Goal: Task Accomplishment & Management: Manage account settings

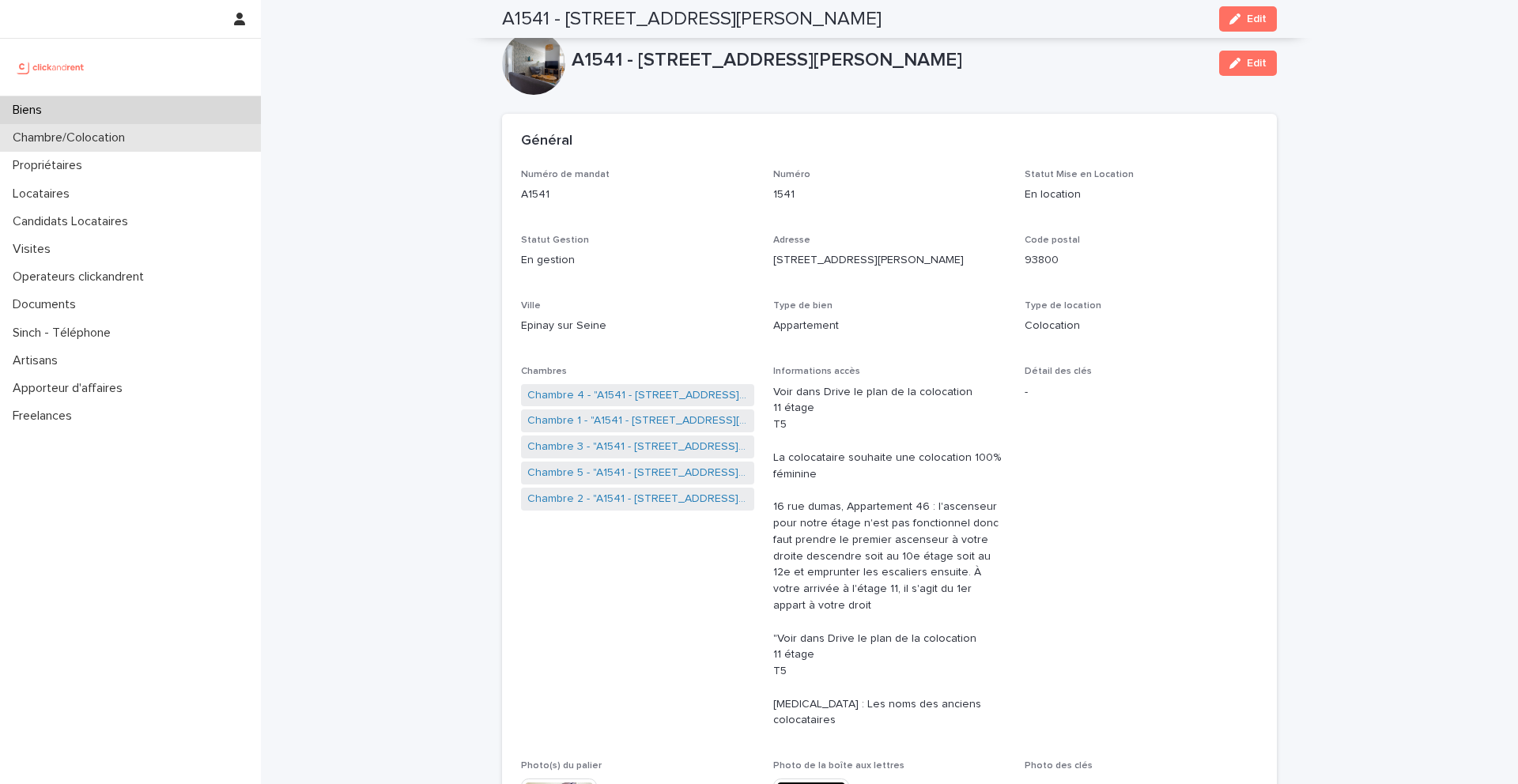
scroll to position [302, 0]
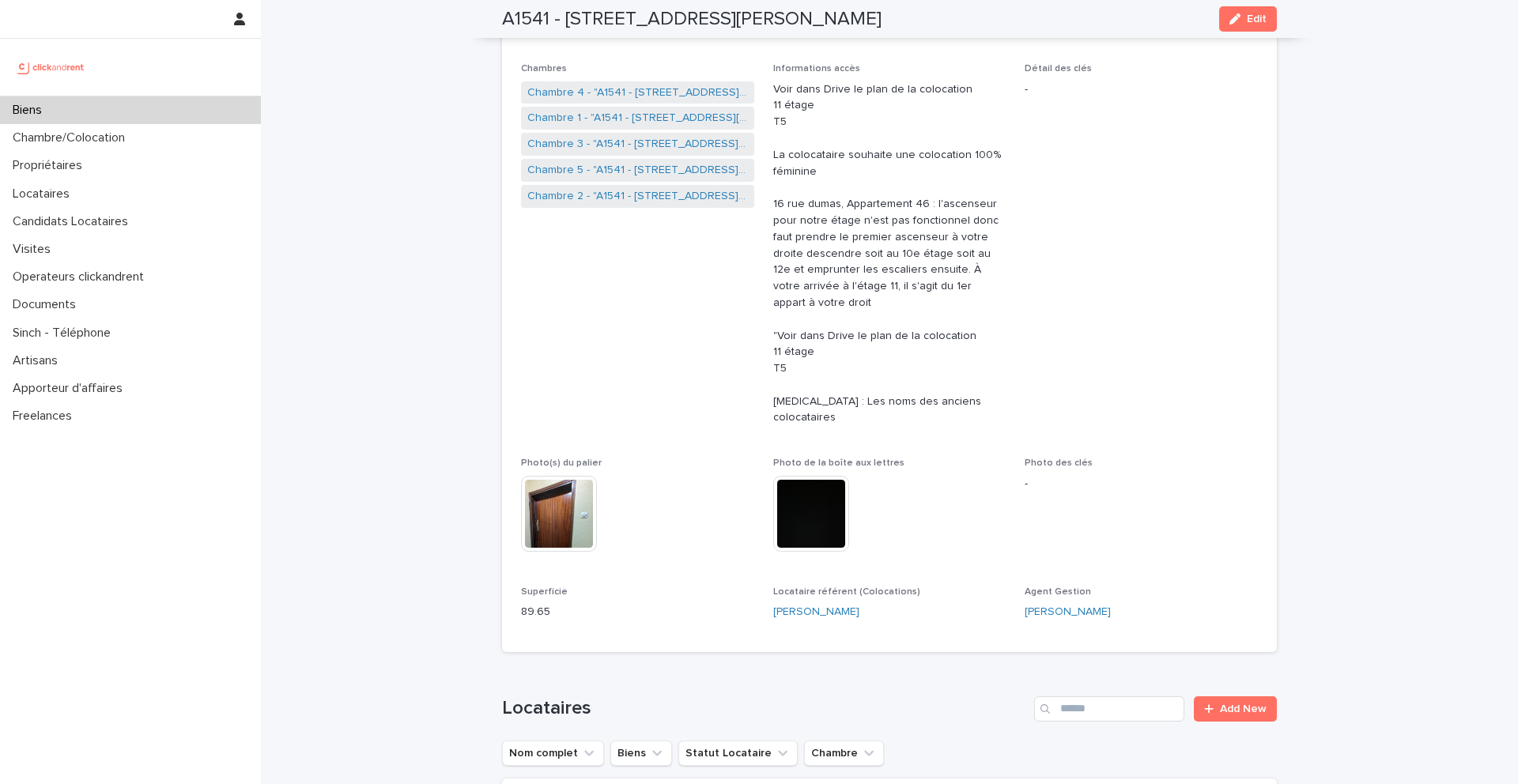
click at [95, 111] on div "Biens" at bounding box center [131, 110] width 261 height 28
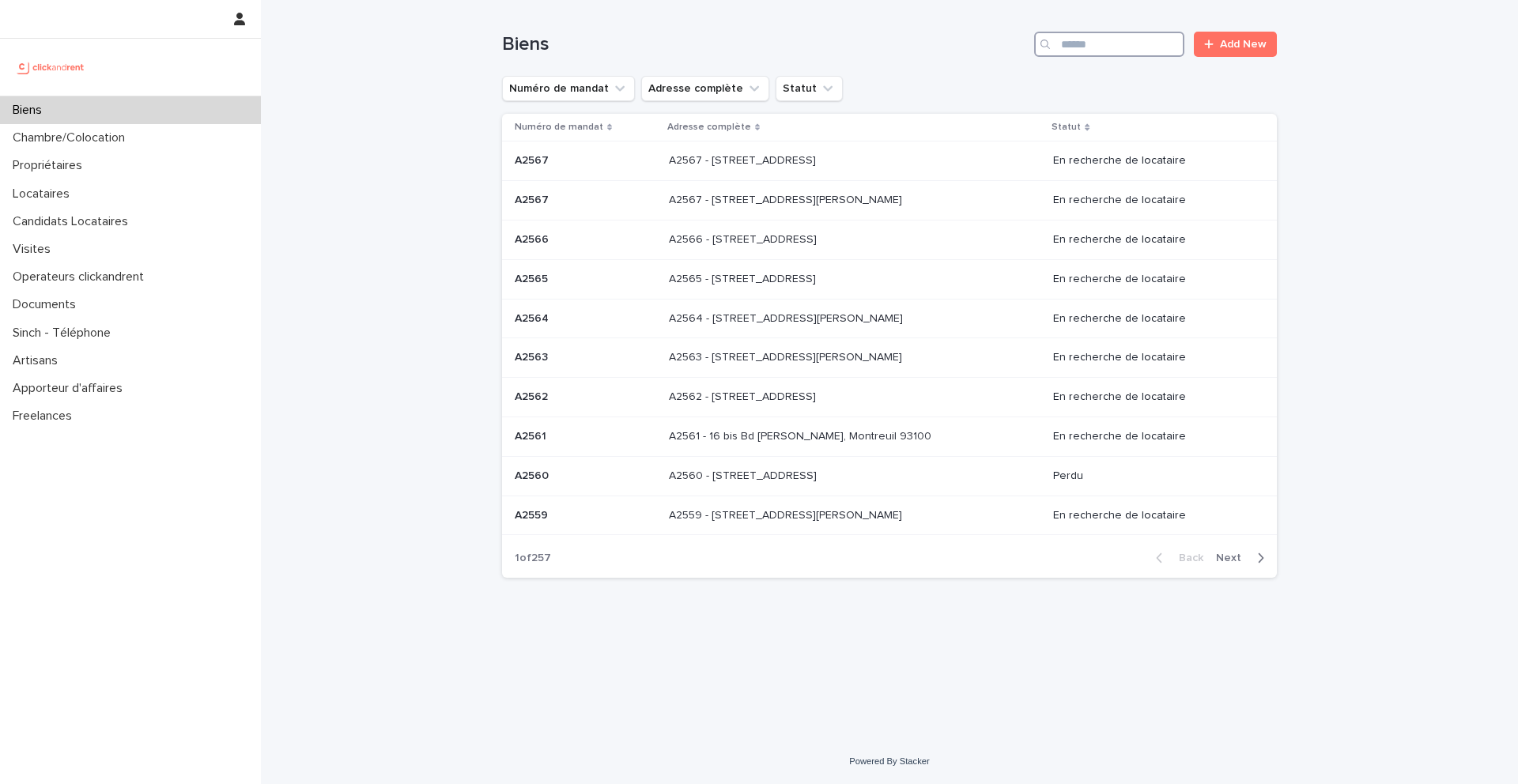
click at [1130, 49] on input "Search" at bounding box center [1109, 44] width 150 height 25
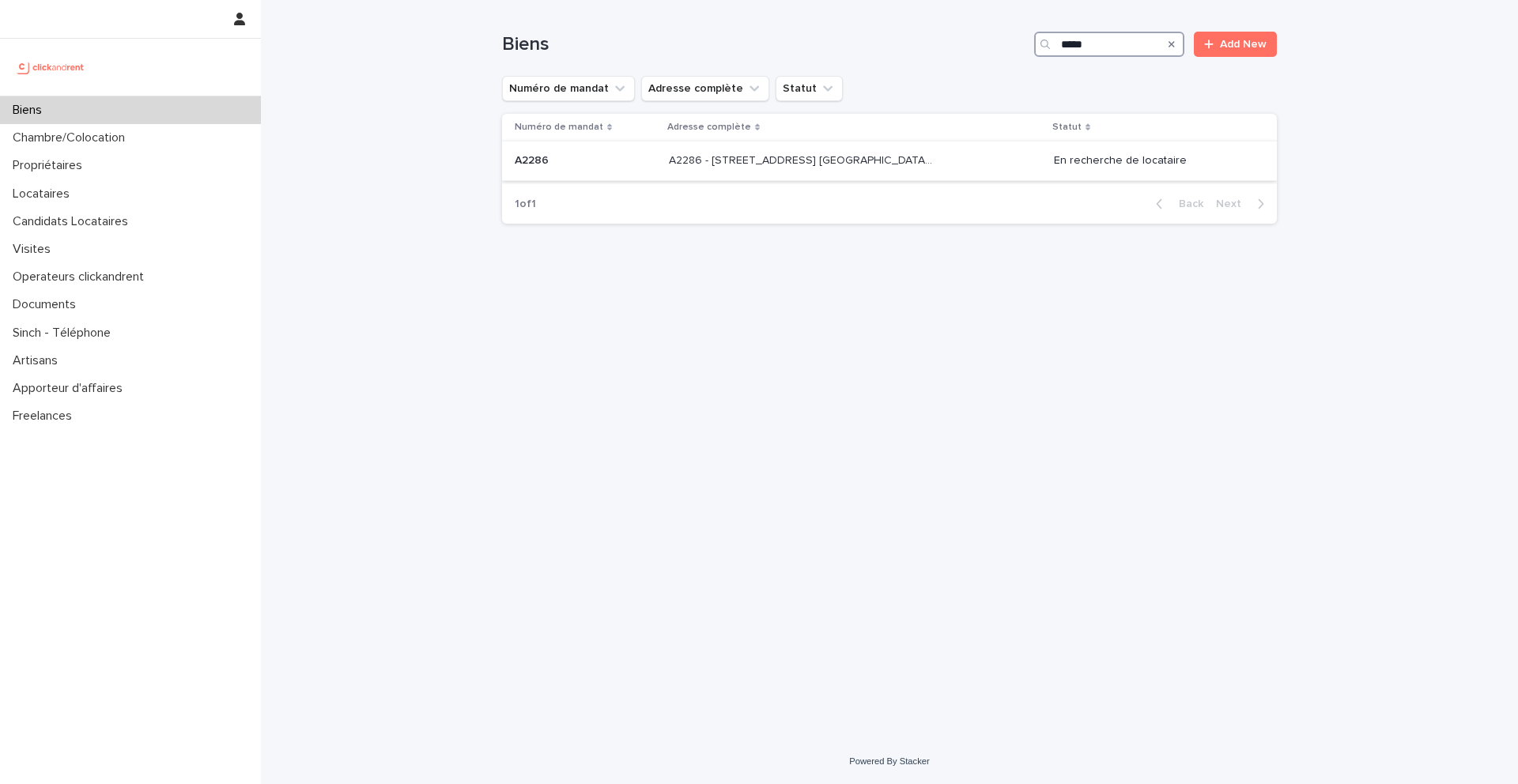
type input "*****"
click at [541, 164] on p "A2286" at bounding box center [533, 160] width 37 height 17
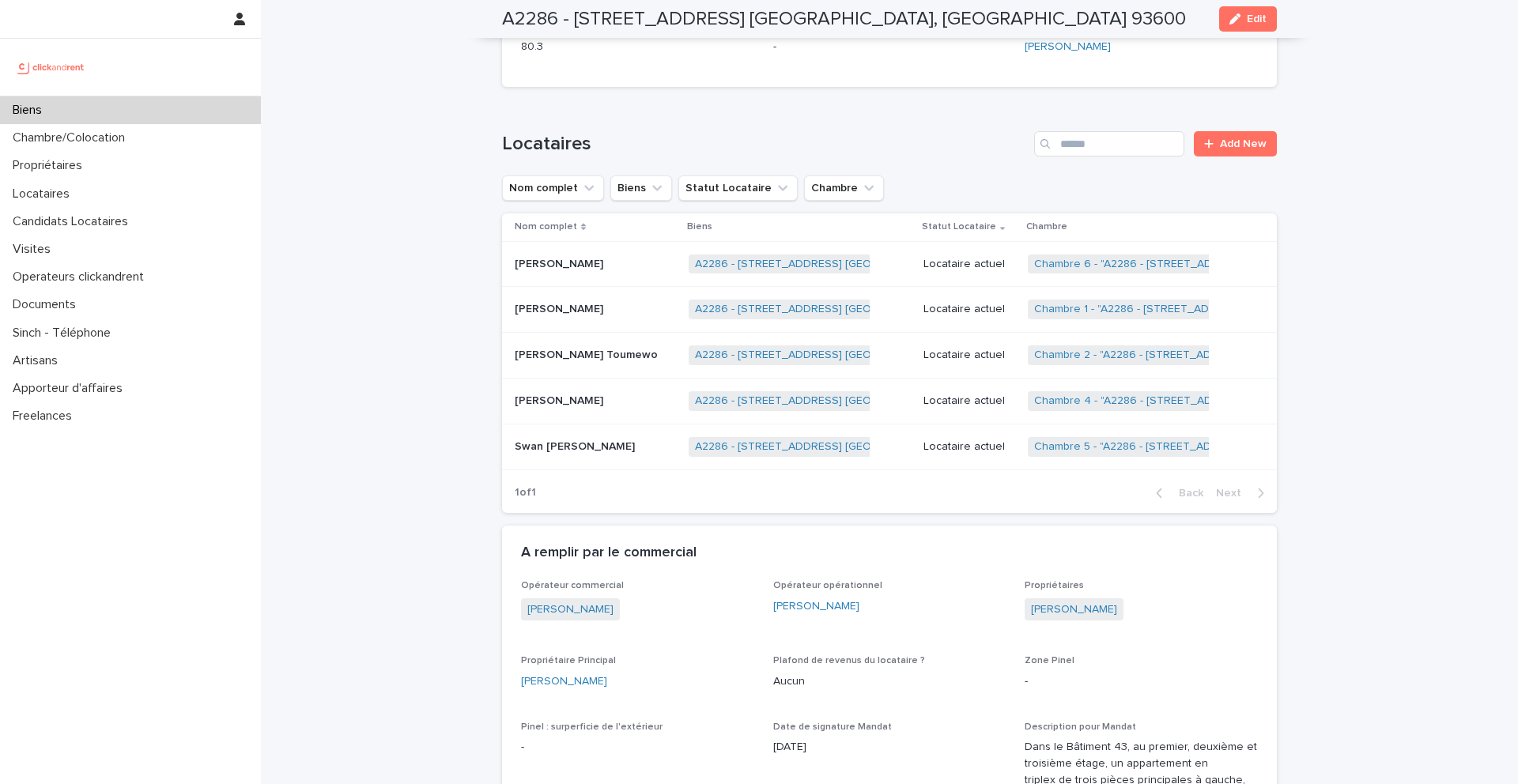
scroll to position [1002, 0]
click at [624, 261] on p at bounding box center [595, 261] width 162 height 13
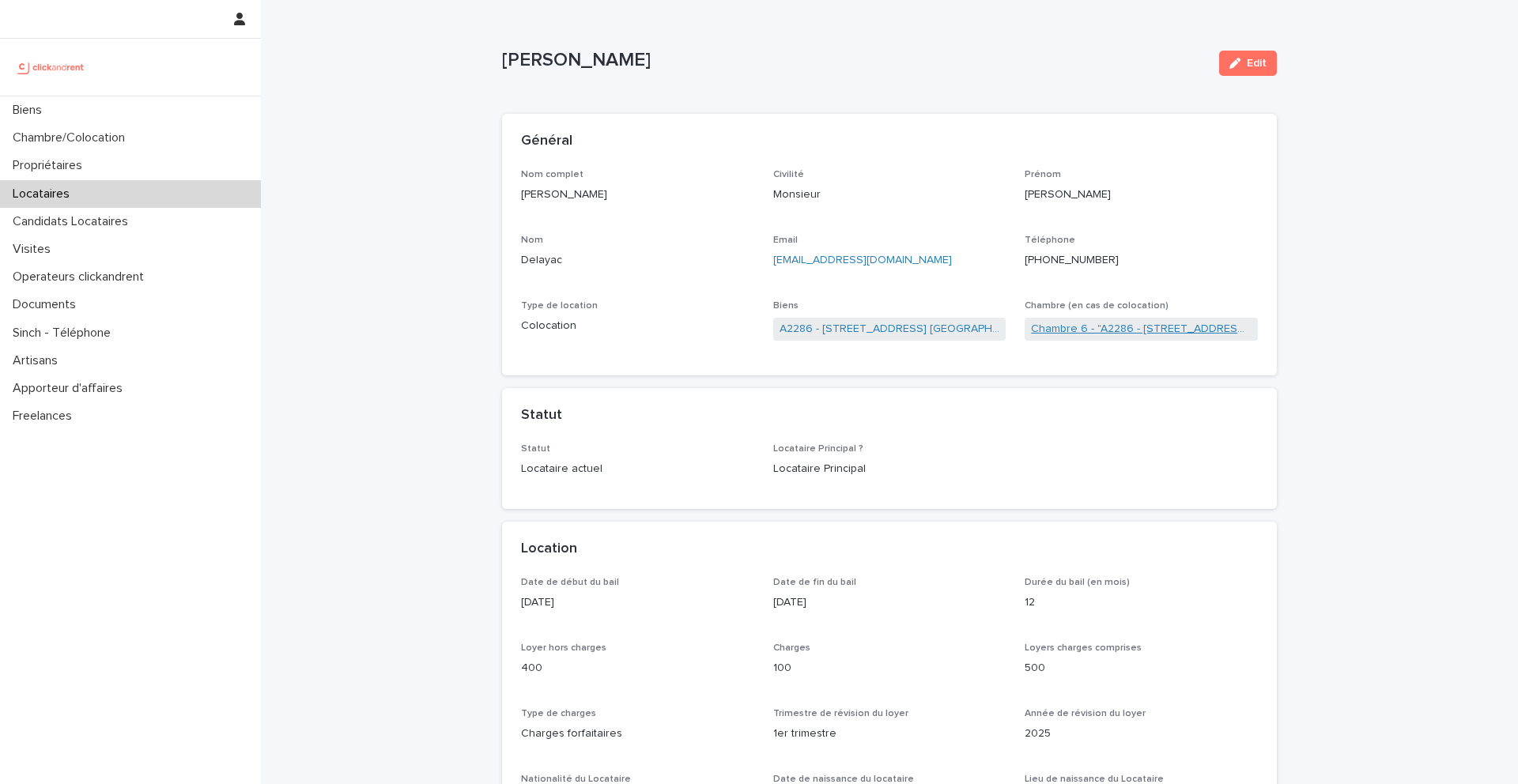
click at [1164, 333] on link "Chambre 6 - "A2286 - [STREET_ADDRESS] [GEOGRAPHIC_DATA], [GEOGRAPHIC_DATA] 9360…" at bounding box center [1142, 329] width 220 height 17
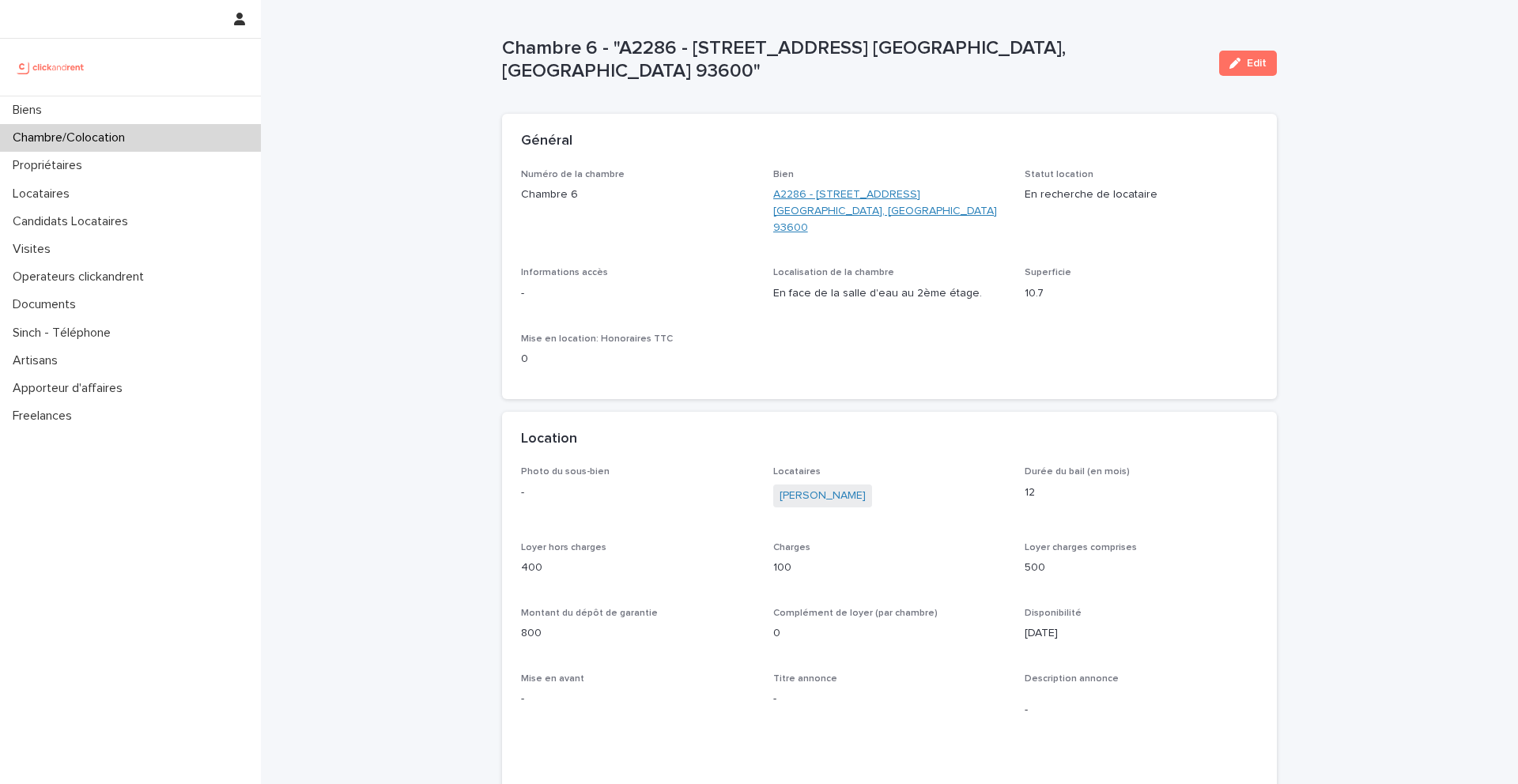
click at [814, 197] on link "A2286 - [STREET_ADDRESS] [GEOGRAPHIC_DATA], [GEOGRAPHIC_DATA] 93600" at bounding box center [890, 211] width 233 height 49
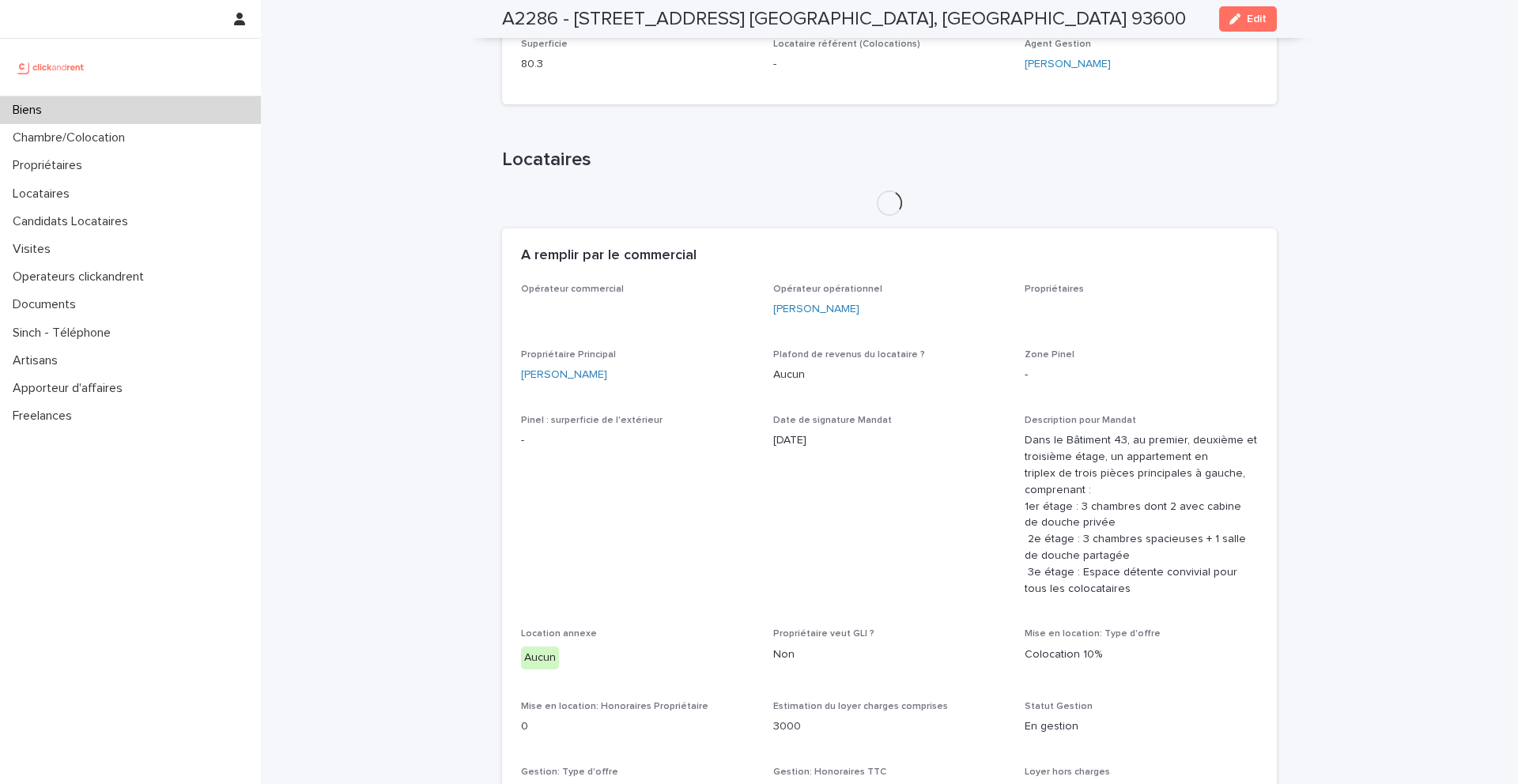
scroll to position [1411, 0]
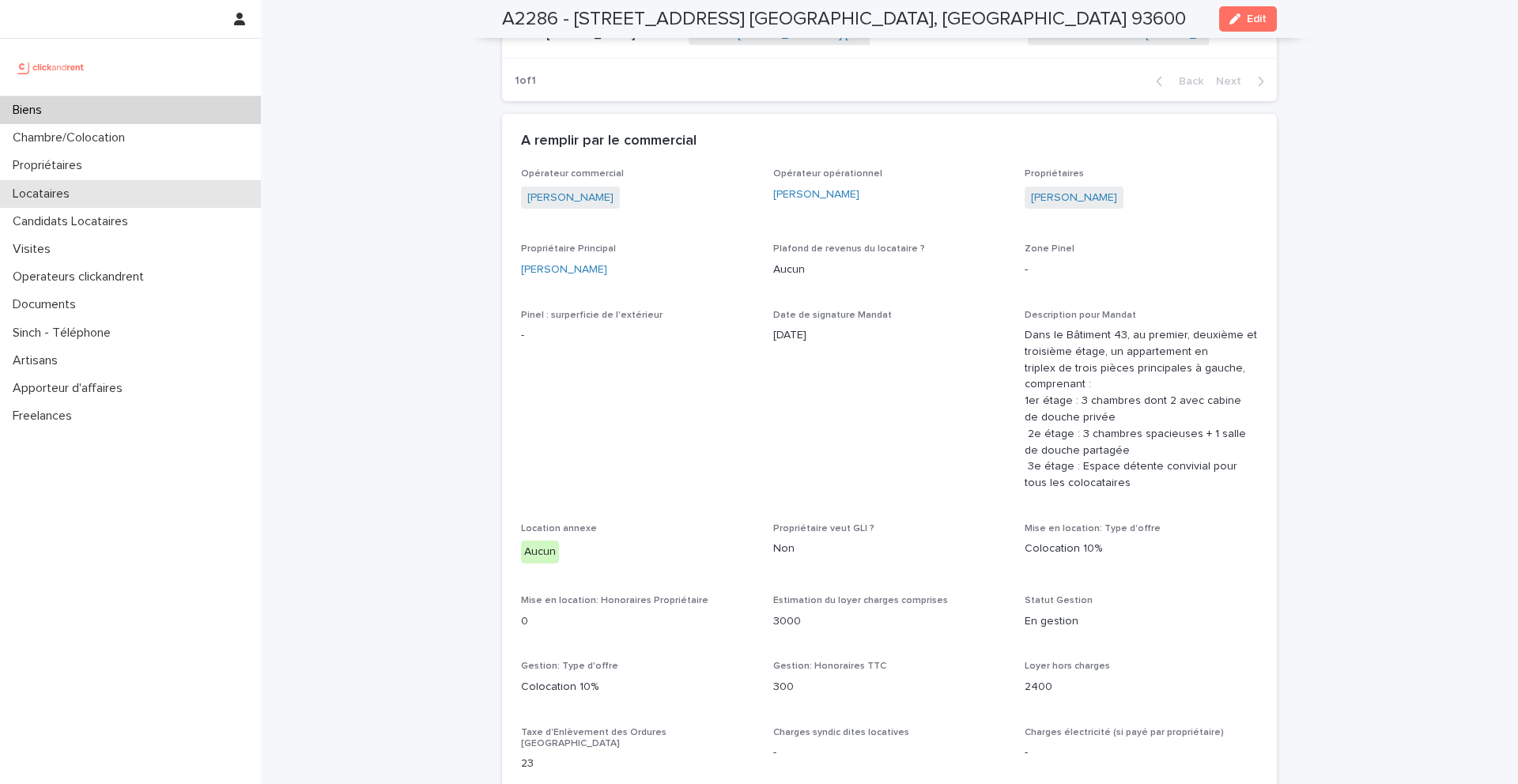
click at [92, 194] on div "Locataires" at bounding box center [131, 194] width 261 height 28
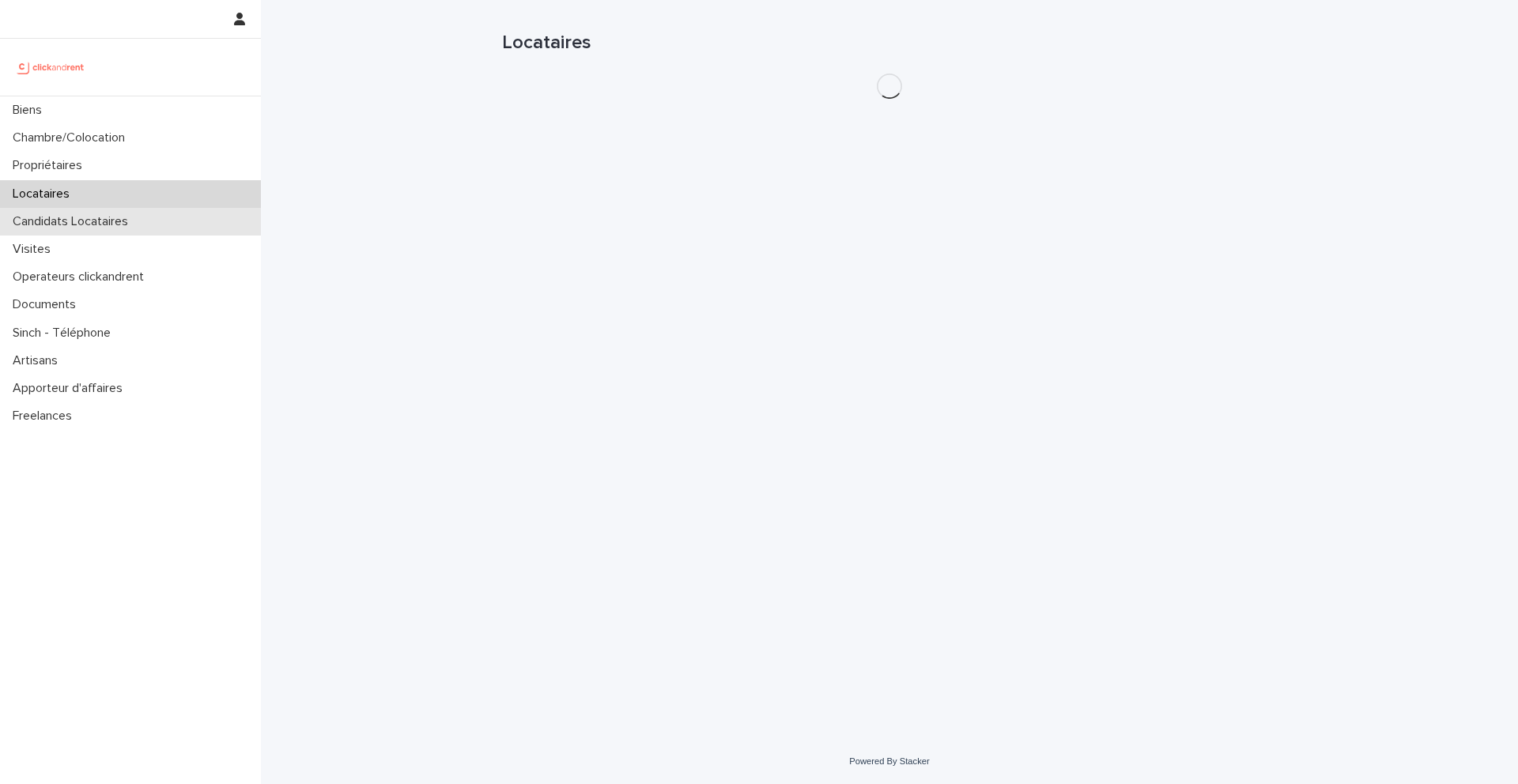
click at [119, 222] on p "Candidats Locataires" at bounding box center [74, 222] width 134 height 15
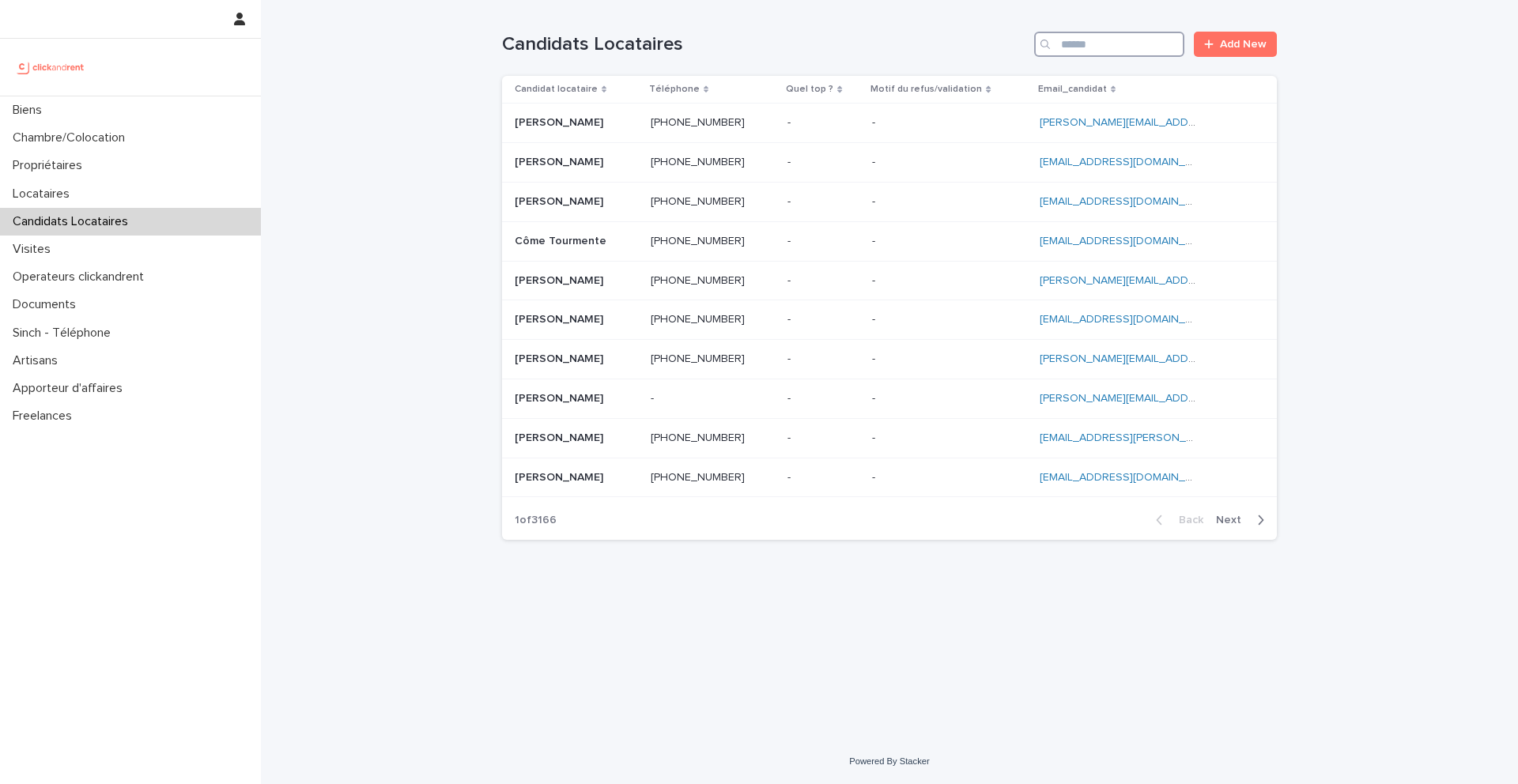
click at [1160, 44] on input "Search" at bounding box center [1109, 44] width 150 height 25
paste input "**********"
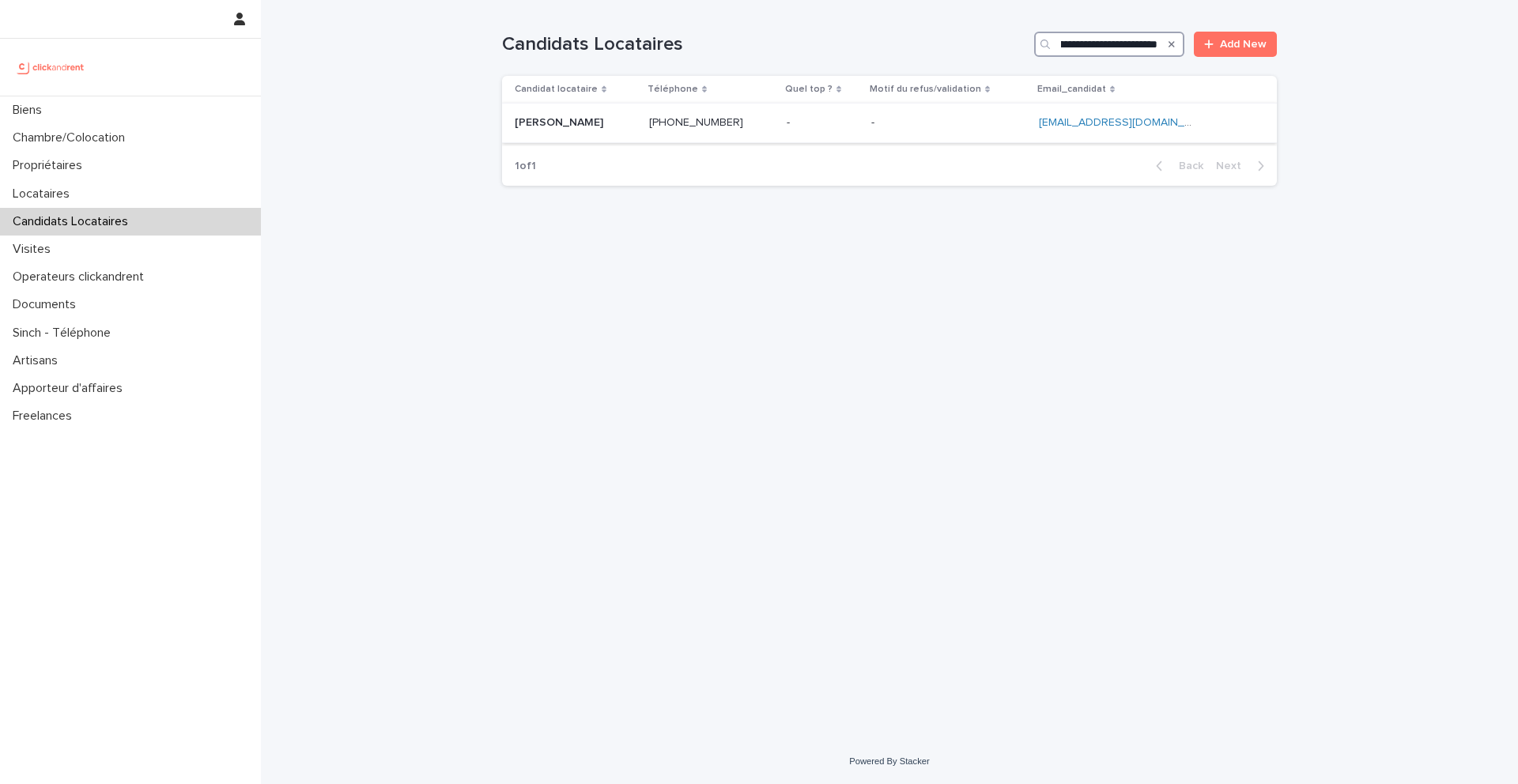
type input "**********"
click at [553, 127] on p "[PERSON_NAME]" at bounding box center [560, 121] width 91 height 17
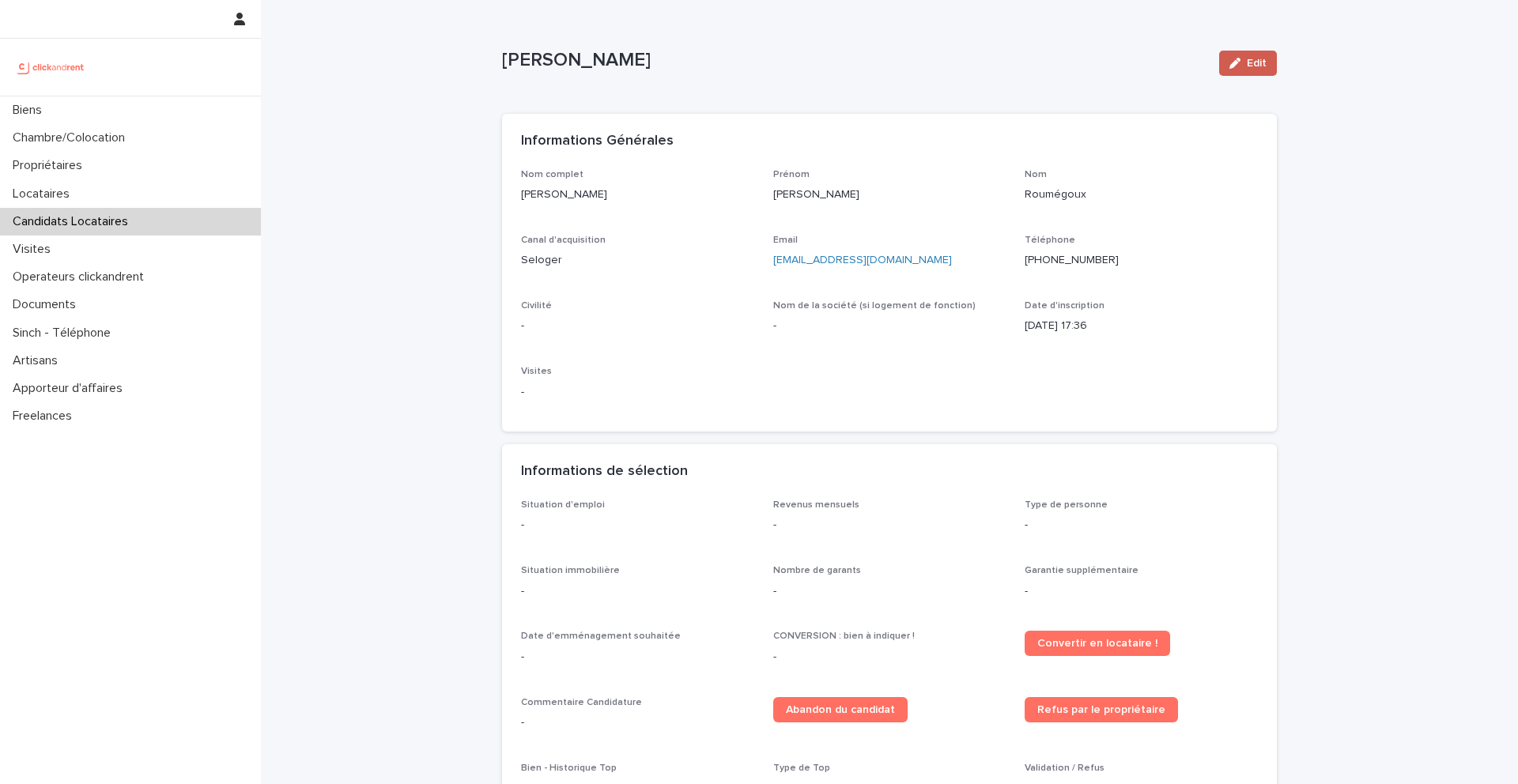
click at [1243, 68] on div "button" at bounding box center [1238, 63] width 18 height 11
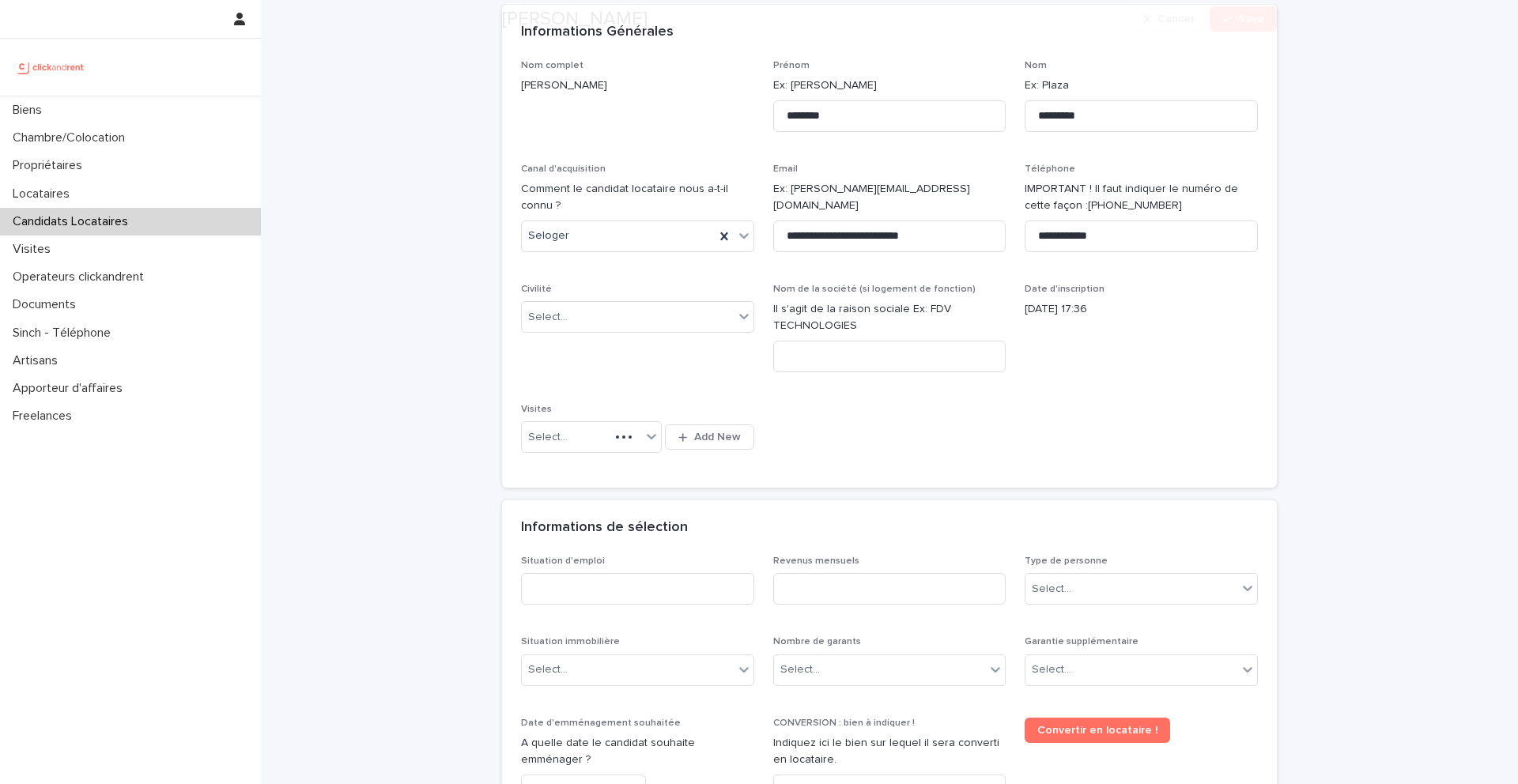
scroll to position [138, 0]
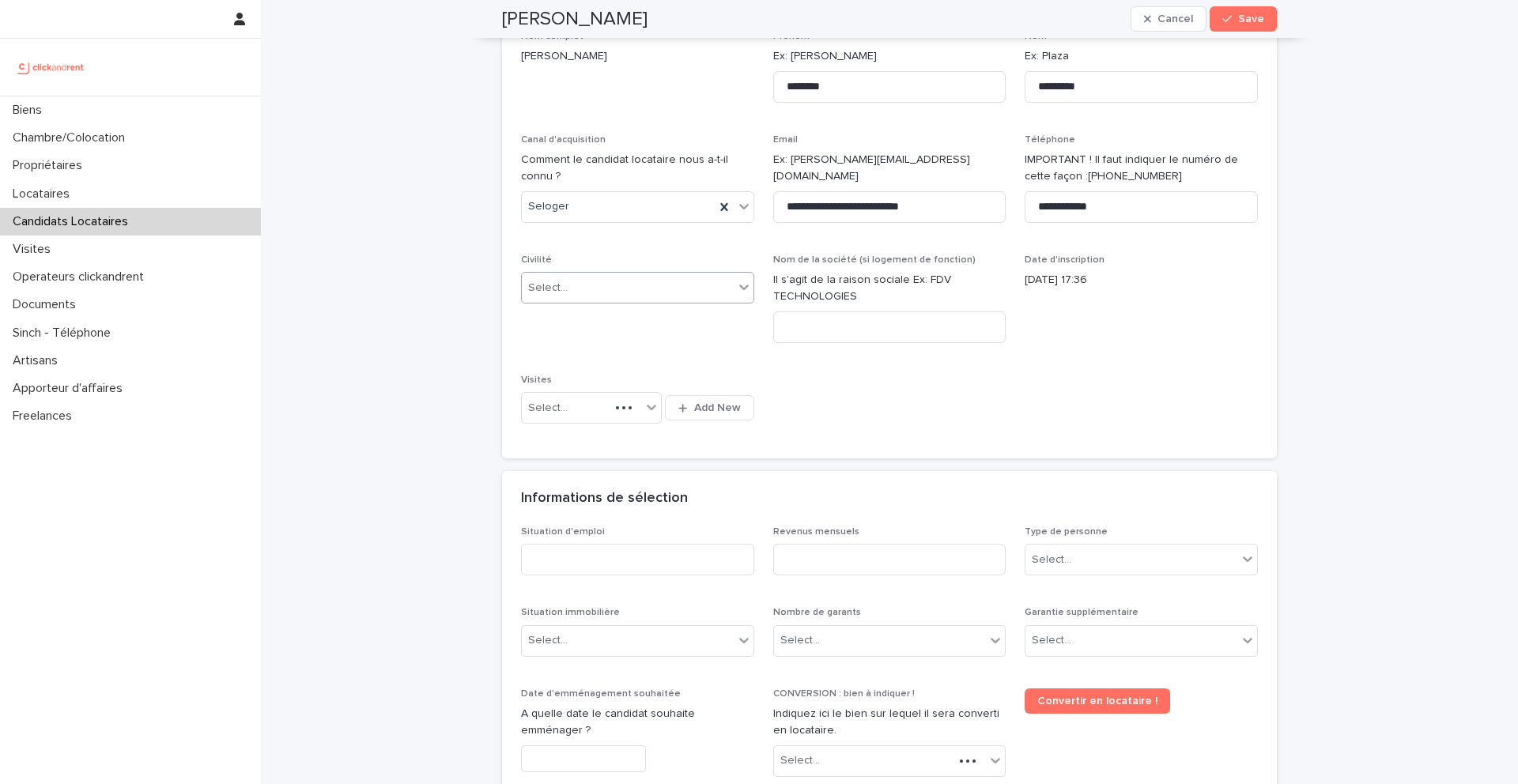
click at [609, 292] on div "Select..." at bounding box center [627, 288] width 212 height 26
click at [596, 316] on div "Madame" at bounding box center [638, 318] width 232 height 28
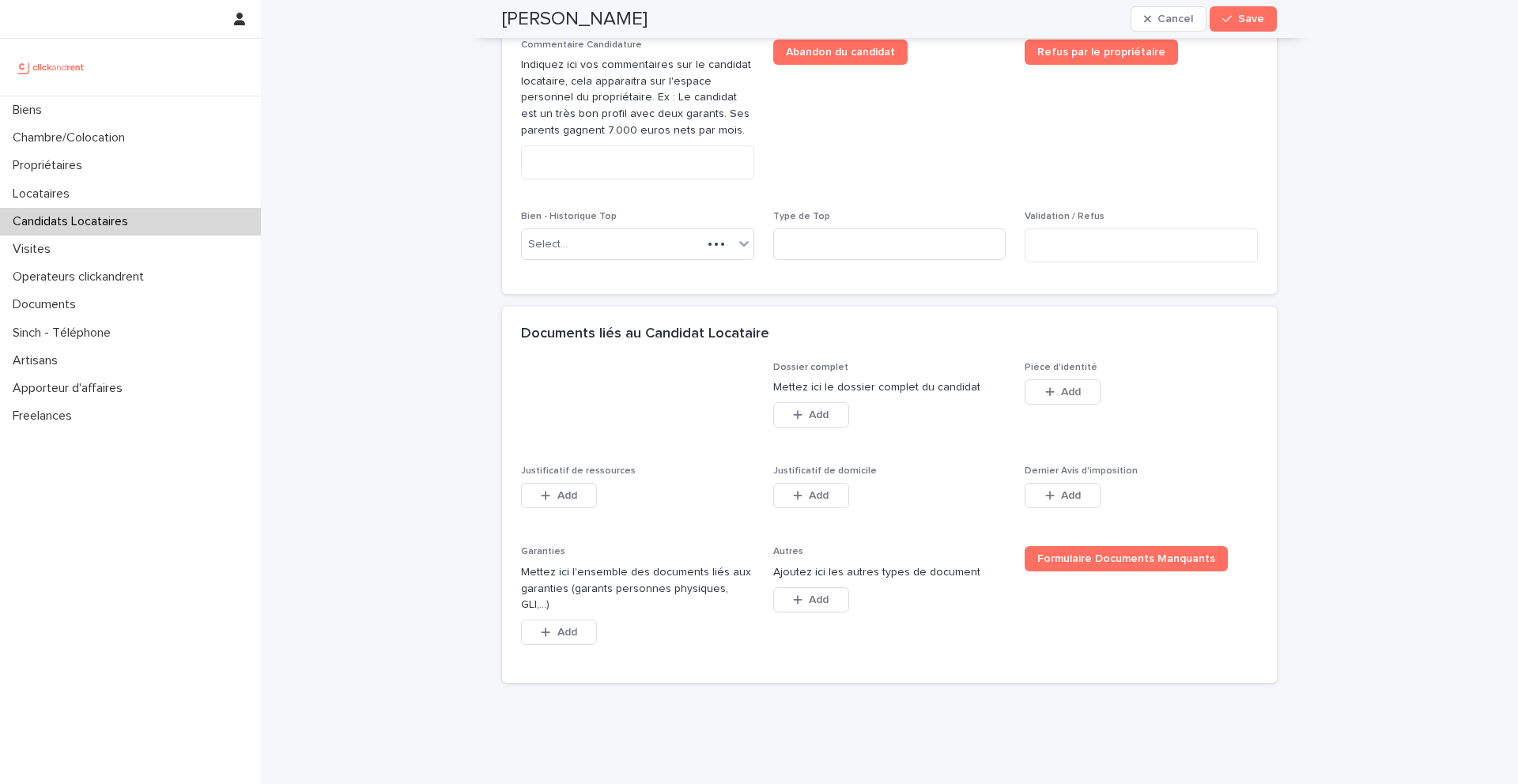
scroll to position [927, 0]
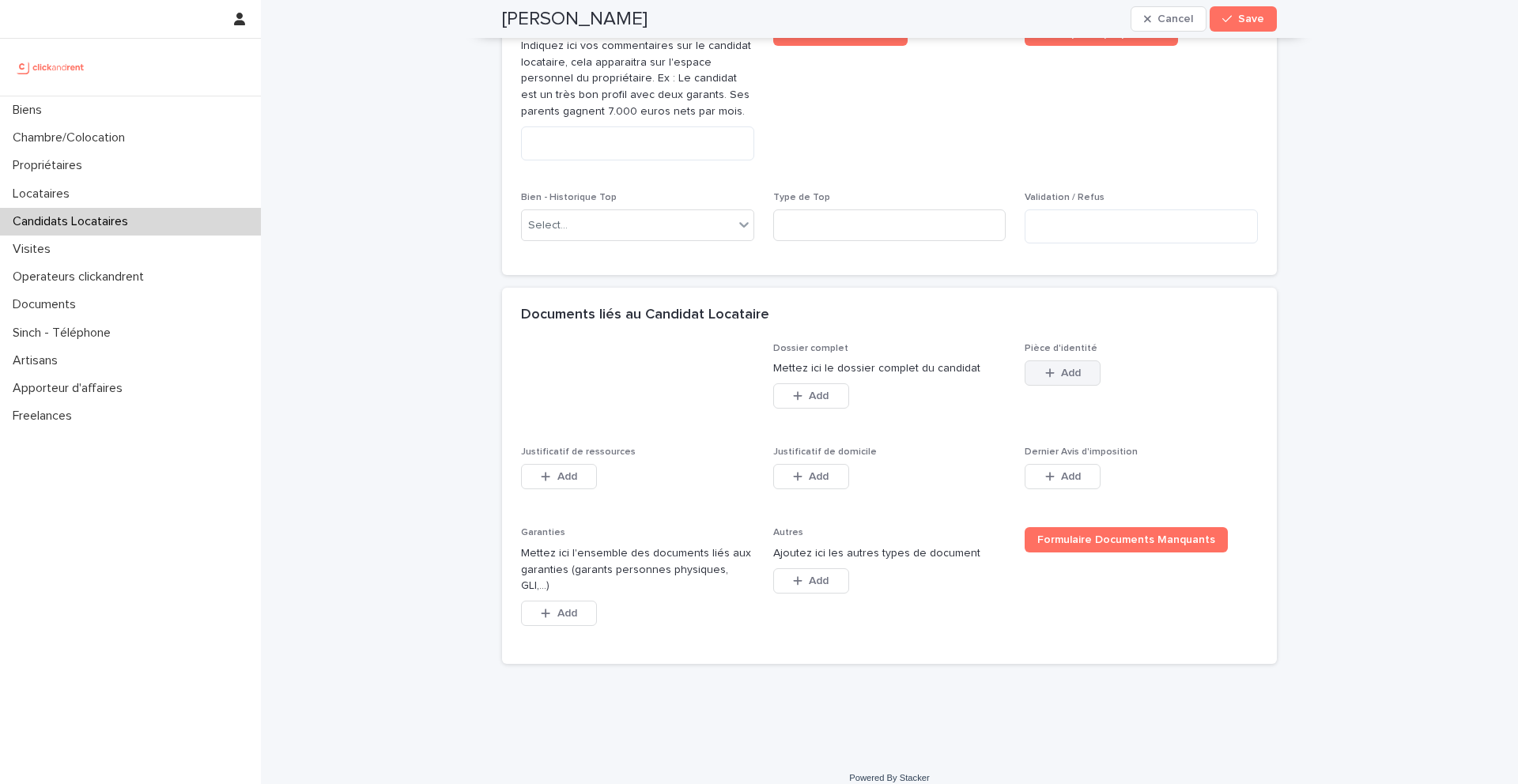
click at [1053, 379] on button "Add" at bounding box center [1062, 372] width 76 height 25
click at [1049, 371] on icon "button" at bounding box center [1049, 373] width 8 height 8
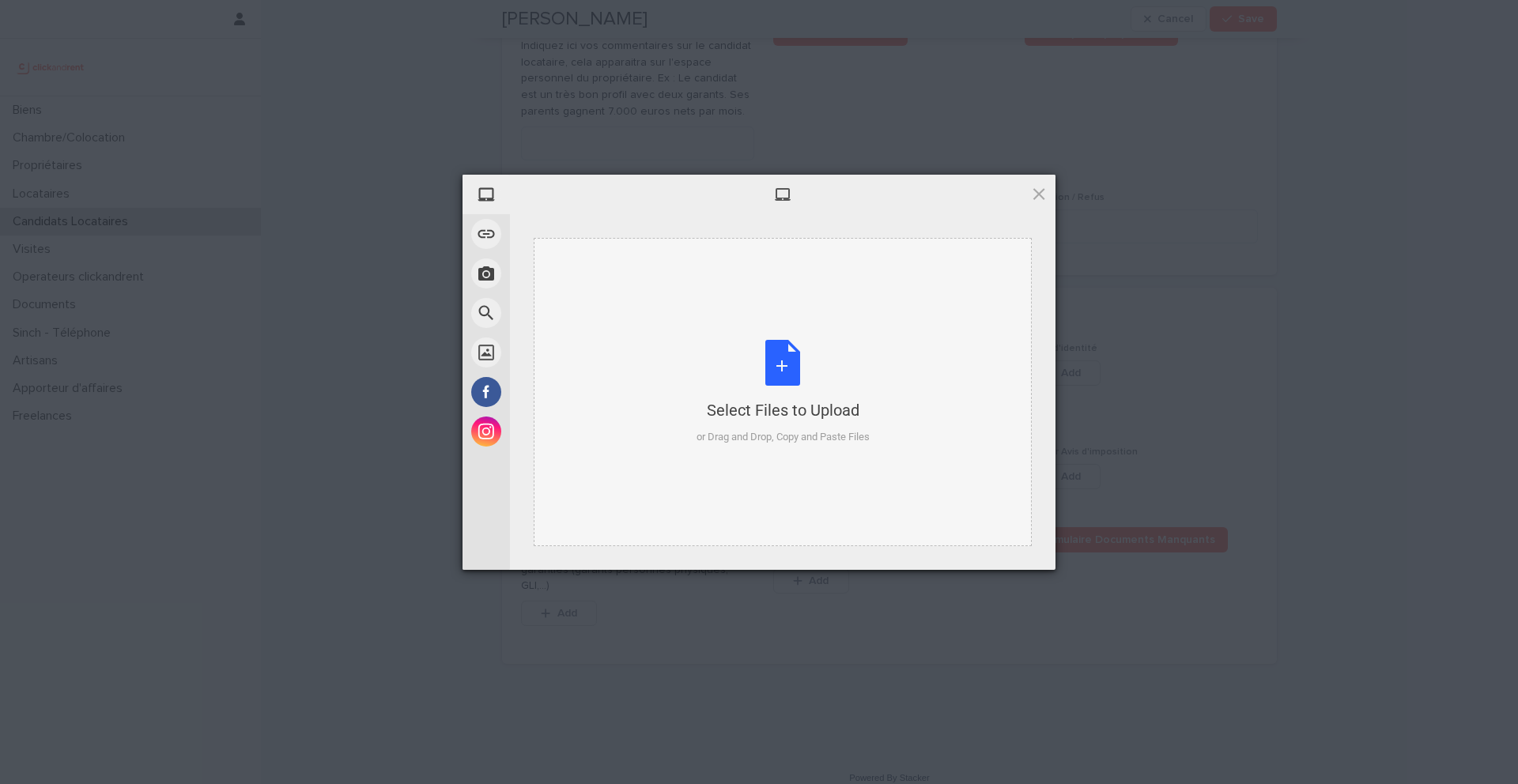
click at [774, 370] on div "Select Files to Upload or Drag and Drop, Copy and Paste Files" at bounding box center [783, 392] width 174 height 105
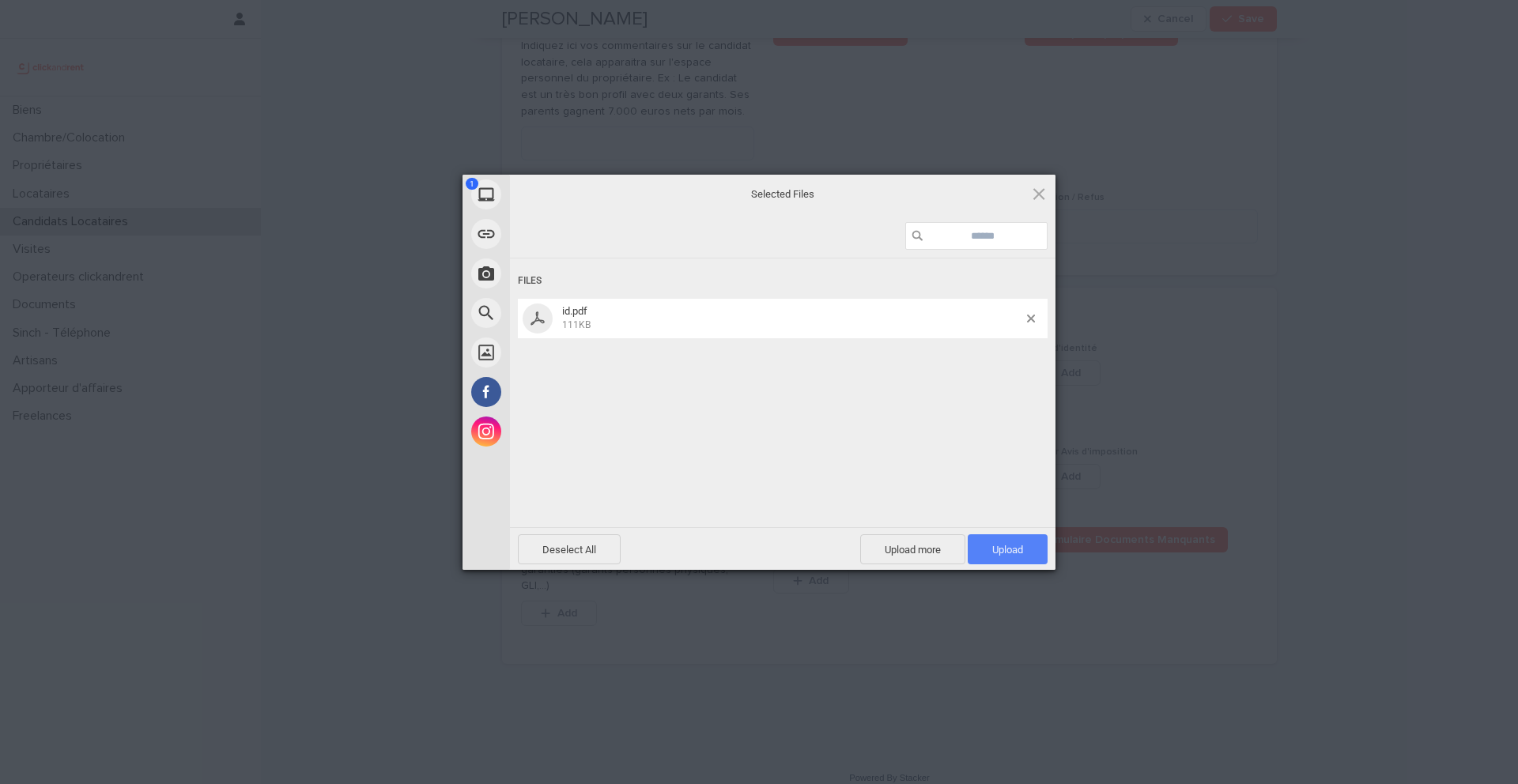
click at [986, 540] on span "Upload 1" at bounding box center [1008, 550] width 80 height 30
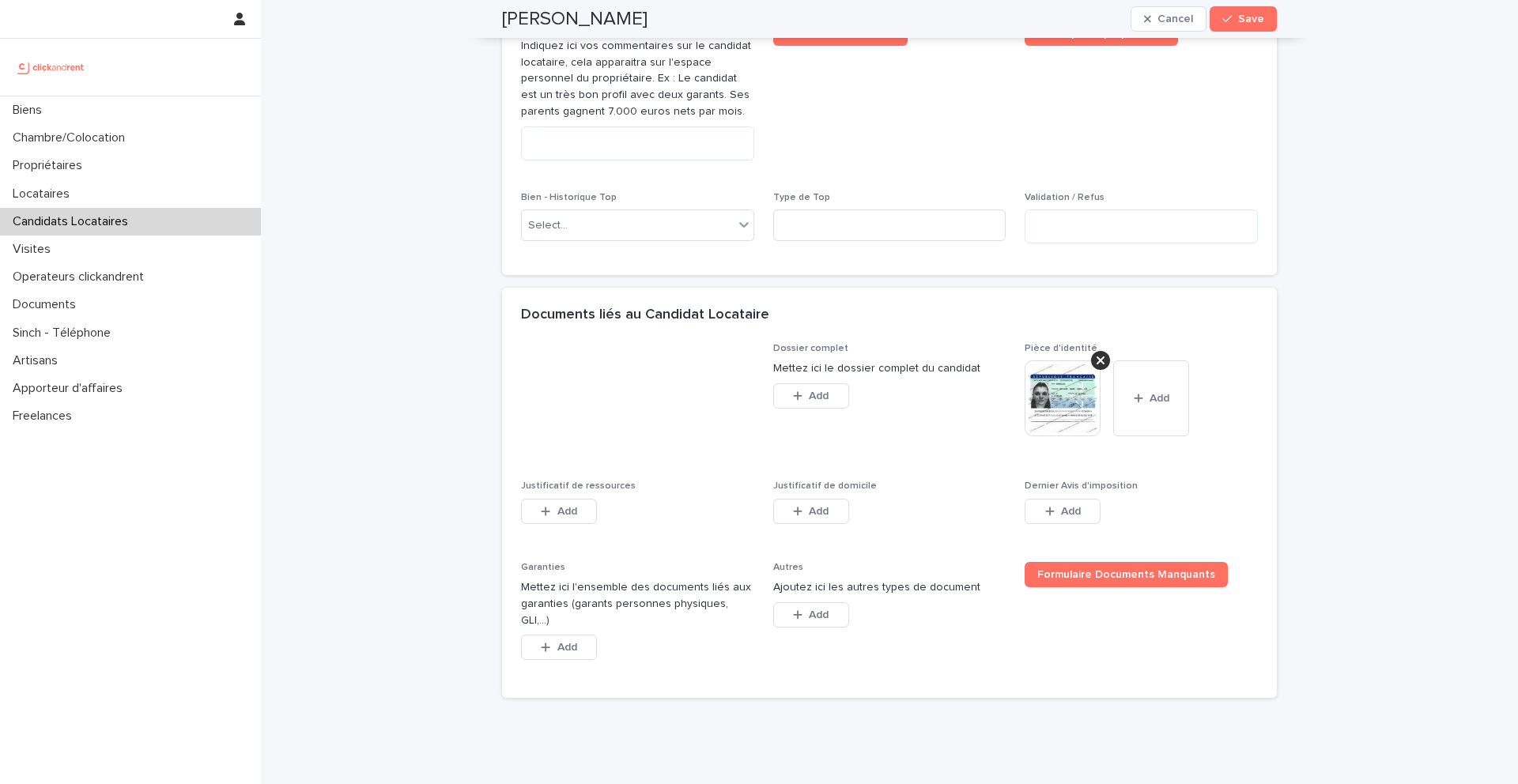
click at [558, 525] on div "Add" at bounding box center [558, 514] width 76 height 32
click at [566, 521] on button "Add" at bounding box center [558, 511] width 76 height 25
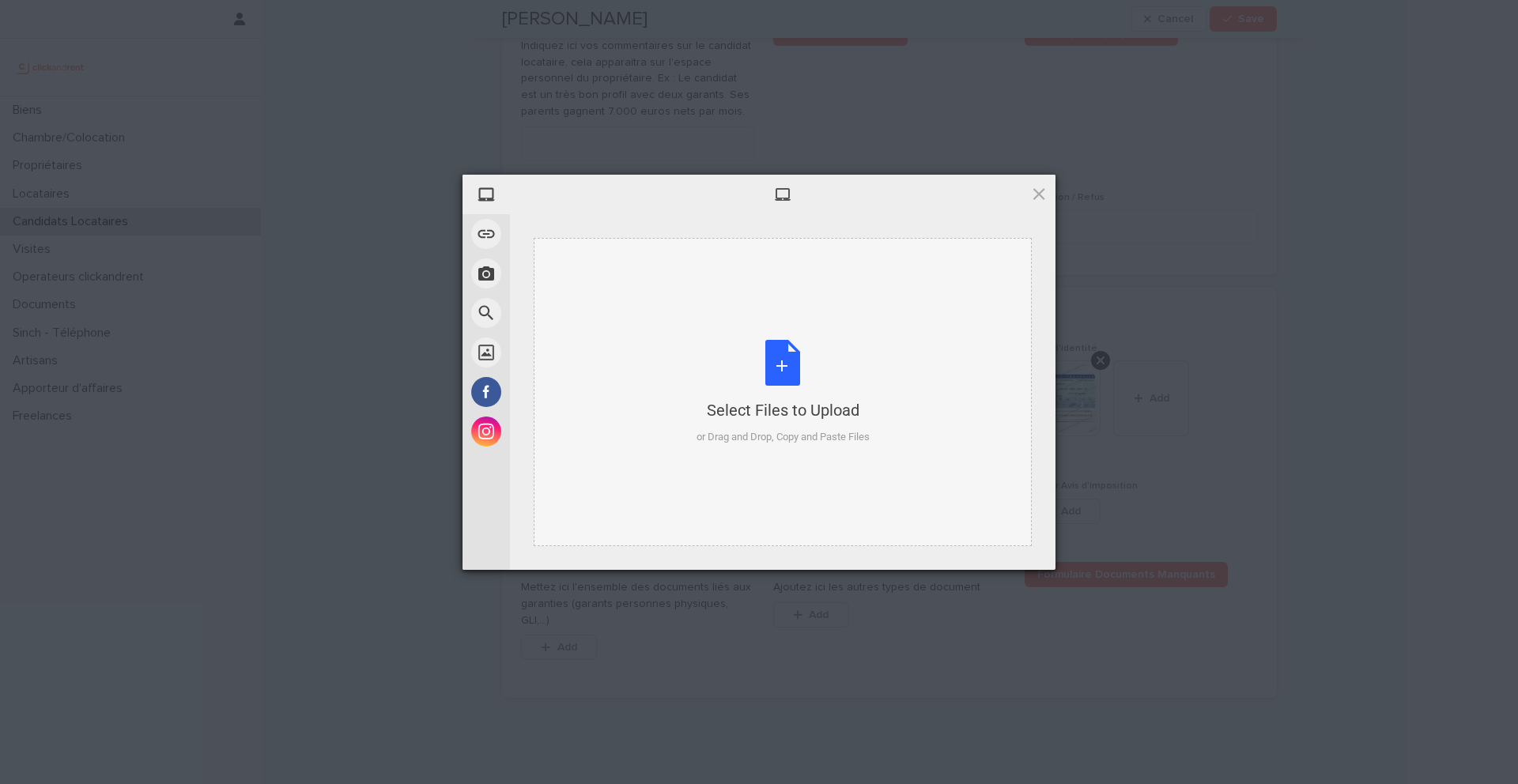
click at [794, 354] on div "Select Files to Upload or Drag and Drop, Copy and Paste Files" at bounding box center [783, 392] width 174 height 105
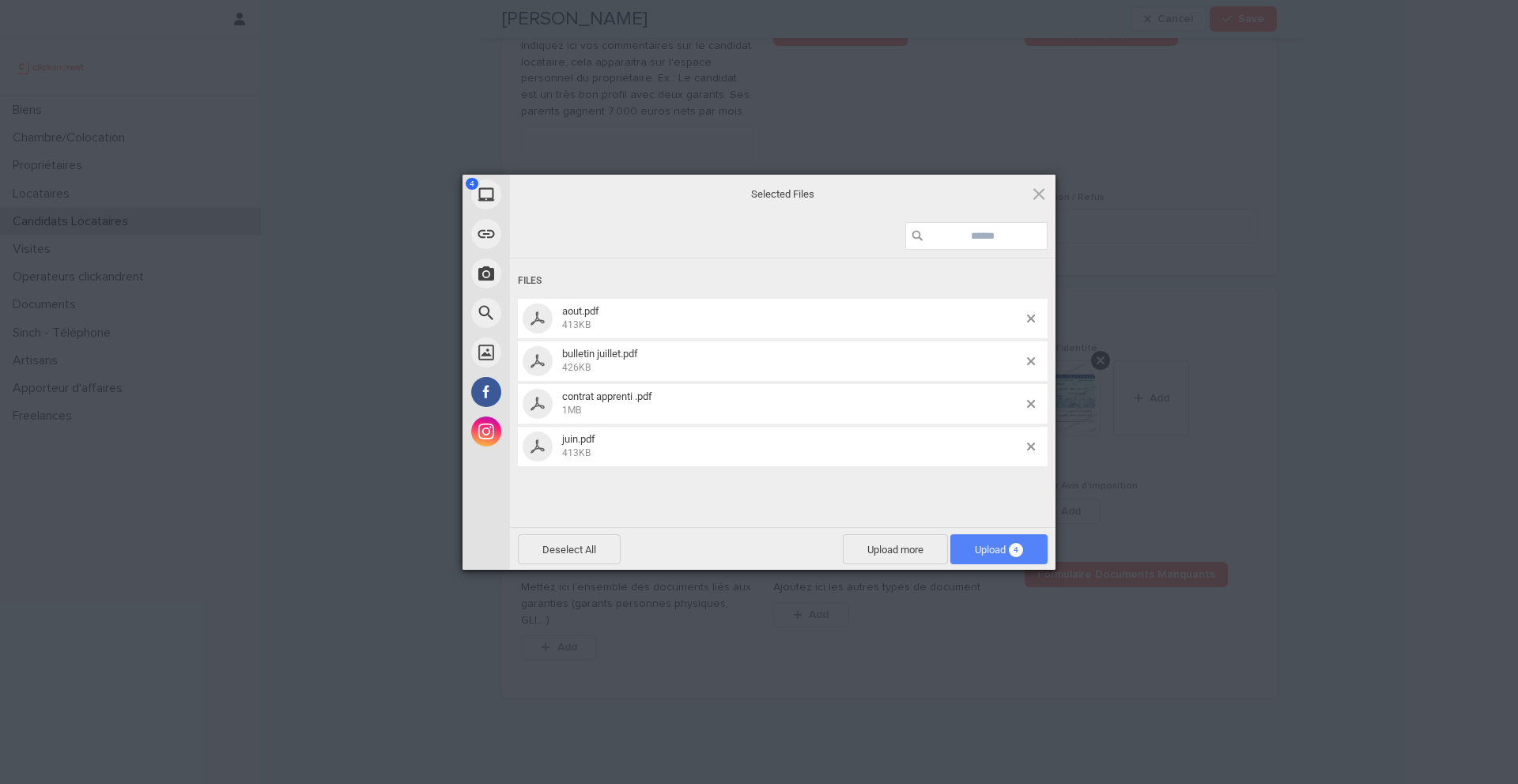
click at [1002, 541] on span "Upload 4" at bounding box center [999, 550] width 97 height 30
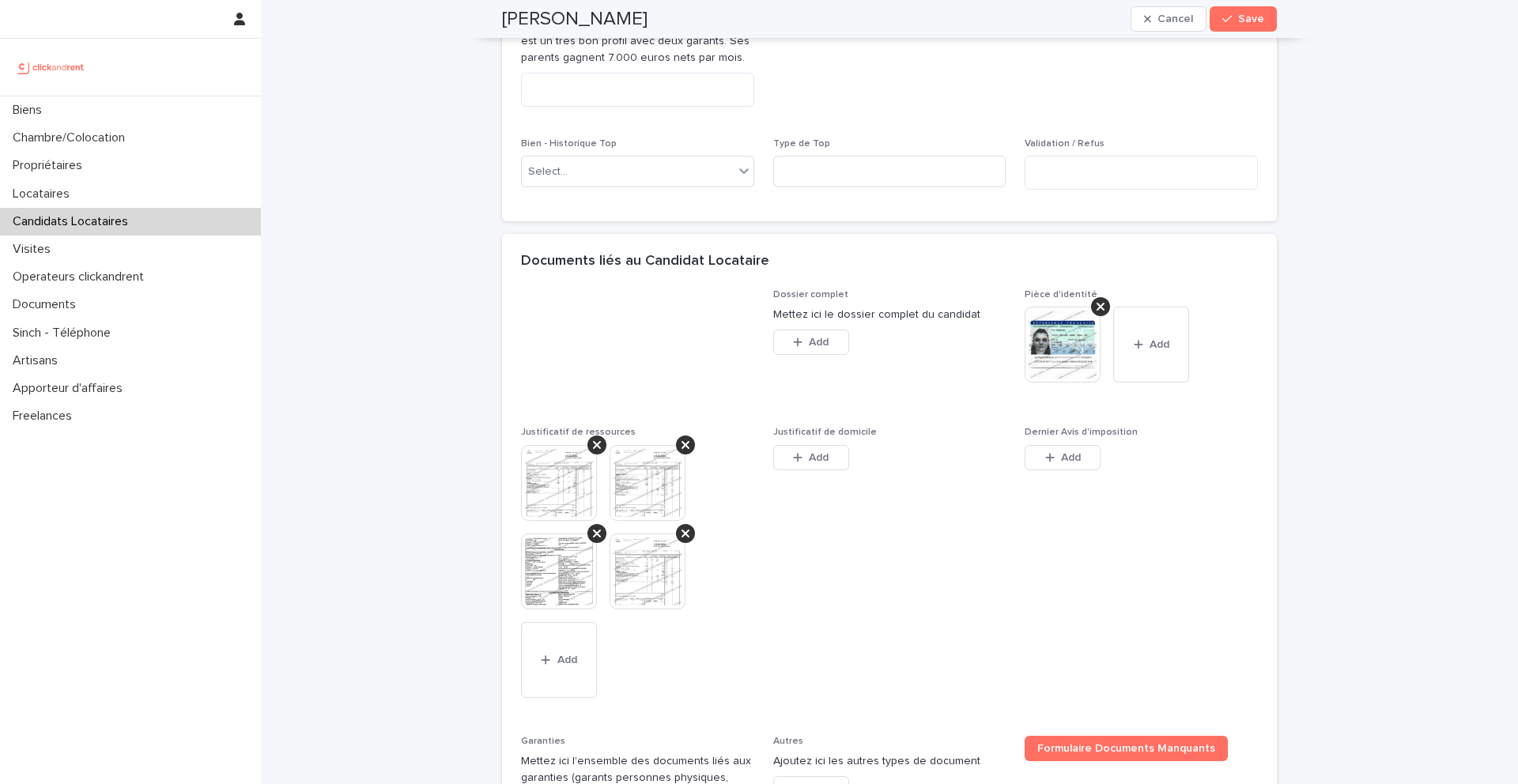
scroll to position [1021, 0]
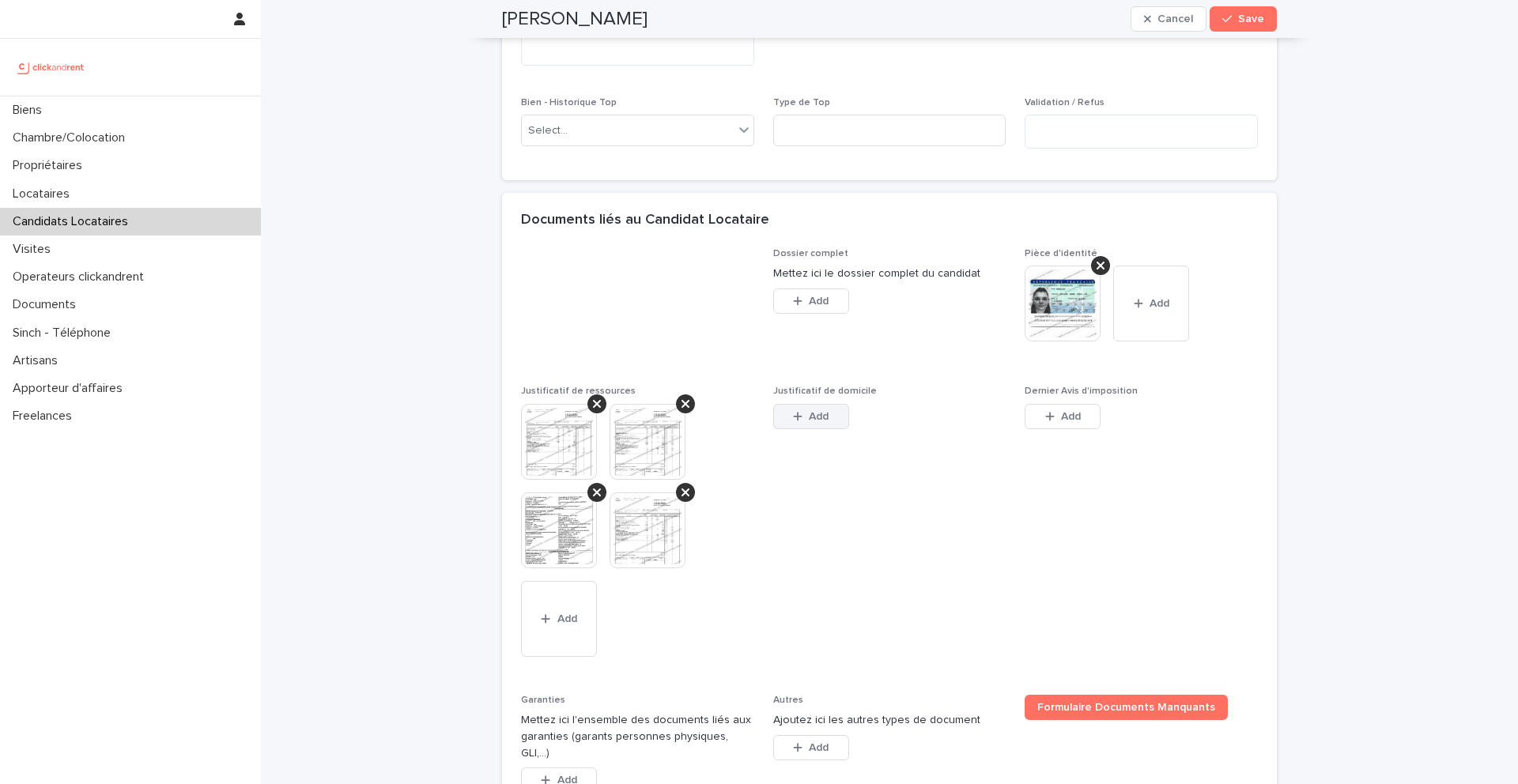
click at [845, 421] on button "Add" at bounding box center [810, 416] width 76 height 25
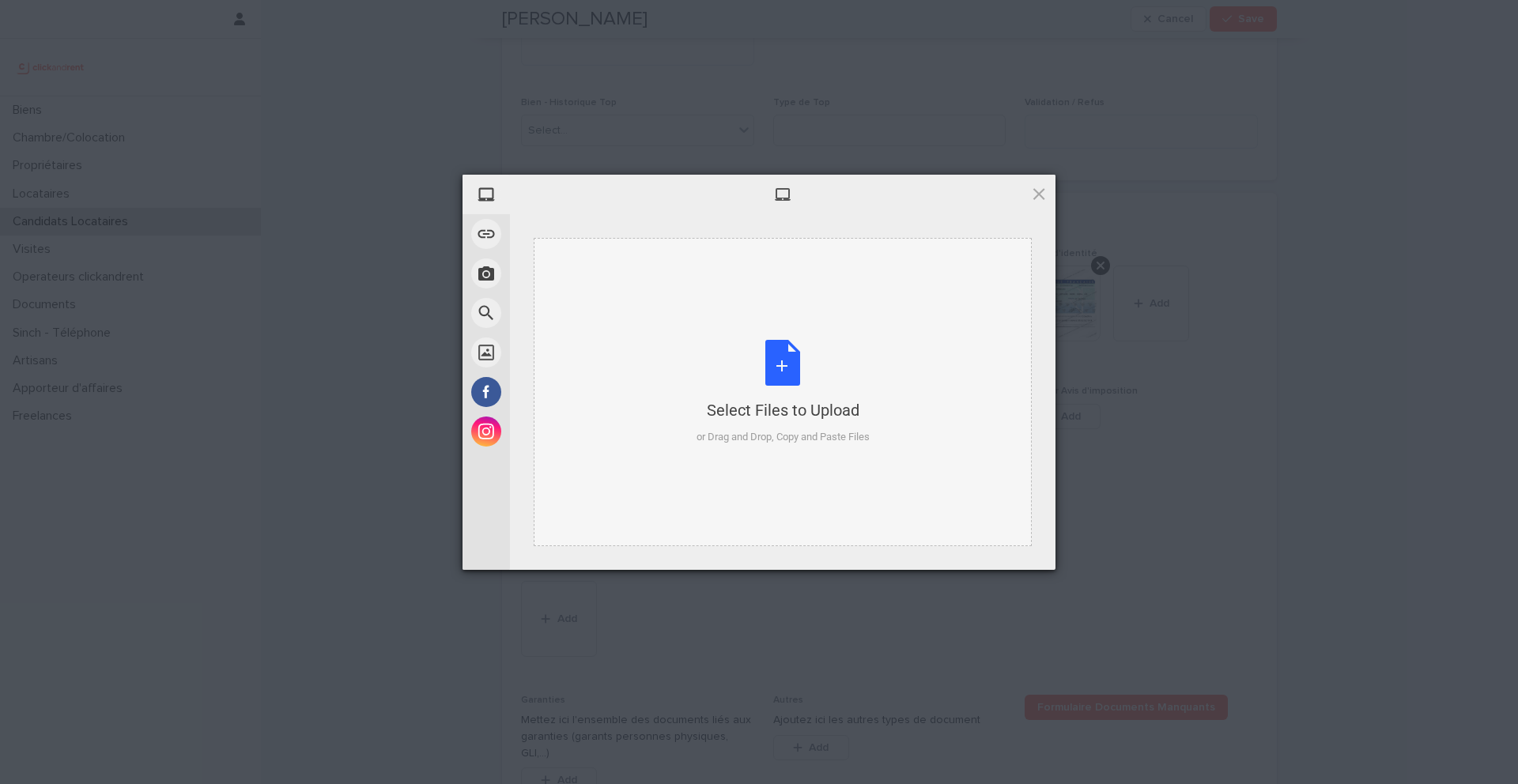
click at [797, 370] on div "Select Files to Upload or Drag and Drop, Copy and Paste Files" at bounding box center [783, 392] width 174 height 105
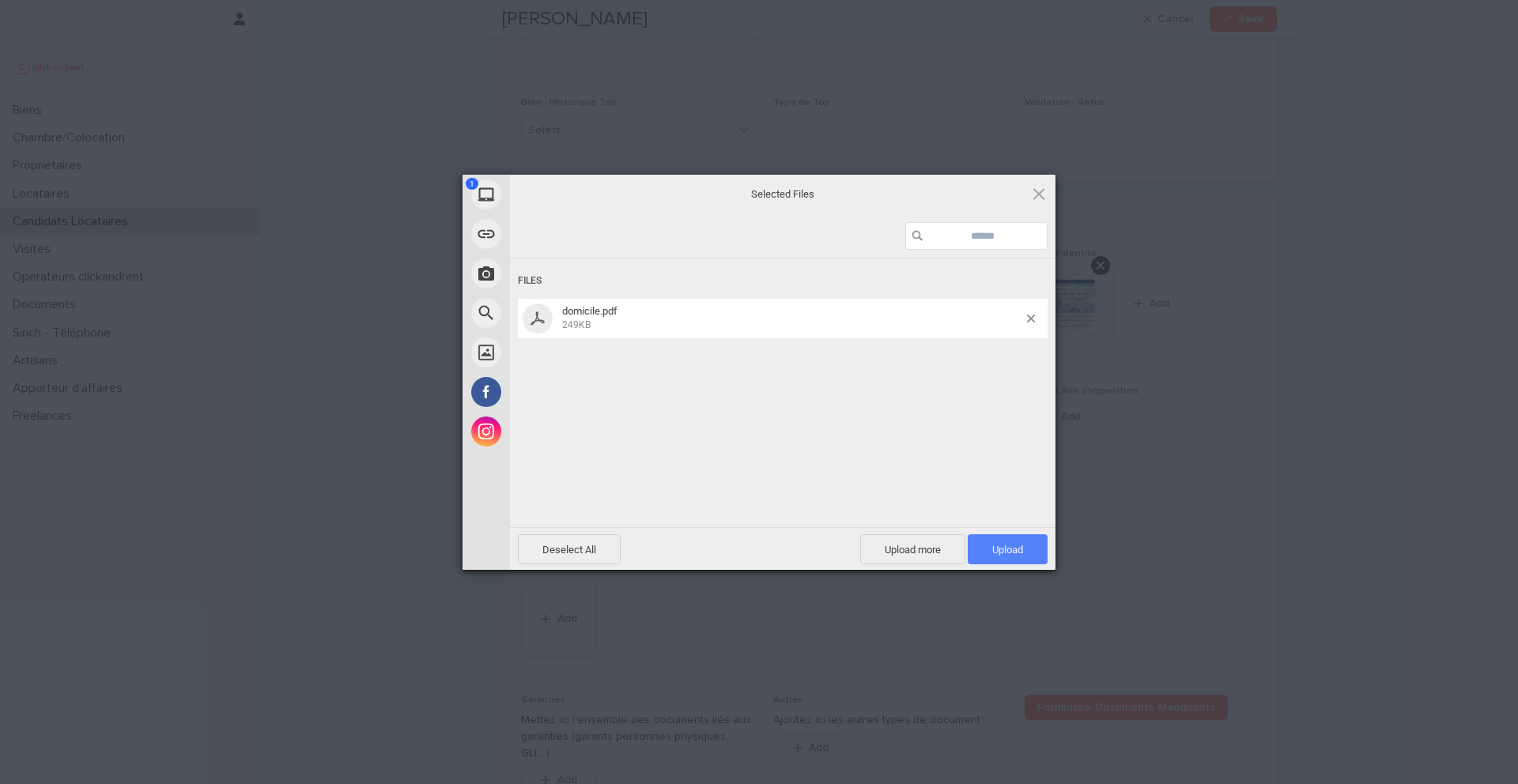
click at [1028, 558] on span "Upload 1" at bounding box center [1008, 550] width 80 height 30
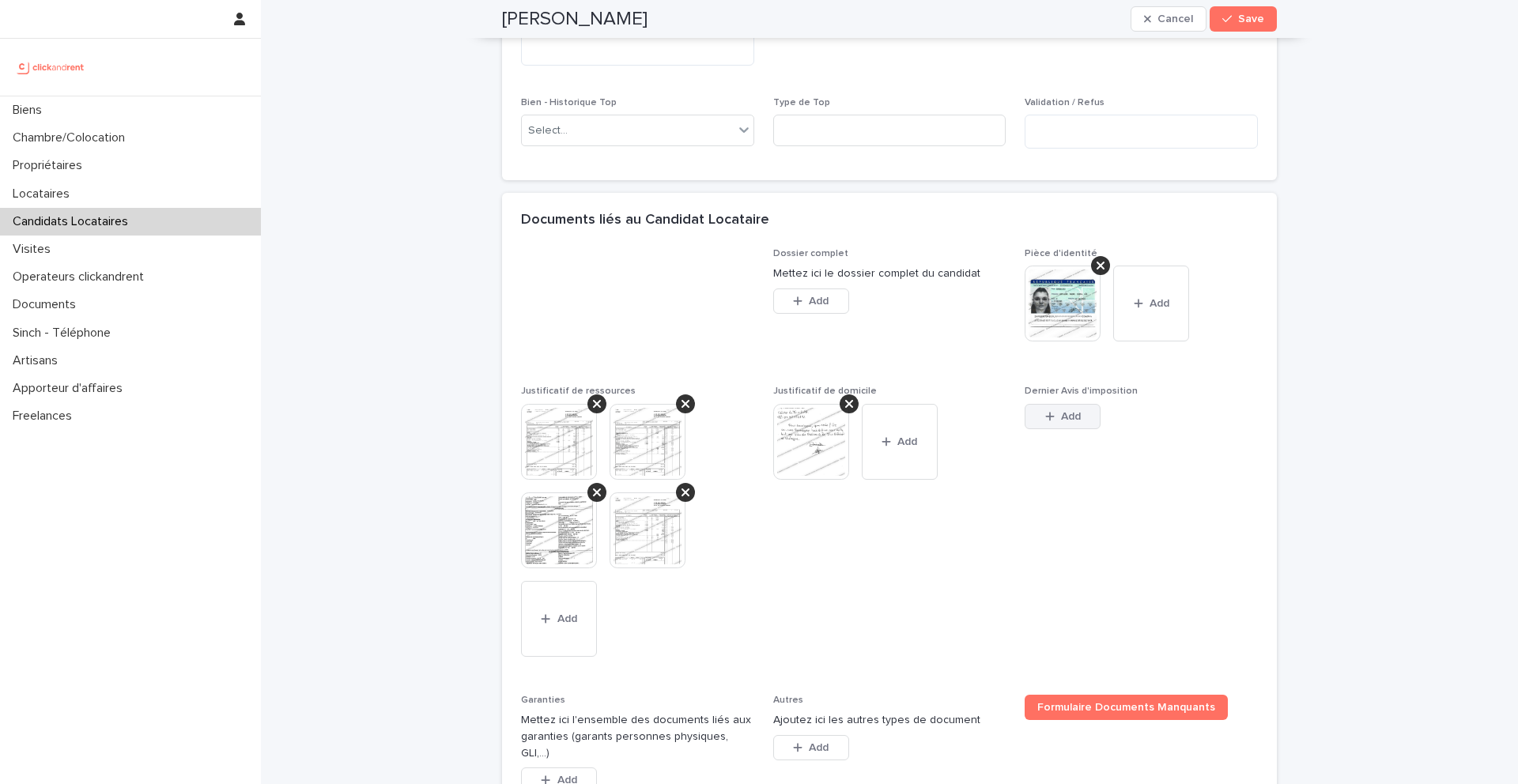
click at [1047, 424] on button "Add" at bounding box center [1062, 416] width 76 height 25
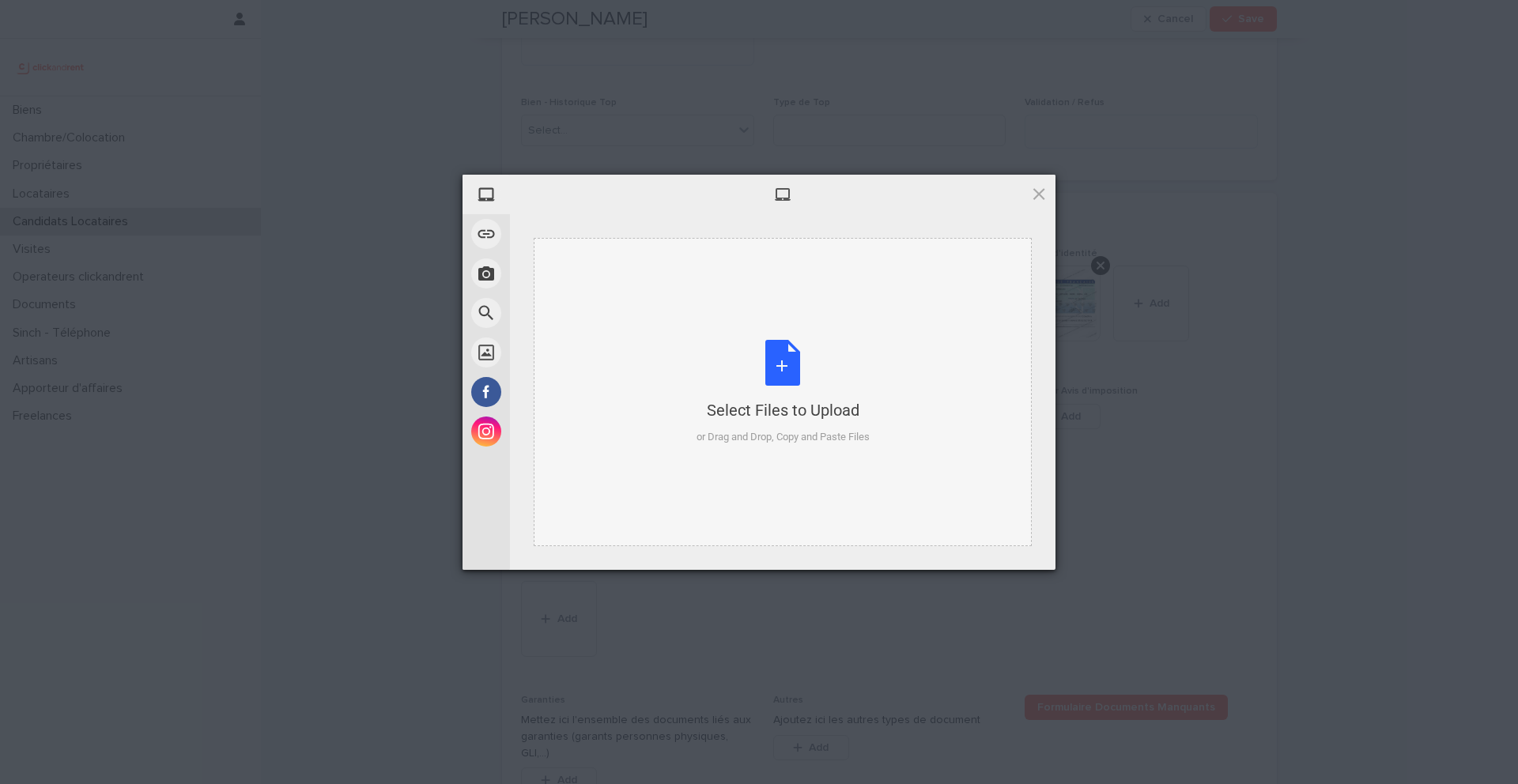
click at [789, 364] on div "Select Files to Upload or Drag and Drop, Copy and Paste Files" at bounding box center [783, 392] width 174 height 105
click at [1042, 194] on span at bounding box center [1039, 193] width 18 height 18
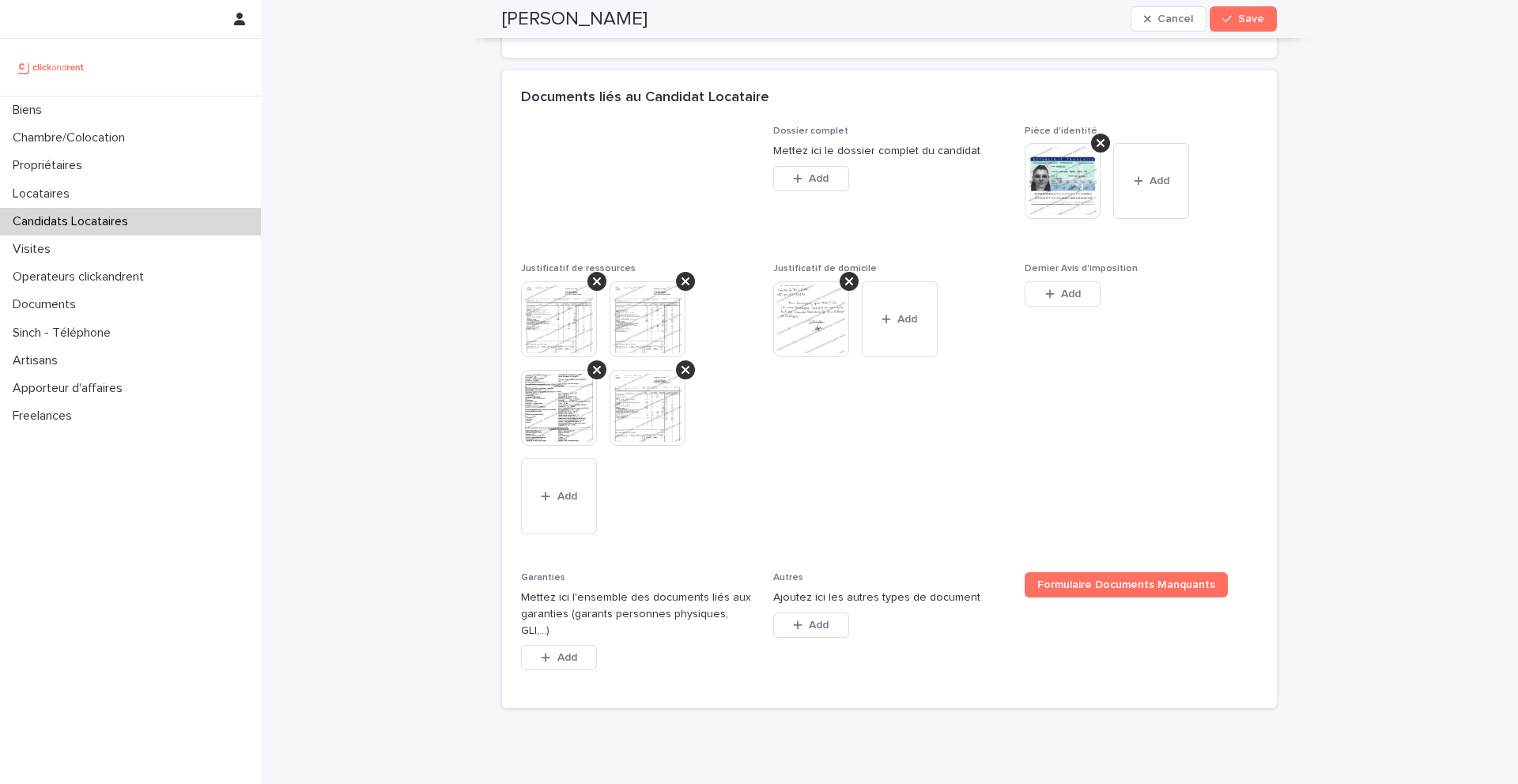
scroll to position [1188, 0]
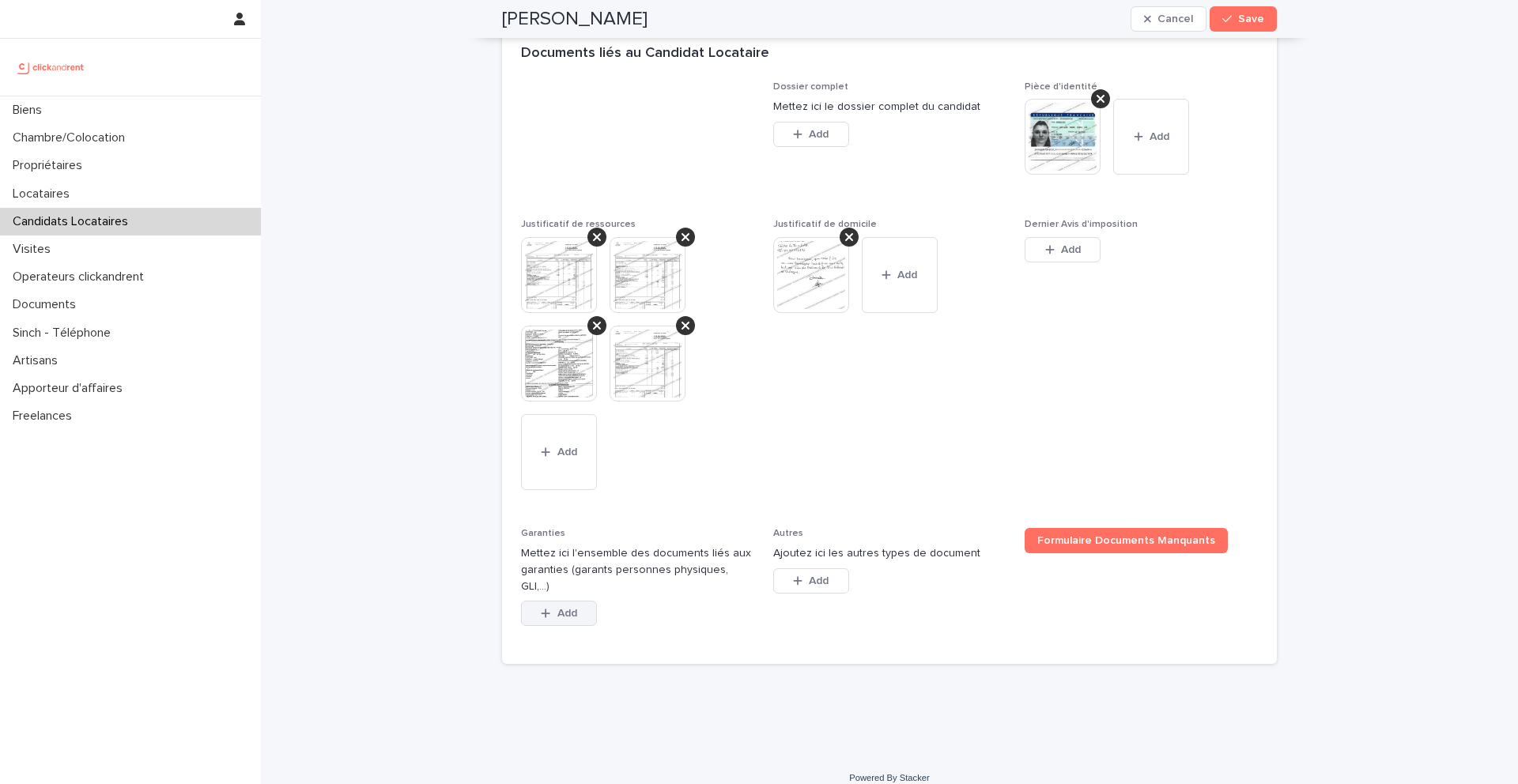
click at [589, 601] on button "Add" at bounding box center [558, 613] width 76 height 25
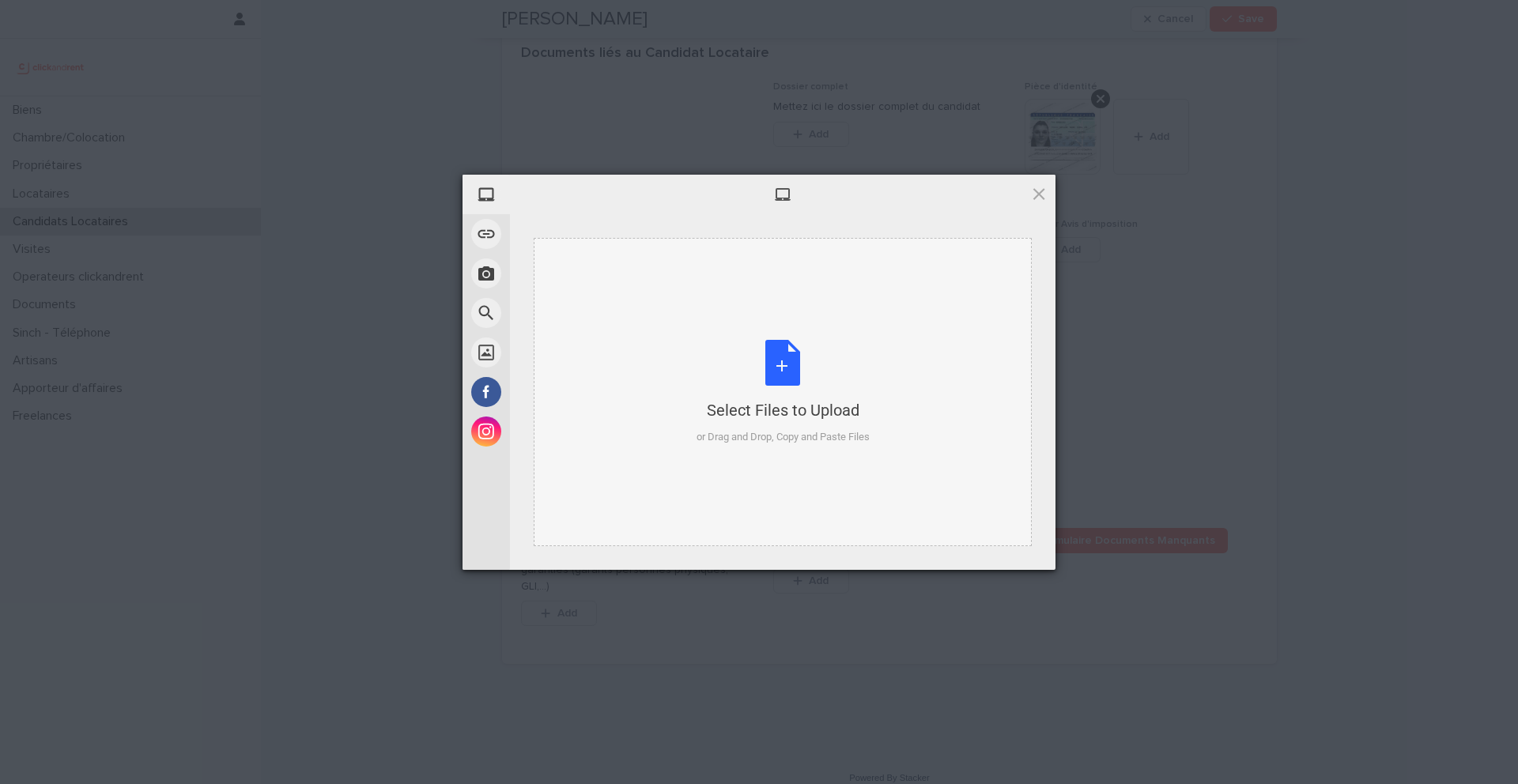
click at [791, 351] on div "Select Files to Upload or Drag and Drop, Copy and Paste Files" at bounding box center [783, 392] width 174 height 105
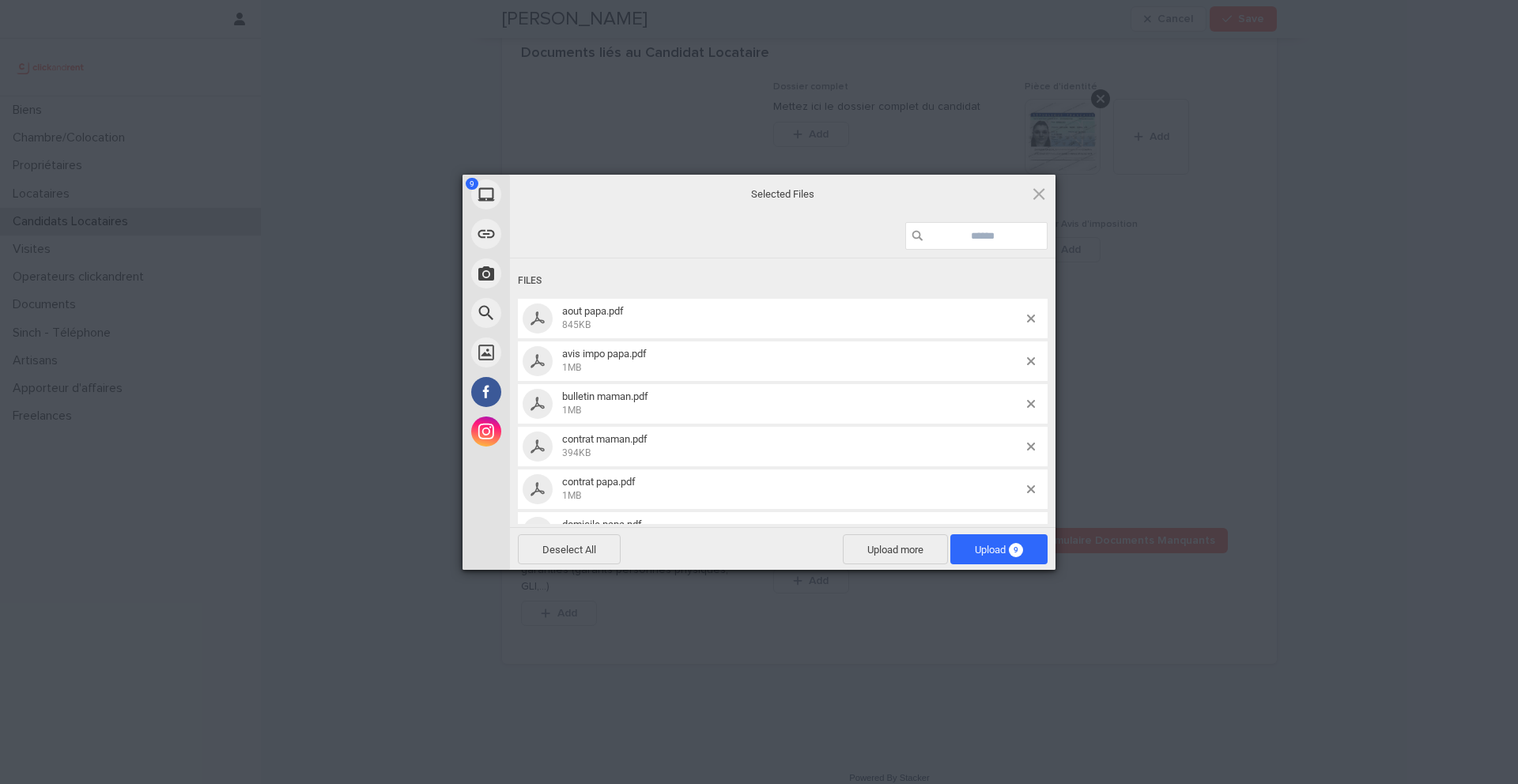
click at [1021, 555] on span "Upload 9" at bounding box center [999, 550] width 97 height 30
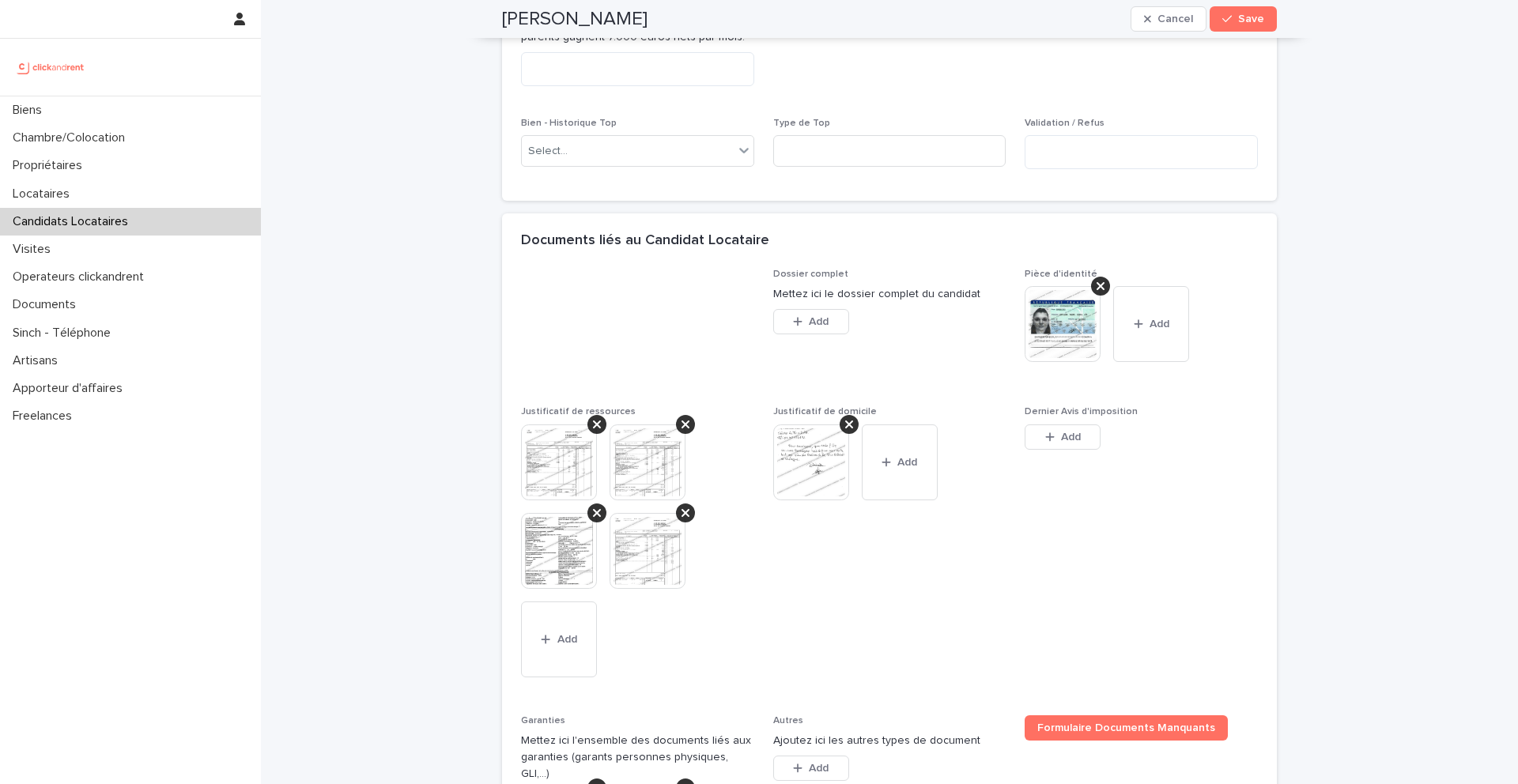
scroll to position [842, 0]
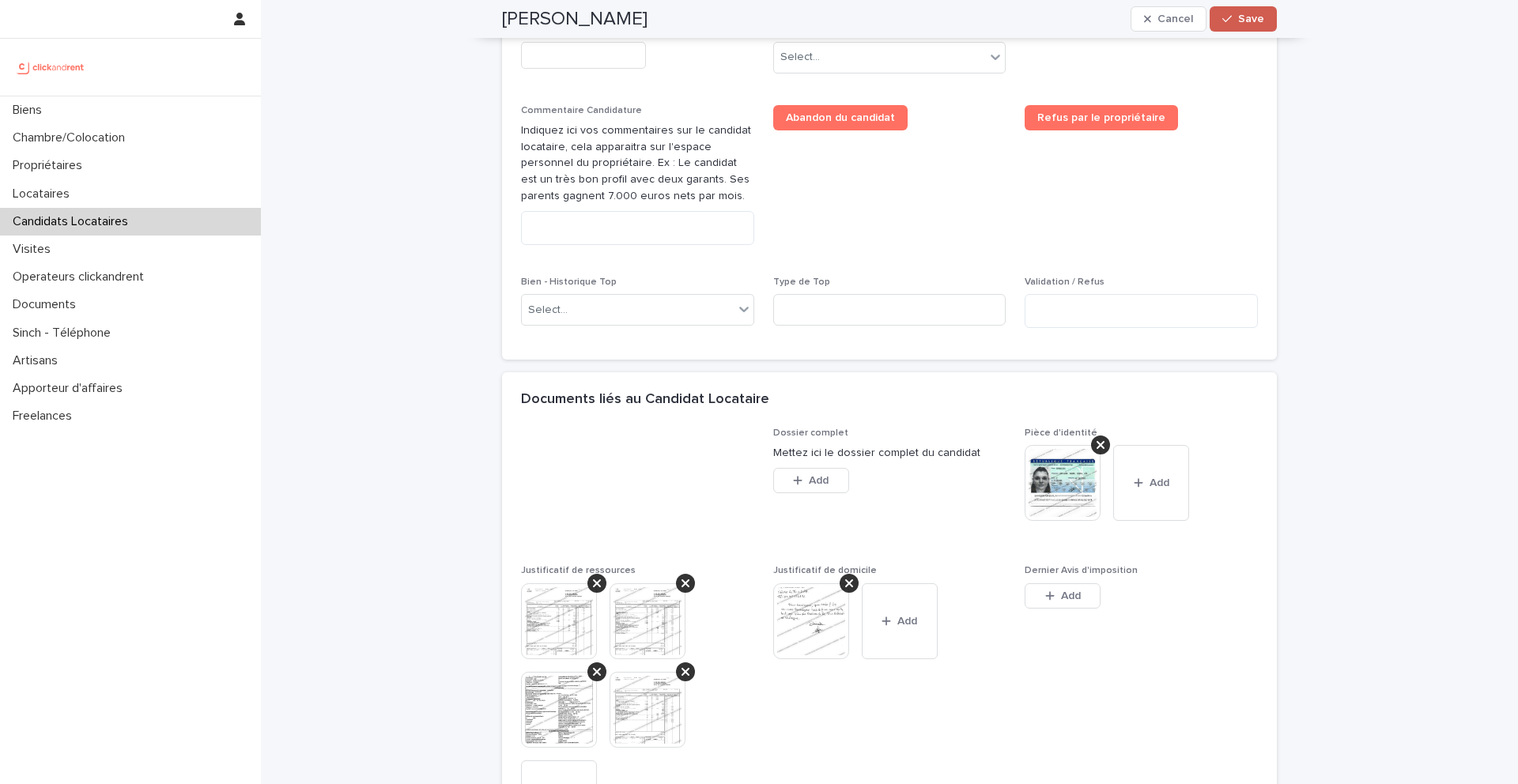
click at [1239, 15] on span "Save" at bounding box center [1251, 19] width 26 height 11
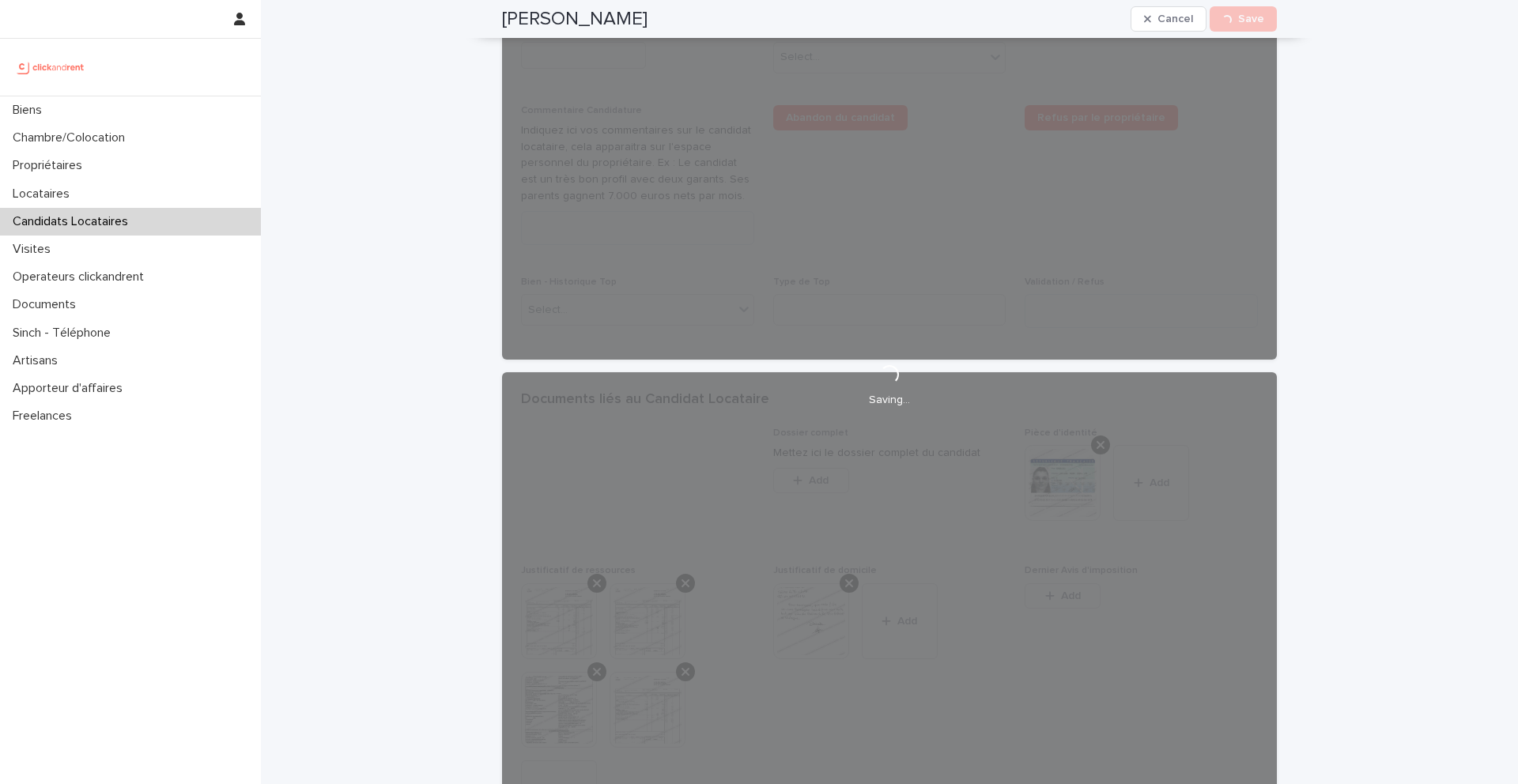
scroll to position [515, 0]
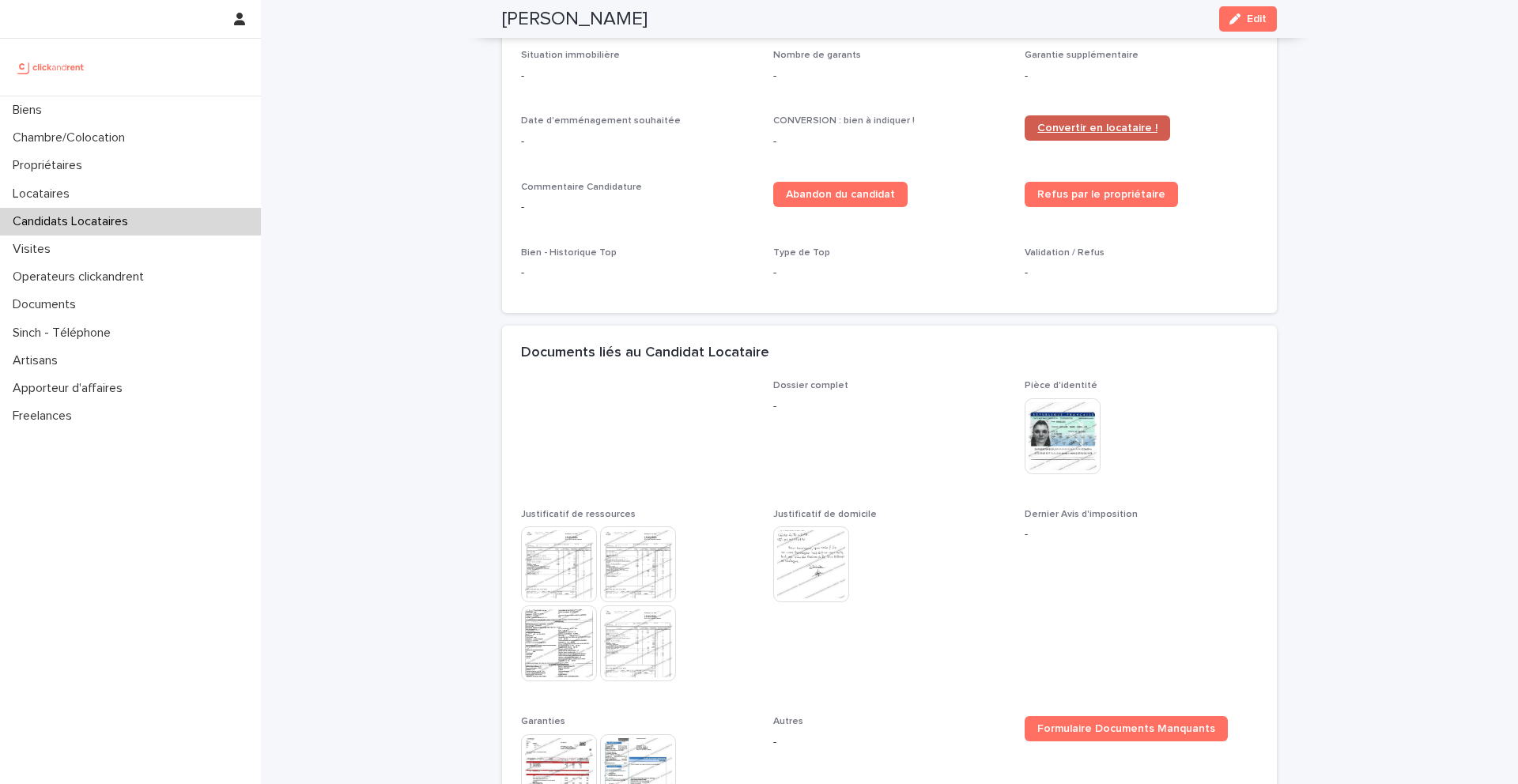
click at [1114, 136] on link "Convertir en locataire !" at bounding box center [1098, 128] width 146 height 25
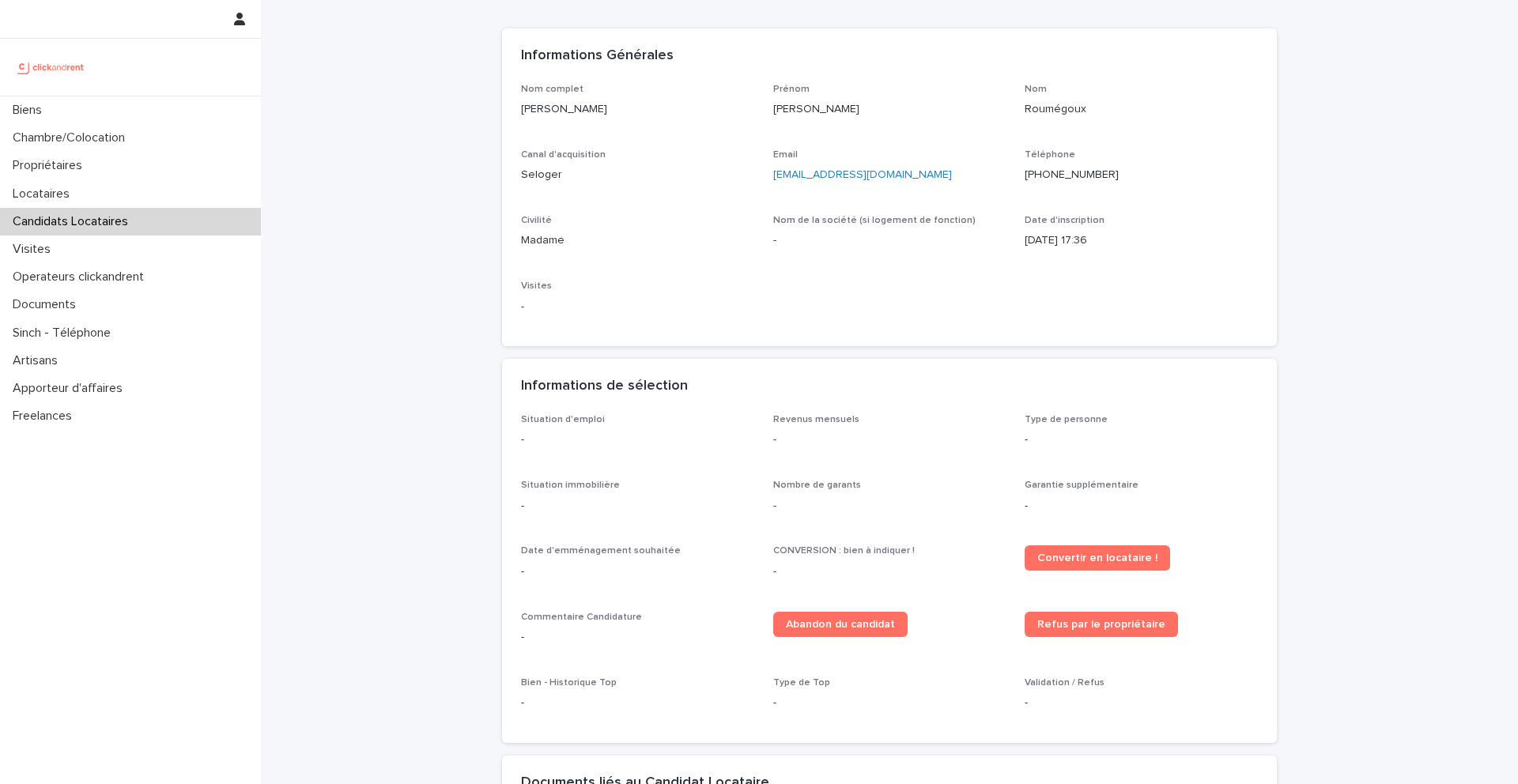
scroll to position [0, 0]
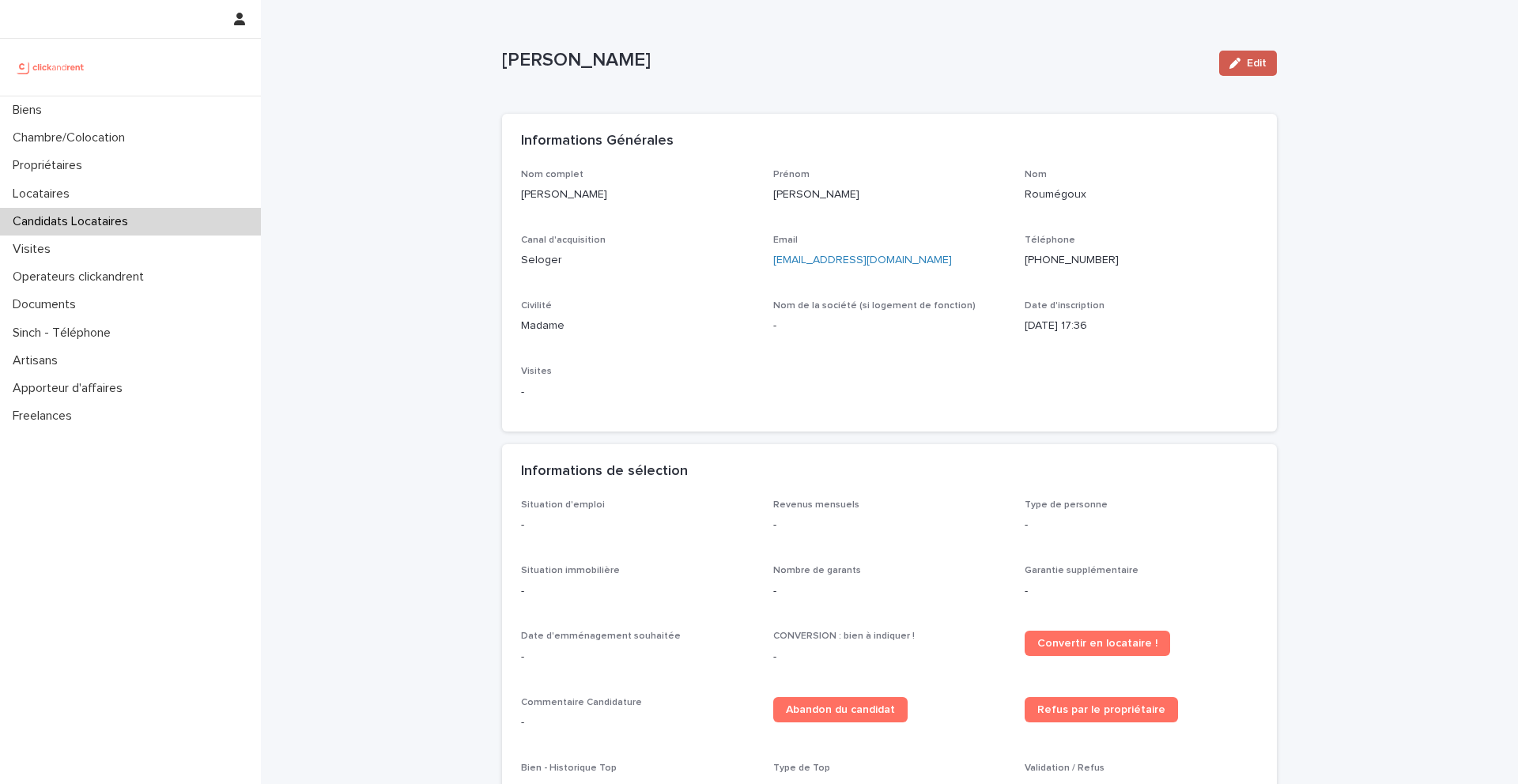
click at [1258, 65] on span "Edit" at bounding box center [1257, 63] width 20 height 11
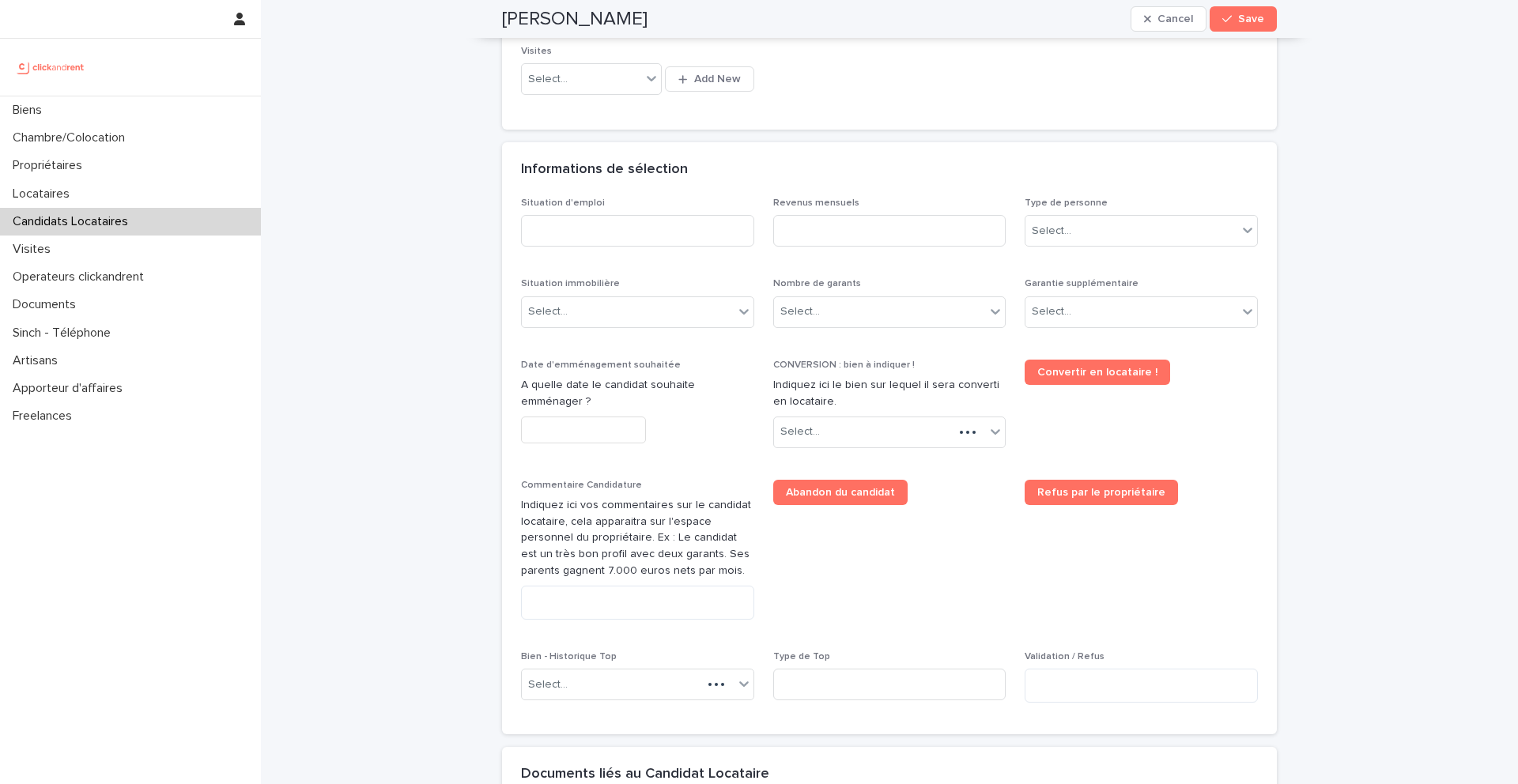
scroll to position [504, 0]
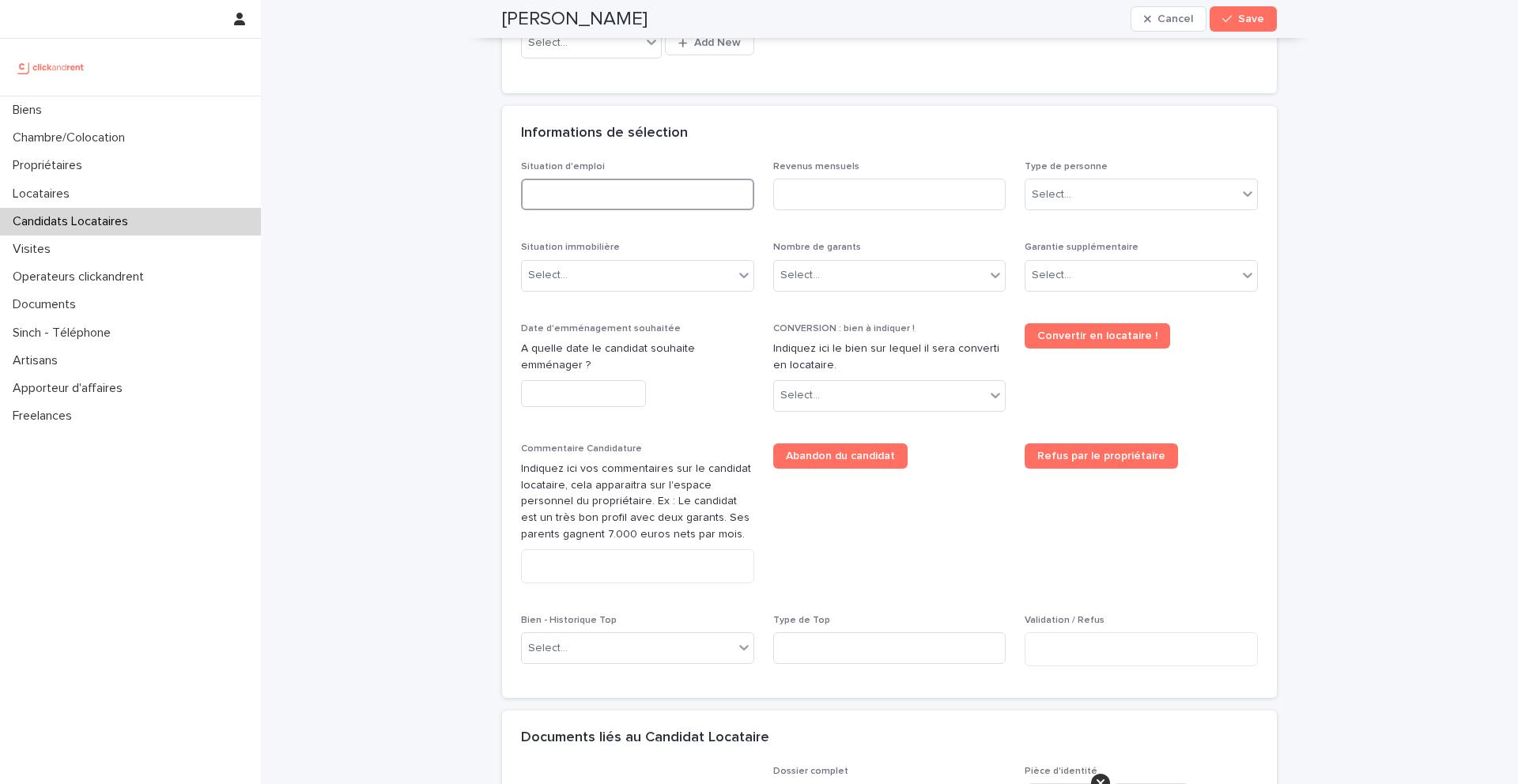
click at [687, 199] on input at bounding box center [638, 194] width 233 height 32
type input "*"
type input "*********"
click at [864, 193] on input at bounding box center [890, 194] width 233 height 32
type input "*"
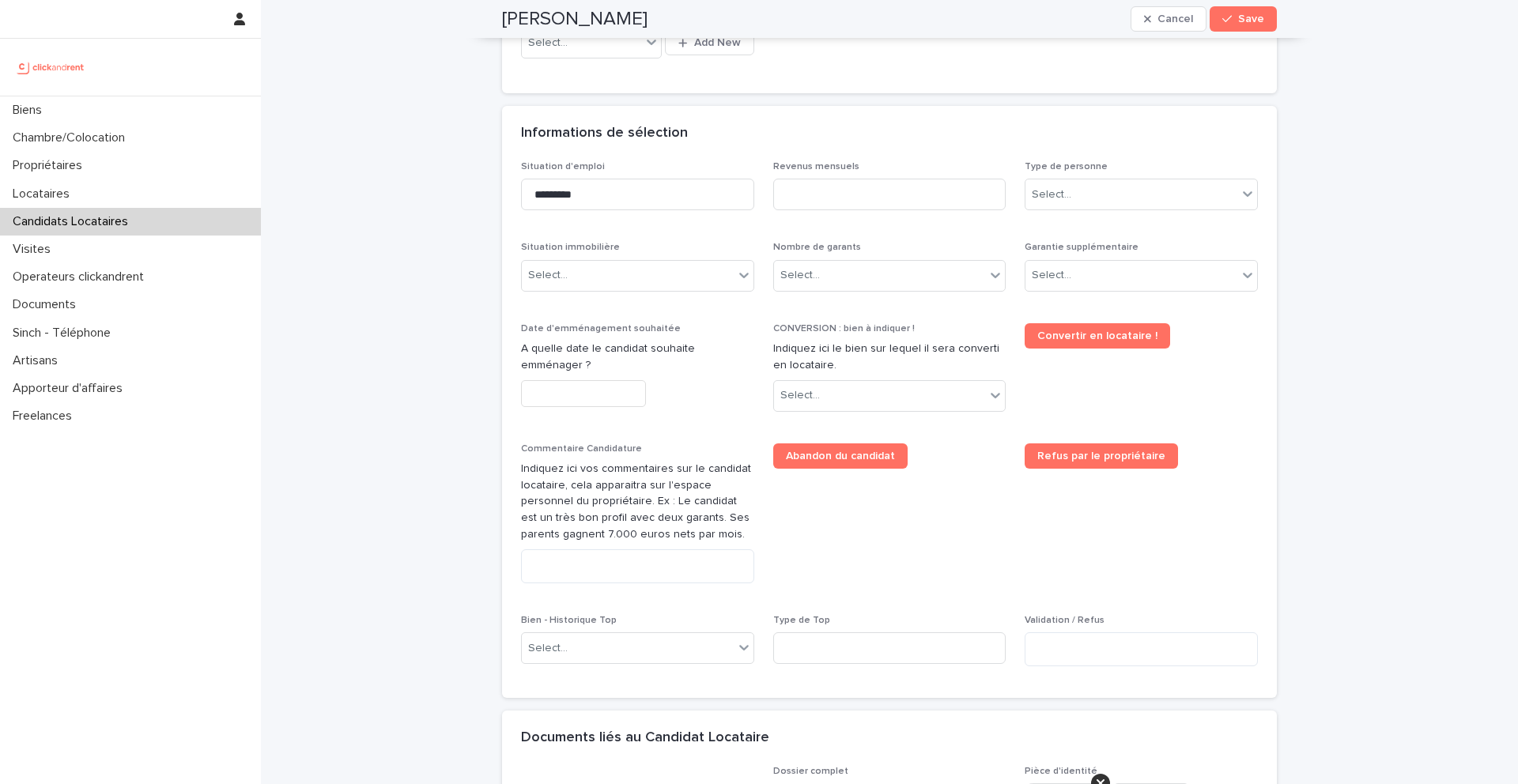
click at [1130, 160] on div "Informations de sélection" at bounding box center [890, 133] width 775 height 55
click at [1130, 175] on div "Type de personne Select..." at bounding box center [1142, 192] width 233 height 62
click at [1117, 188] on div "Select..." at bounding box center [1131, 195] width 212 height 26
click at [1094, 220] on div "Particulier" at bounding box center [1142, 225] width 232 height 28
click at [671, 283] on div "Select..." at bounding box center [627, 275] width 212 height 26
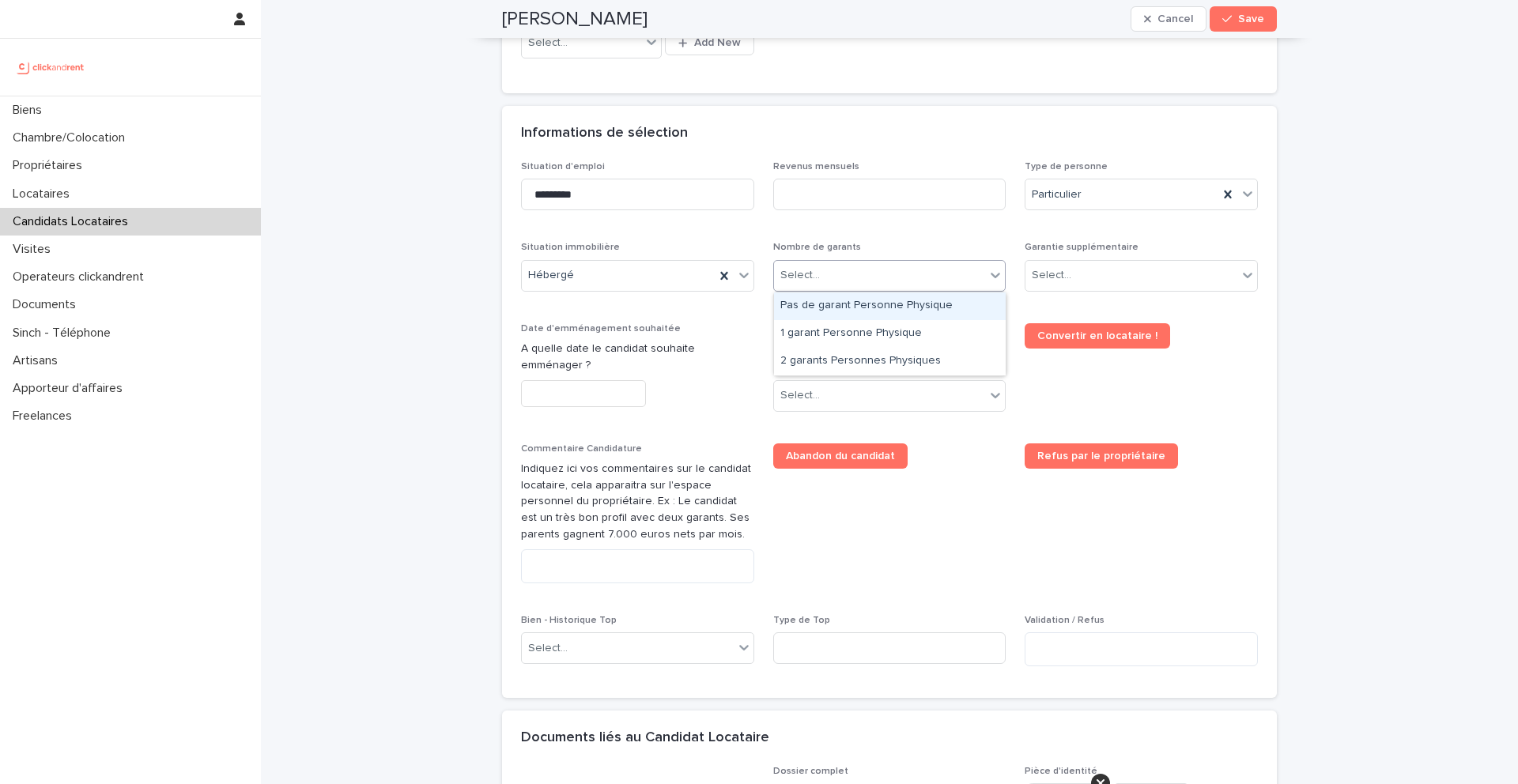
click at [828, 282] on div "Select..." at bounding box center [879, 275] width 212 height 26
click at [832, 301] on div "Pas de garant Personne Physique" at bounding box center [890, 306] width 232 height 28
click at [832, 286] on div "Pas de garant Personne Physique" at bounding box center [870, 275] width 193 height 26
click at [833, 352] on div "2 garants Personnes Physiques" at bounding box center [890, 362] width 232 height 28
click at [1047, 282] on div "Select..." at bounding box center [1051, 275] width 39 height 17
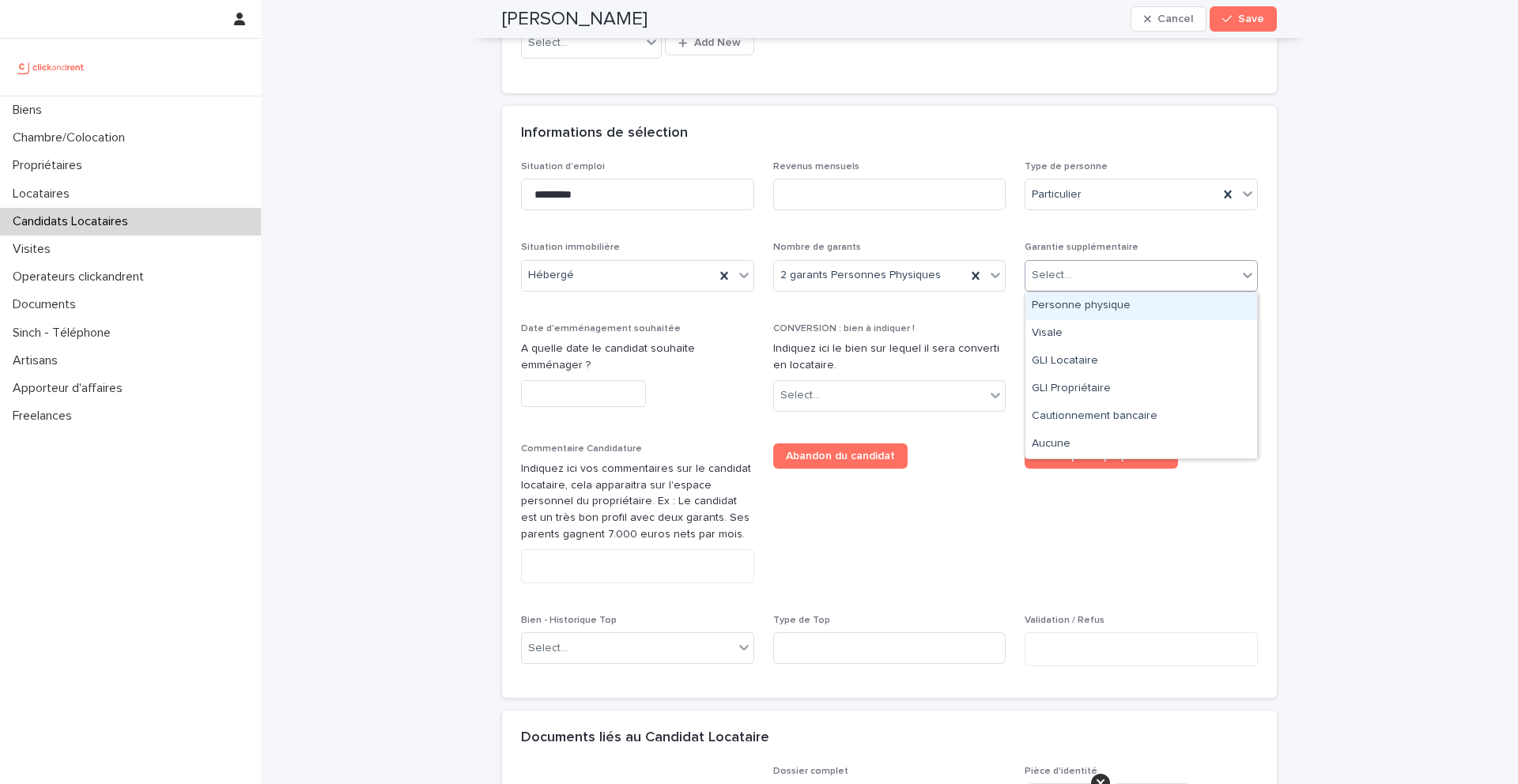
click at [1060, 299] on div "Personne physique" at bounding box center [1142, 306] width 232 height 28
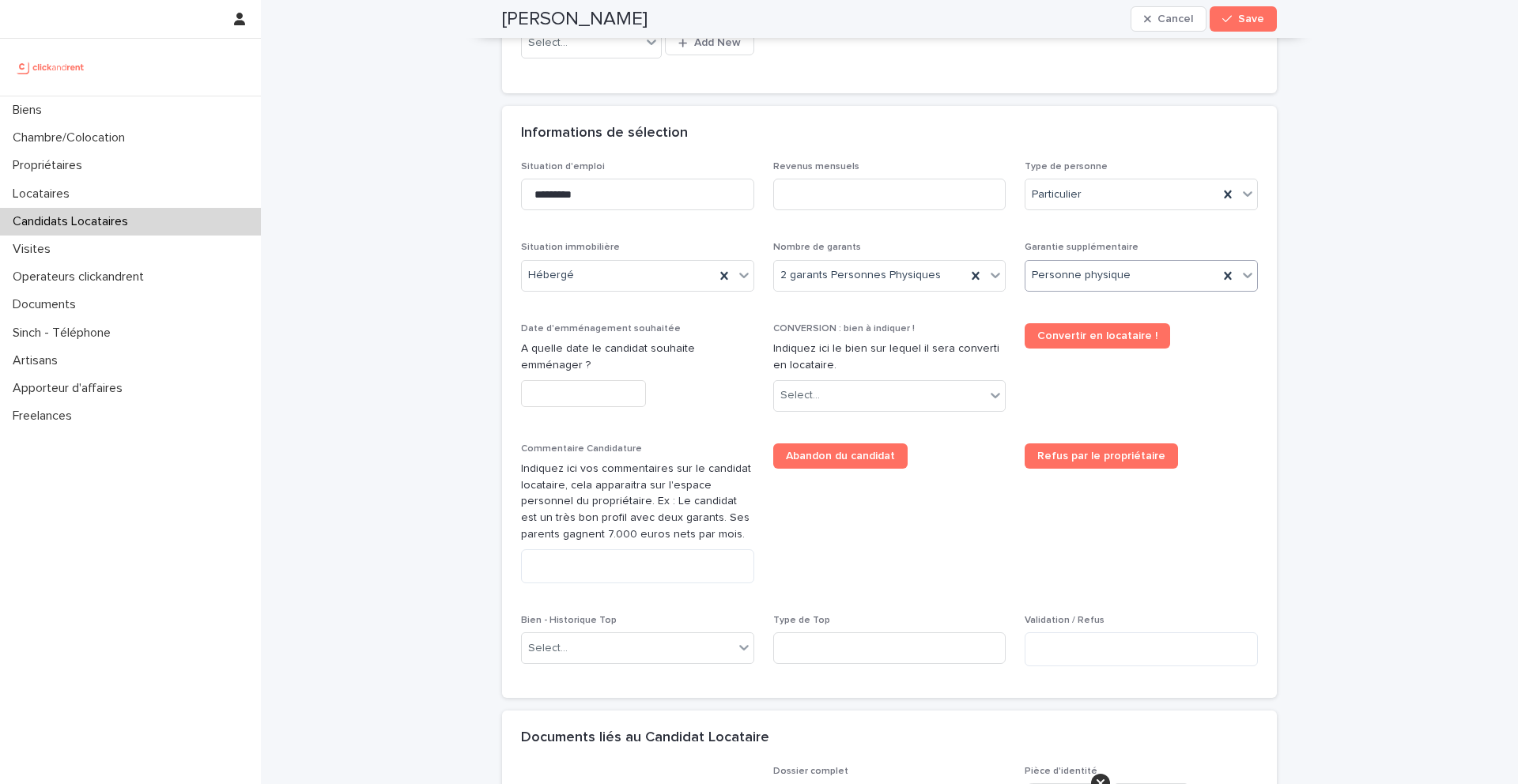
click at [579, 403] on input "text" at bounding box center [583, 394] width 125 height 28
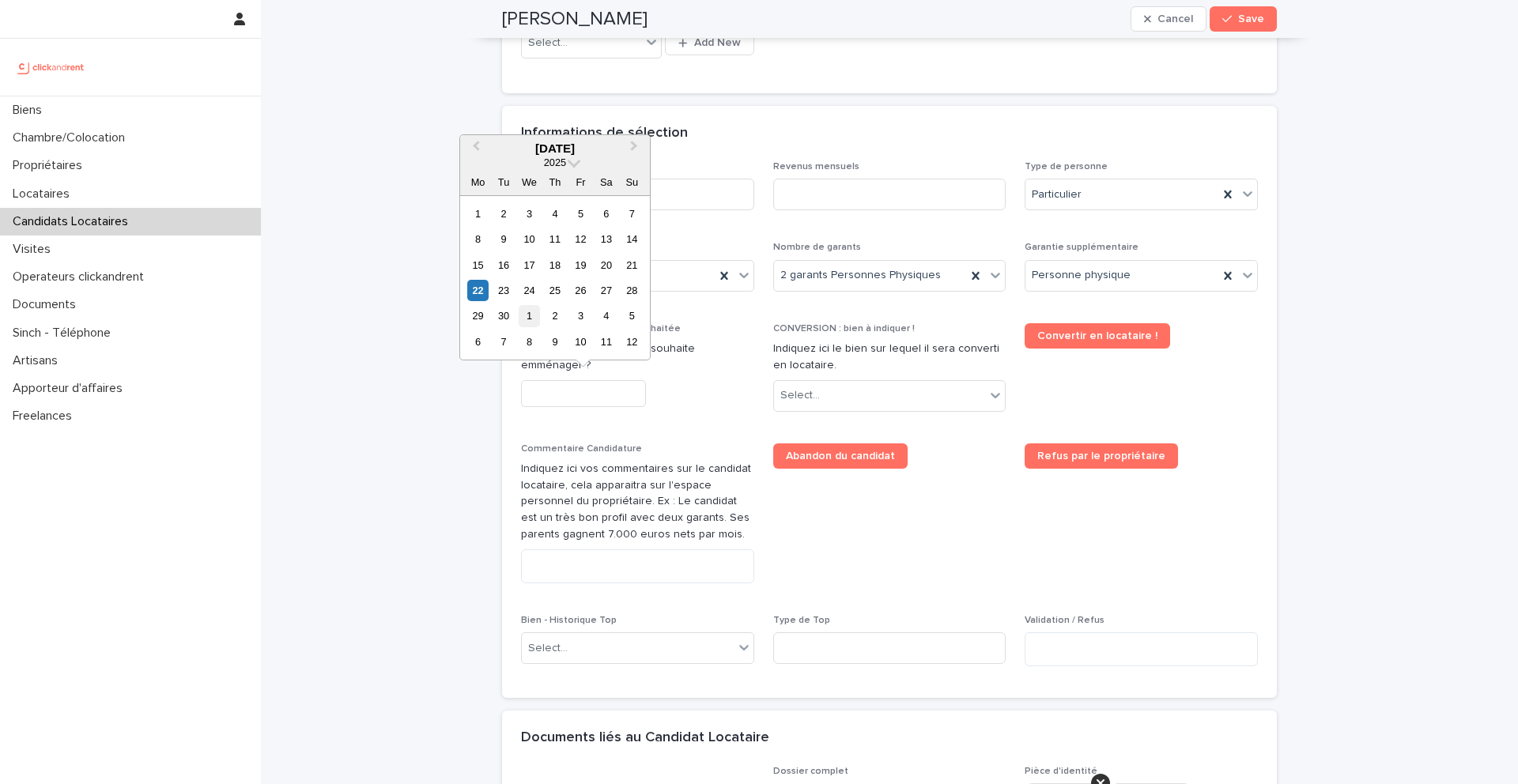
click at [532, 315] on div "1" at bounding box center [529, 315] width 21 height 21
type input "*********"
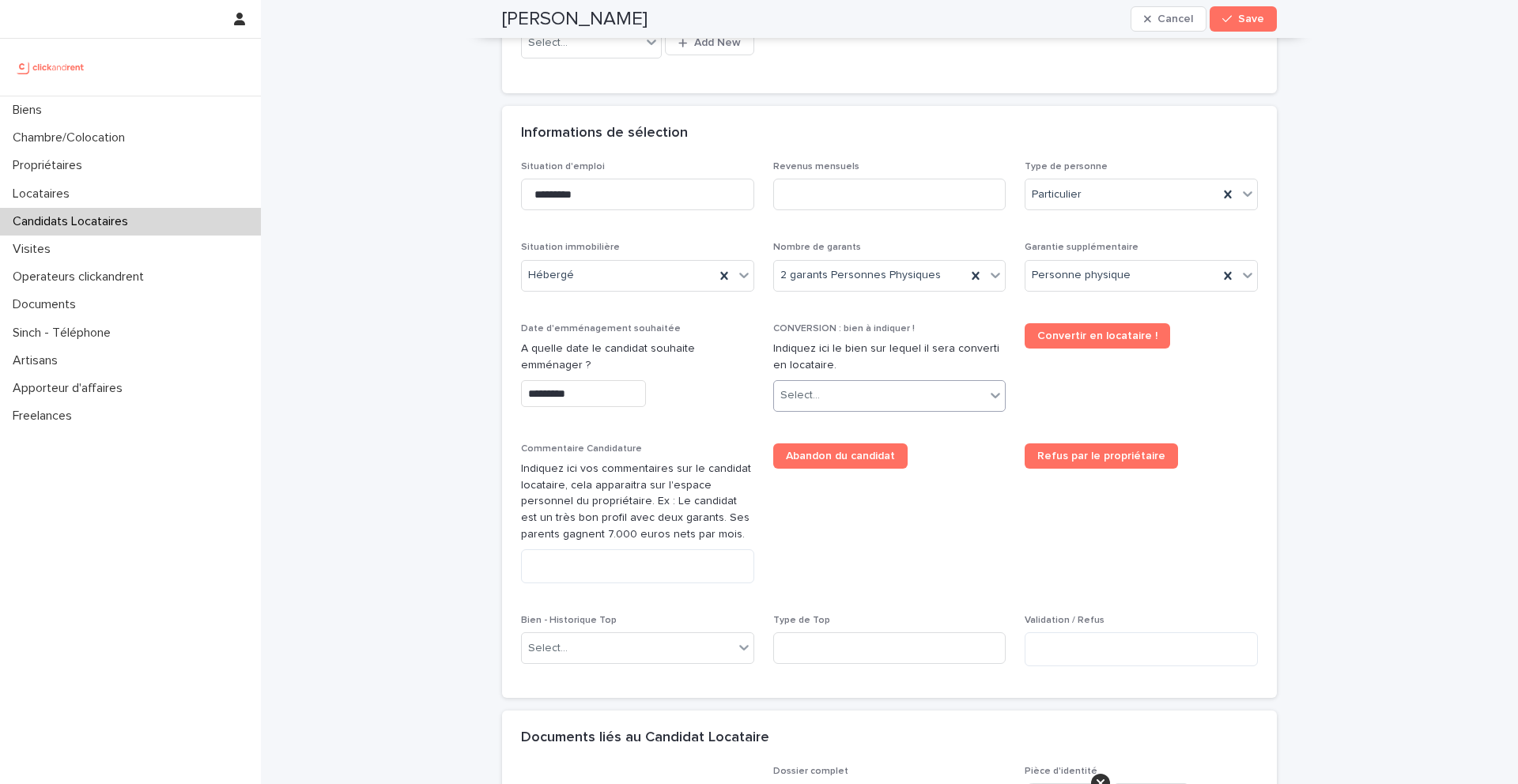
click at [850, 398] on div "Select..." at bounding box center [879, 396] width 212 height 26
type input "*****"
click at [907, 427] on div "A2286 - [STREET_ADDRESS] [GEOGRAPHIC_DATA], [GEOGRAPHIC_DATA] 93600" at bounding box center [890, 427] width 232 height 28
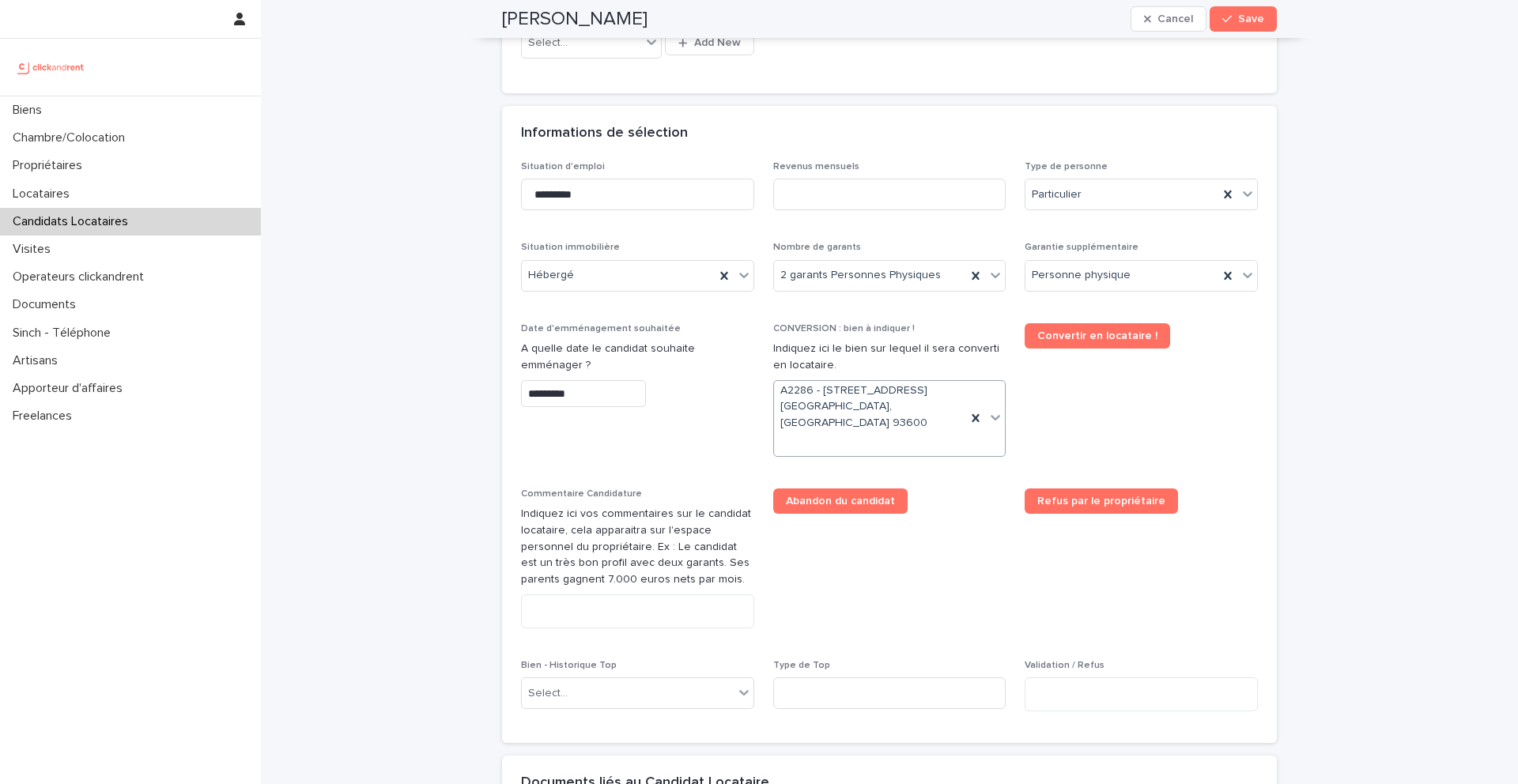
scroll to position [518, 0]
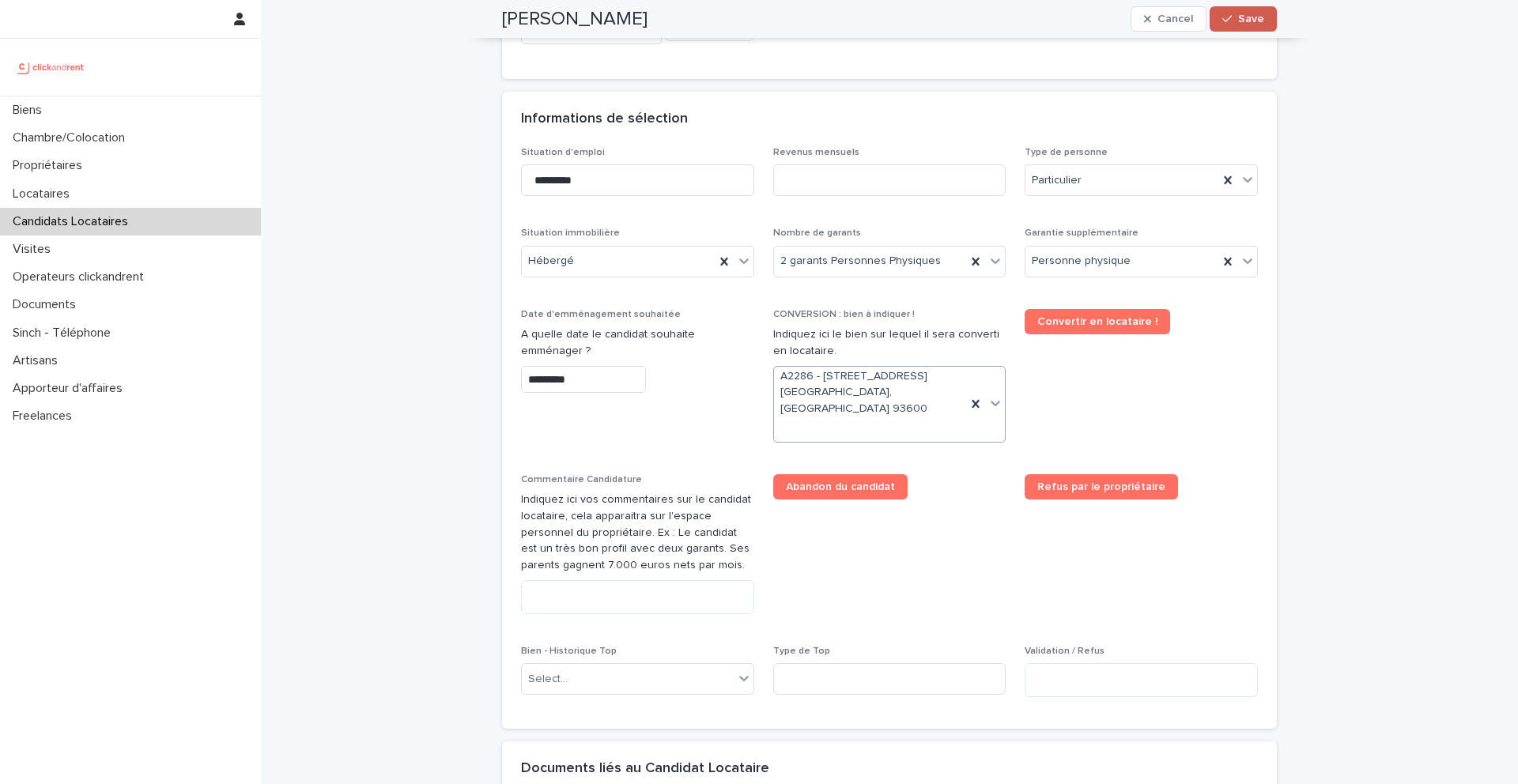
click at [1236, 28] on button "Save" at bounding box center [1244, 19] width 67 height 25
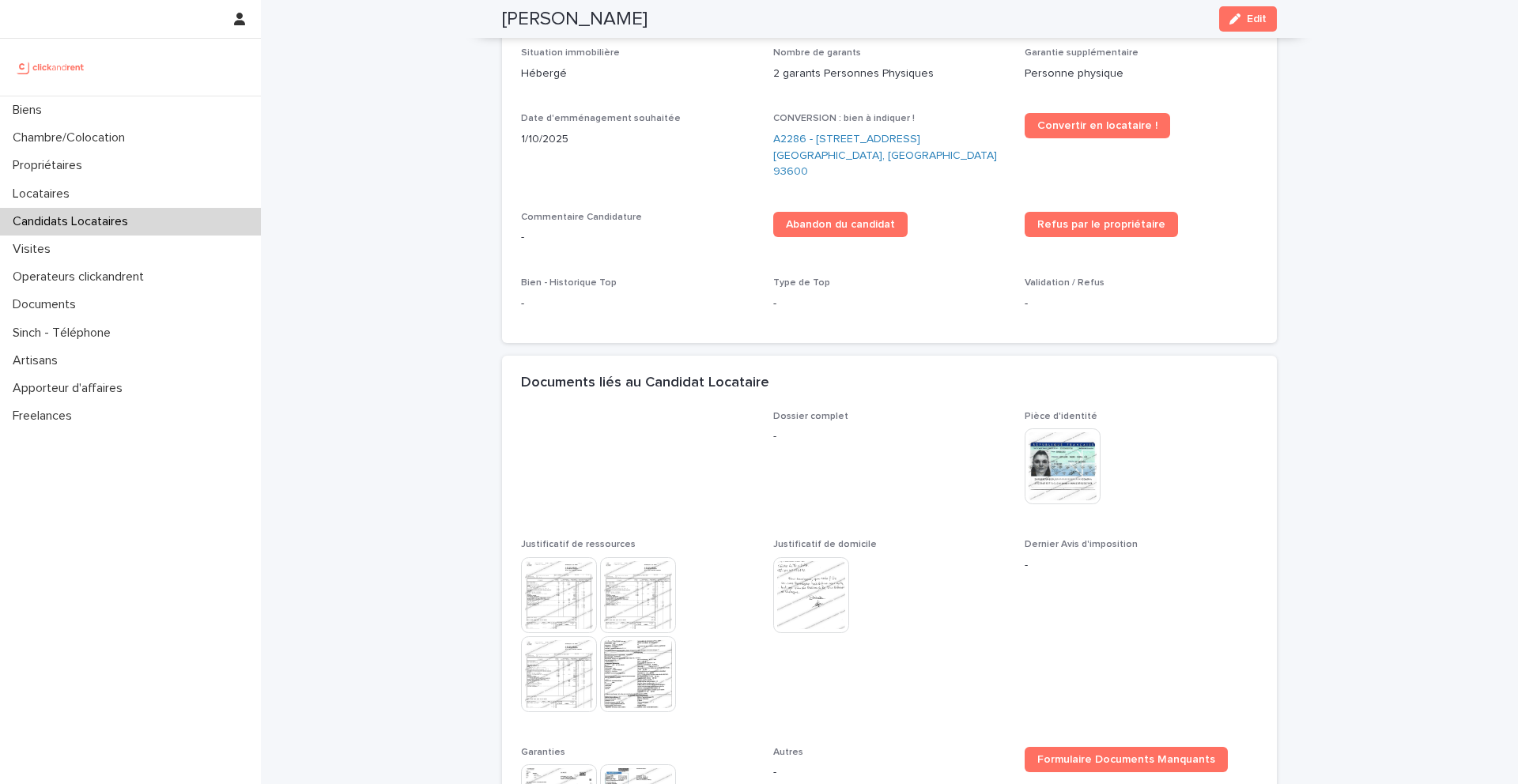
scroll to position [185, 0]
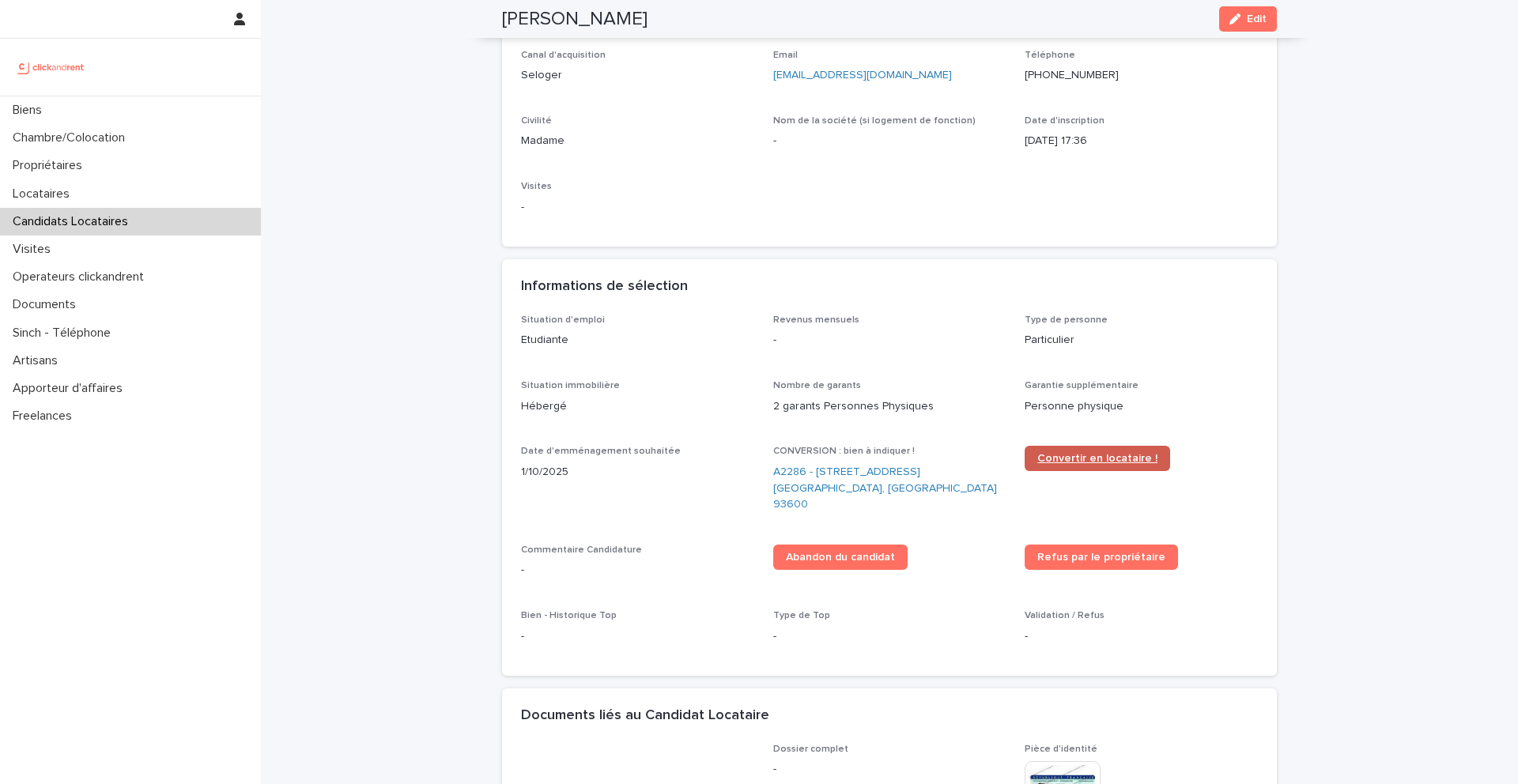
click at [1082, 463] on span "Convertir en locataire !" at bounding box center [1097, 458] width 120 height 11
click at [835, 477] on link "A2286 - [STREET_ADDRESS] [GEOGRAPHIC_DATA], [GEOGRAPHIC_DATA] 93600" at bounding box center [890, 488] width 233 height 49
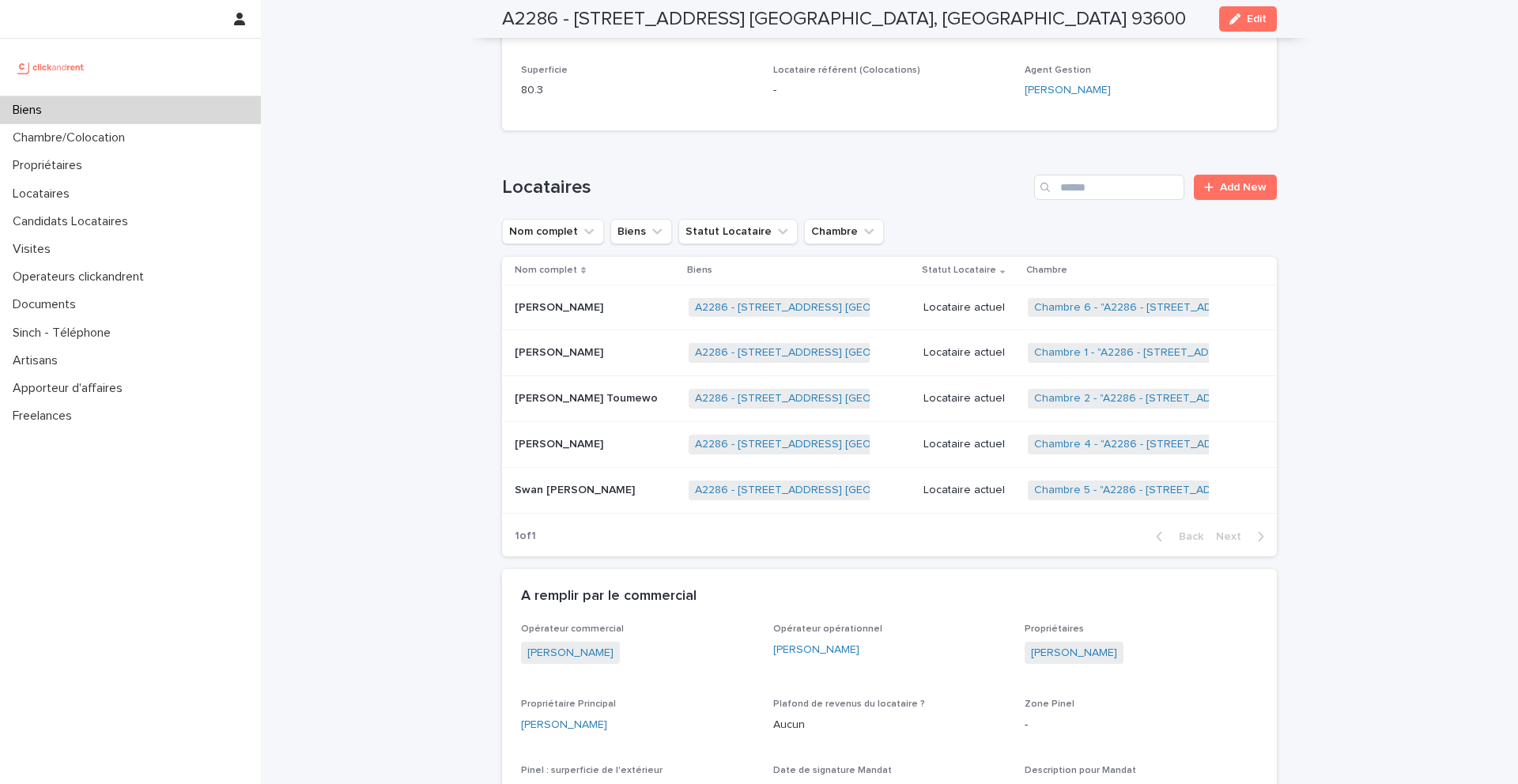
scroll to position [960, 0]
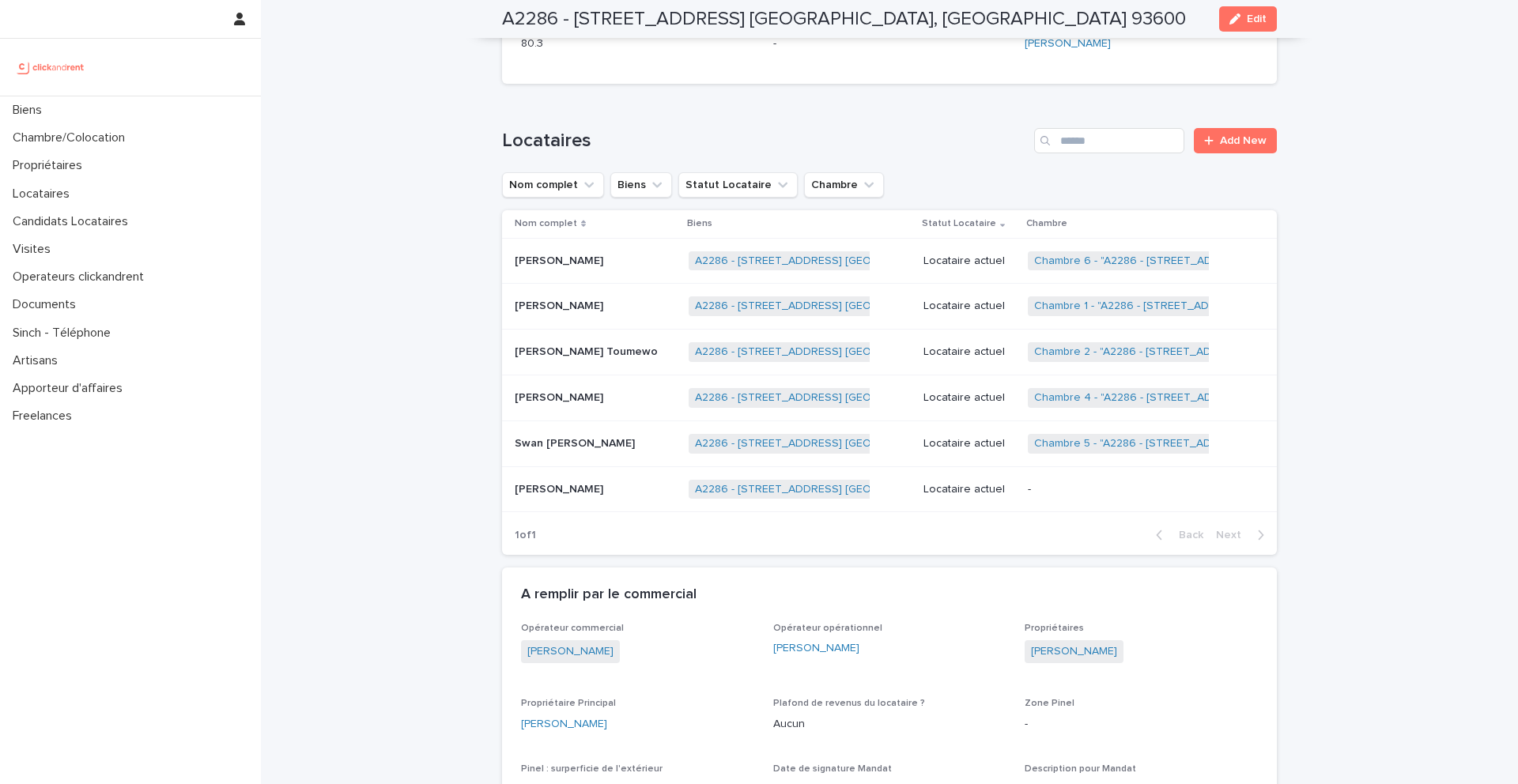
scroll to position [1003, 0]
click at [600, 484] on p "[PERSON_NAME]" at bounding box center [560, 487] width 91 height 17
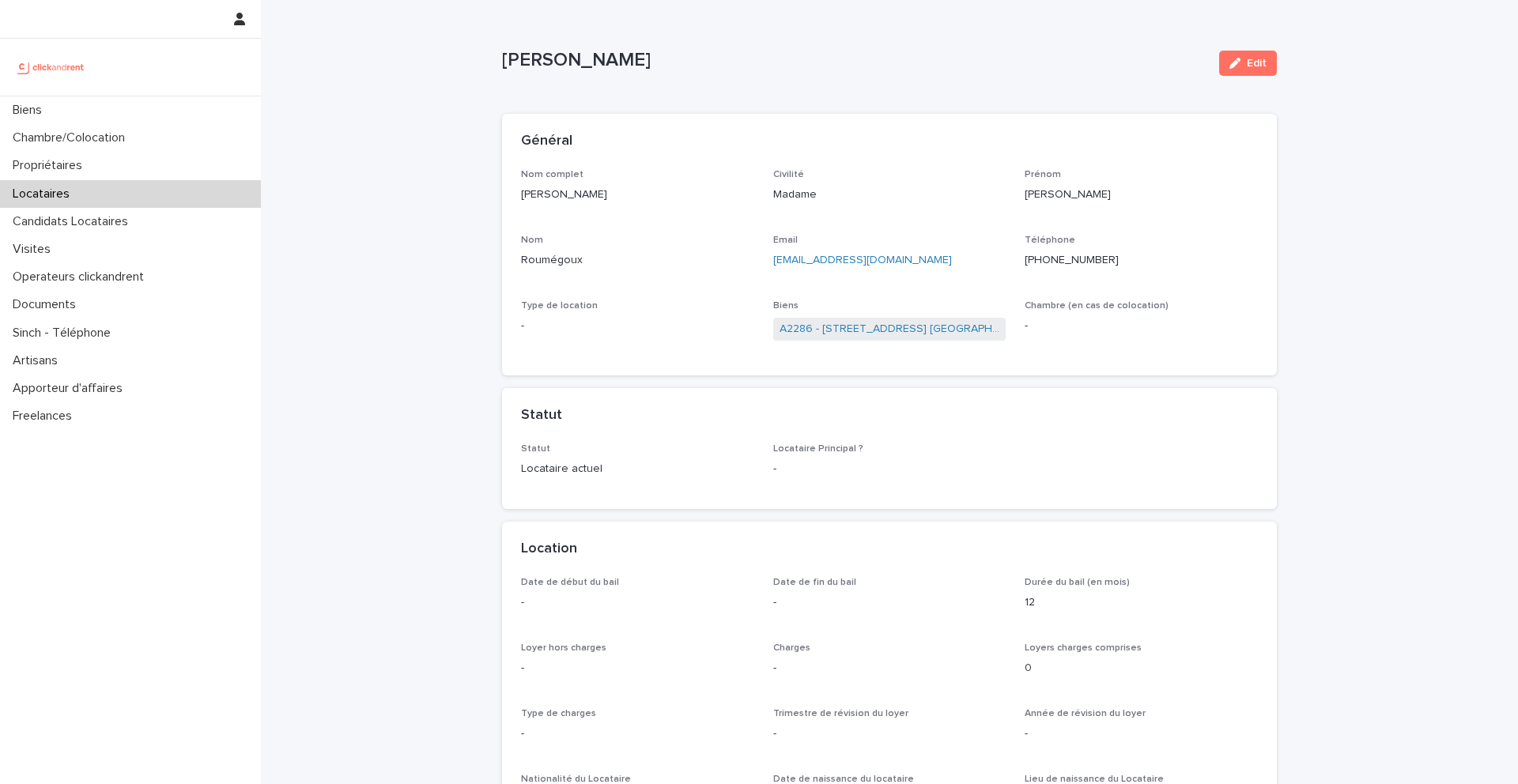
click at [1064, 259] on ringoverc2c-number-84e06f14122c "[PHONE_NUMBER]" at bounding box center [1072, 260] width 94 height 11
click at [1257, 51] on button "Edit" at bounding box center [1248, 63] width 58 height 25
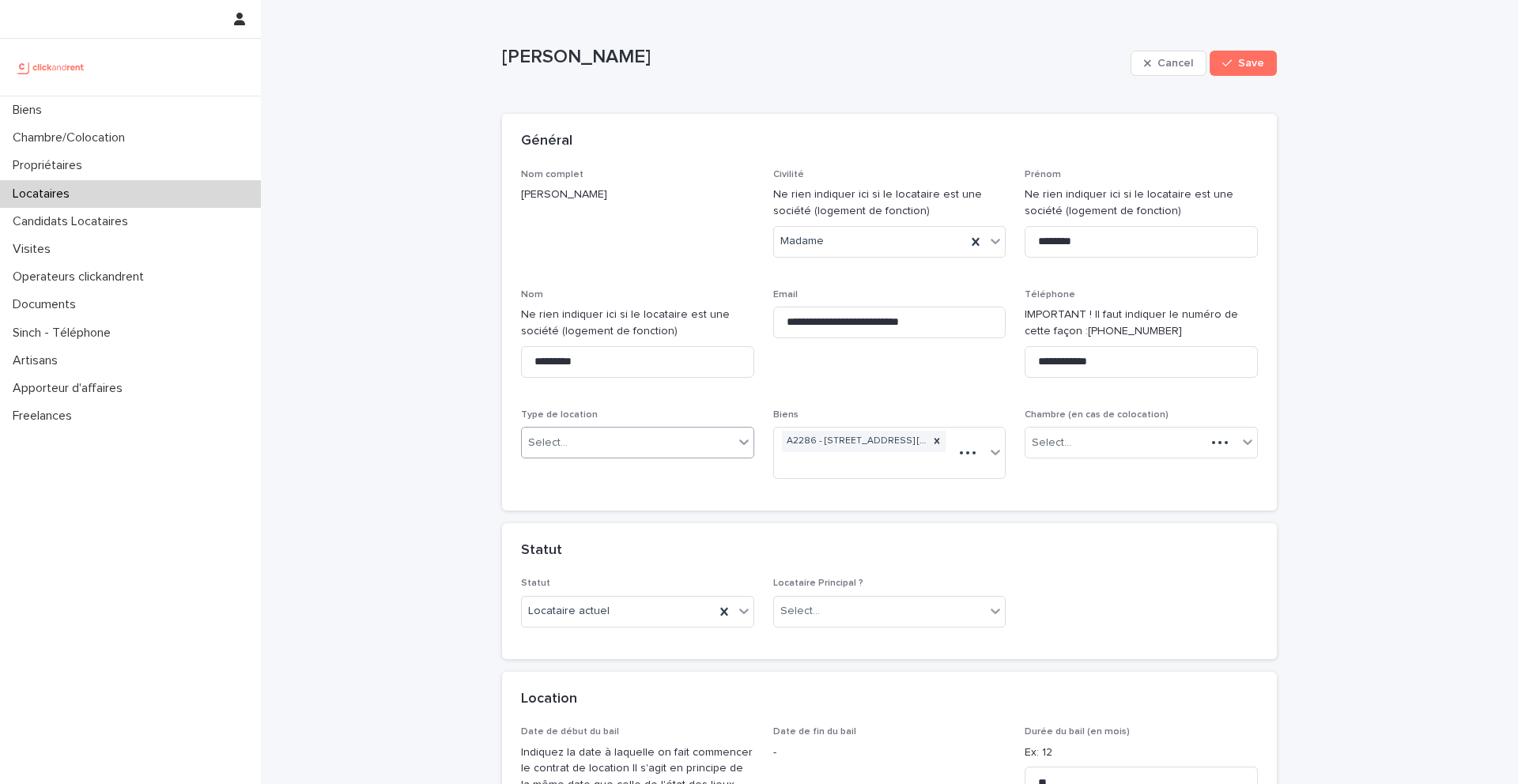
click at [665, 439] on div "Select..." at bounding box center [627, 443] width 212 height 26
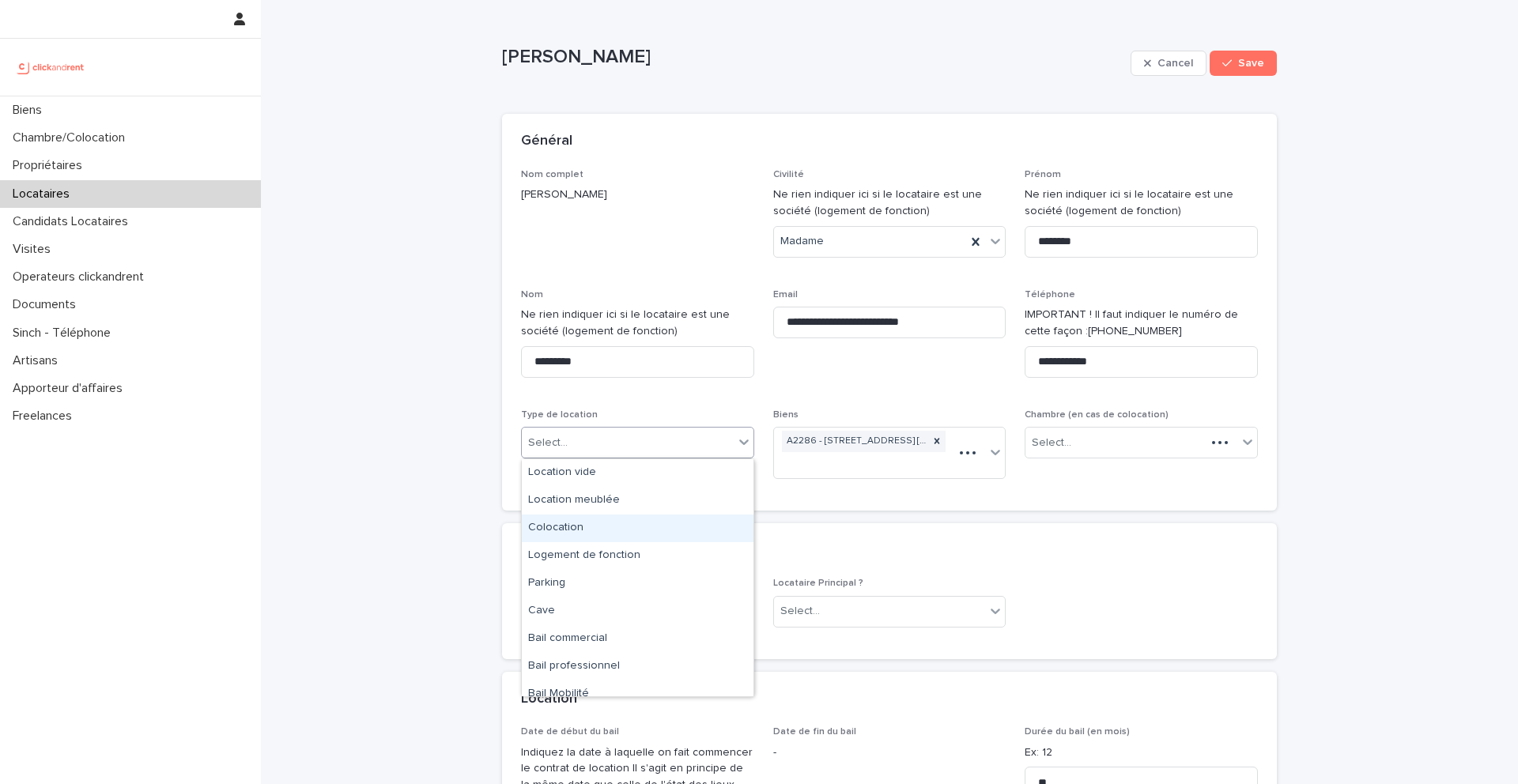
click at [592, 515] on div "Colocation" at bounding box center [638, 528] width 232 height 28
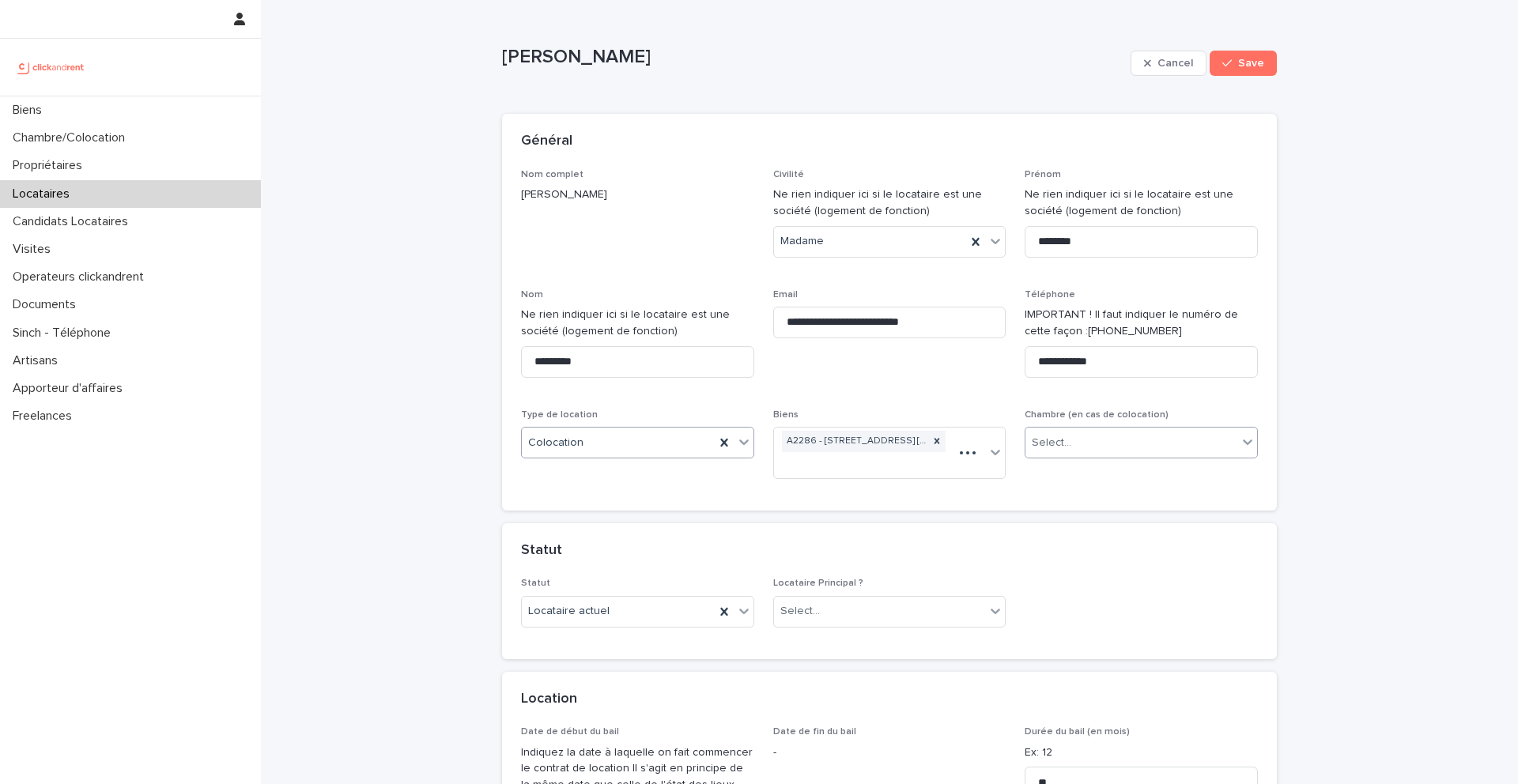
click at [1057, 448] on div "Select..." at bounding box center [1051, 443] width 39 height 17
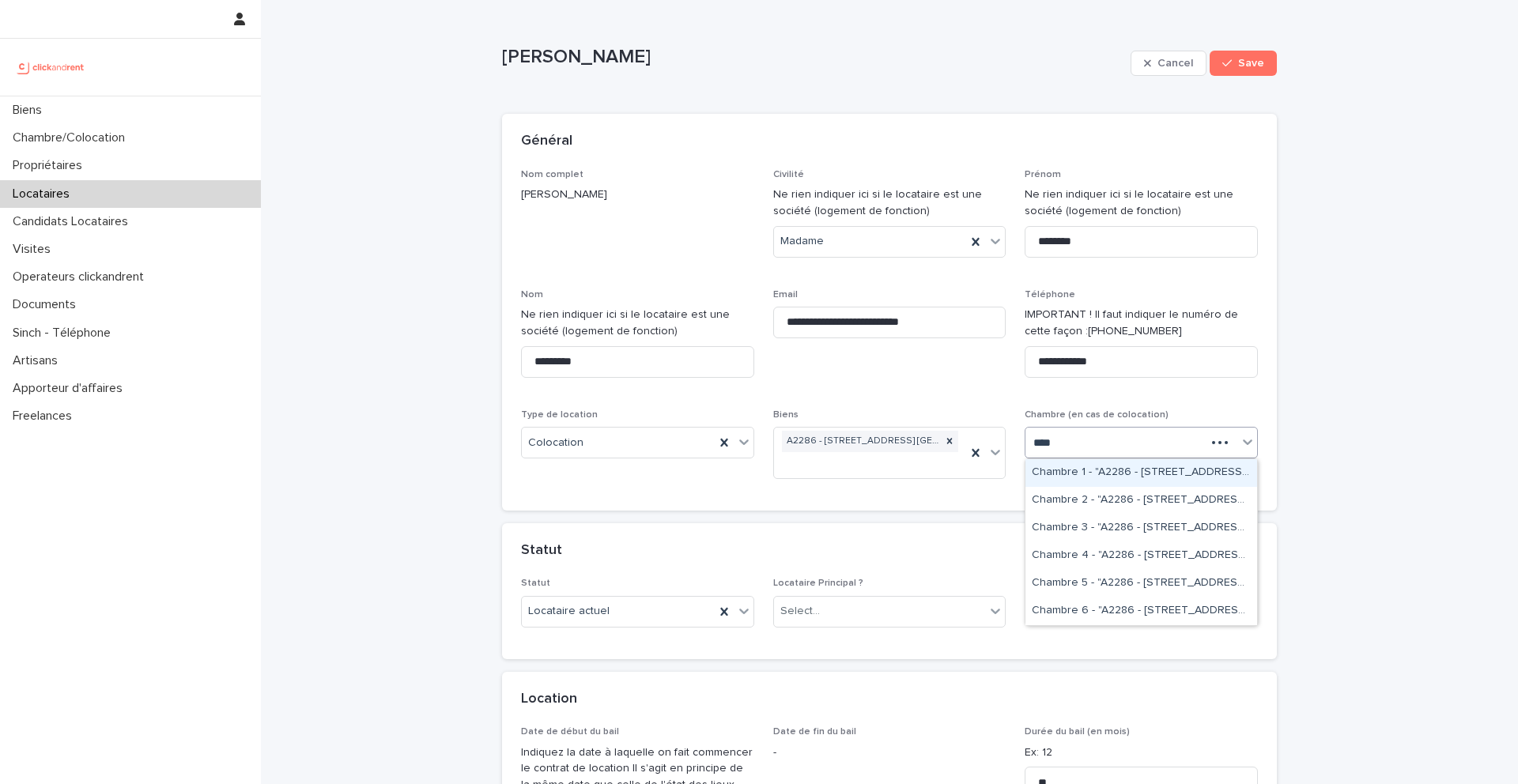
type input "*****"
click at [1101, 605] on div "Chambre 6 - "A2286 - [STREET_ADDRESS] [GEOGRAPHIC_DATA], [GEOGRAPHIC_DATA] 9360…" at bounding box center [1142, 611] width 232 height 28
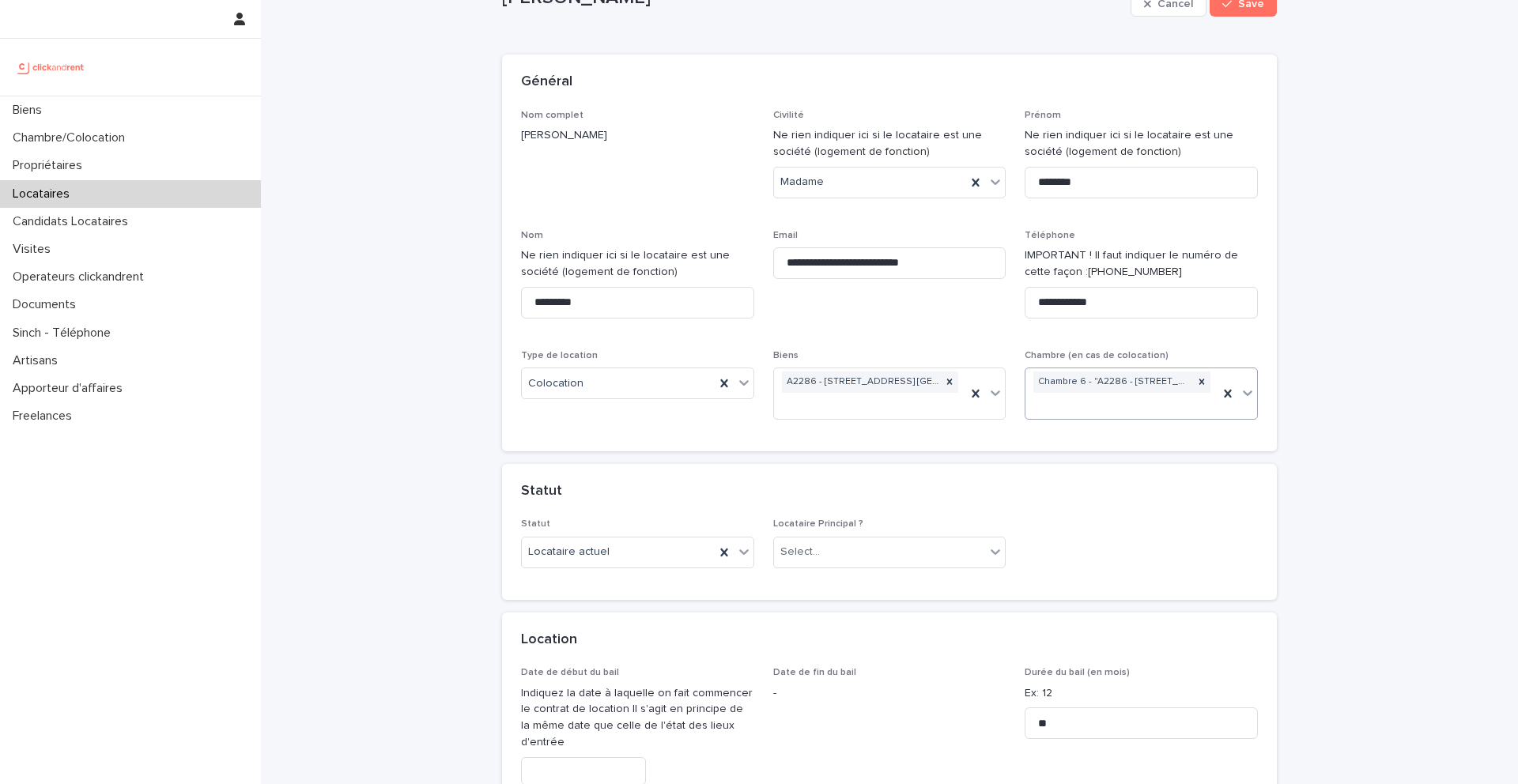
scroll to position [82, 0]
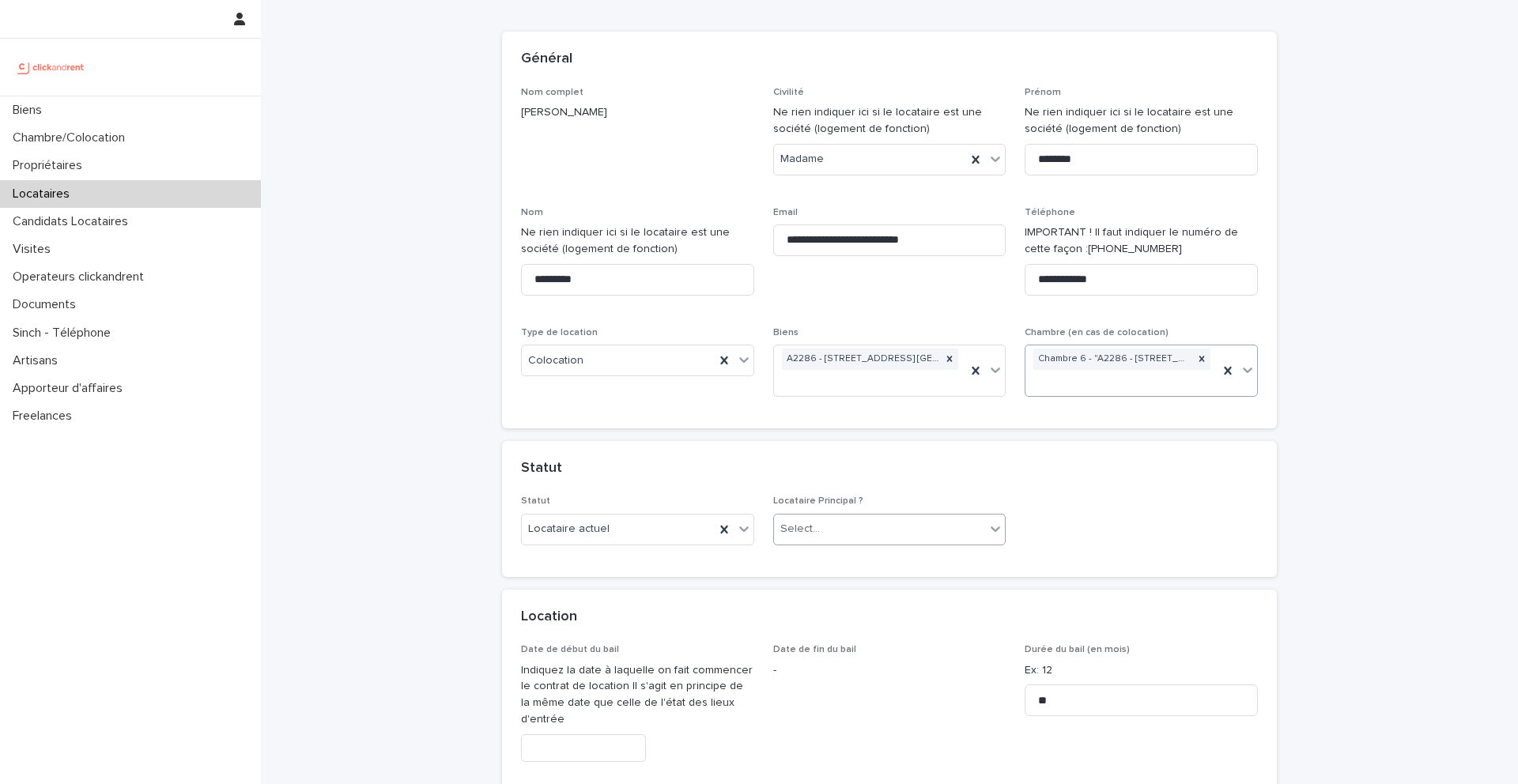
click at [884, 535] on div "Select..." at bounding box center [879, 529] width 212 height 26
click at [872, 559] on div "Locataire Principal" at bounding box center [890, 560] width 232 height 28
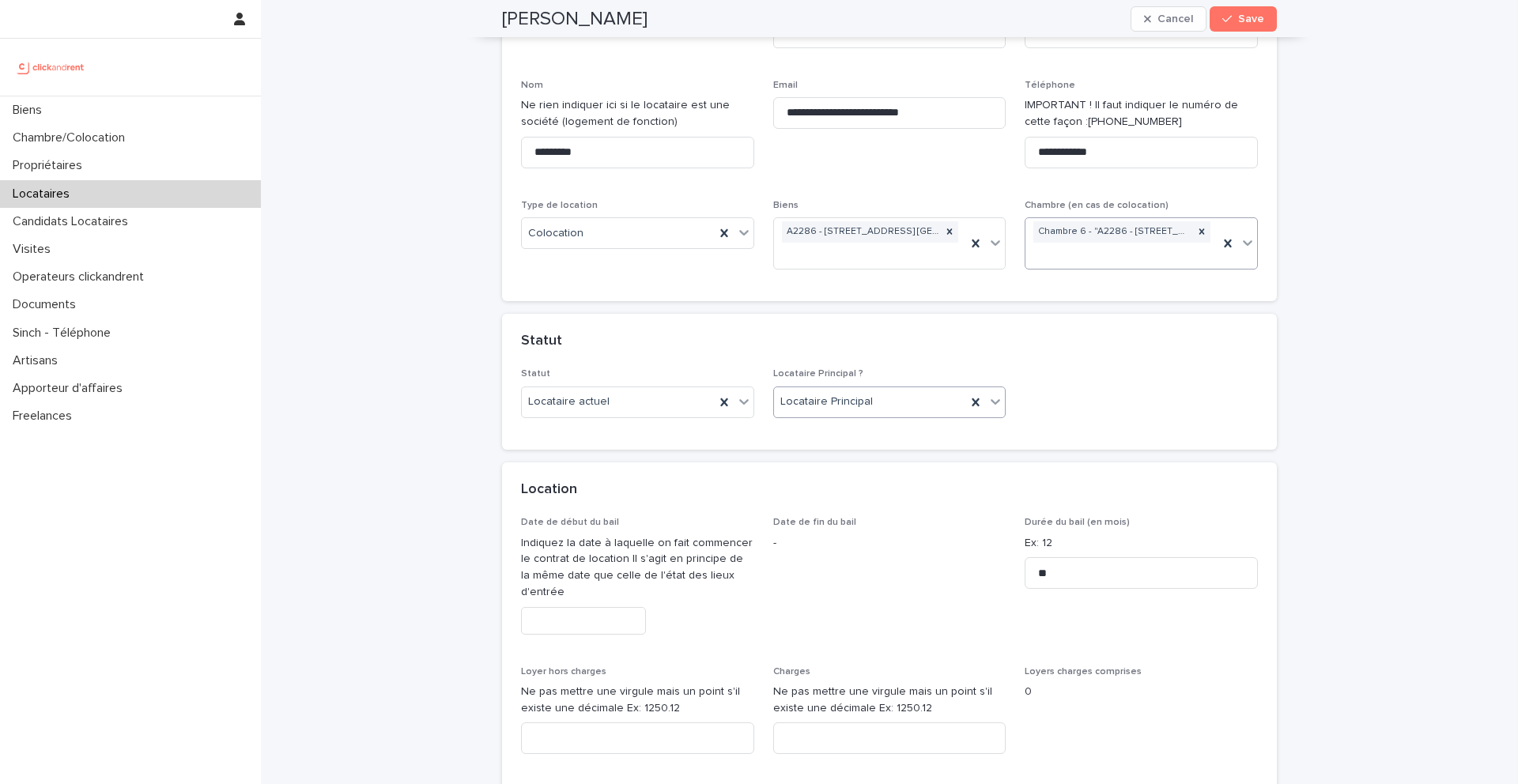
scroll to position [220, 0]
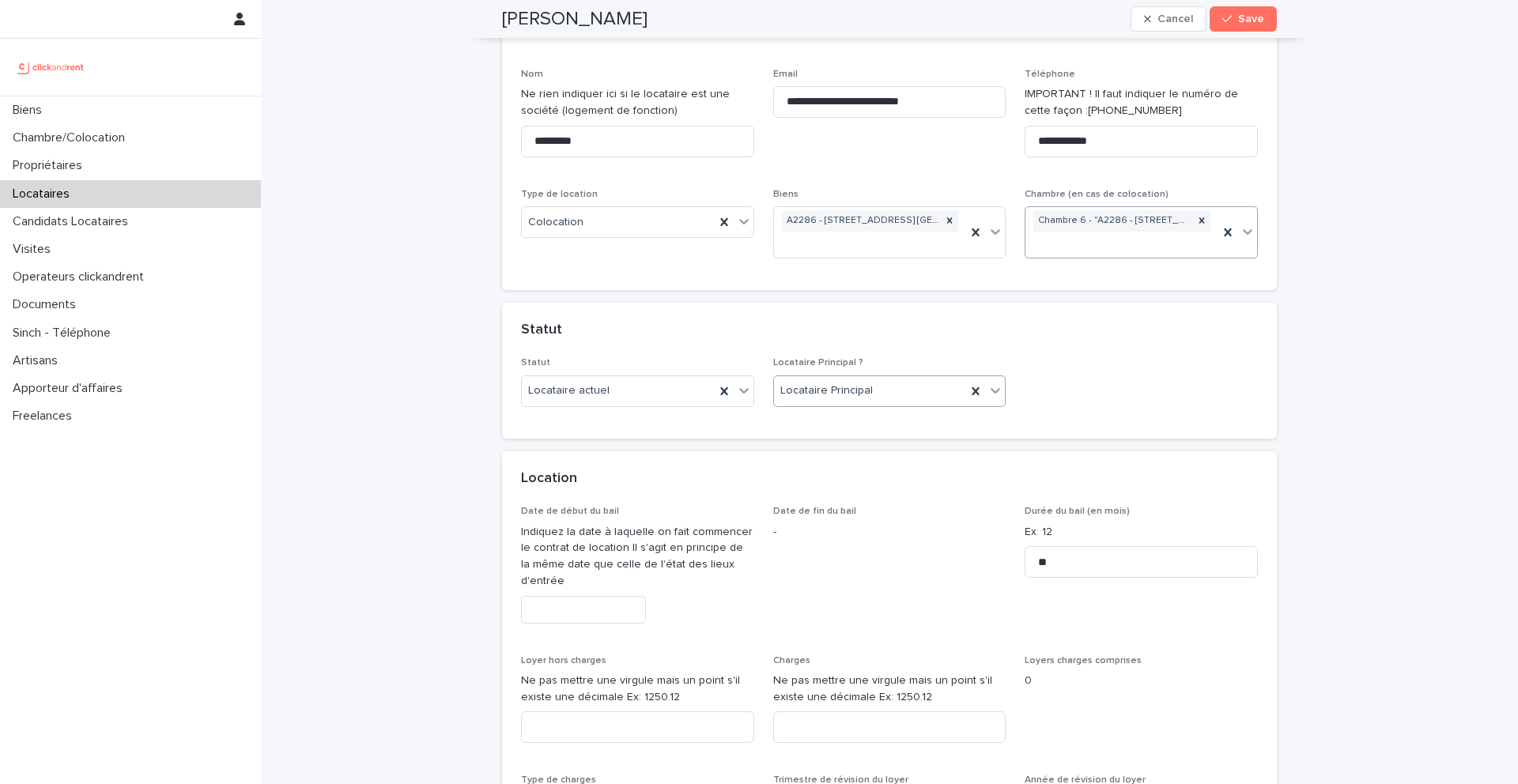
click at [607, 607] on input "text" at bounding box center [583, 610] width 125 height 28
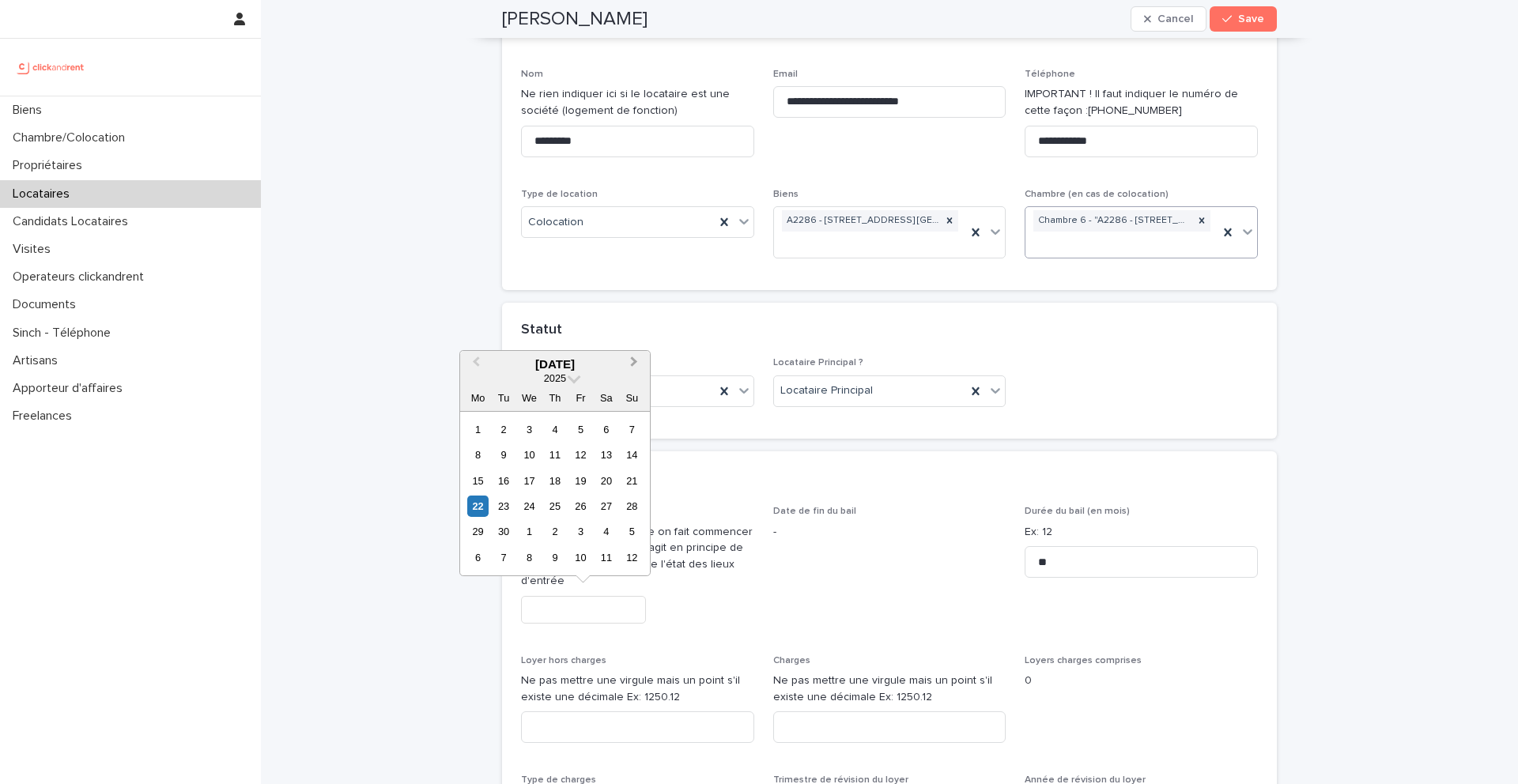
click at [635, 357] on button "Next Month" at bounding box center [635, 365] width 25 height 25
click at [538, 427] on div "1" at bounding box center [529, 429] width 21 height 21
type input "*********"
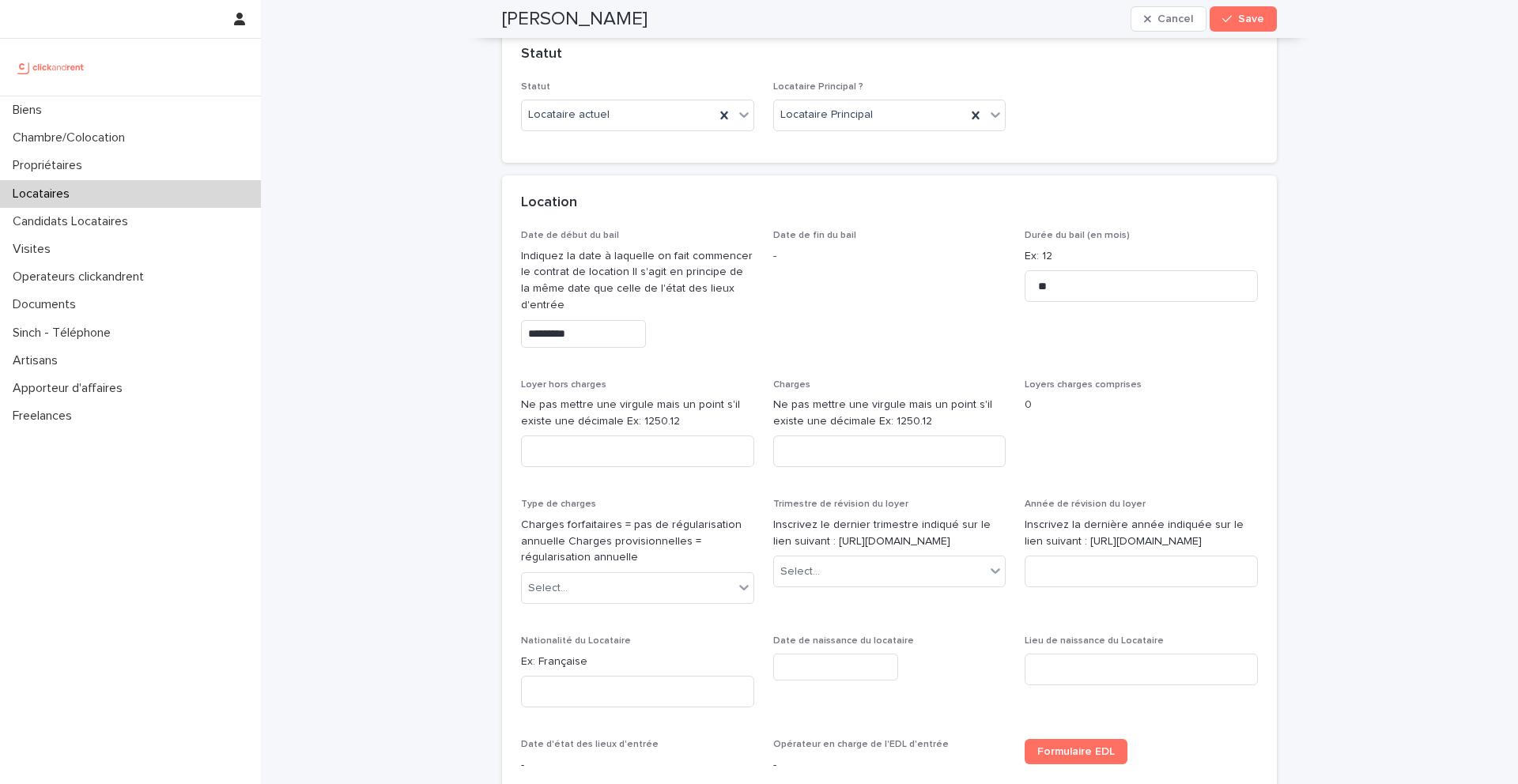
scroll to position [513, 0]
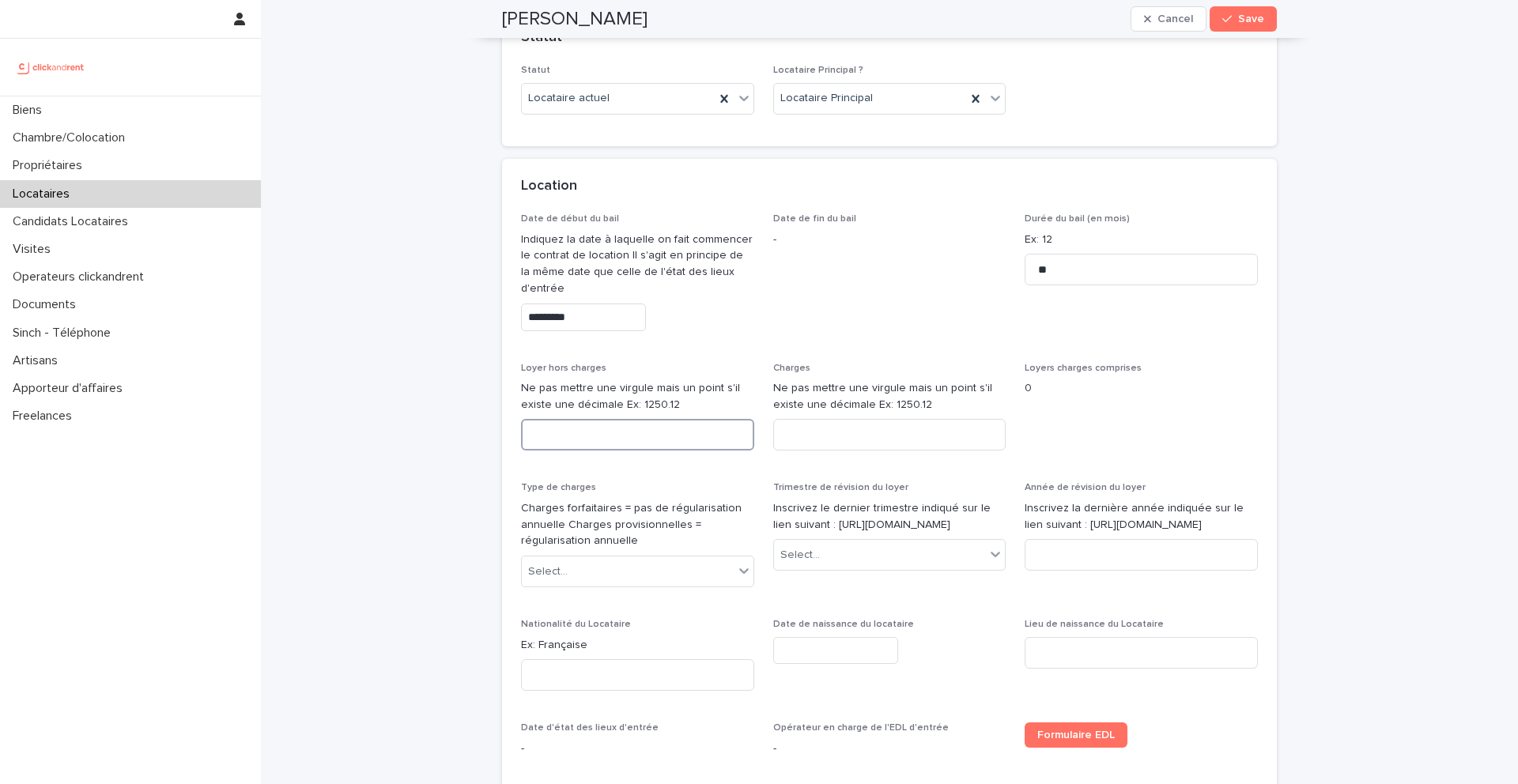
click at [669, 427] on input at bounding box center [638, 435] width 233 height 32
type input "***"
click at [611, 578] on div "Select..." at bounding box center [627, 572] width 212 height 26
click at [591, 630] on div "Provisions sur charges" at bounding box center [638, 630] width 232 height 28
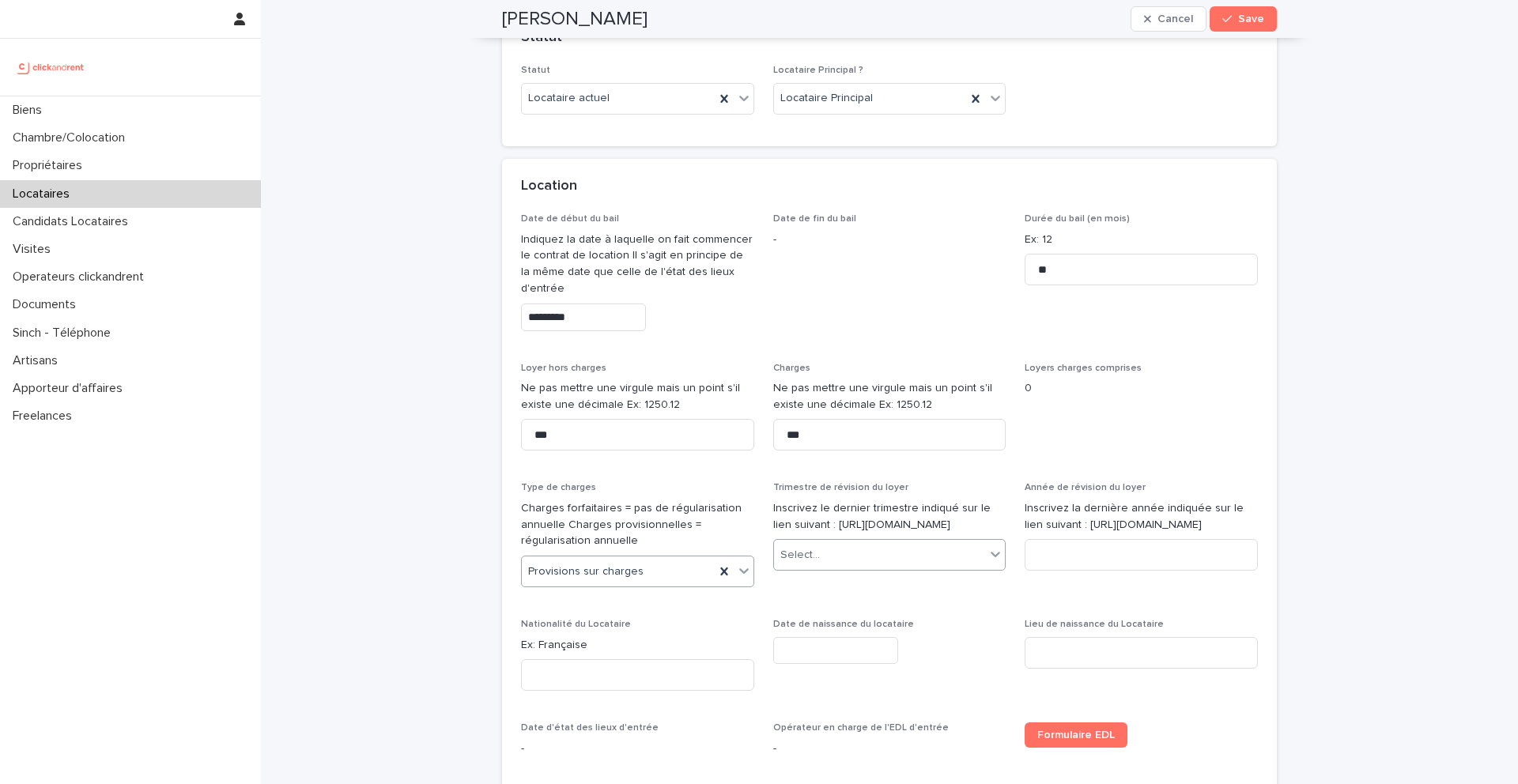
click at [822, 563] on div "Select..." at bounding box center [879, 555] width 212 height 26
click at [833, 626] on div "2ème trimestre" at bounding box center [890, 630] width 232 height 28
click at [1057, 569] on input at bounding box center [1142, 555] width 233 height 32
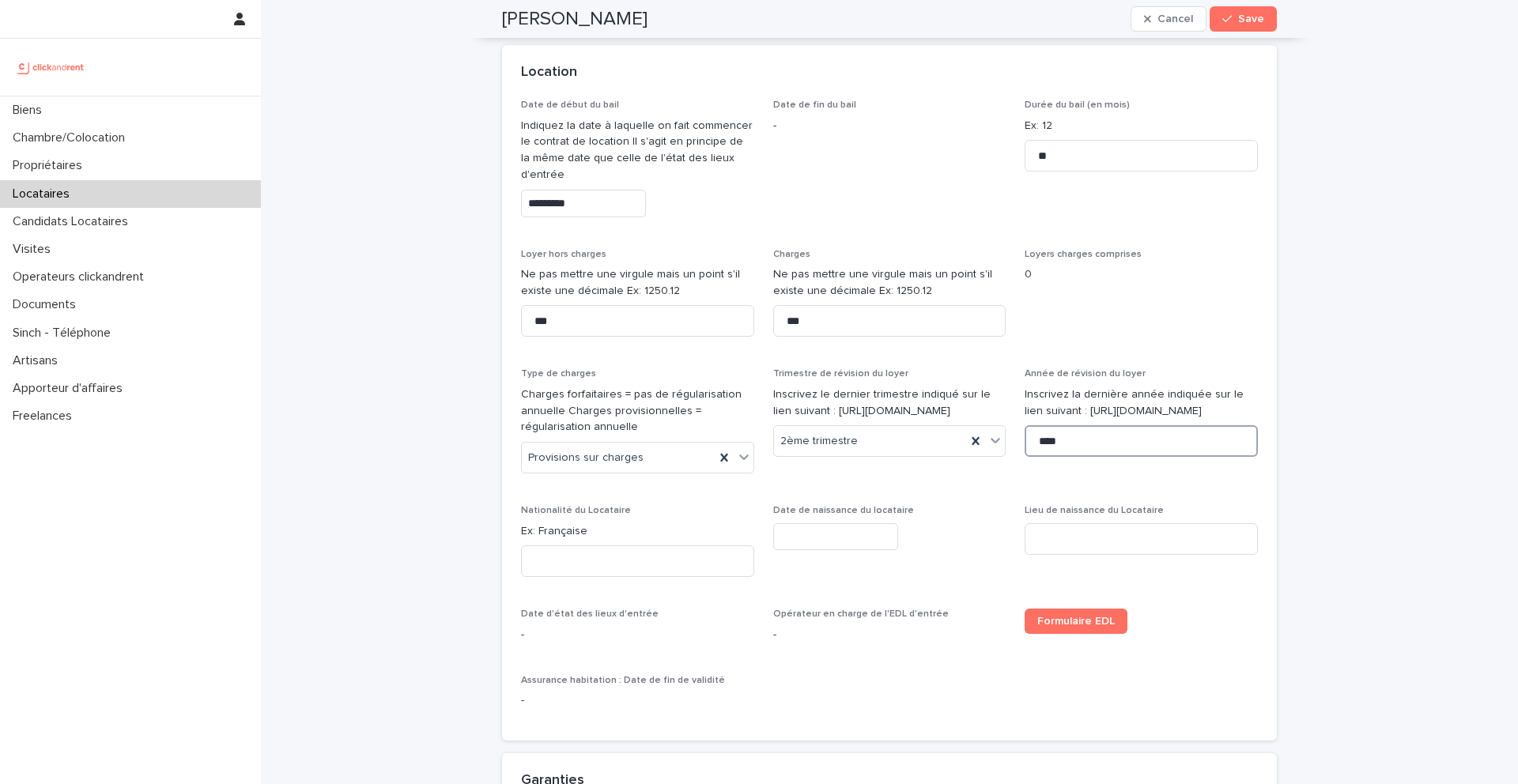
scroll to position [639, 0]
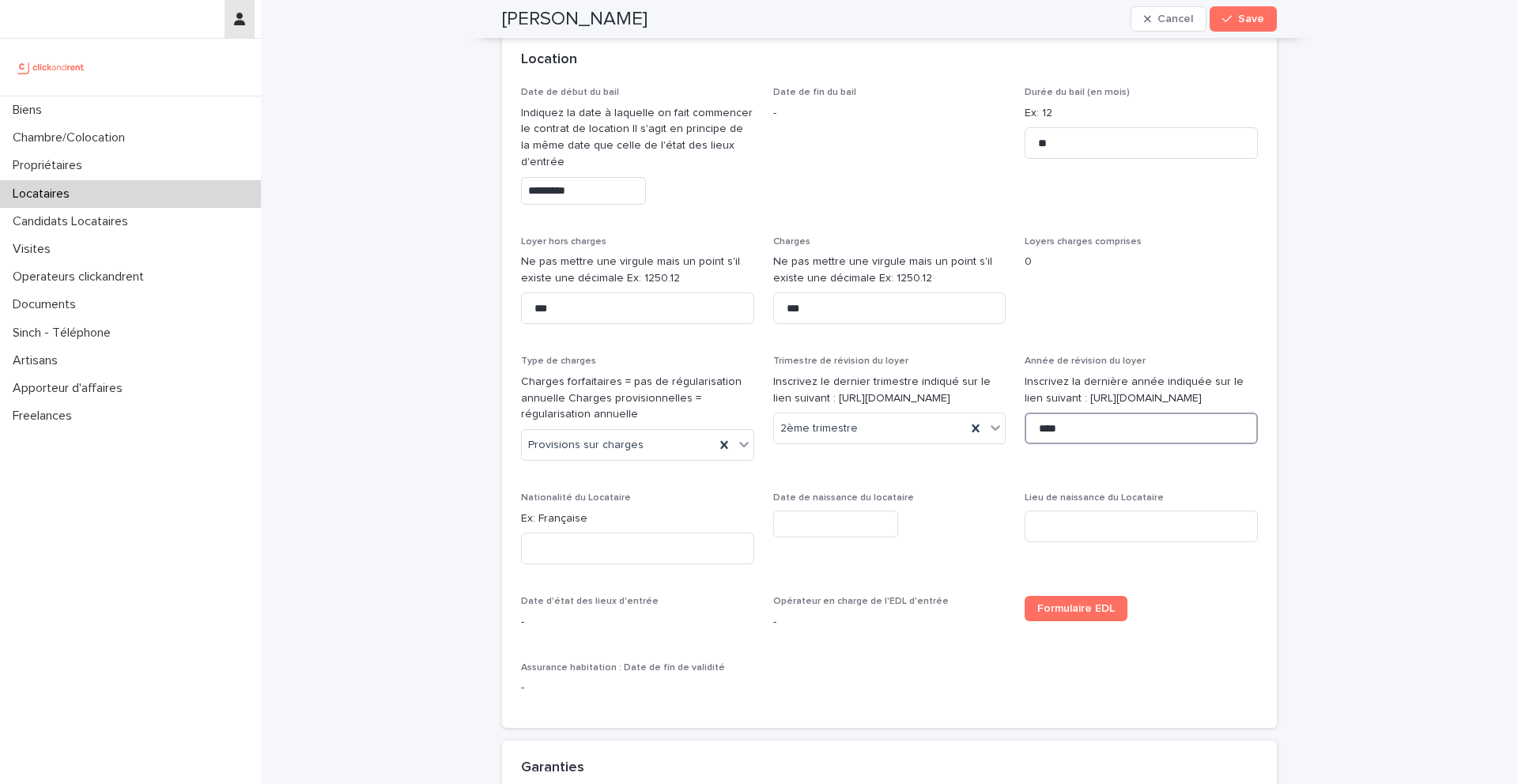
type input "****"
click at [570, 521] on p "Ex: Française" at bounding box center [638, 519] width 233 height 17
copy p "Française"
click at [589, 549] on input at bounding box center [638, 549] width 233 height 32
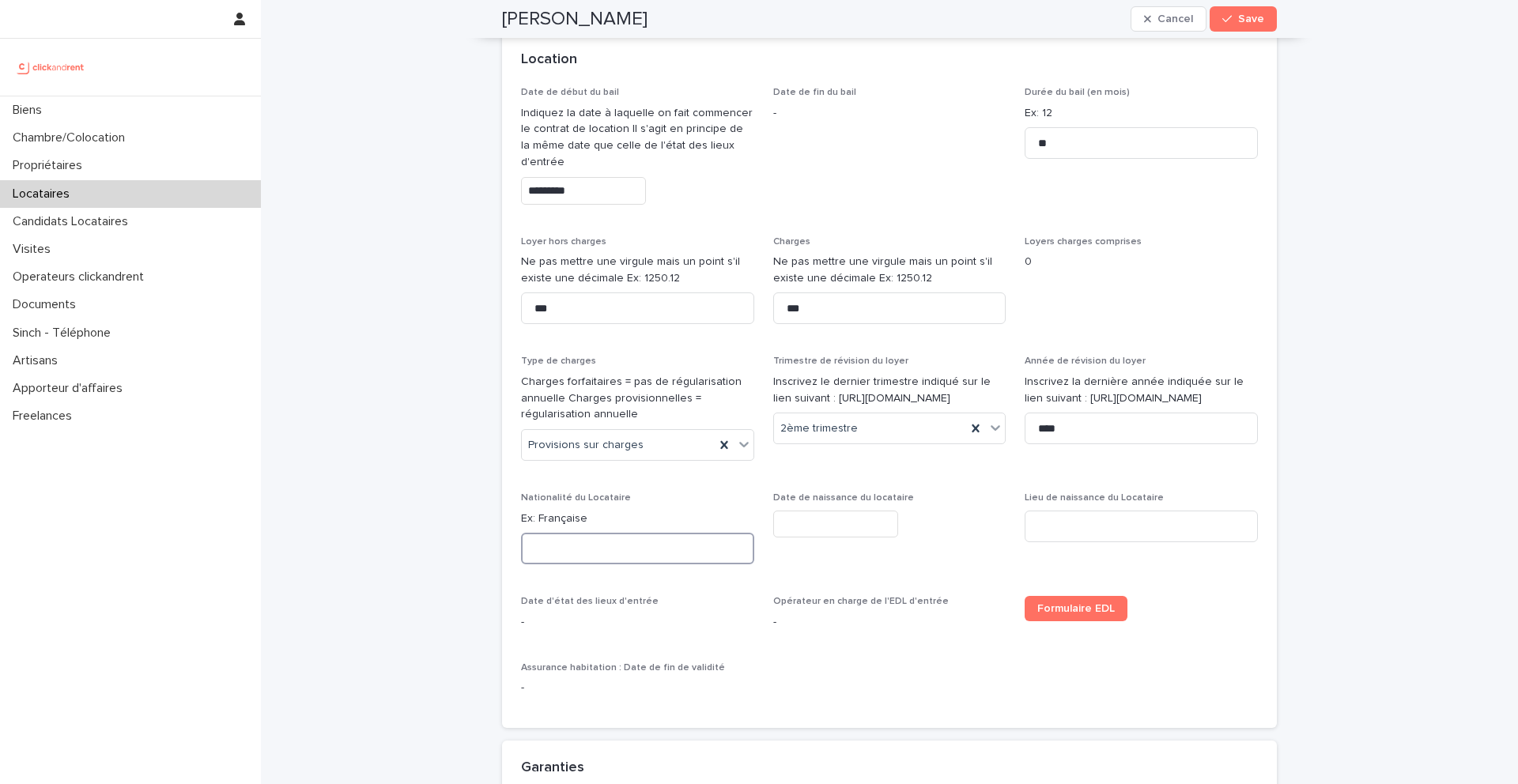
paste input "*********"
type input "*********"
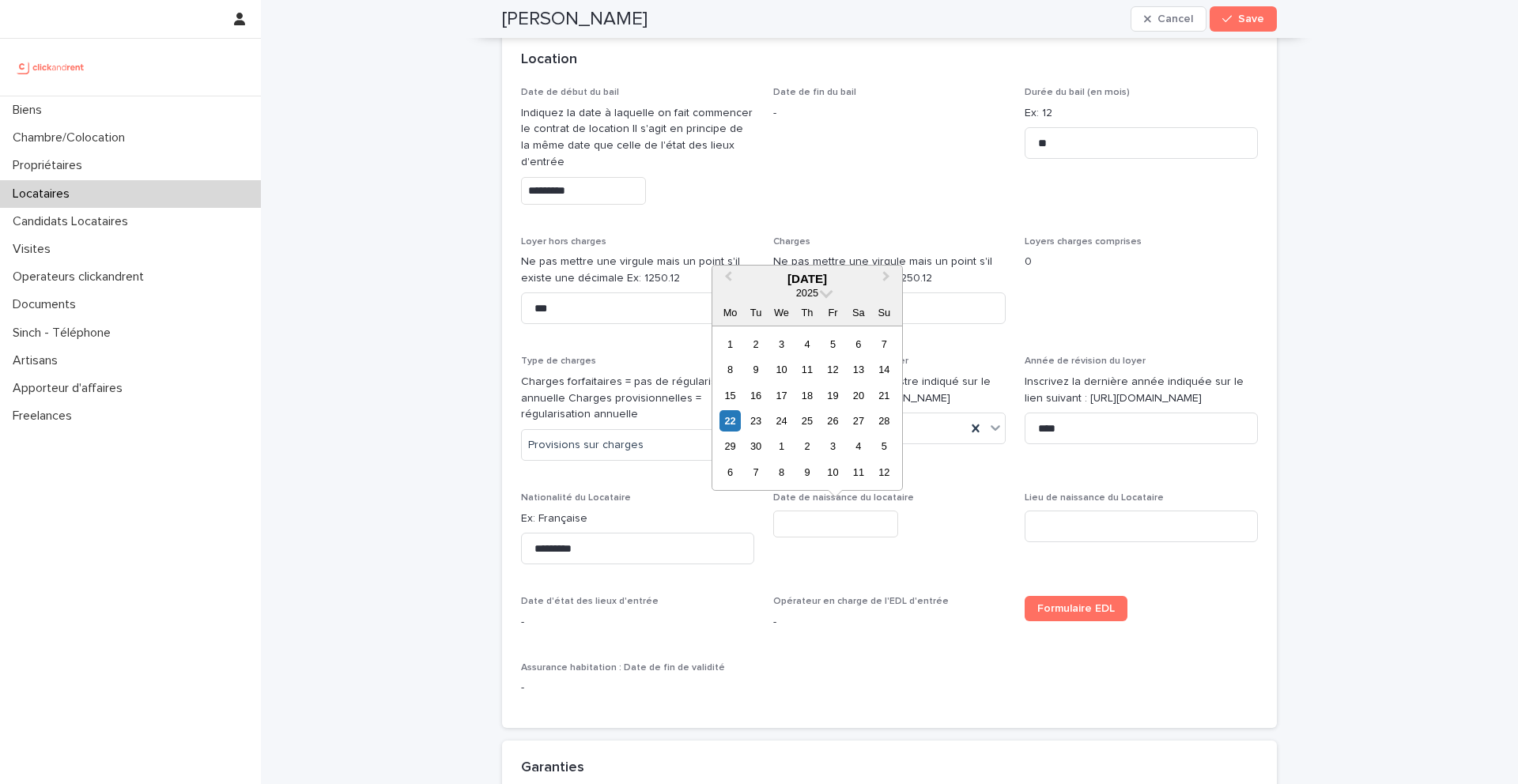
click at [835, 516] on input "text" at bounding box center [836, 525] width 125 height 28
type input "********"
click at [1064, 528] on input at bounding box center [1142, 526] width 233 height 32
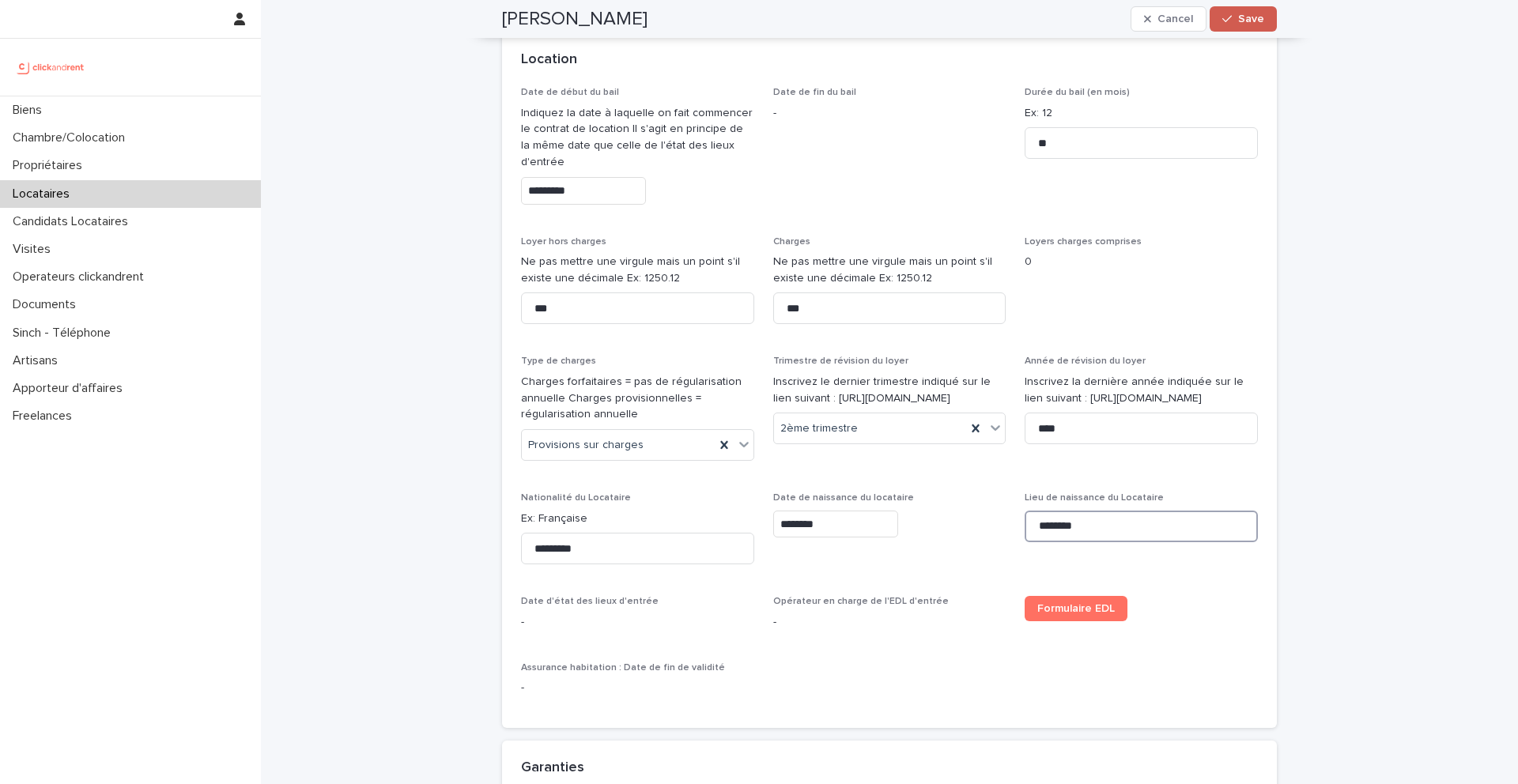
type input "********"
click at [1237, 24] on button "Save" at bounding box center [1244, 19] width 67 height 25
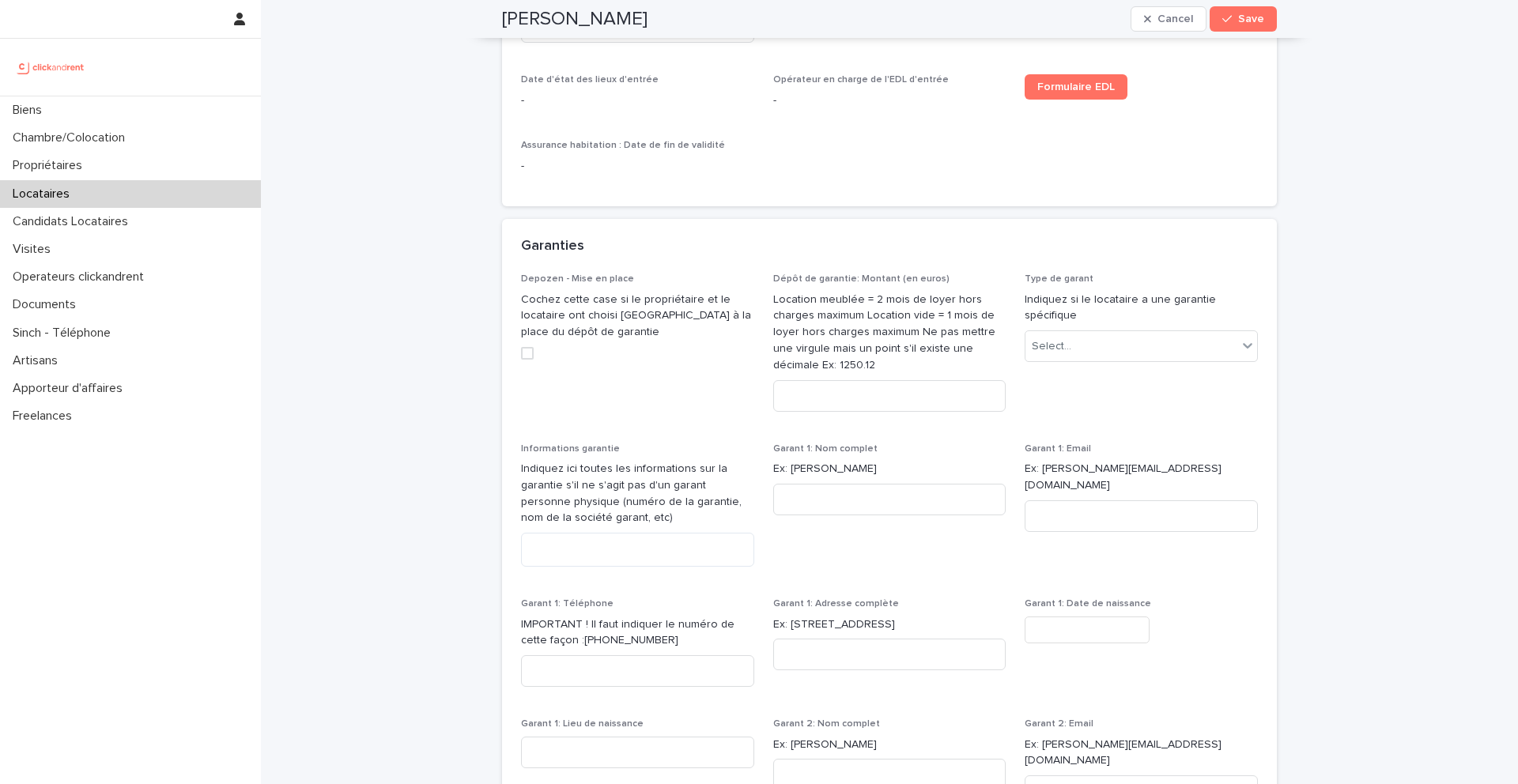
scroll to position [1177, 0]
click at [862, 389] on input at bounding box center [890, 394] width 233 height 32
type input "***"
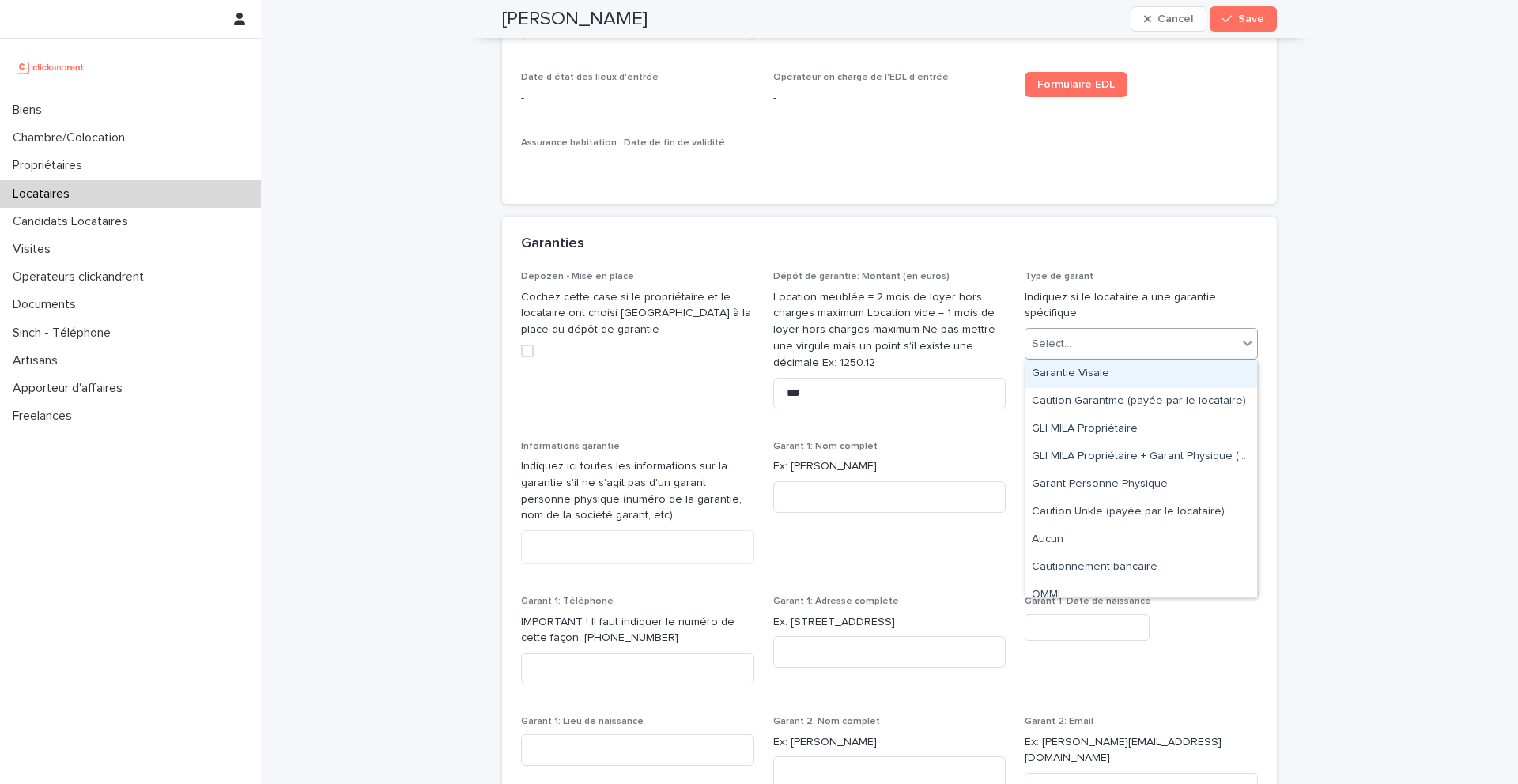
click at [1106, 346] on div "Select..." at bounding box center [1131, 344] width 212 height 26
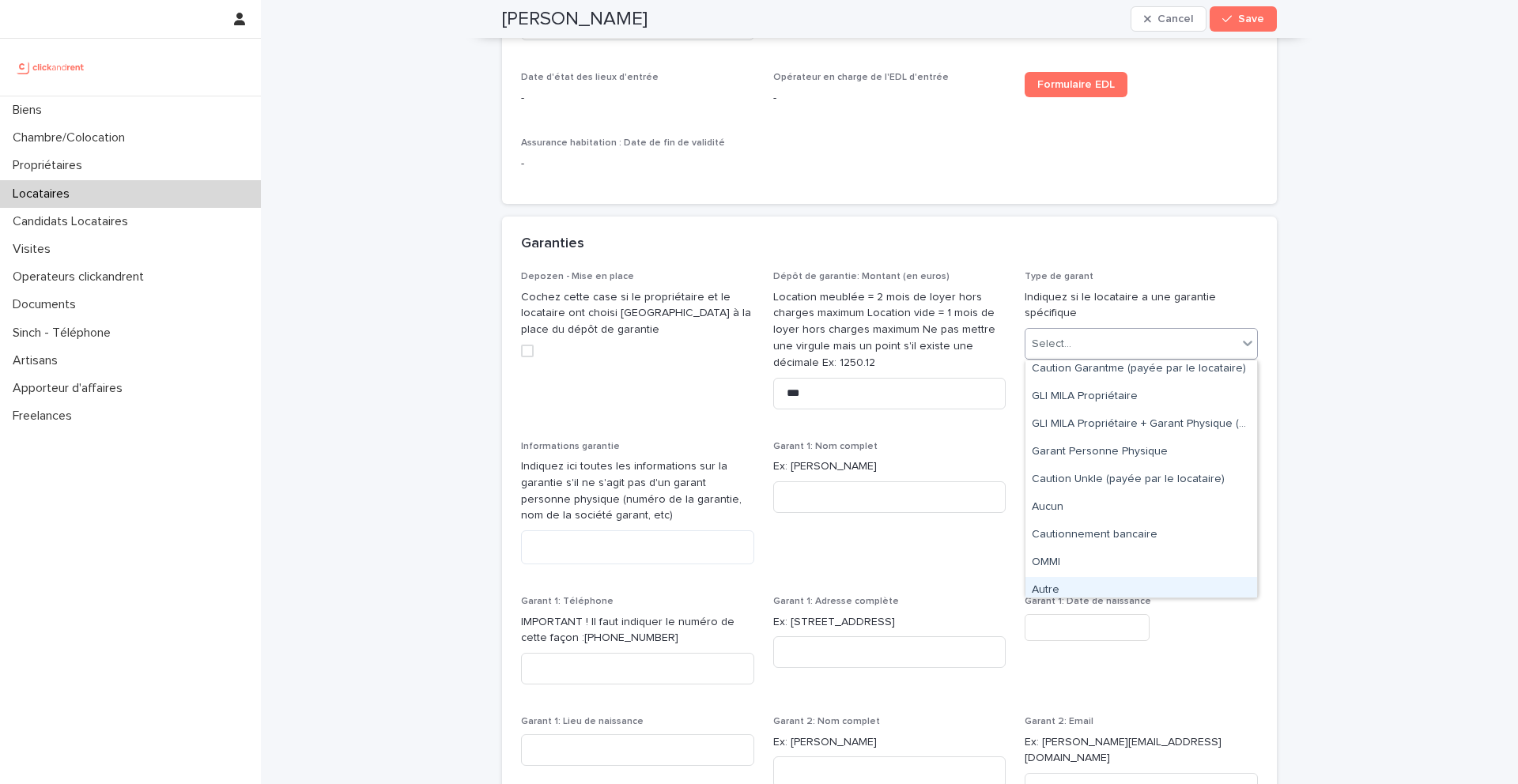
scroll to position [28, 0]
click at [1099, 463] on div "Garant Personne Physique" at bounding box center [1142, 457] width 232 height 28
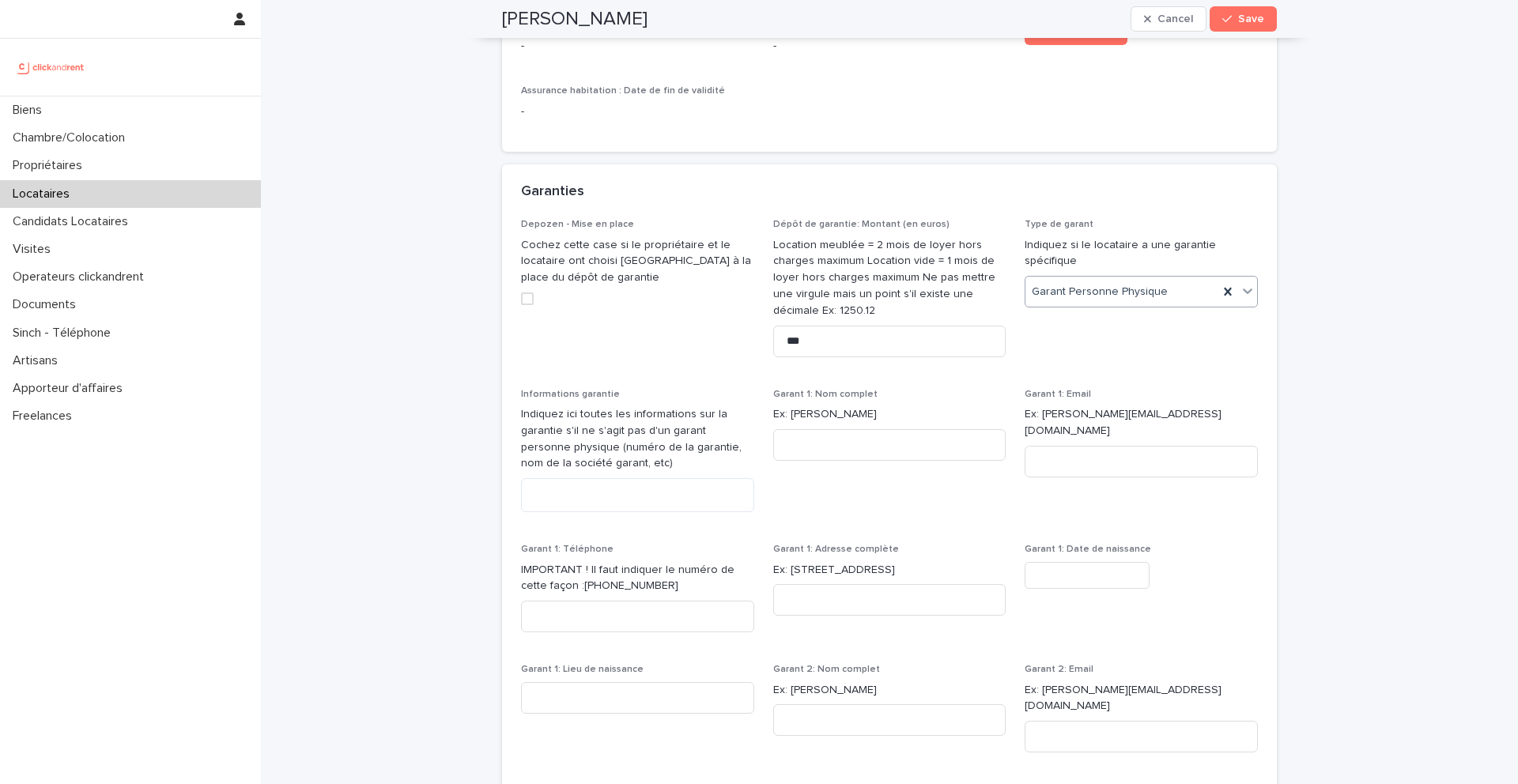
scroll to position [1232, 0]
click at [809, 451] on input at bounding box center [890, 442] width 233 height 32
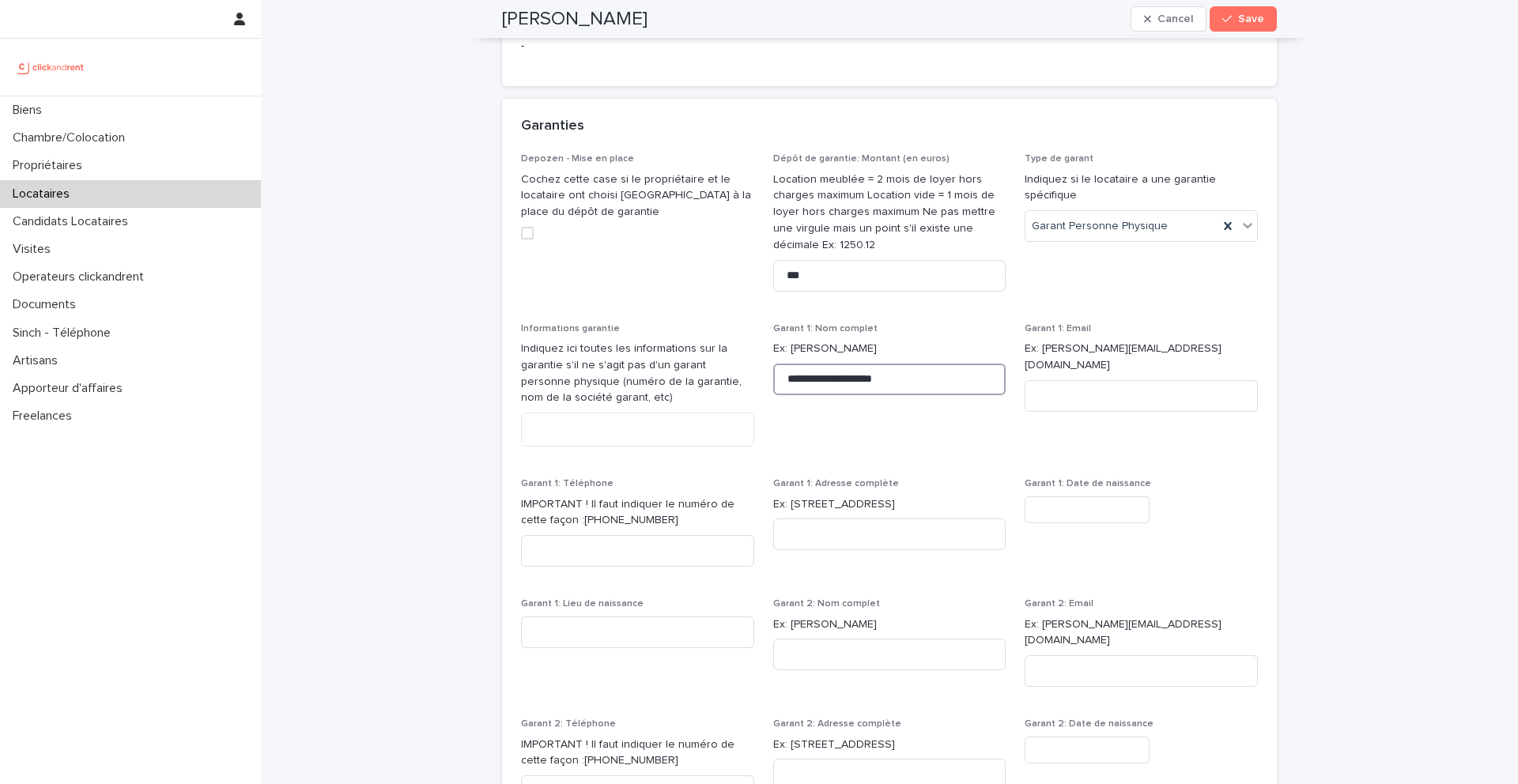
scroll to position [1305, 0]
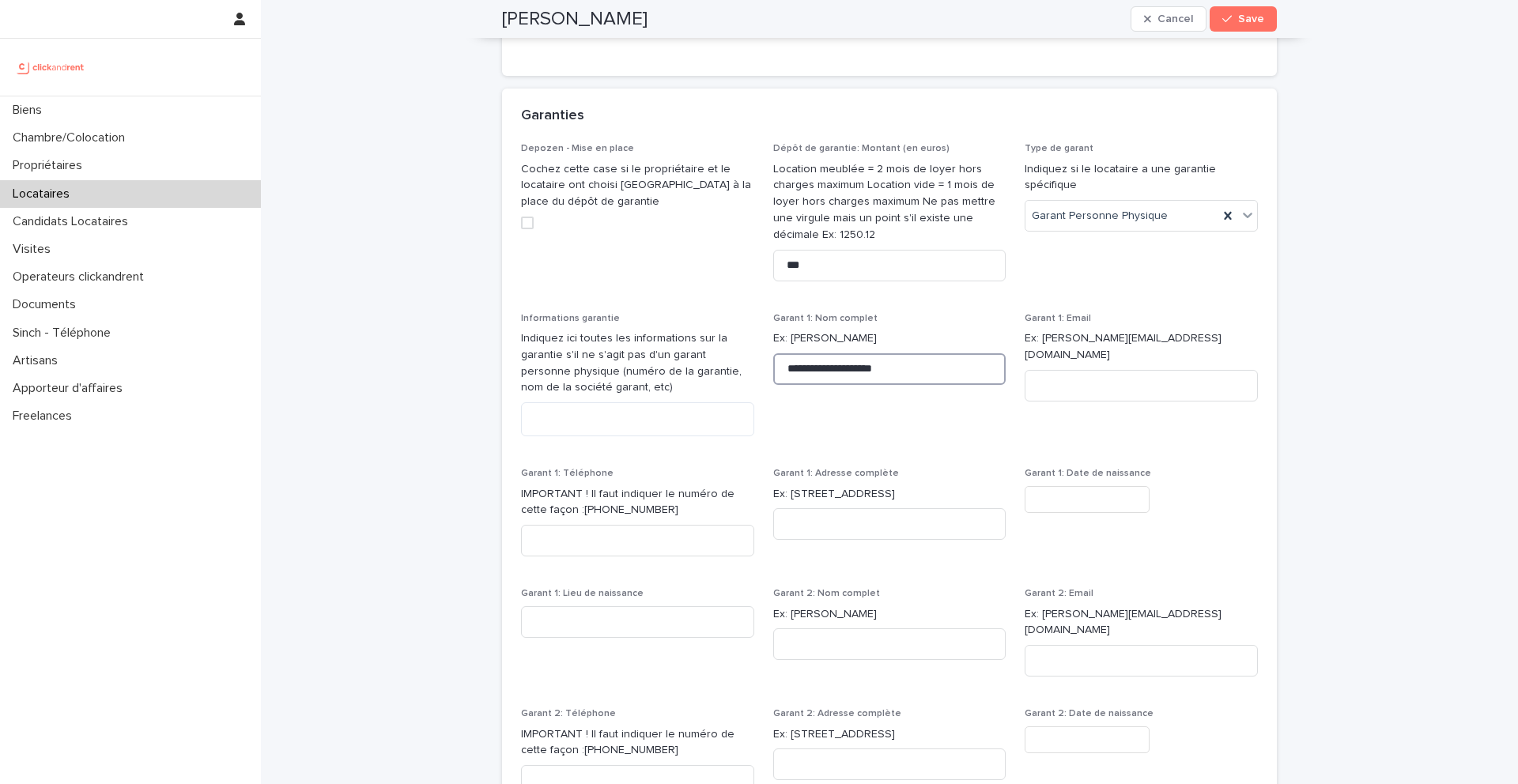
type input "**********"
click at [1059, 501] on input "text" at bounding box center [1088, 500] width 125 height 28
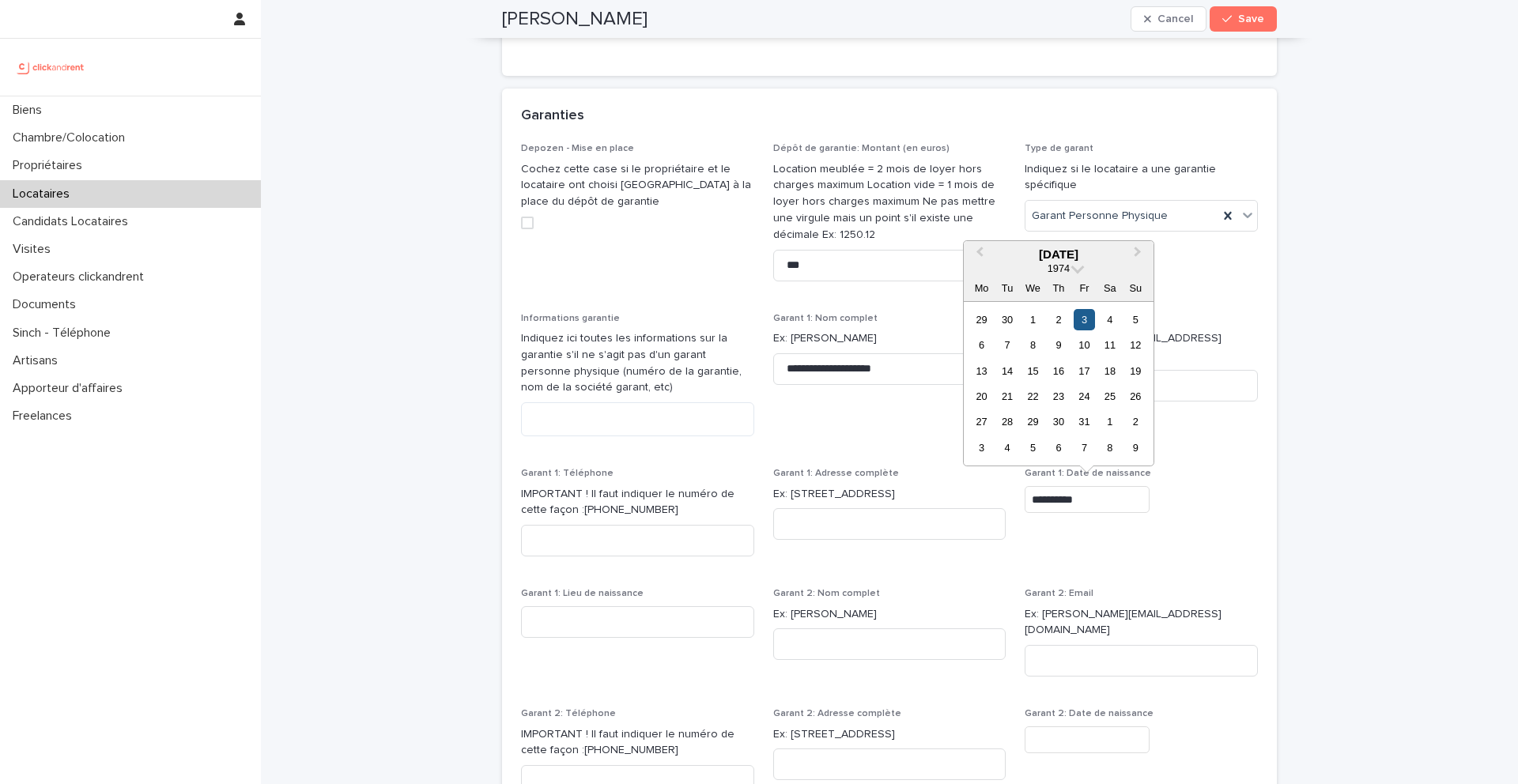
click at [1083, 320] on div "3" at bounding box center [1084, 319] width 21 height 21
type input "********"
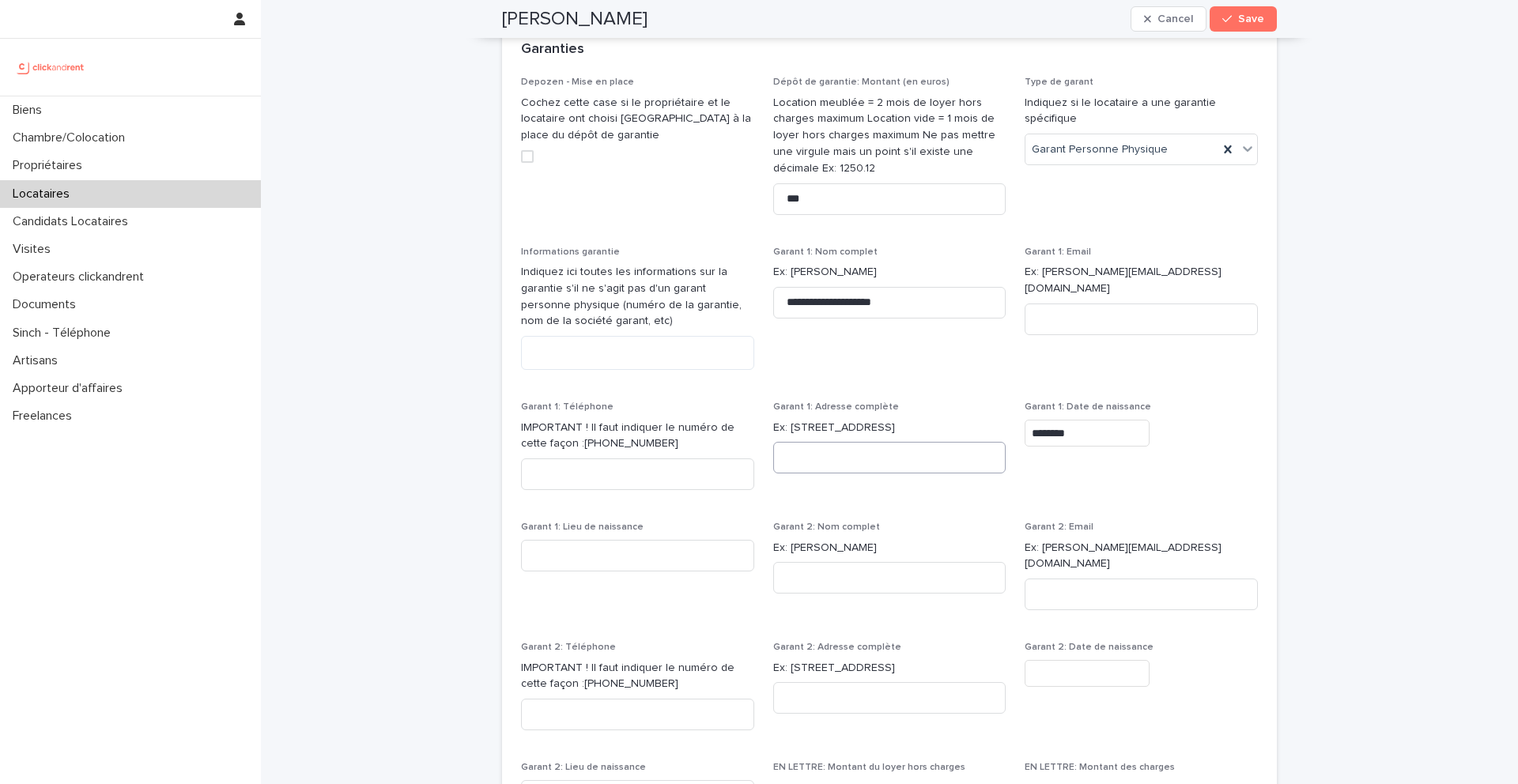
scroll to position [1379, 0]
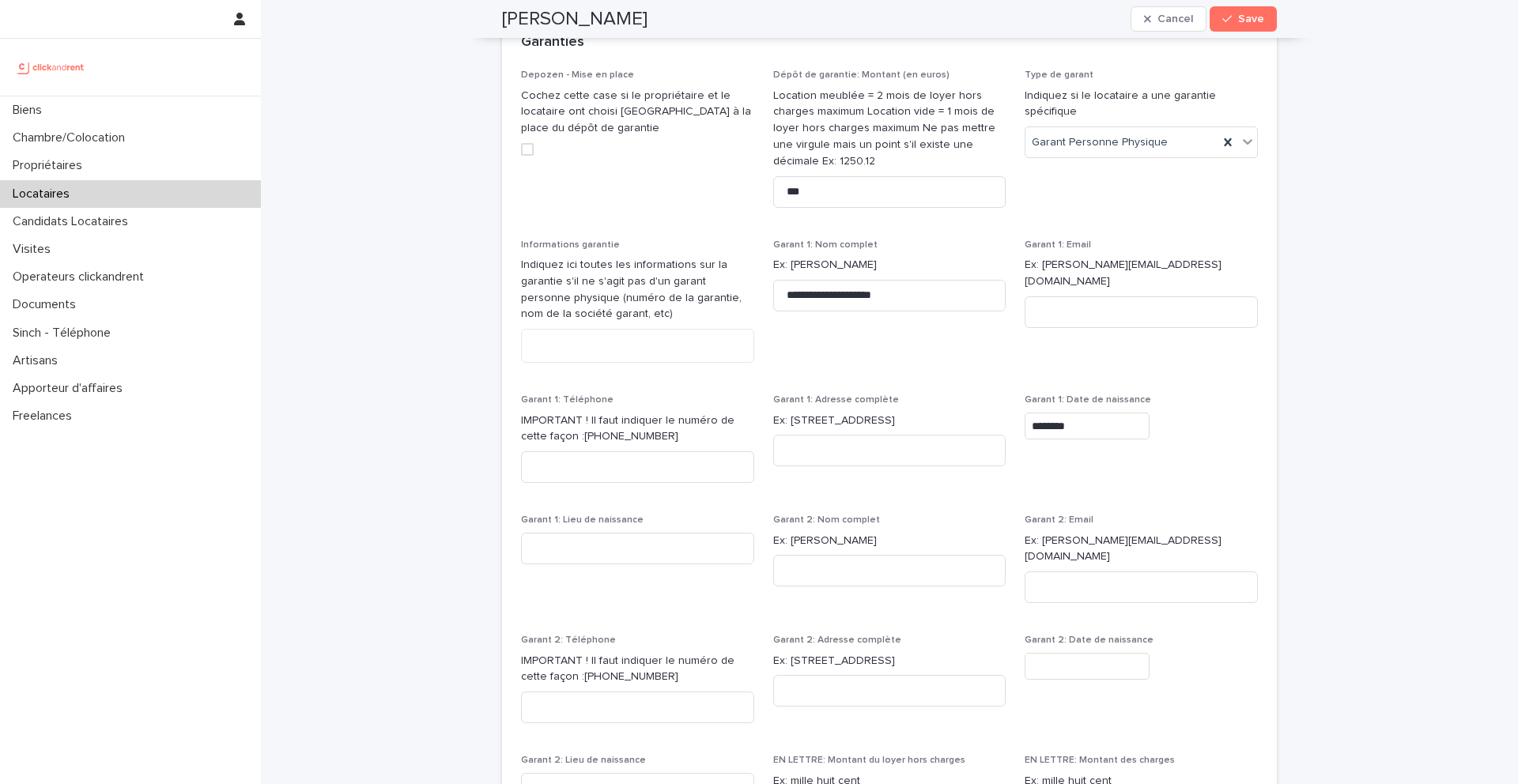
click at [686, 567] on div "Garant 1: Lieu de naissance" at bounding box center [638, 545] width 233 height 62
click at [677, 557] on input at bounding box center [638, 549] width 233 height 32
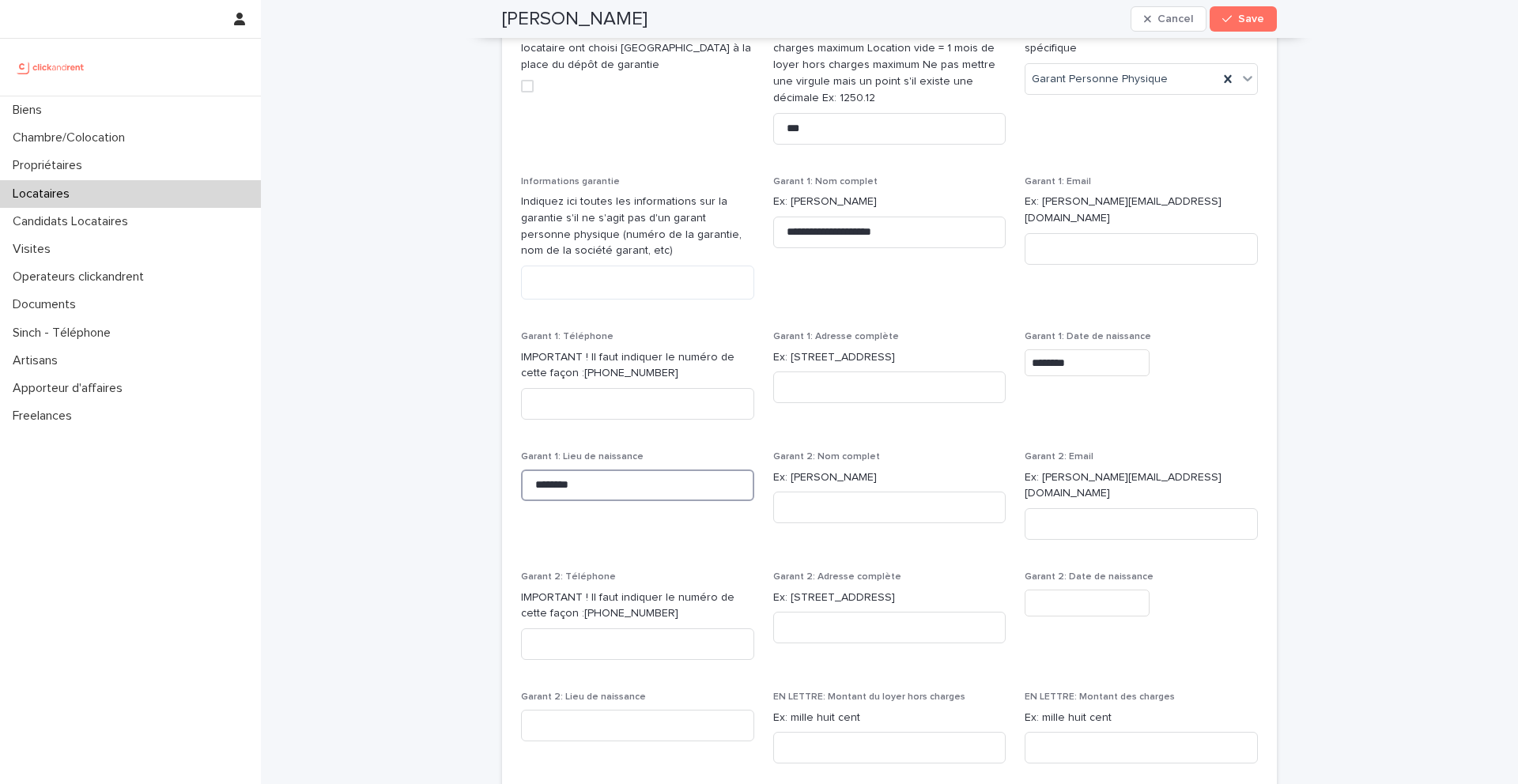
scroll to position [1446, 0]
type input "********"
click at [818, 502] on input at bounding box center [890, 504] width 233 height 32
type input "**********"
click at [1064, 504] on input at bounding box center [1142, 520] width 233 height 32
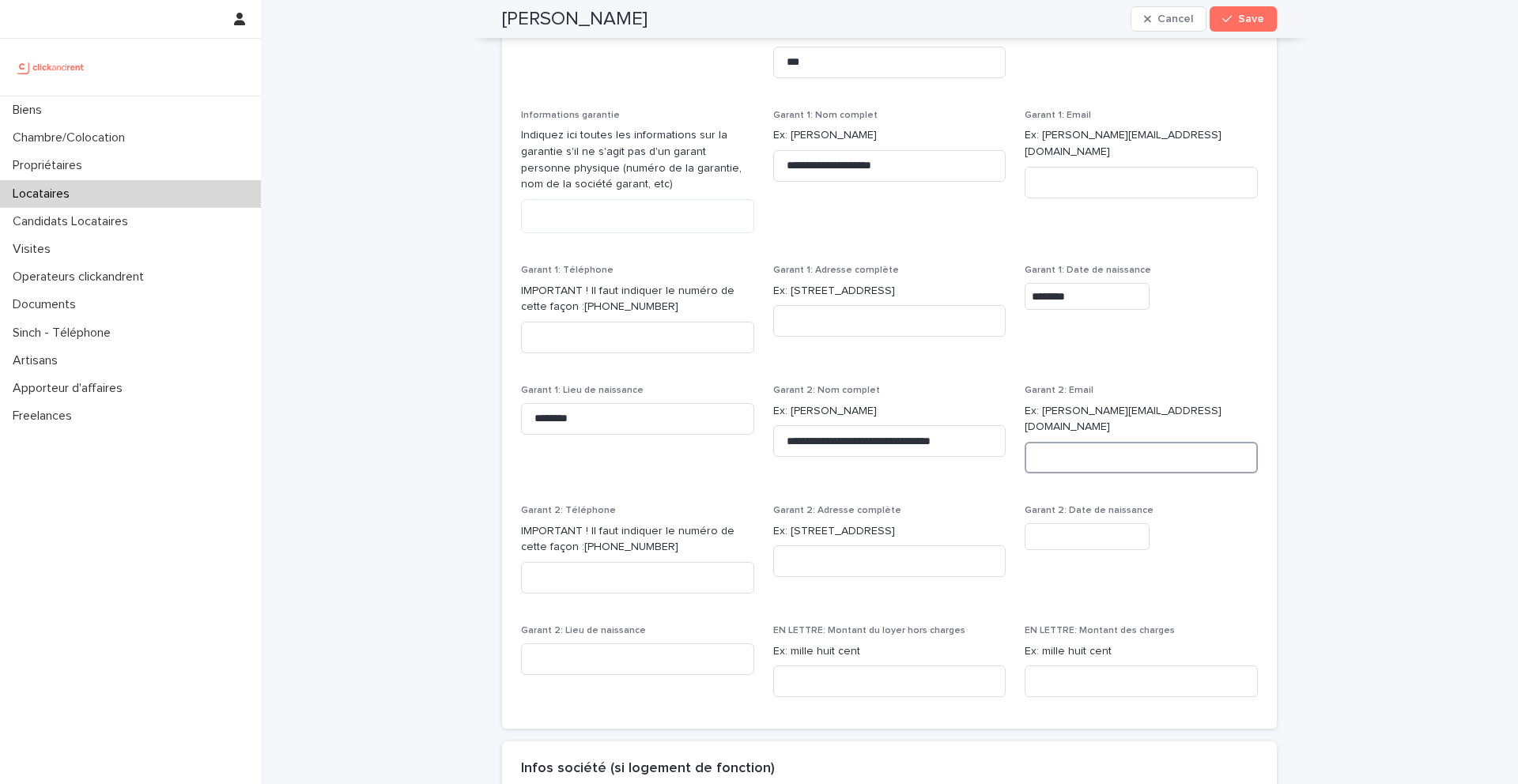
scroll to position [1526, 0]
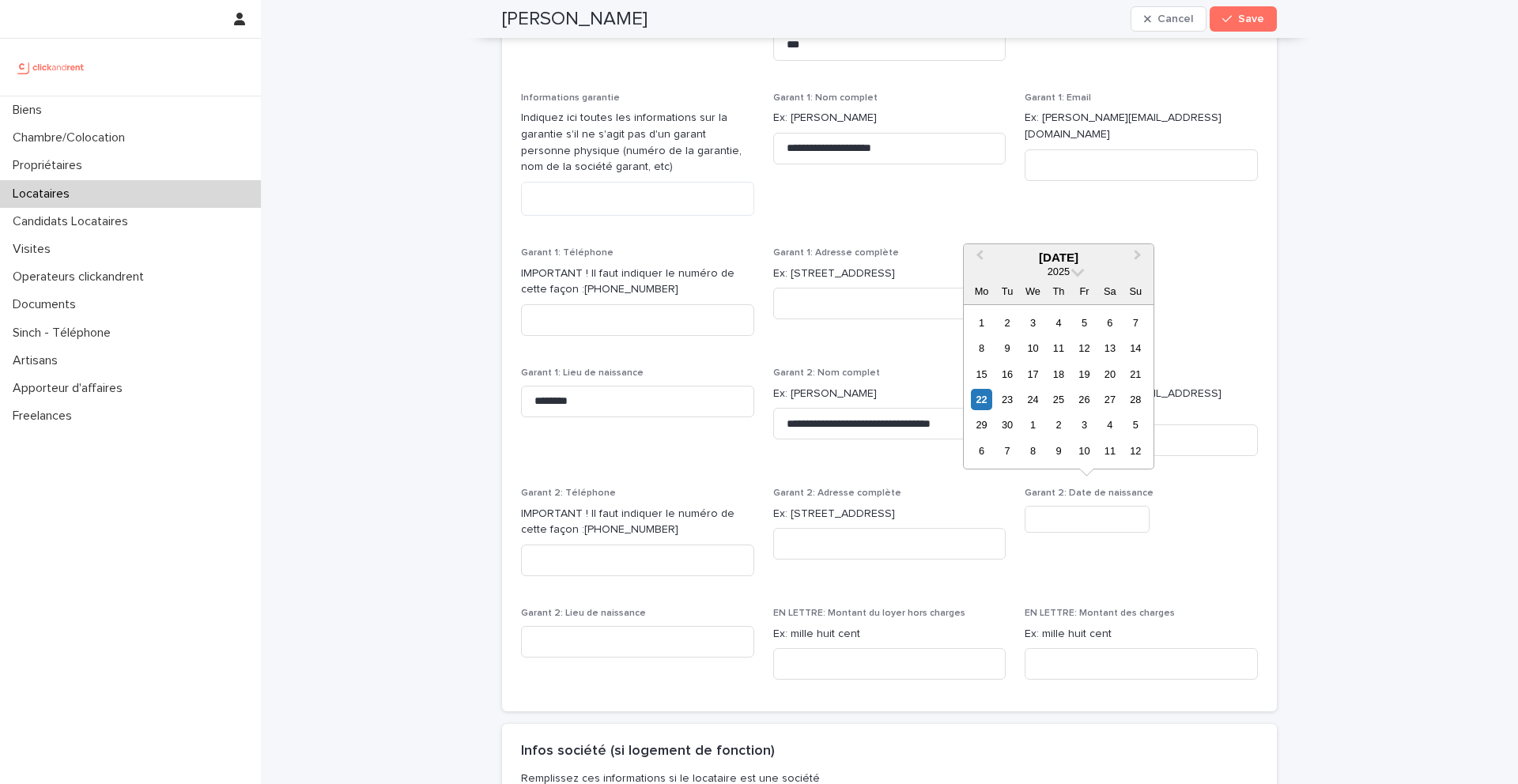
click at [1076, 506] on input "text" at bounding box center [1088, 520] width 125 height 28
type input "*********"
click at [1071, 550] on span "Garant 2: Date de naissance *********" at bounding box center [1142, 539] width 233 height 101
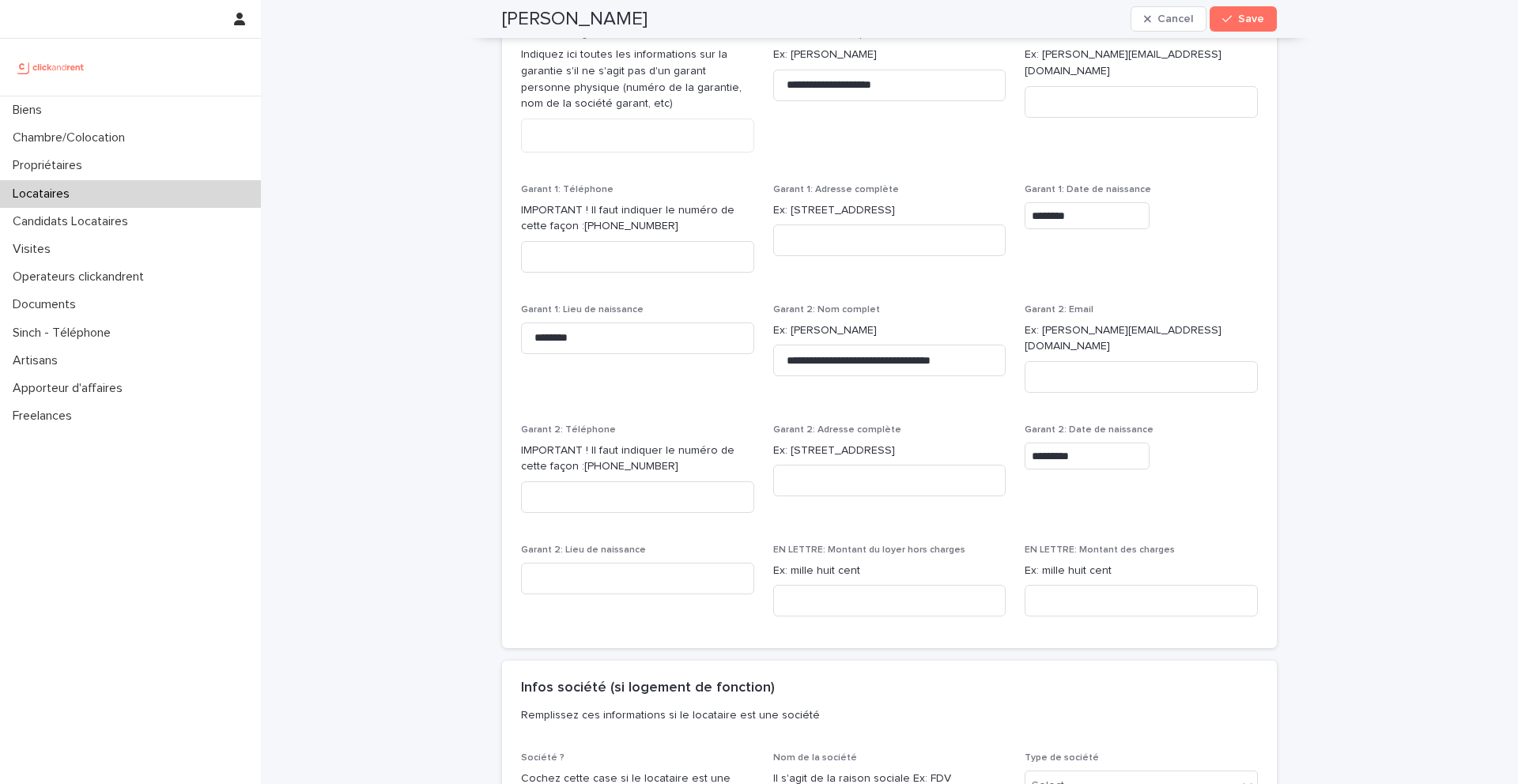
scroll to position [1592, 0]
click at [647, 563] on input at bounding box center [638, 576] width 233 height 32
type input "******"
click at [853, 581] on input at bounding box center [890, 597] width 233 height 32
paste input "**********"
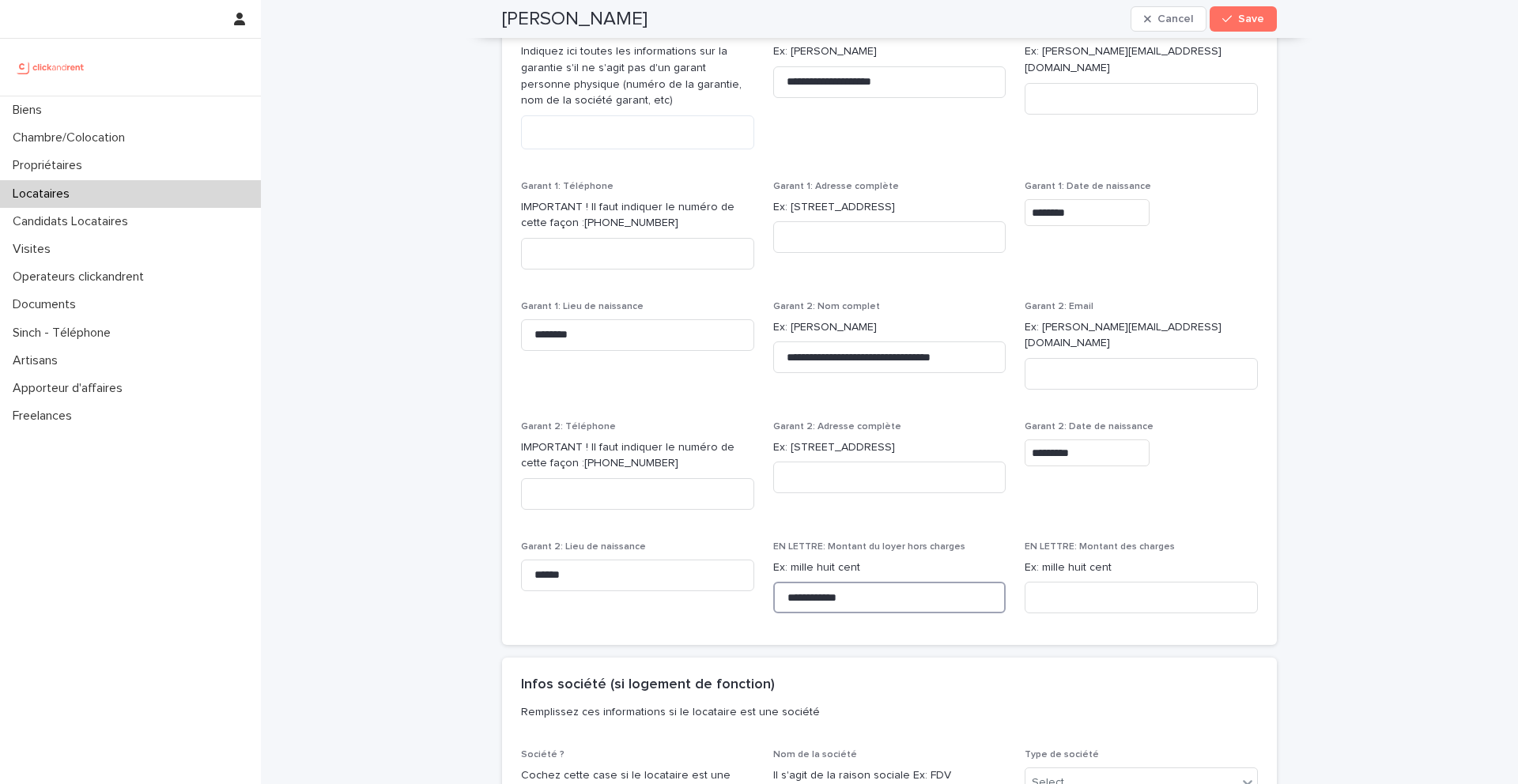
type input "**********"
click at [1061, 595] on input at bounding box center [1142, 597] width 233 height 32
type input "****"
click at [815, 463] on input at bounding box center [890, 478] width 233 height 32
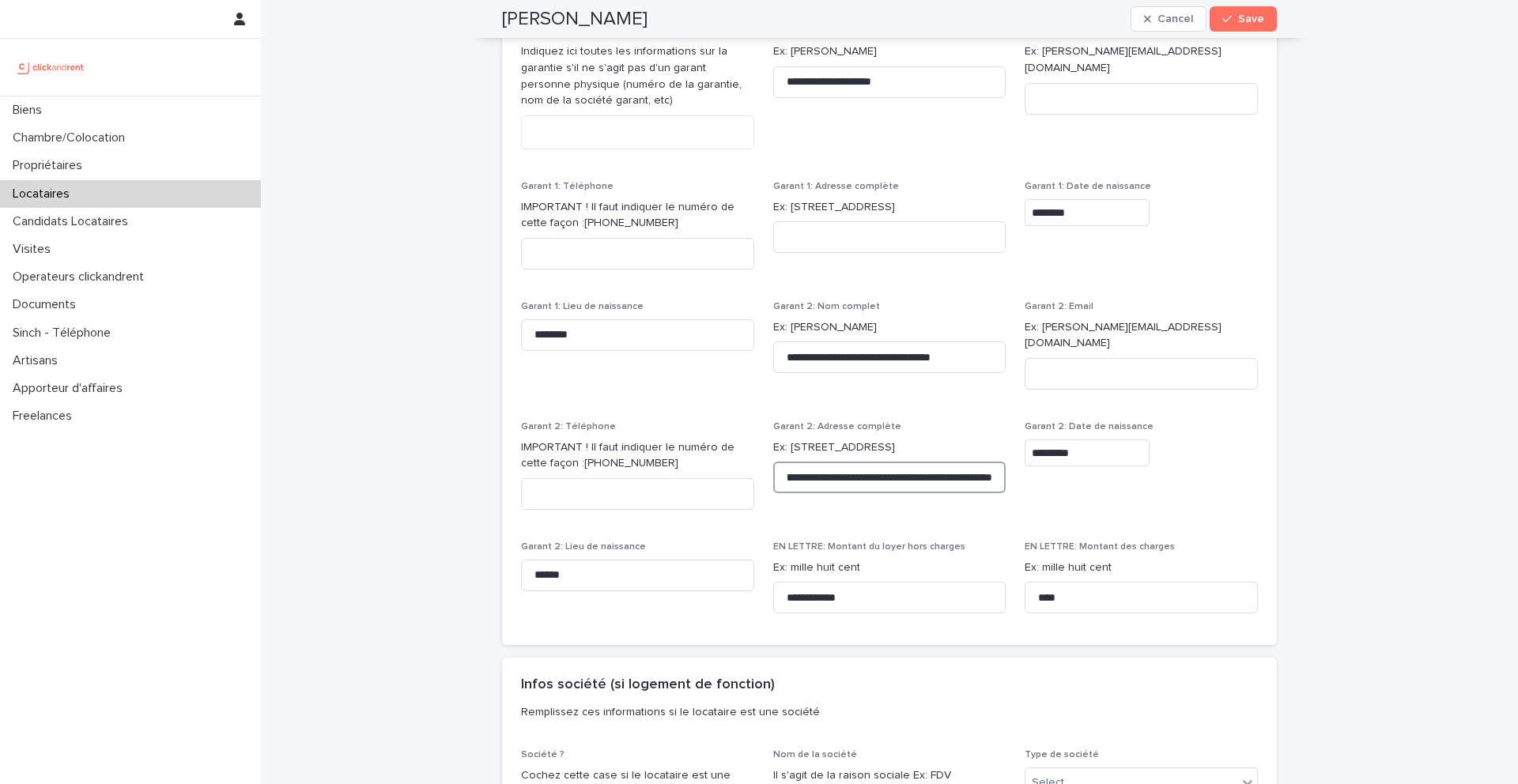
drag, startPoint x: 891, startPoint y: 463, endPoint x: 805, endPoint y: 461, distance: 86.0
click at [805, 462] on input "**********" at bounding box center [890, 478] width 233 height 32
click at [985, 462] on input "**********" at bounding box center [890, 478] width 233 height 32
type input "**********"
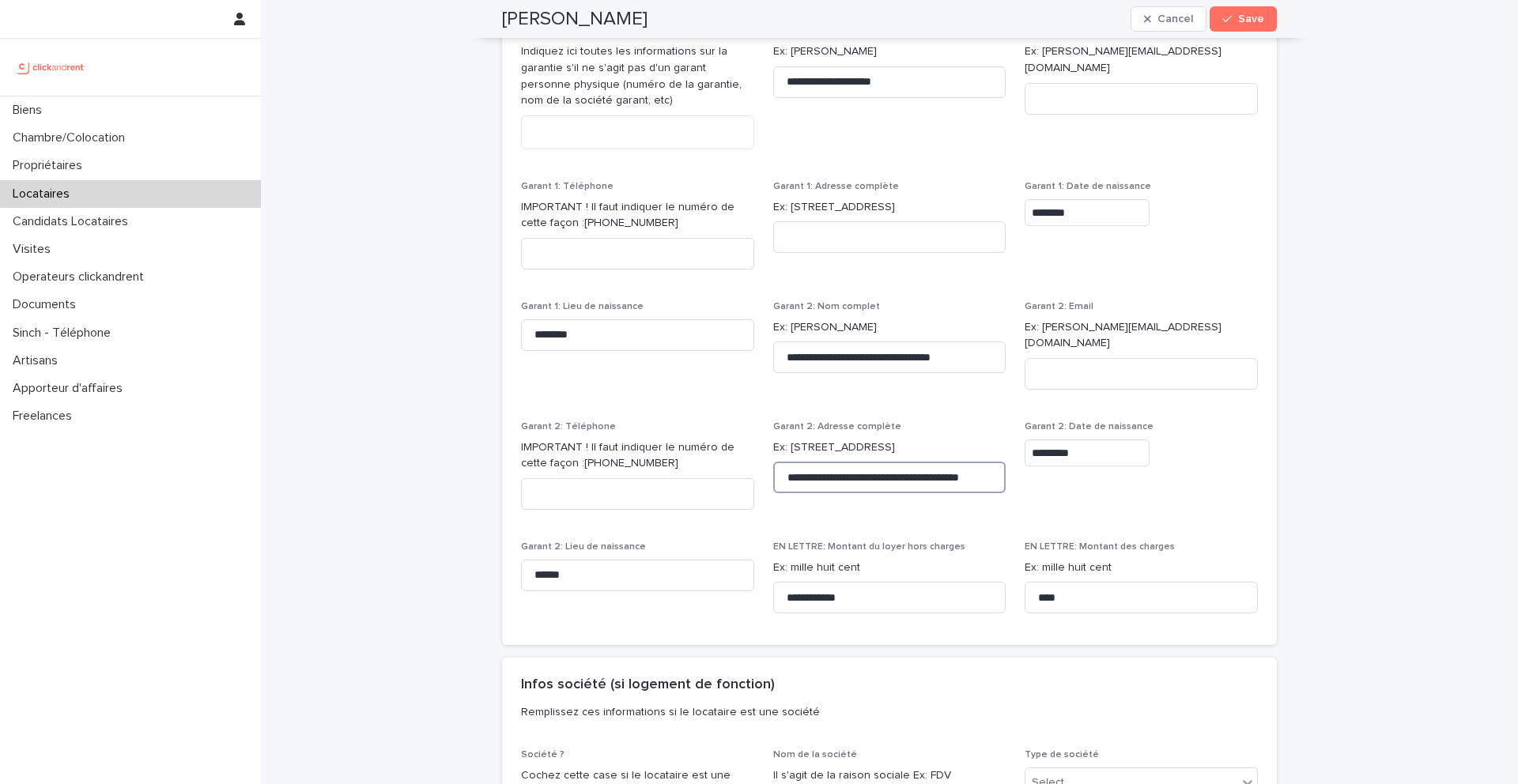
click at [949, 462] on input "**********" at bounding box center [890, 478] width 233 height 32
paste input "**********"
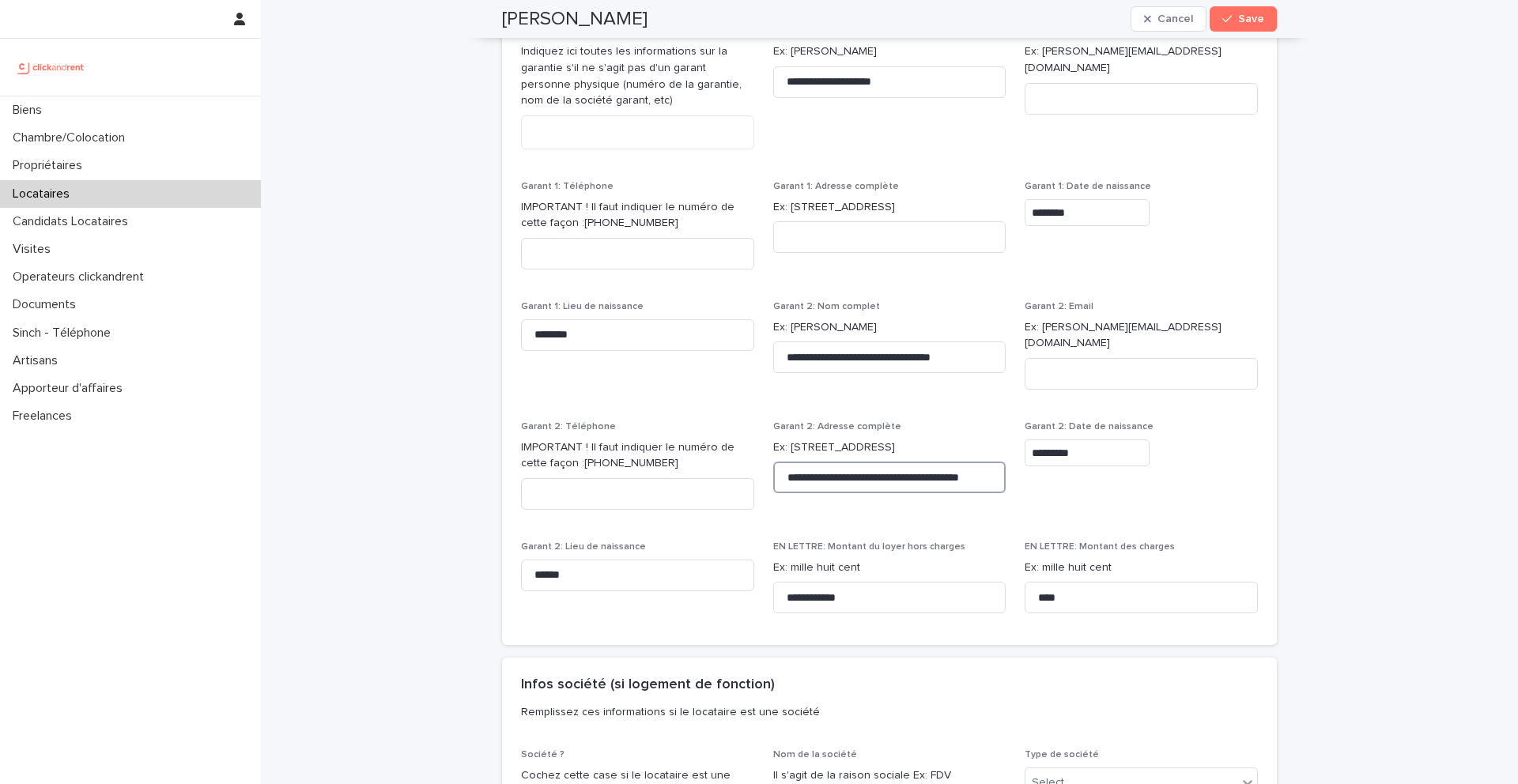
scroll to position [0, 2]
type input "**********"
click at [848, 233] on input at bounding box center [890, 237] width 233 height 32
paste input "**********"
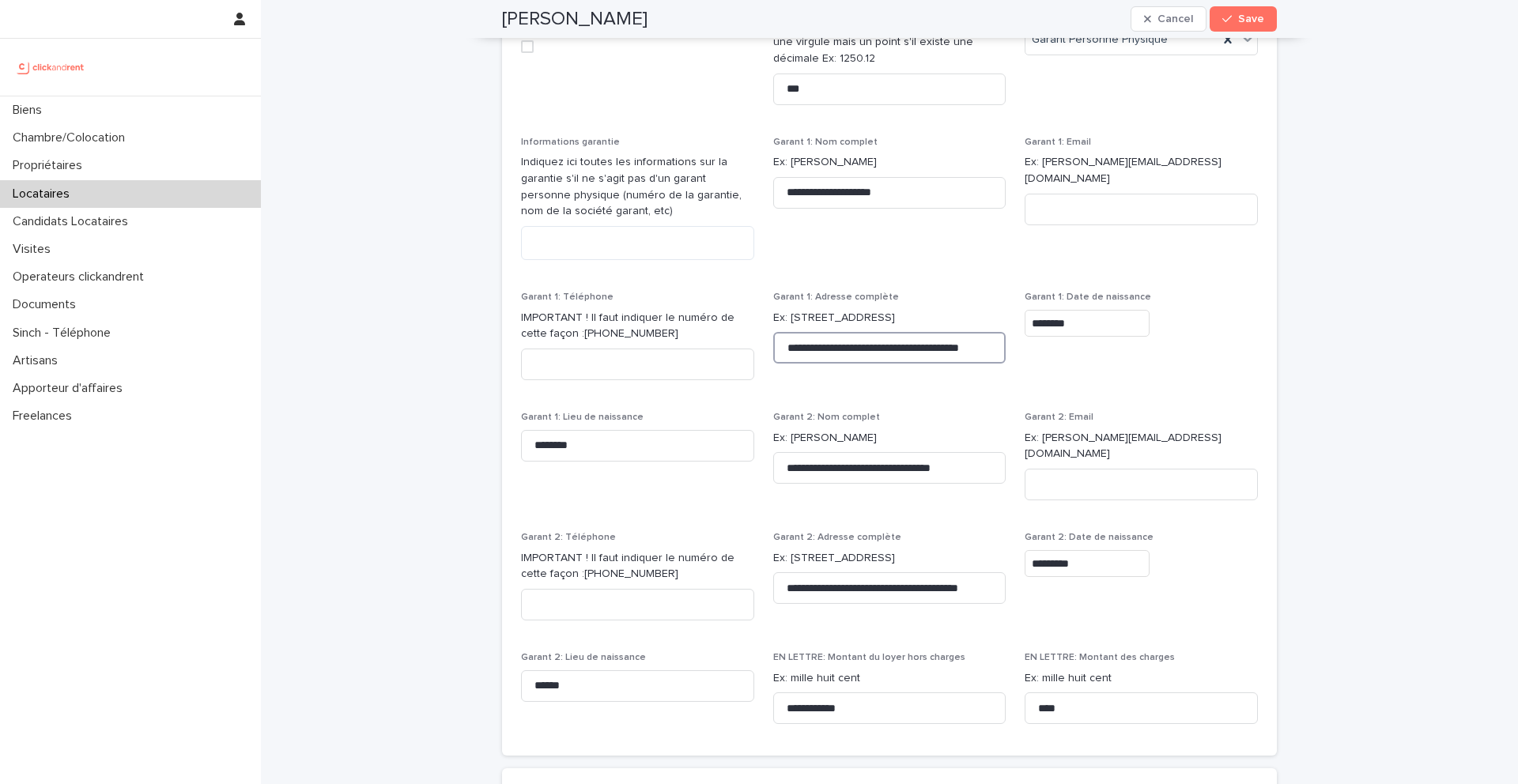
scroll to position [1481, 0]
type input "**********"
click at [1231, 27] on button "Save" at bounding box center [1244, 19] width 67 height 25
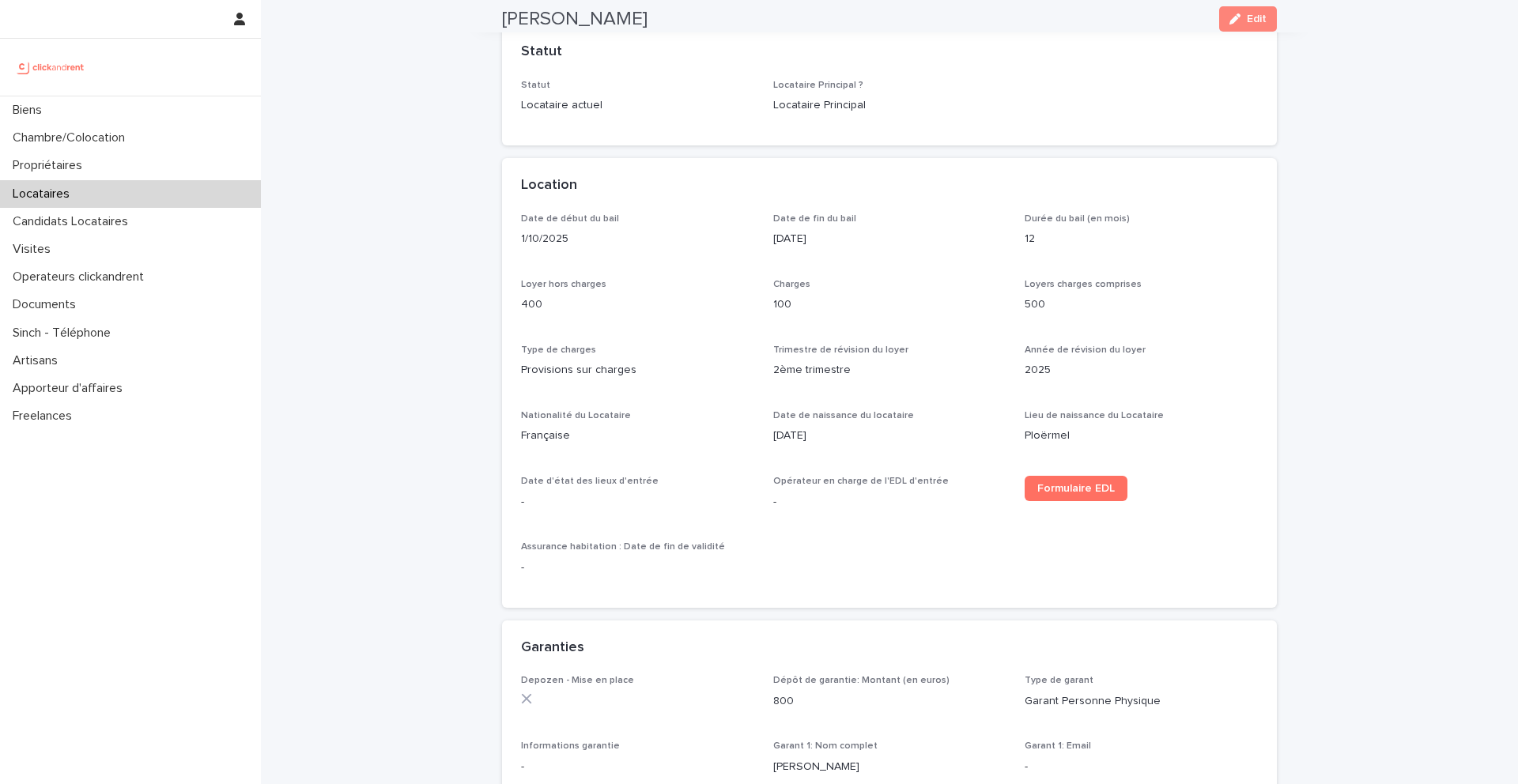
scroll to position [366, 0]
click at [1070, 482] on span "Formulaire EDL" at bounding box center [1075, 486] width 77 height 11
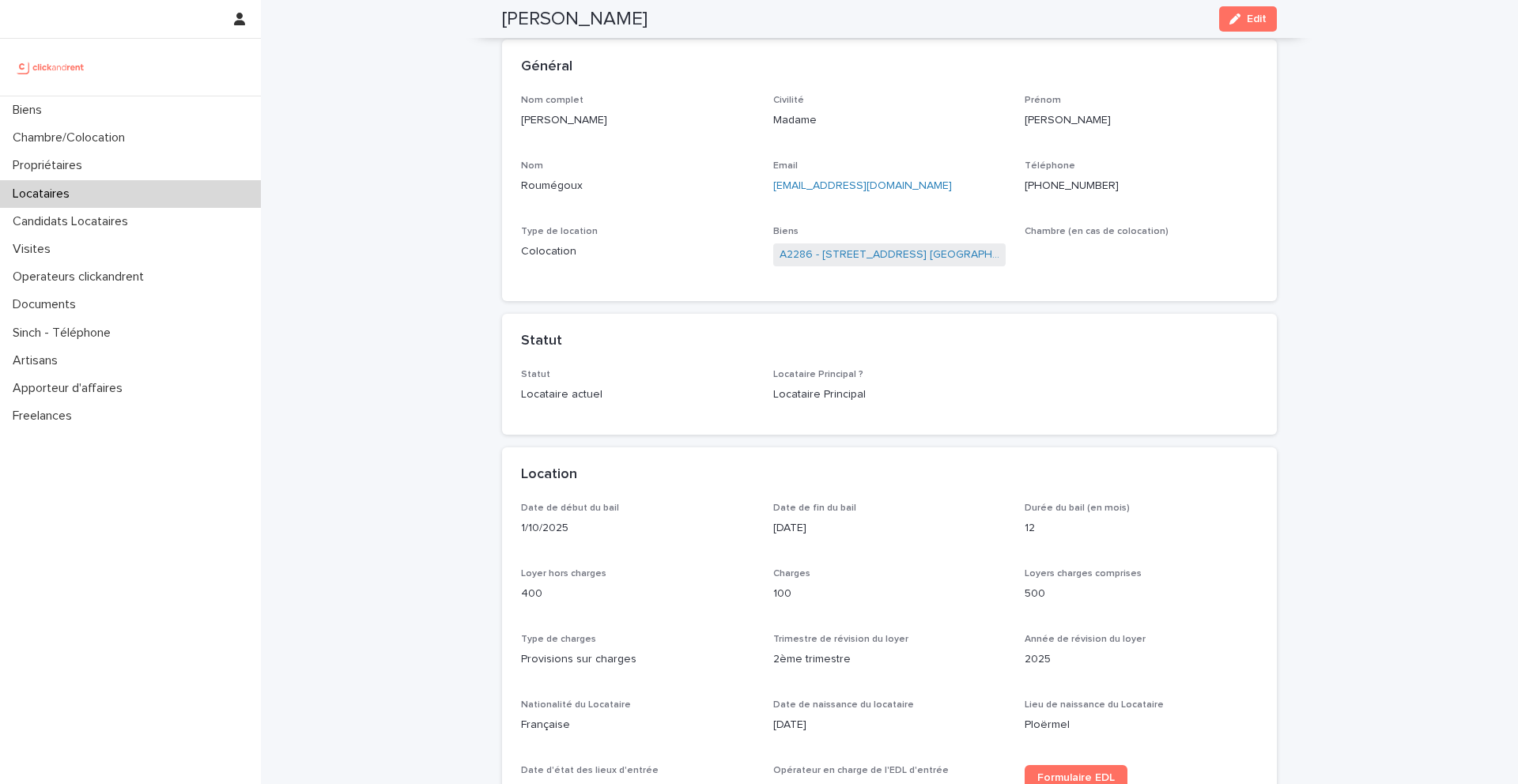
scroll to position [0, 0]
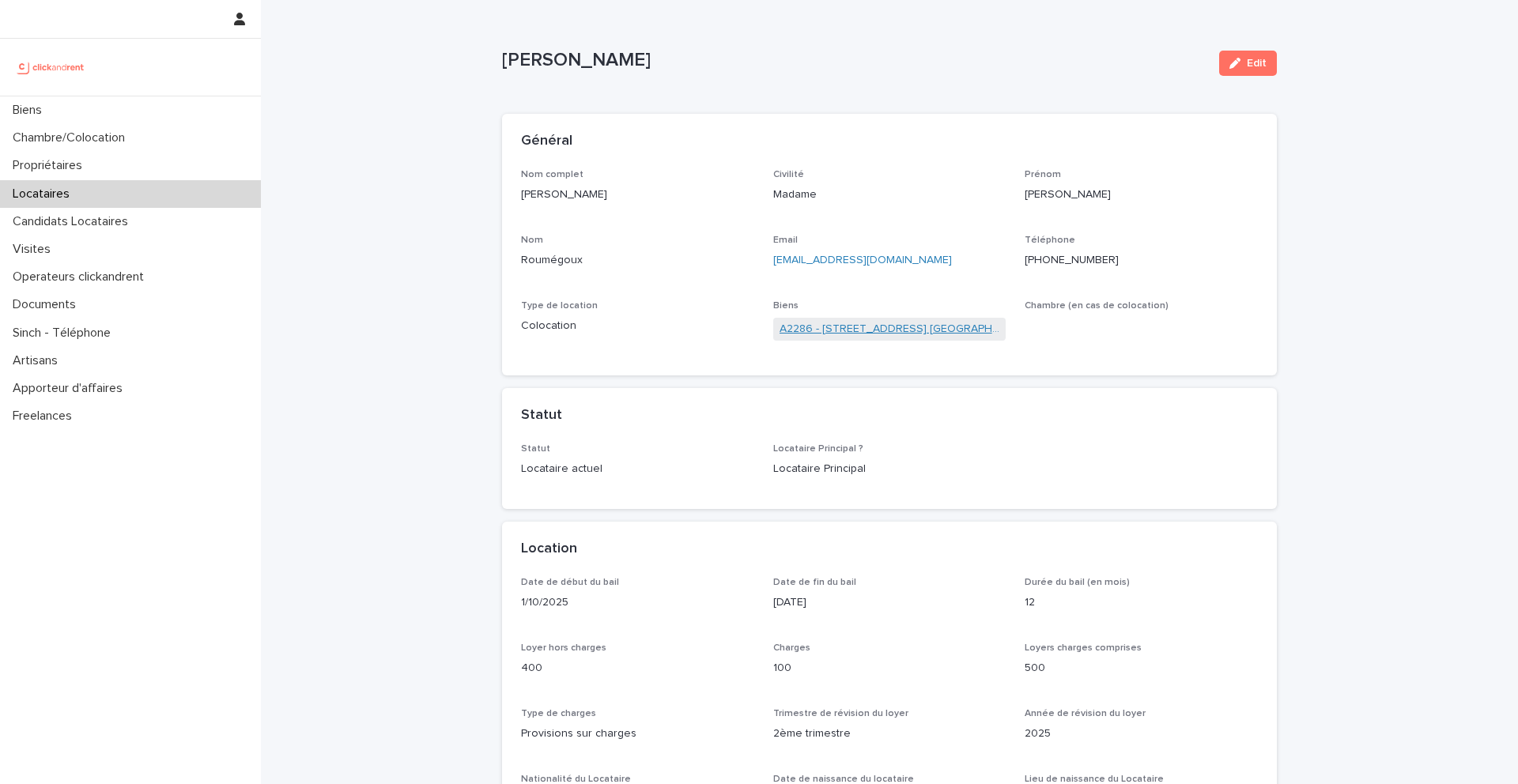
click at [856, 328] on link "A2286 - [STREET_ADDRESS] [GEOGRAPHIC_DATA], [GEOGRAPHIC_DATA] 93600" at bounding box center [890, 329] width 220 height 17
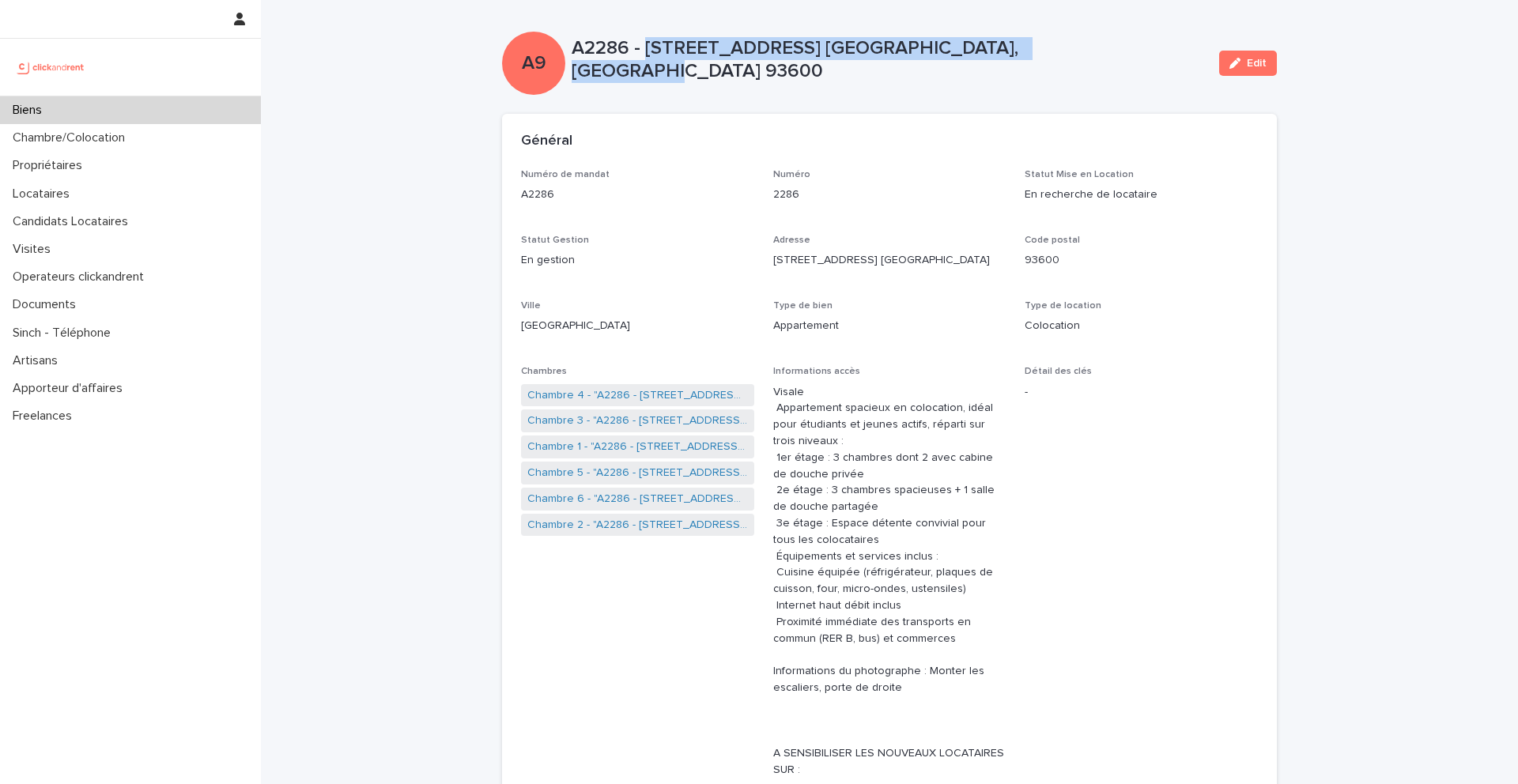
drag, startPoint x: 1082, startPoint y: 55, endPoint x: 651, endPoint y: 57, distance: 431.0
click at [650, 57] on p "A2286 - [STREET_ADDRESS] [GEOGRAPHIC_DATA], [GEOGRAPHIC_DATA] 93600" at bounding box center [889, 60] width 635 height 46
copy p "[STREET_ADDRESS] [GEOGRAPHIC_DATA], [GEOGRAPHIC_DATA] 93600"
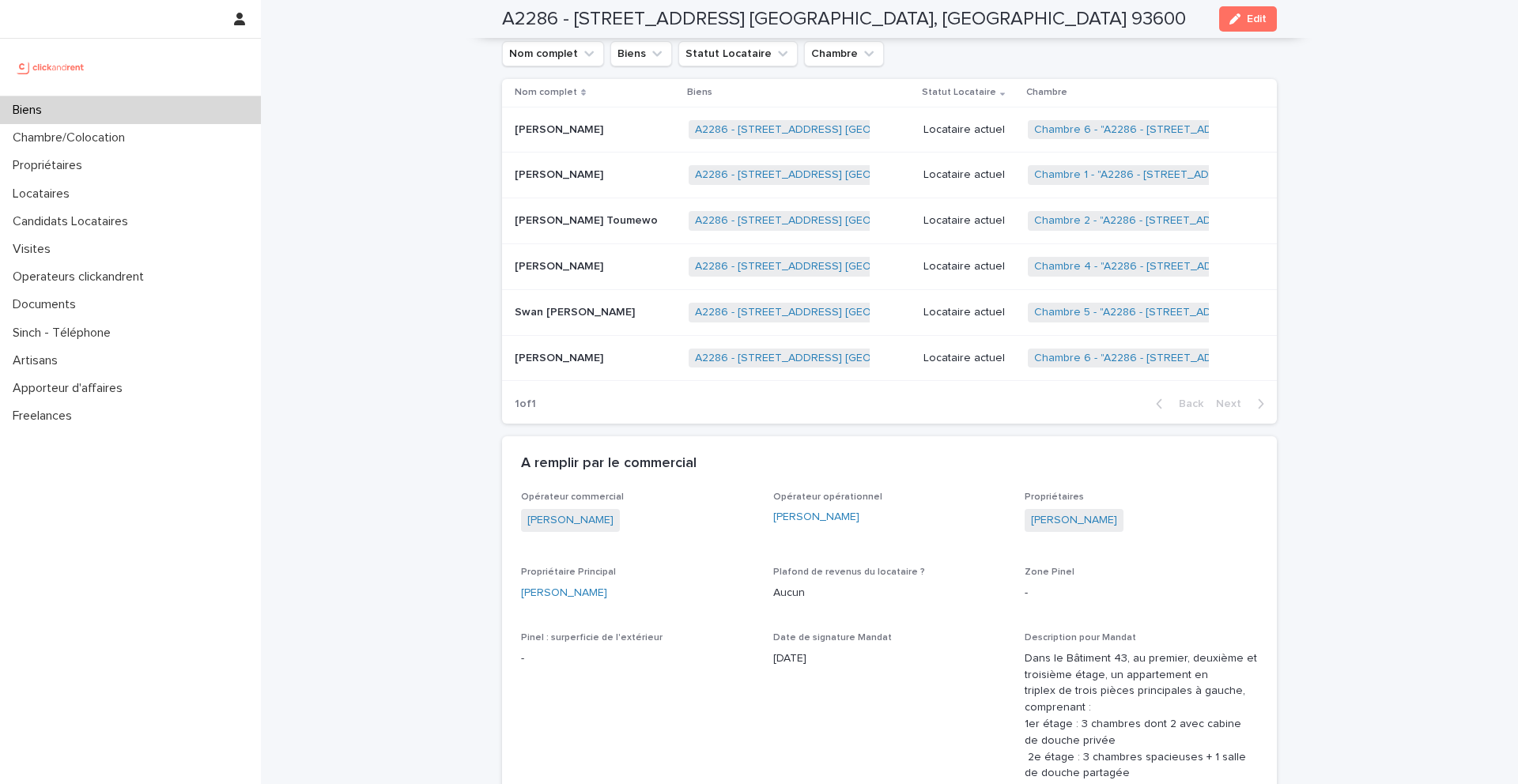
scroll to position [1125, 0]
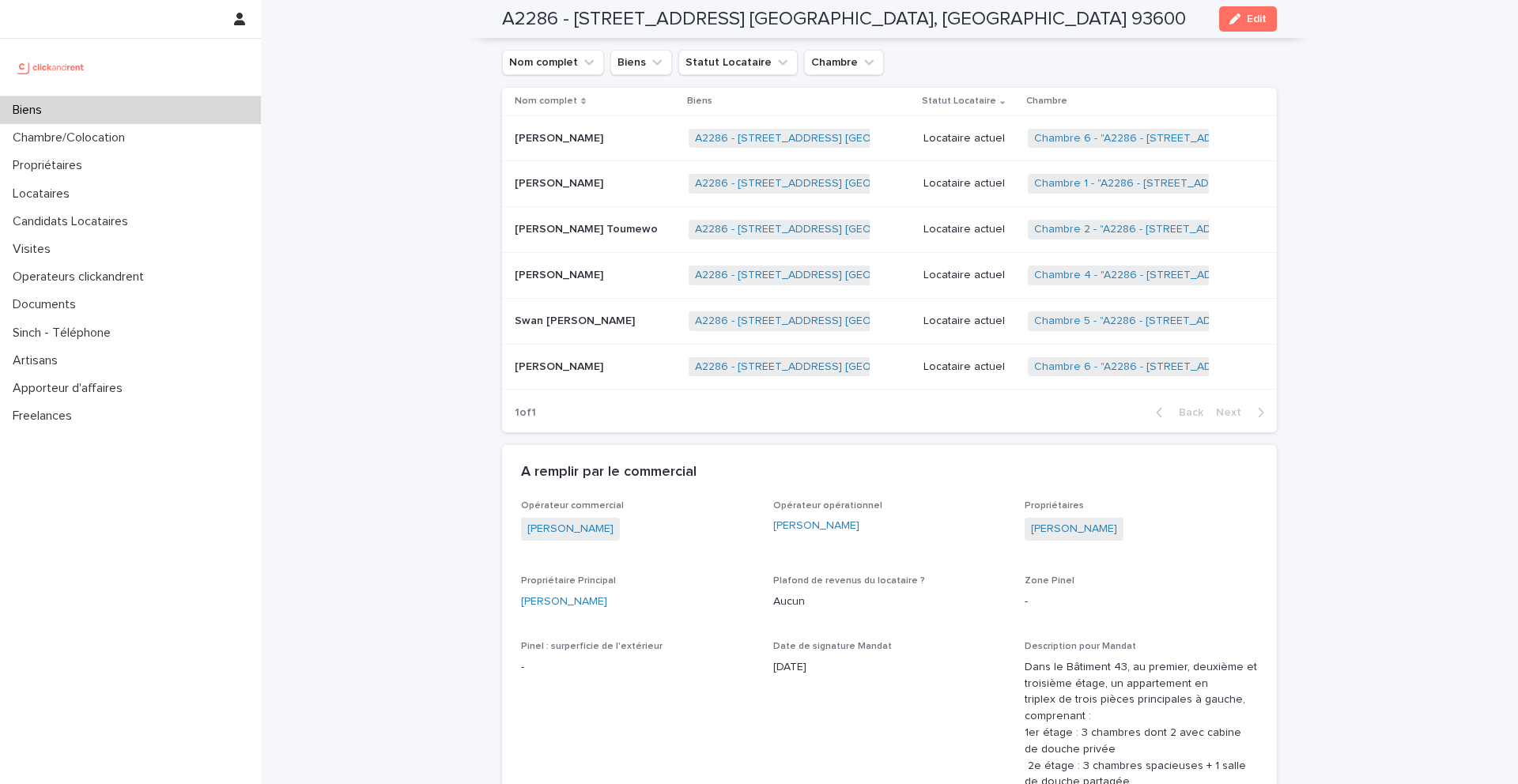
click at [582, 375] on div "Lou-[PERSON_NAME] Lou-[PERSON_NAME]" at bounding box center [595, 367] width 162 height 26
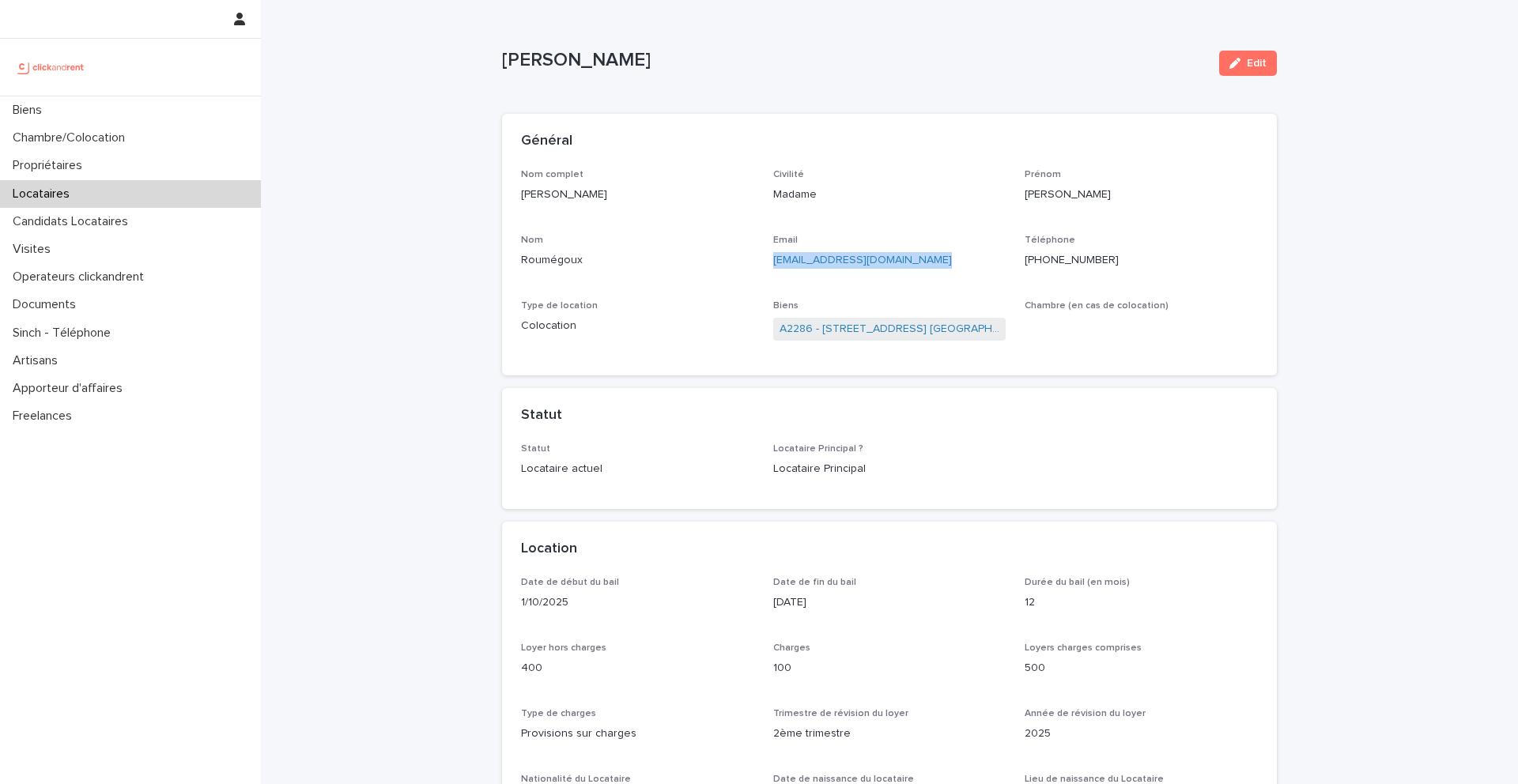
drag, startPoint x: 953, startPoint y: 259, endPoint x: 766, endPoint y: 262, distance: 187.0
click at [766, 262] on div "Nom complet [PERSON_NAME] Civilité Madame [PERSON_NAME] Email [EMAIL_ADDRESS][D…" at bounding box center [889, 263] width 737 height 189
copy link "[EMAIL_ADDRESS][DOMAIN_NAME]"
click at [77, 172] on p "Propriétaires" at bounding box center [50, 165] width 89 height 15
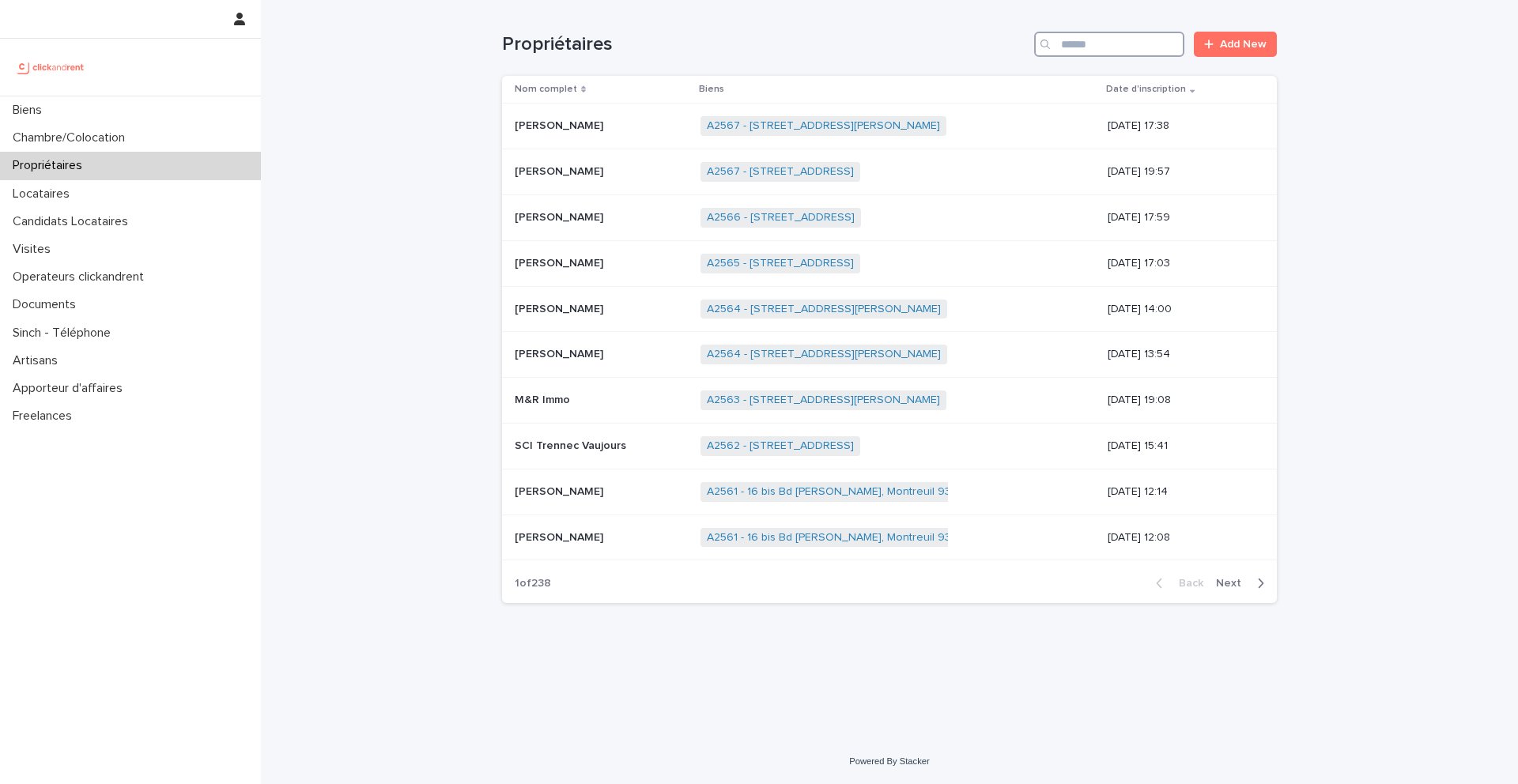
click at [1153, 49] on input "Search" at bounding box center [1109, 44] width 150 height 25
paste input "**********"
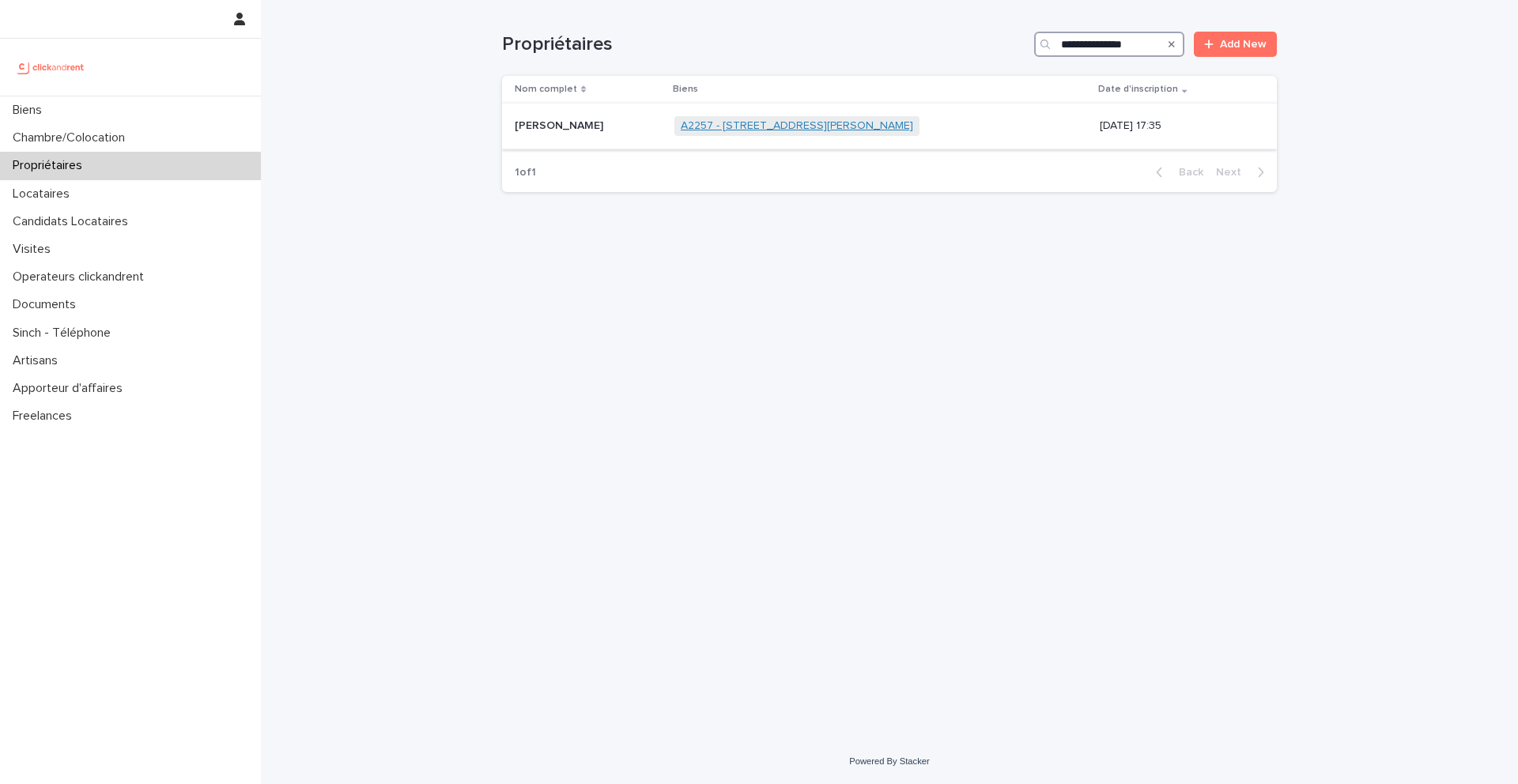
type input "**********"
click at [703, 126] on link "A2257 - [STREET_ADDRESS][PERSON_NAME]" at bounding box center [796, 126] width 232 height 13
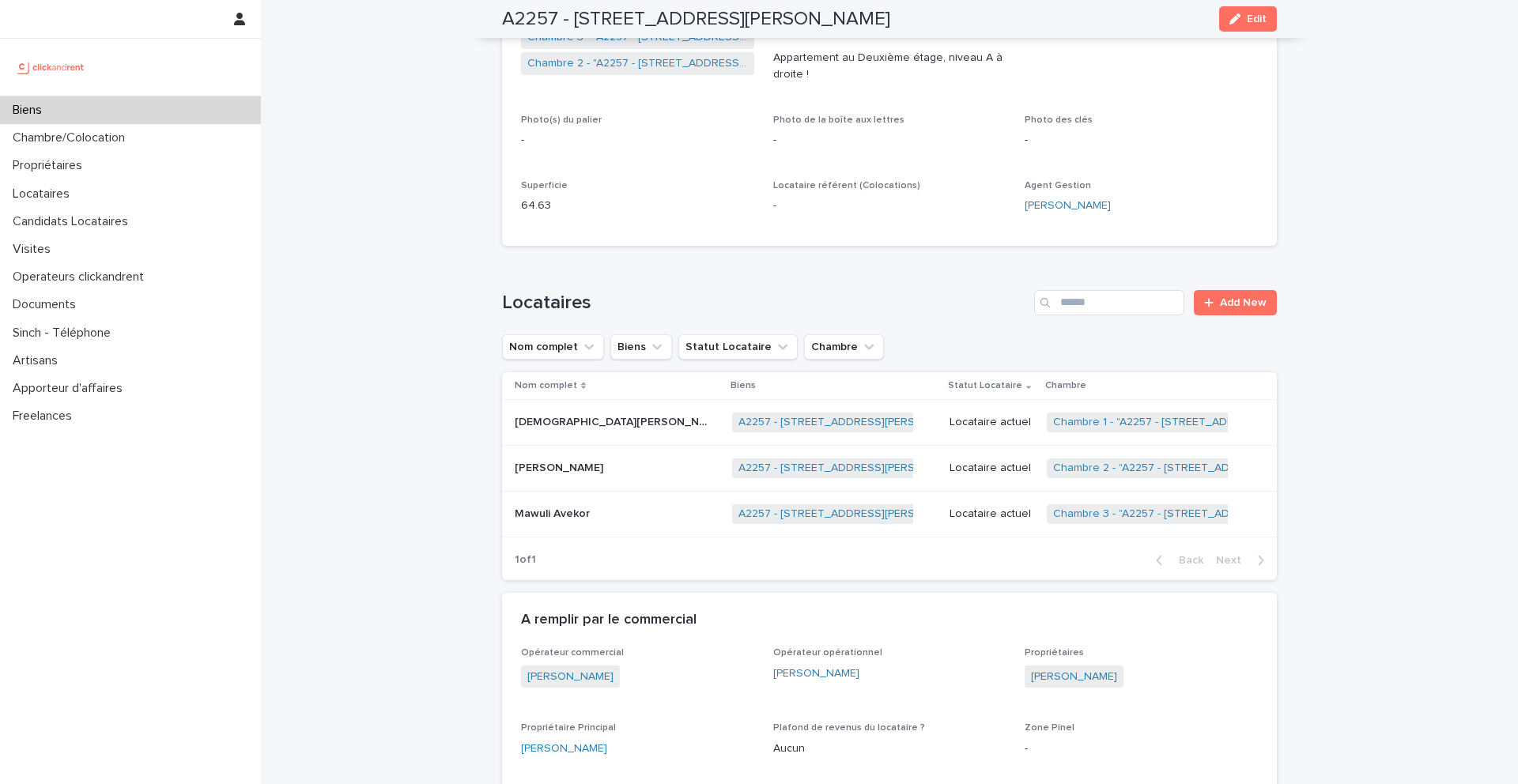
scroll to position [411, 0]
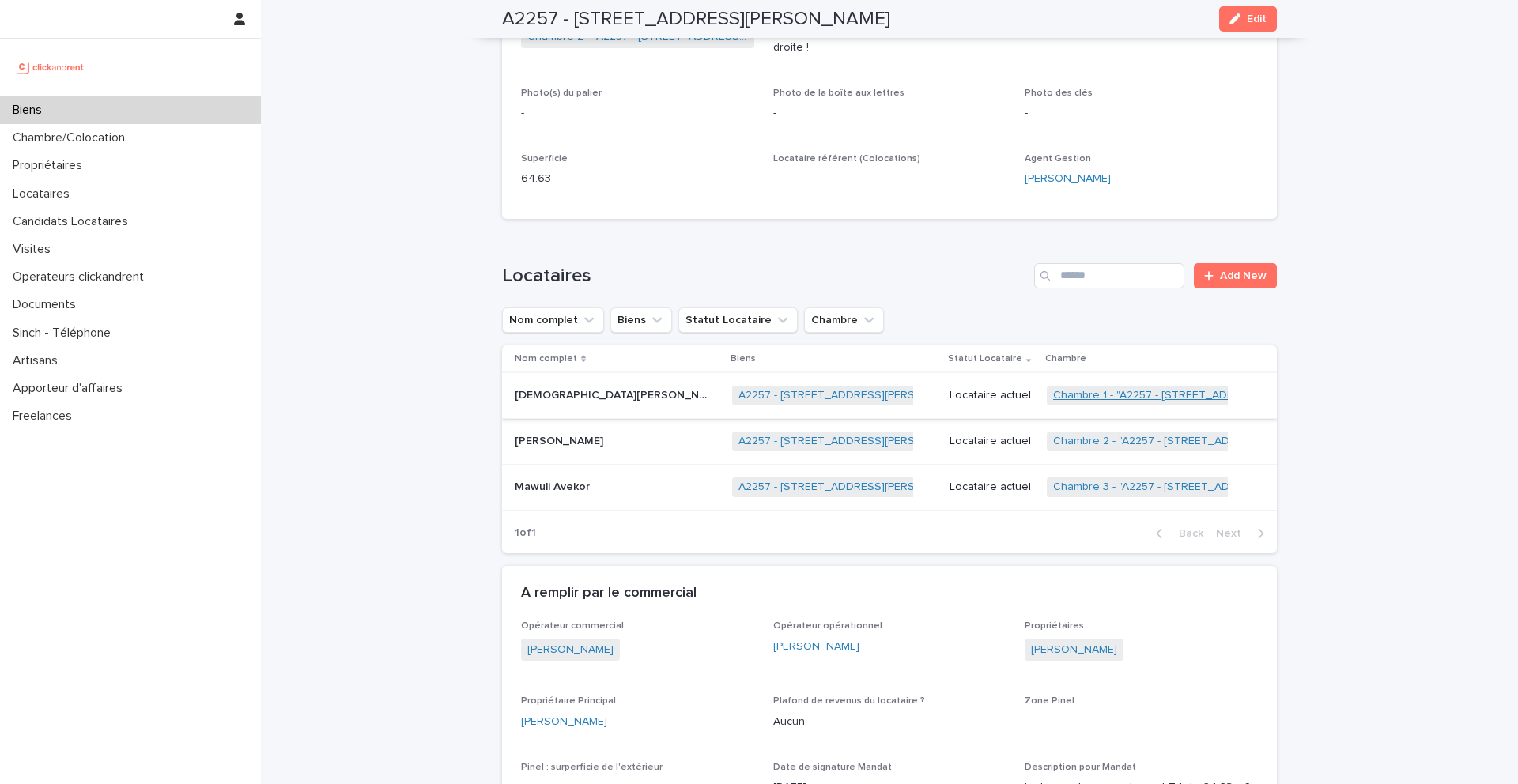
click at [1053, 391] on link "Chambre 1 - "A2257 - [STREET_ADDRESS][PERSON_NAME]"" at bounding box center [1204, 396] width 302 height 13
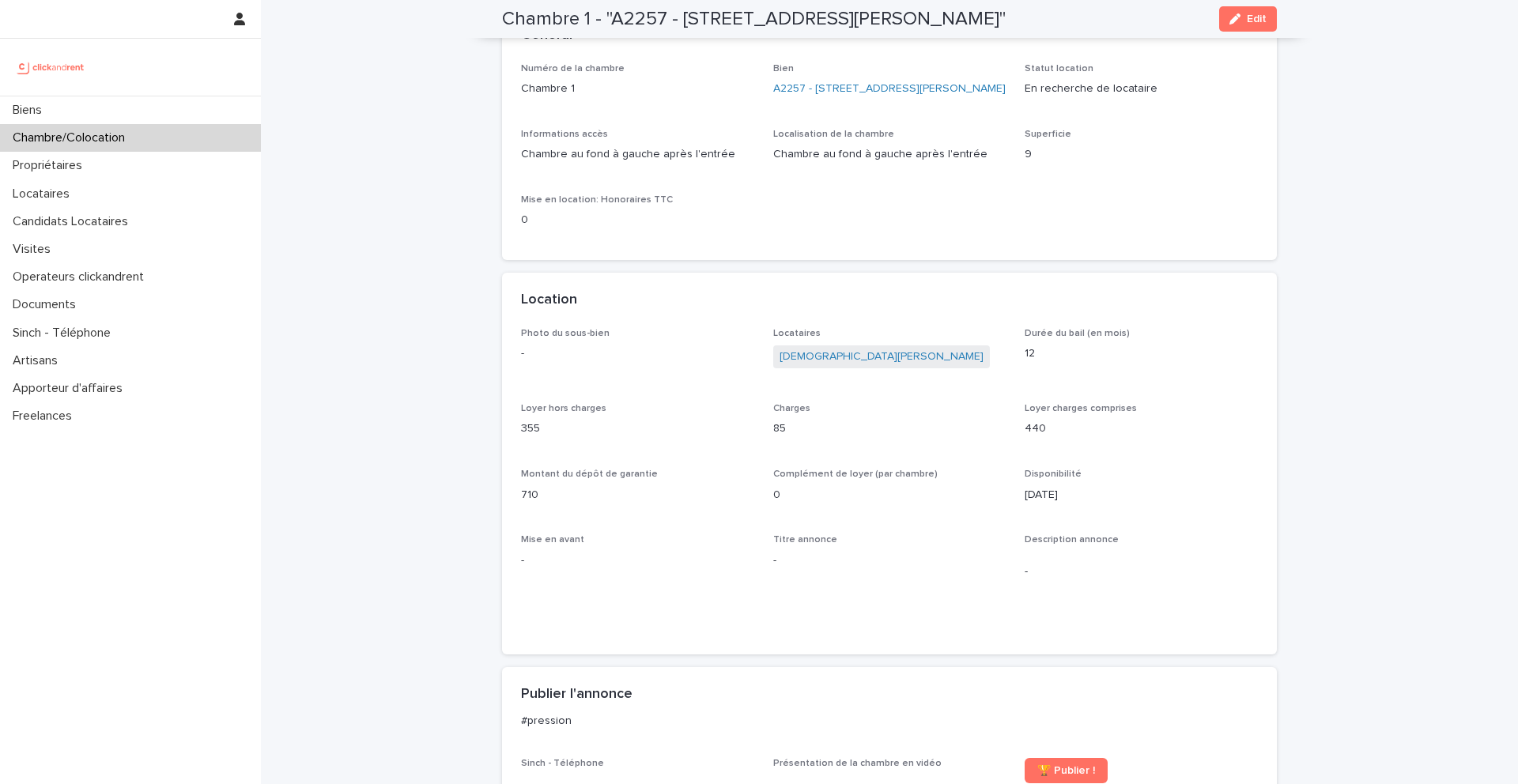
scroll to position [115, 0]
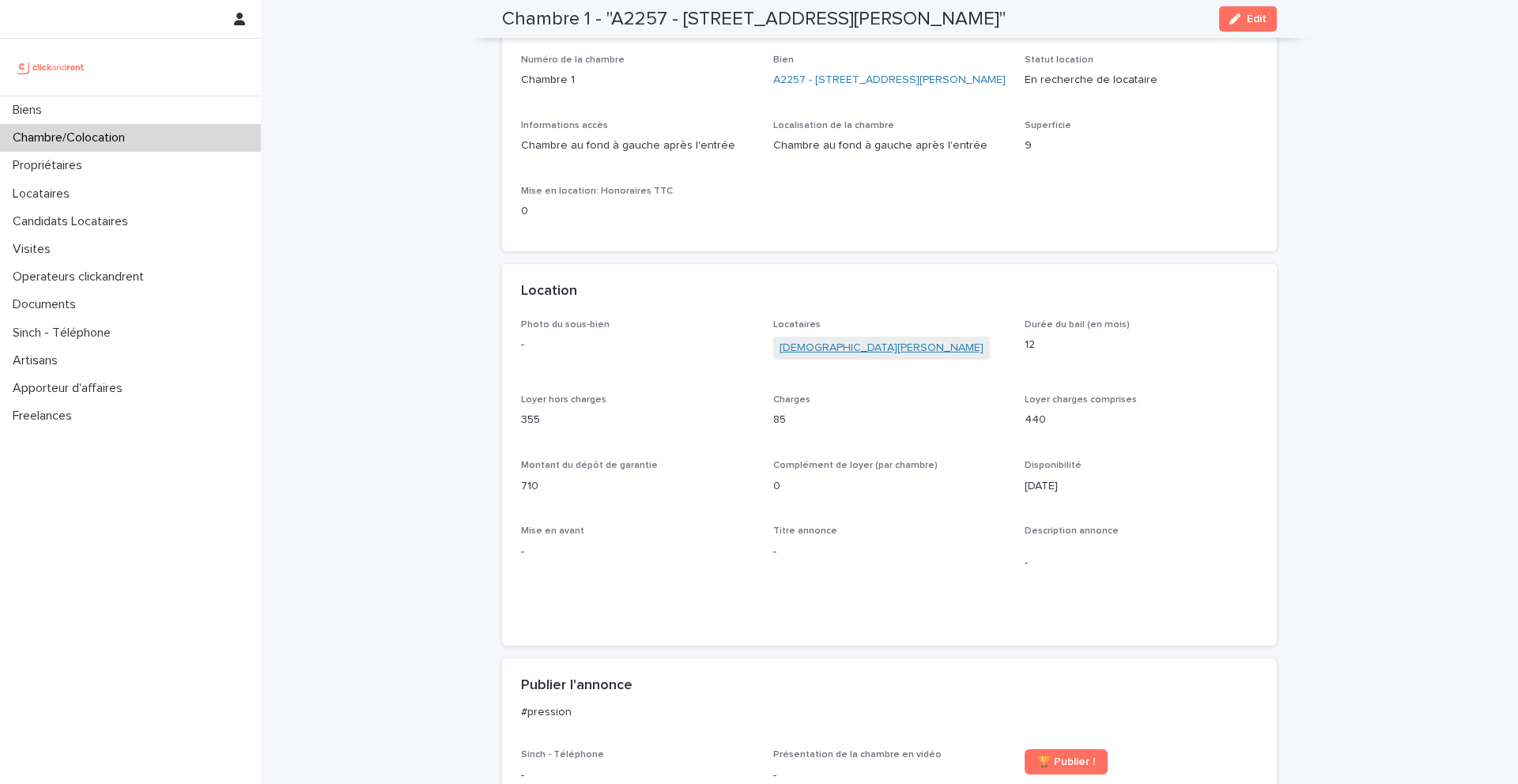
click at [811, 357] on link "[DEMOGRAPHIC_DATA][PERSON_NAME]" at bounding box center [881, 348] width 204 height 17
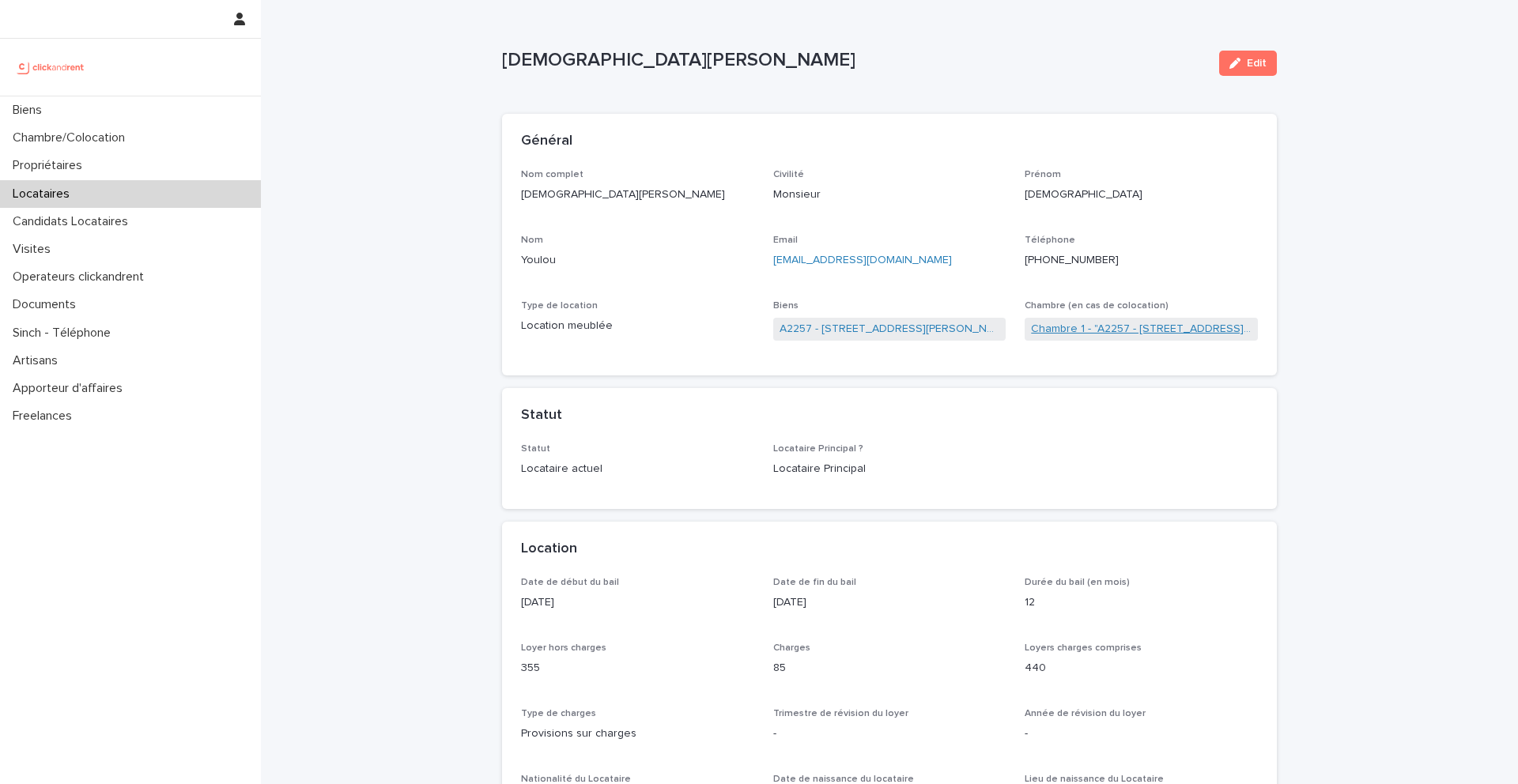
click at [1071, 326] on link "Chambre 1 - "A2257 - [STREET_ADDRESS][PERSON_NAME]"" at bounding box center [1142, 329] width 220 height 17
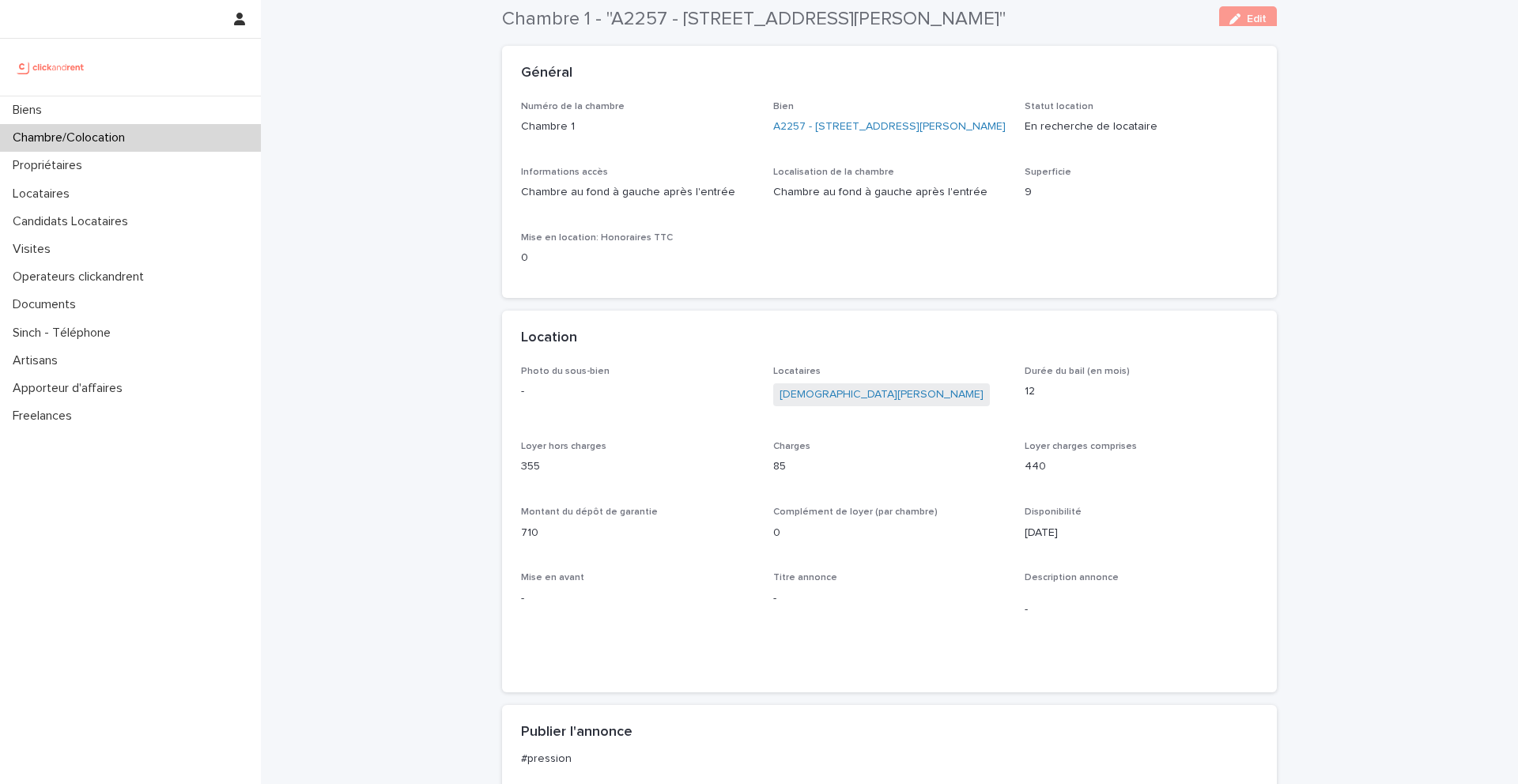
scroll to position [12, 0]
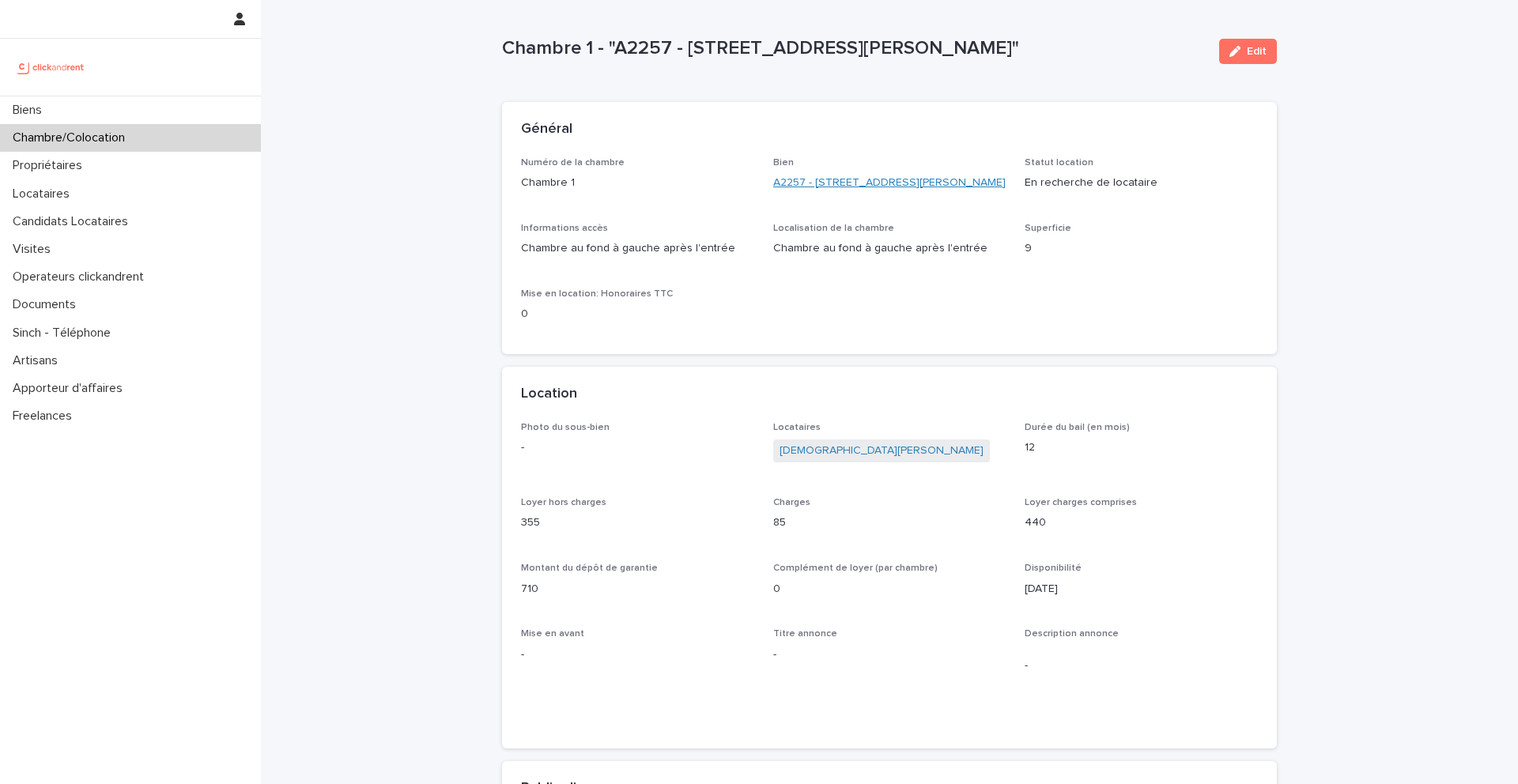
click at [785, 186] on link "A2257 - [STREET_ADDRESS][PERSON_NAME]" at bounding box center [889, 183] width 232 height 17
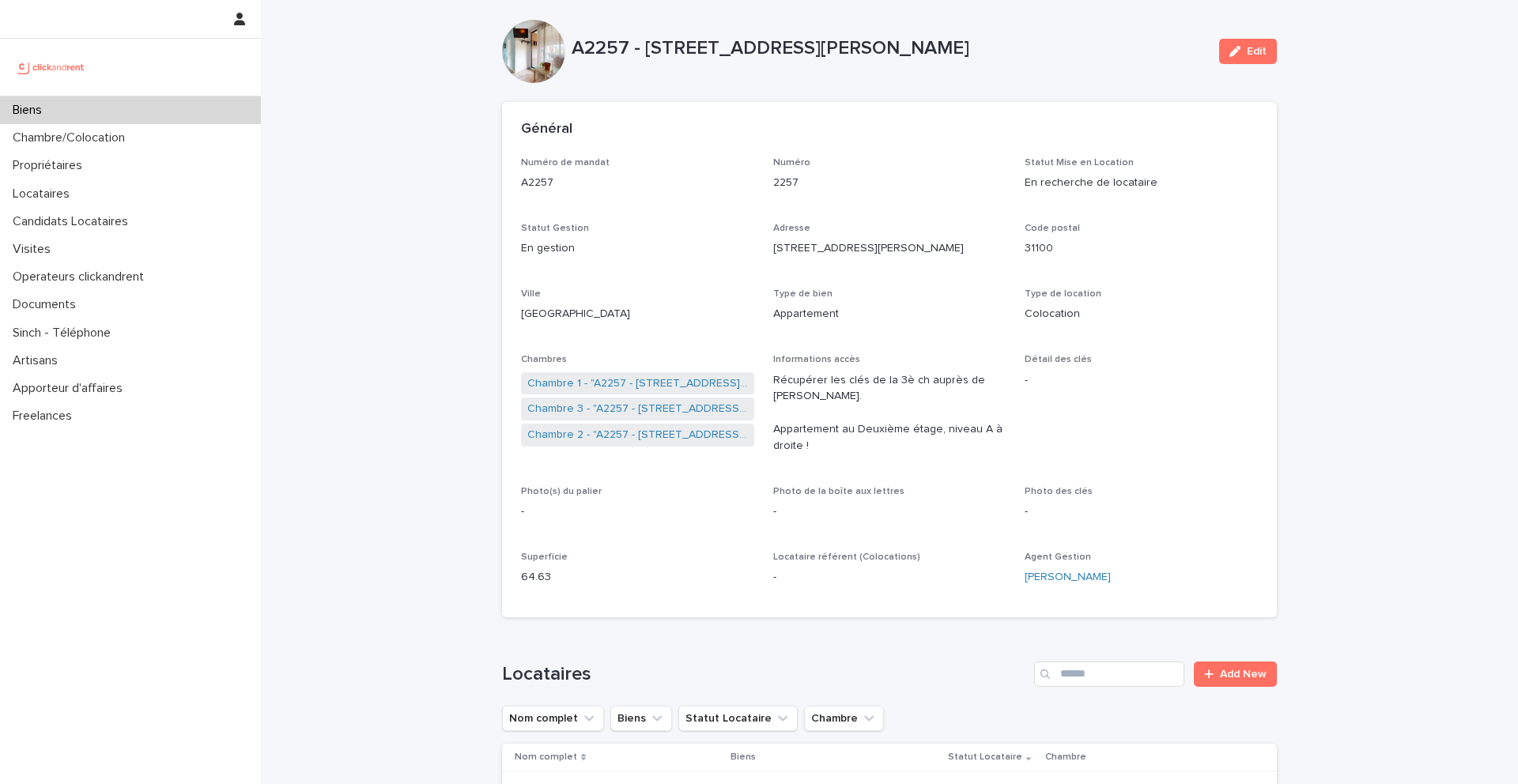
scroll to position [65, 0]
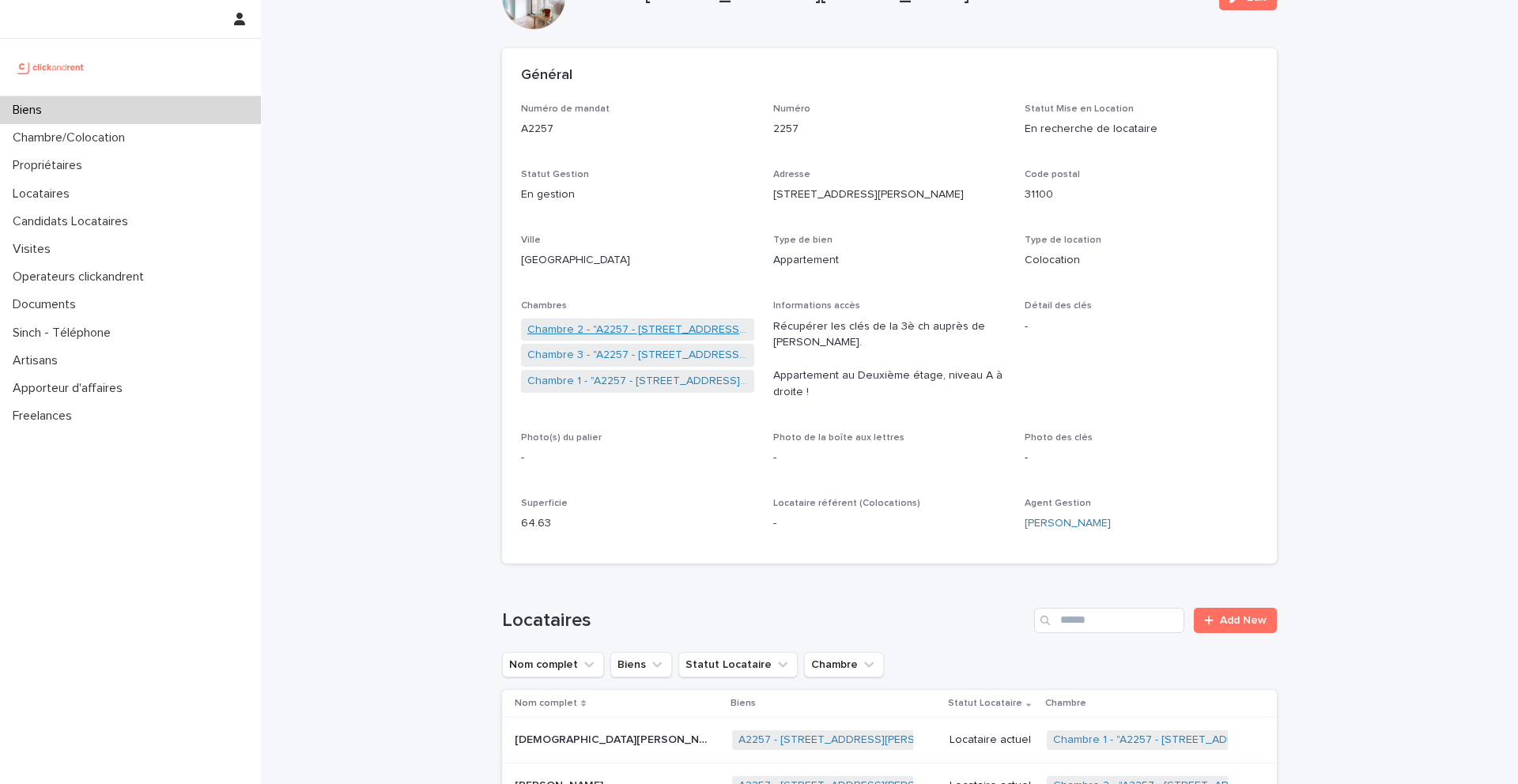
click at [602, 325] on link "Chambre 2 - "A2257 - [STREET_ADDRESS][PERSON_NAME]"" at bounding box center [638, 330] width 220 height 17
click at [608, 351] on link "Chambre 3 - "A2257 - [STREET_ADDRESS][PERSON_NAME]"" at bounding box center [638, 356] width 220 height 17
click at [119, 122] on div "Biens" at bounding box center [131, 110] width 261 height 28
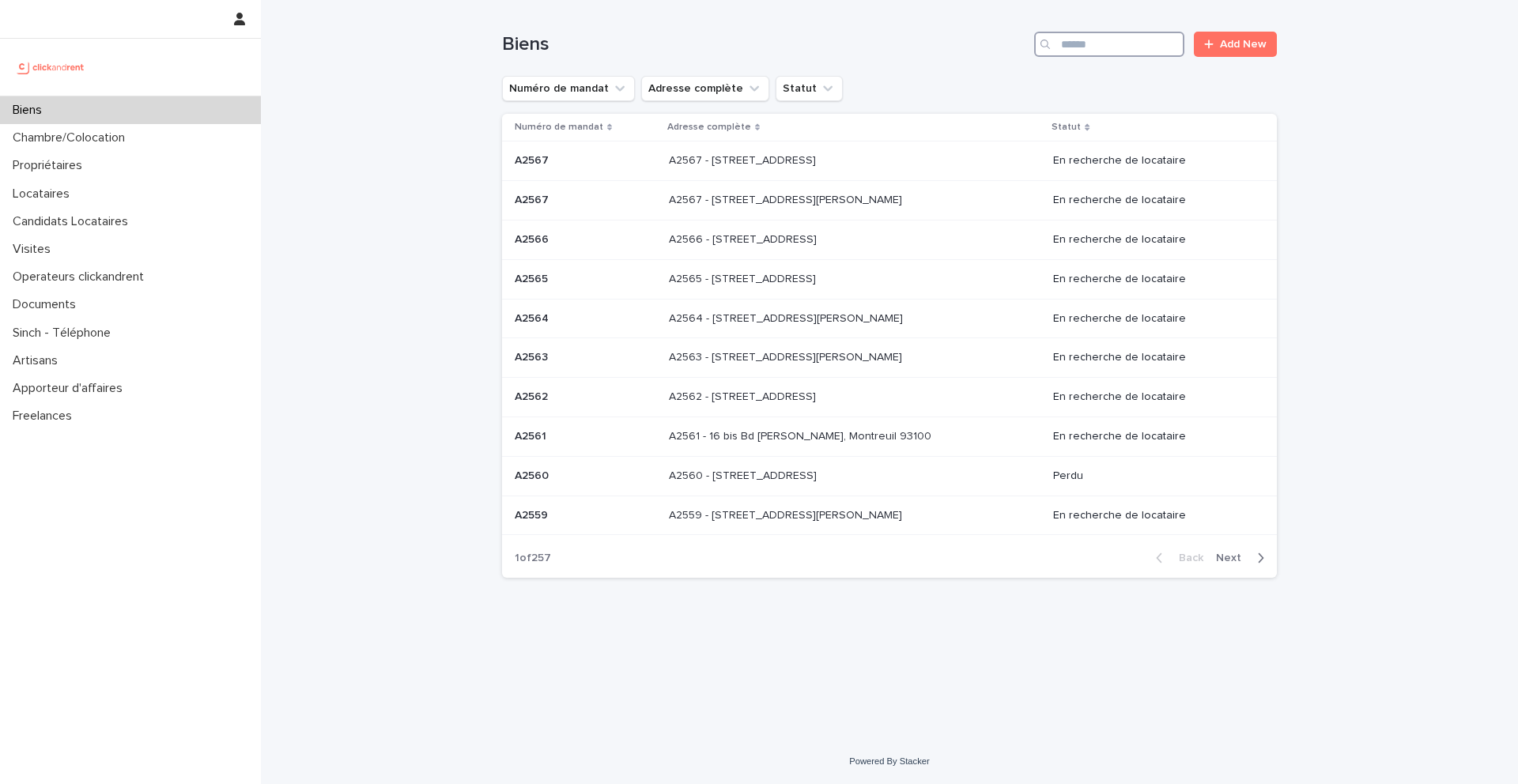
click at [1121, 39] on input "Search" at bounding box center [1109, 44] width 150 height 25
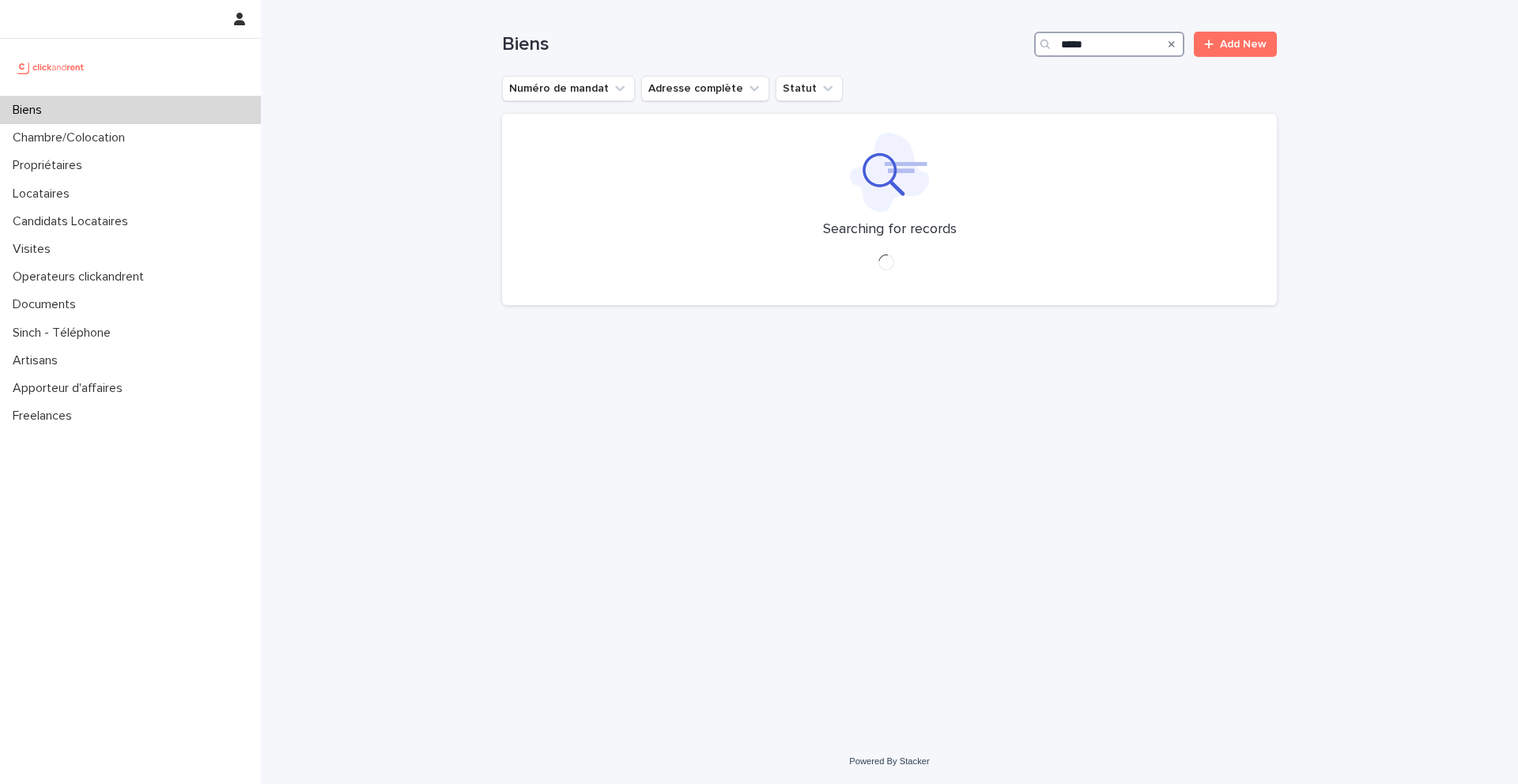
type input "*****"
click at [545, 159] on div at bounding box center [889, 172] width 737 height 79
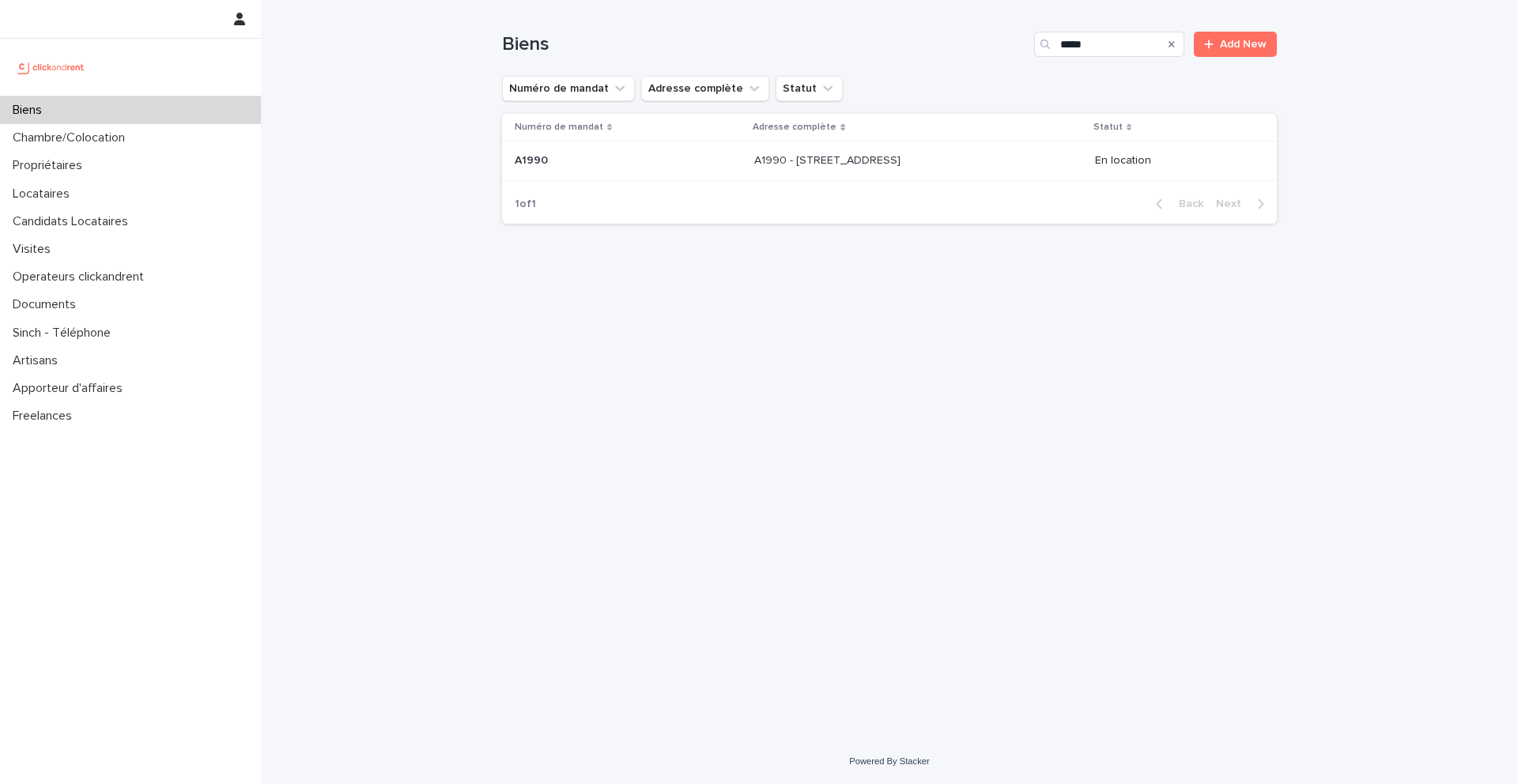
click at [545, 159] on p "A1990" at bounding box center [532, 160] width 36 height 17
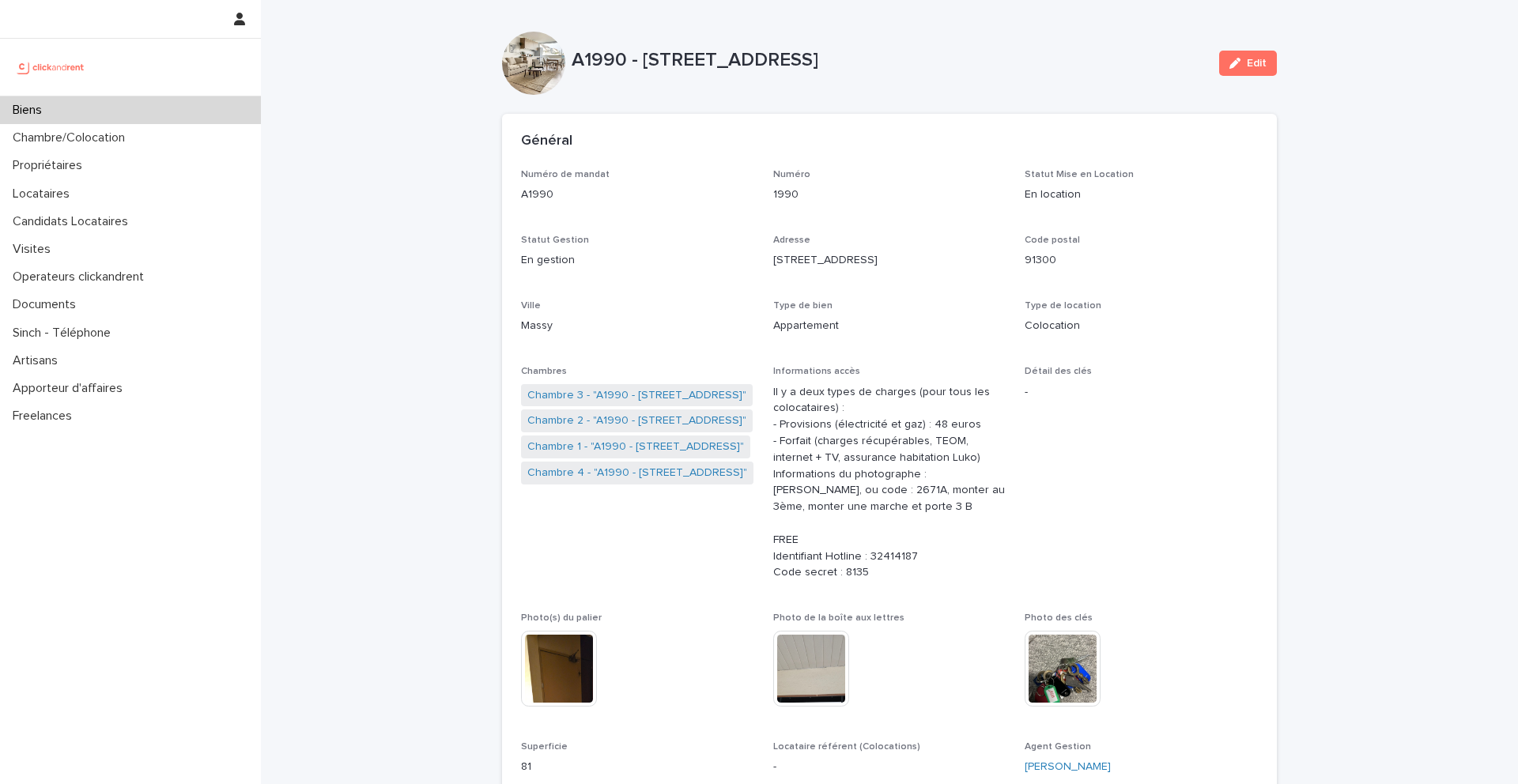
drag, startPoint x: 983, startPoint y: 62, endPoint x: 643, endPoint y: 56, distance: 340.1
click at [643, 56] on p "A1990 - [STREET_ADDRESS]" at bounding box center [889, 61] width 635 height 23
copy p "[STREET_ADDRESS]"
click at [25, 111] on p "Biens" at bounding box center [31, 110] width 49 height 15
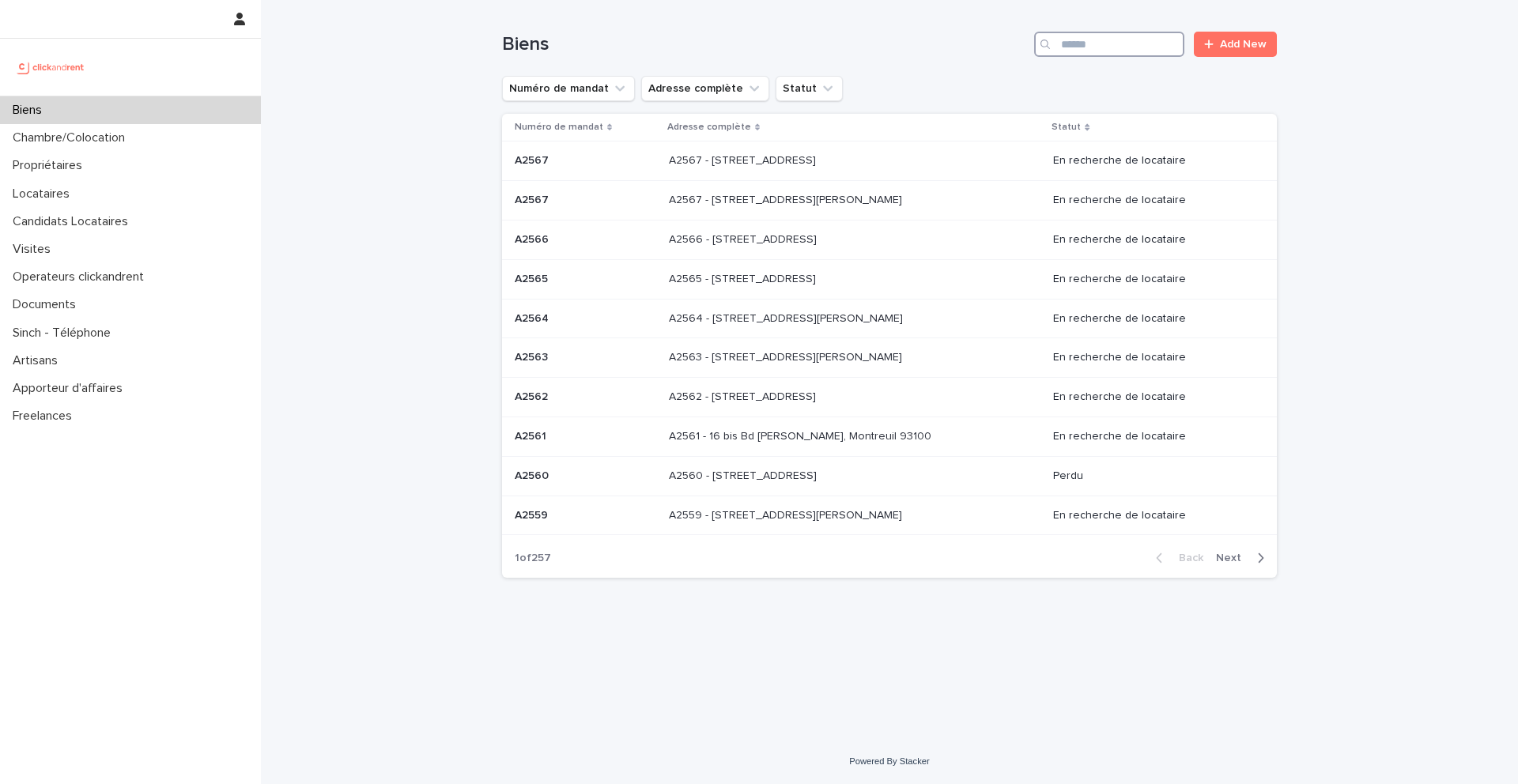
click at [1106, 52] on input "Search" at bounding box center [1109, 44] width 150 height 25
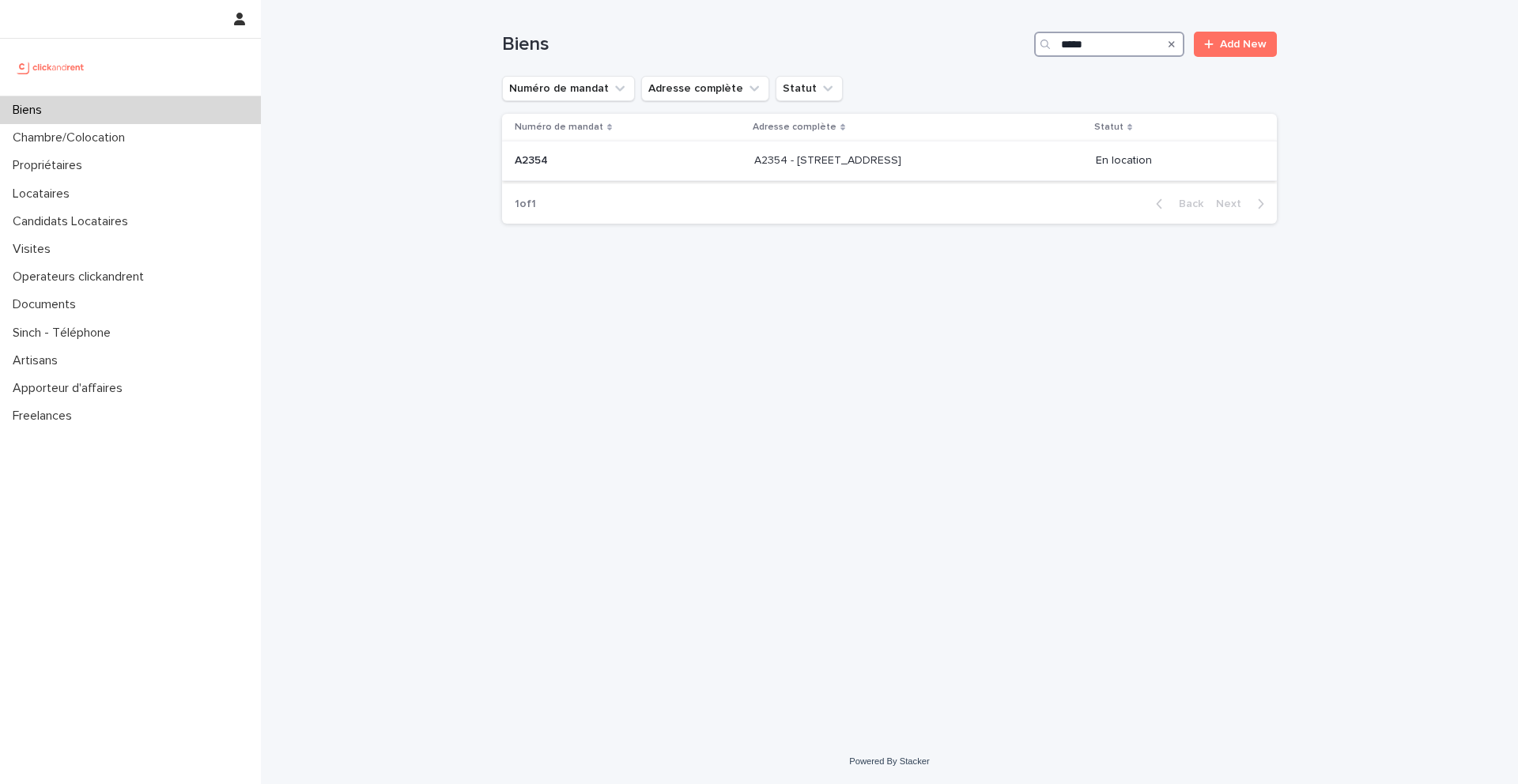
type input "*****"
click at [545, 157] on p "A2354" at bounding box center [532, 160] width 36 height 17
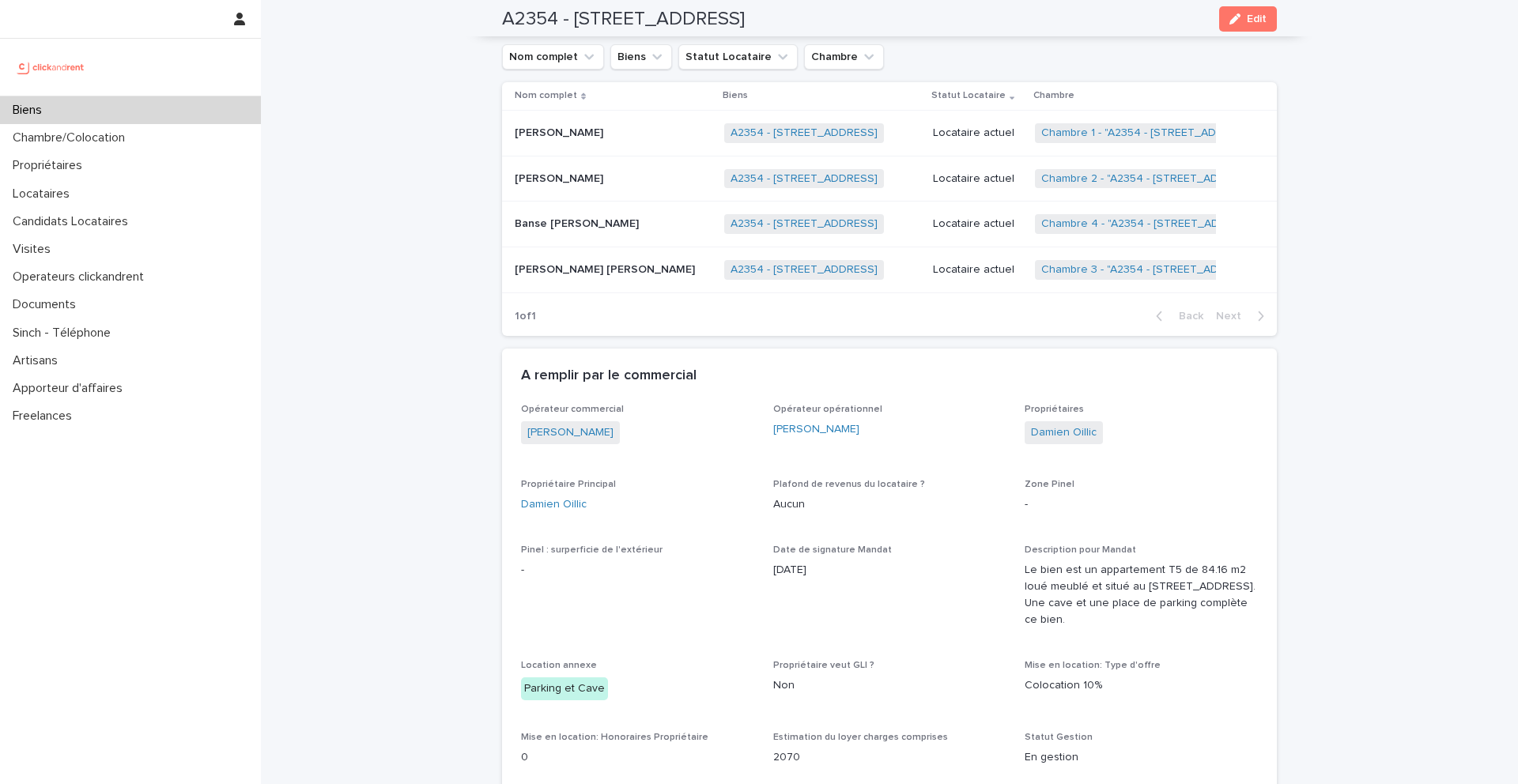
scroll to position [962, 0]
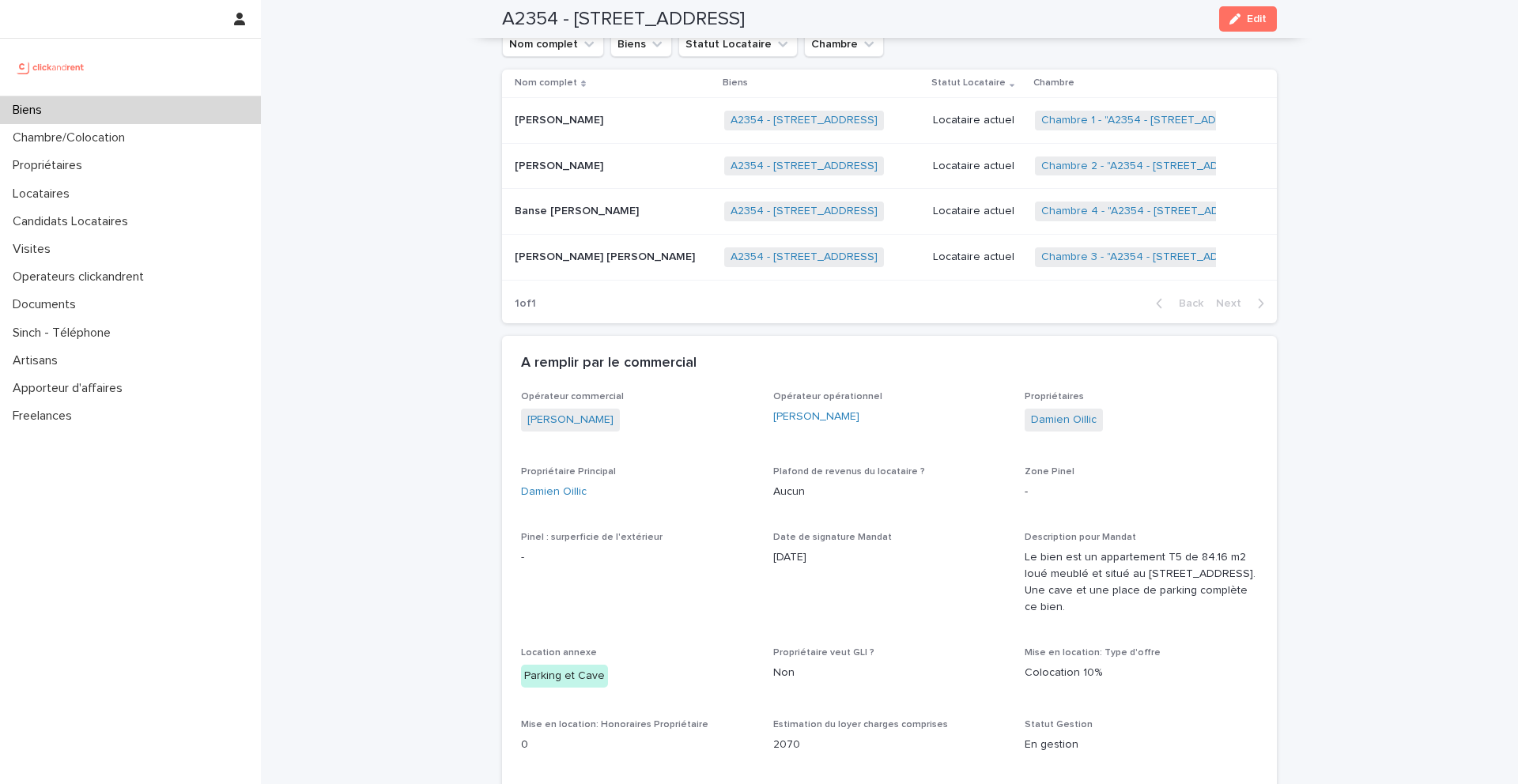
click at [612, 257] on p "[PERSON_NAME] [PERSON_NAME]" at bounding box center [606, 256] width 184 height 17
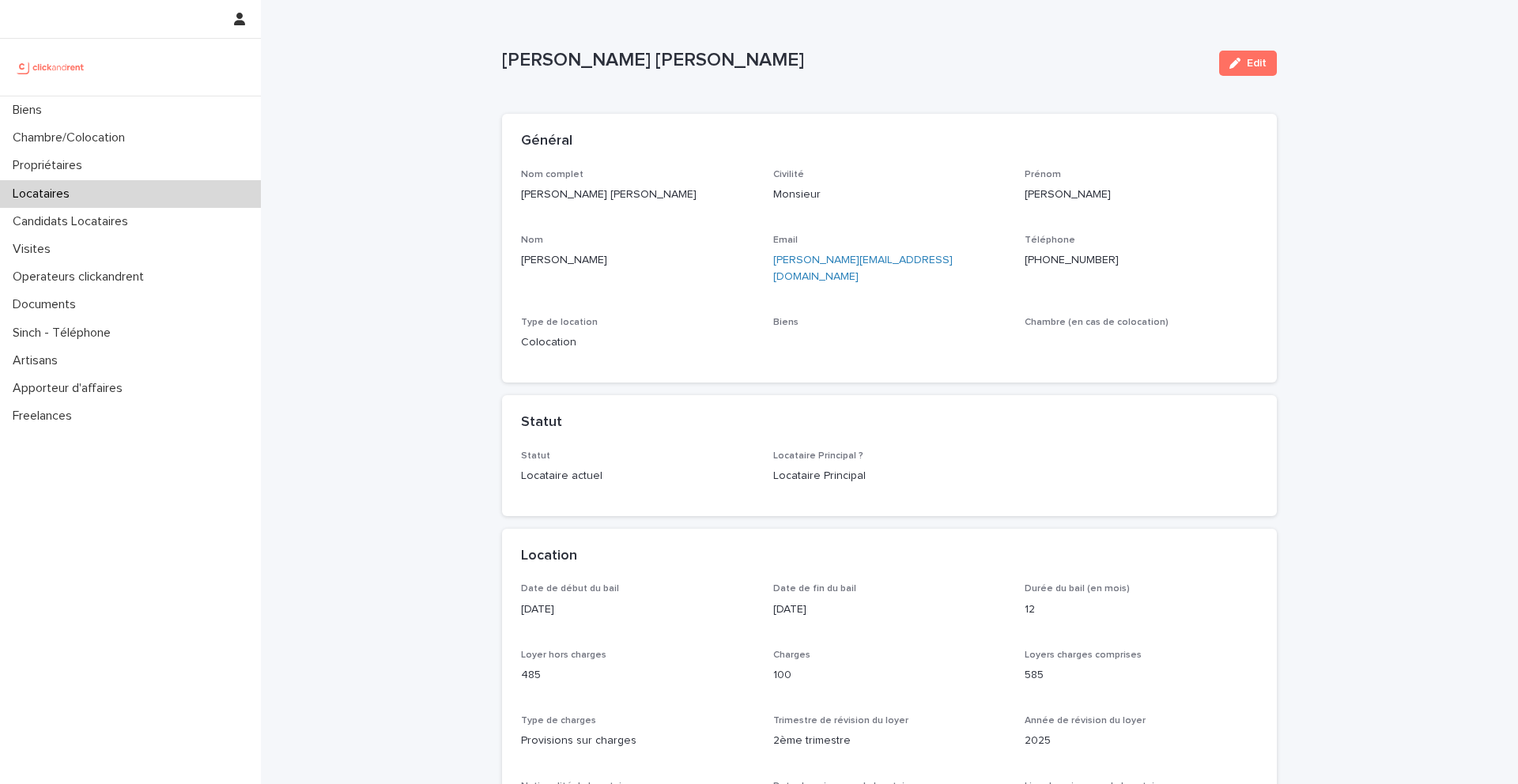
click at [1069, 261] on ringoverc2c-number-84e06f14122c "[PHONE_NUMBER]" at bounding box center [1072, 260] width 94 height 11
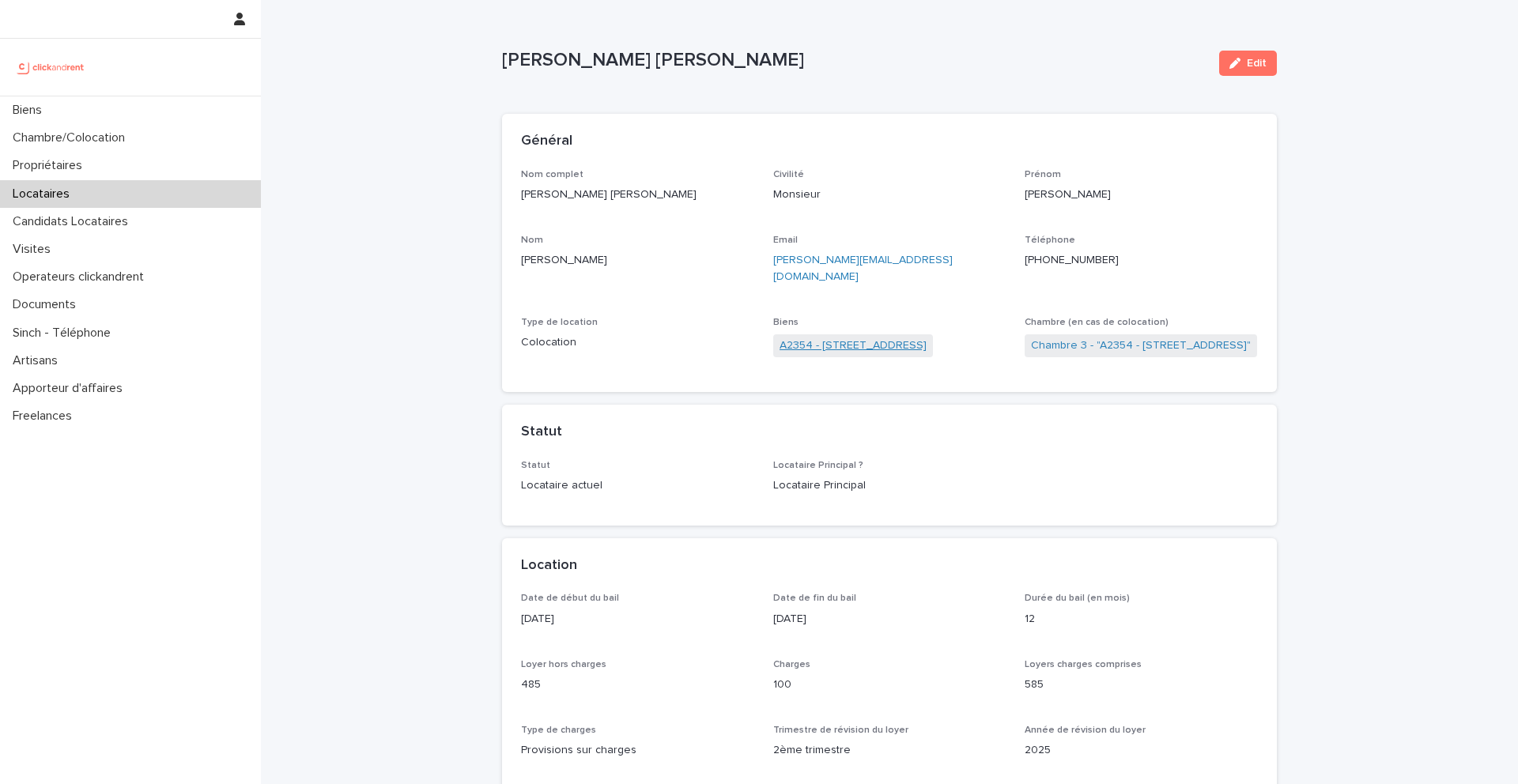
click at [834, 338] on link "A2354 - [STREET_ADDRESS]" at bounding box center [853, 346] width 148 height 17
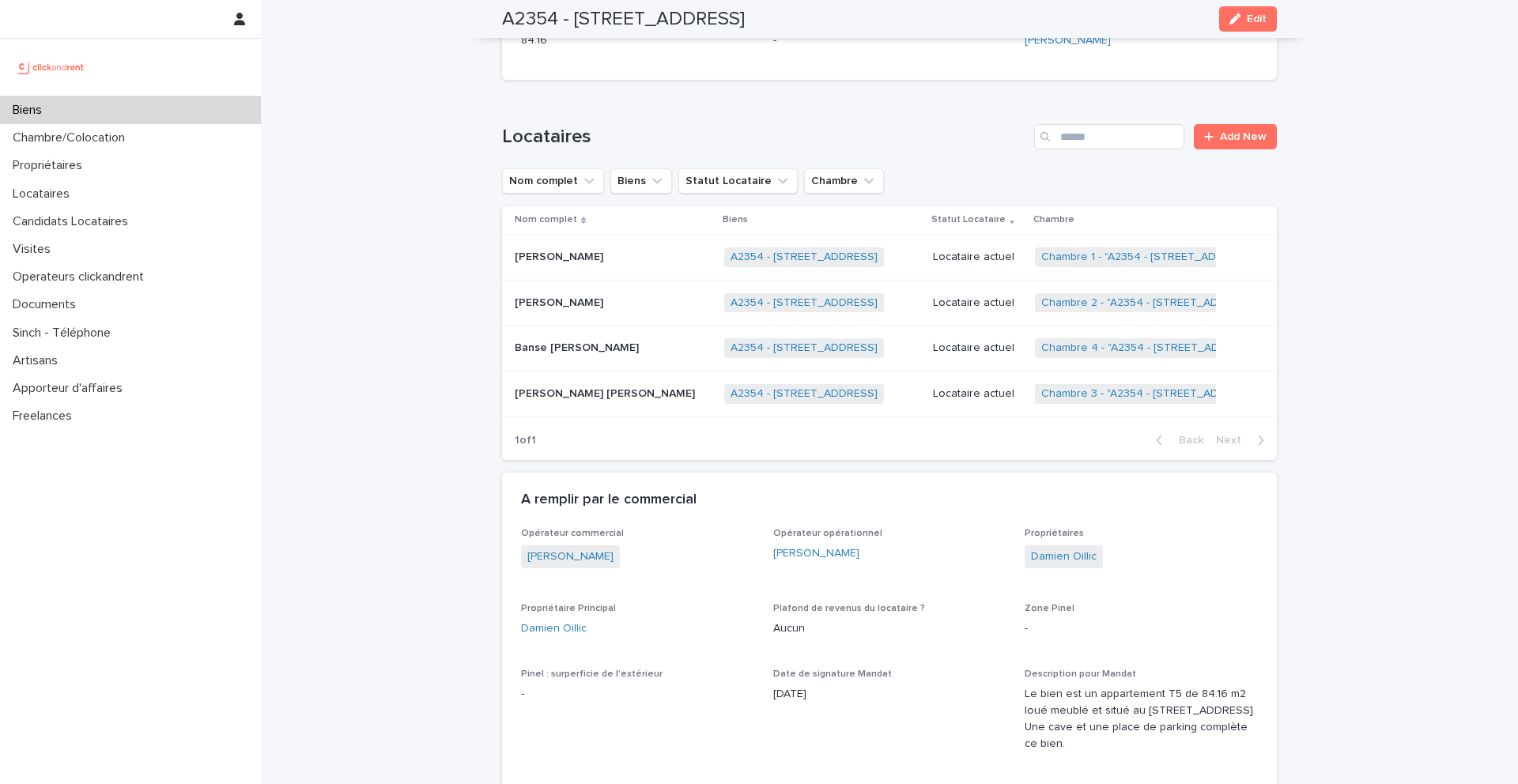
scroll to position [829, 0]
click at [571, 303] on p "[PERSON_NAME]" at bounding box center [560, 299] width 91 height 17
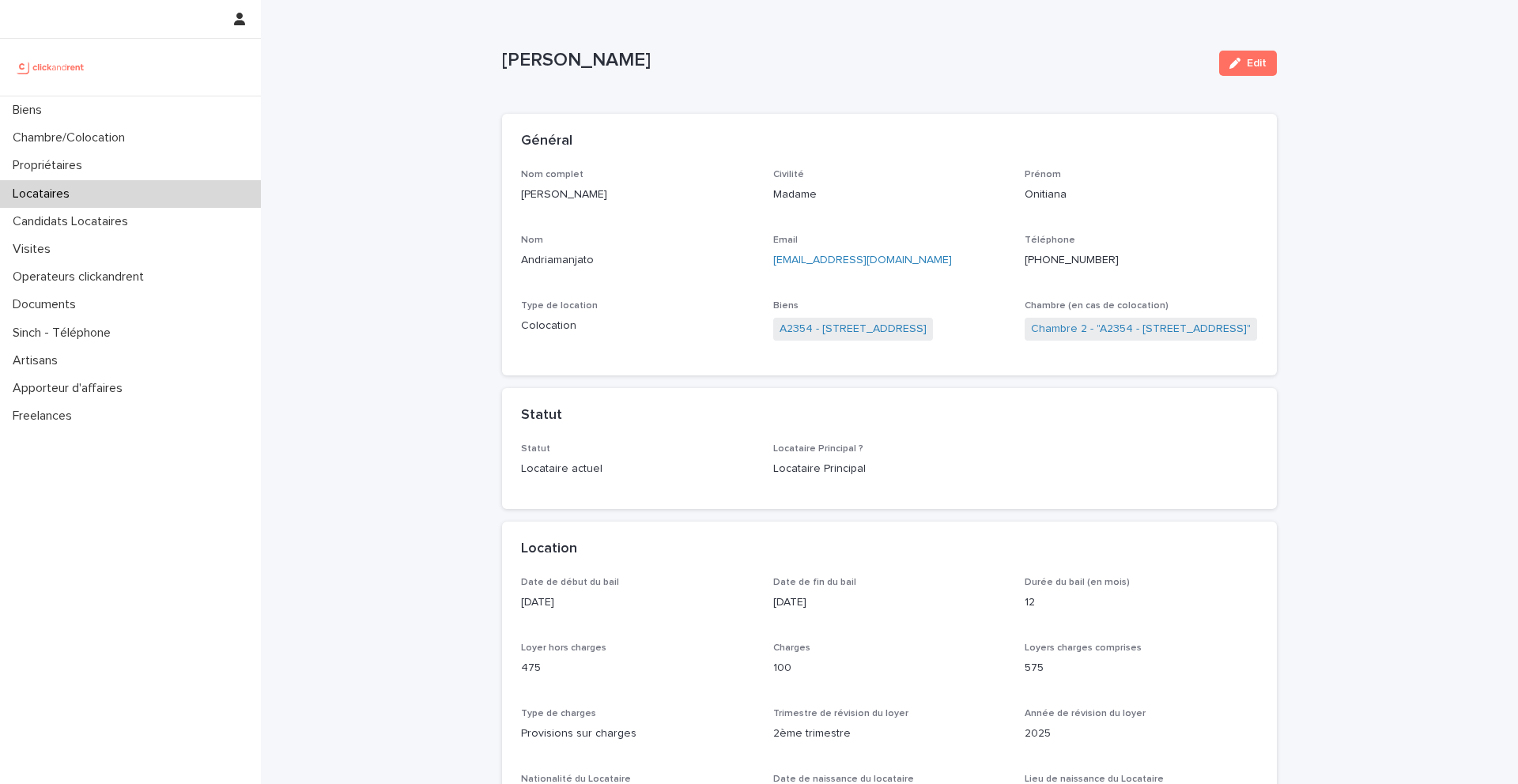
click at [1049, 261] on ringoverc2c-number-84e06f14122c "[PHONE_NUMBER]" at bounding box center [1072, 260] width 94 height 11
click at [822, 328] on link "A2354 - [STREET_ADDRESS]" at bounding box center [853, 329] width 148 height 17
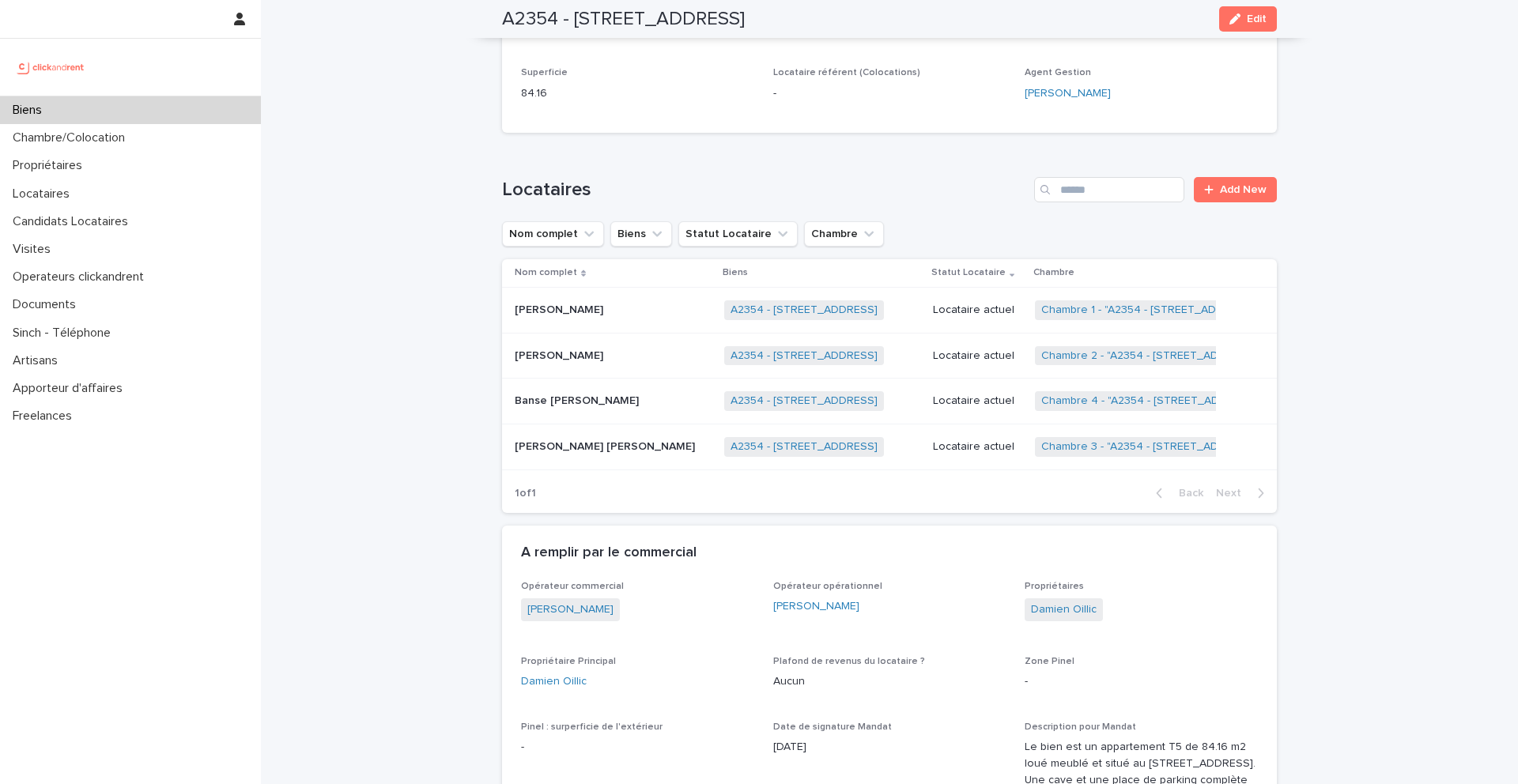
scroll to position [785, 0]
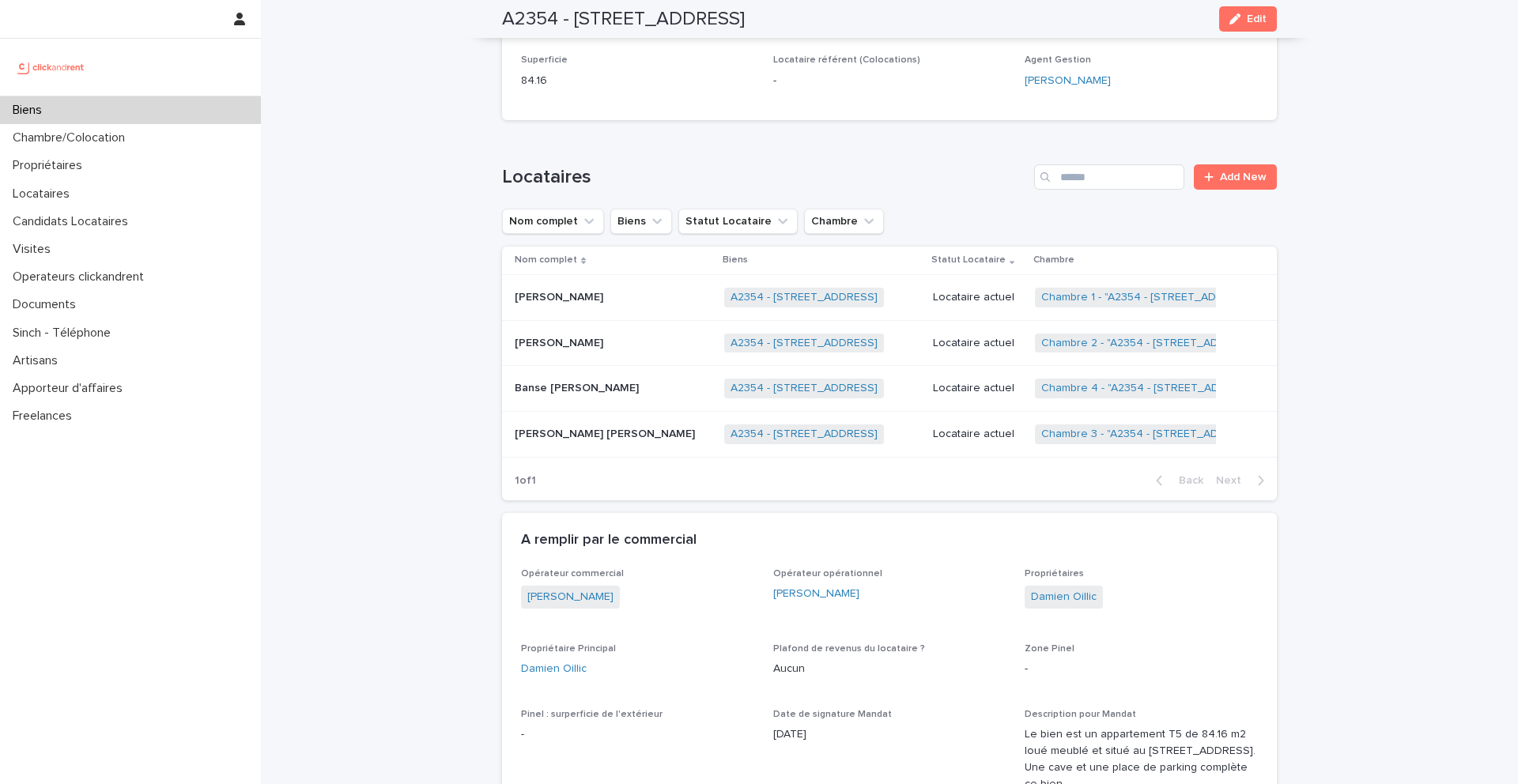
click at [594, 427] on p "[PERSON_NAME] [PERSON_NAME]" at bounding box center [606, 433] width 184 height 17
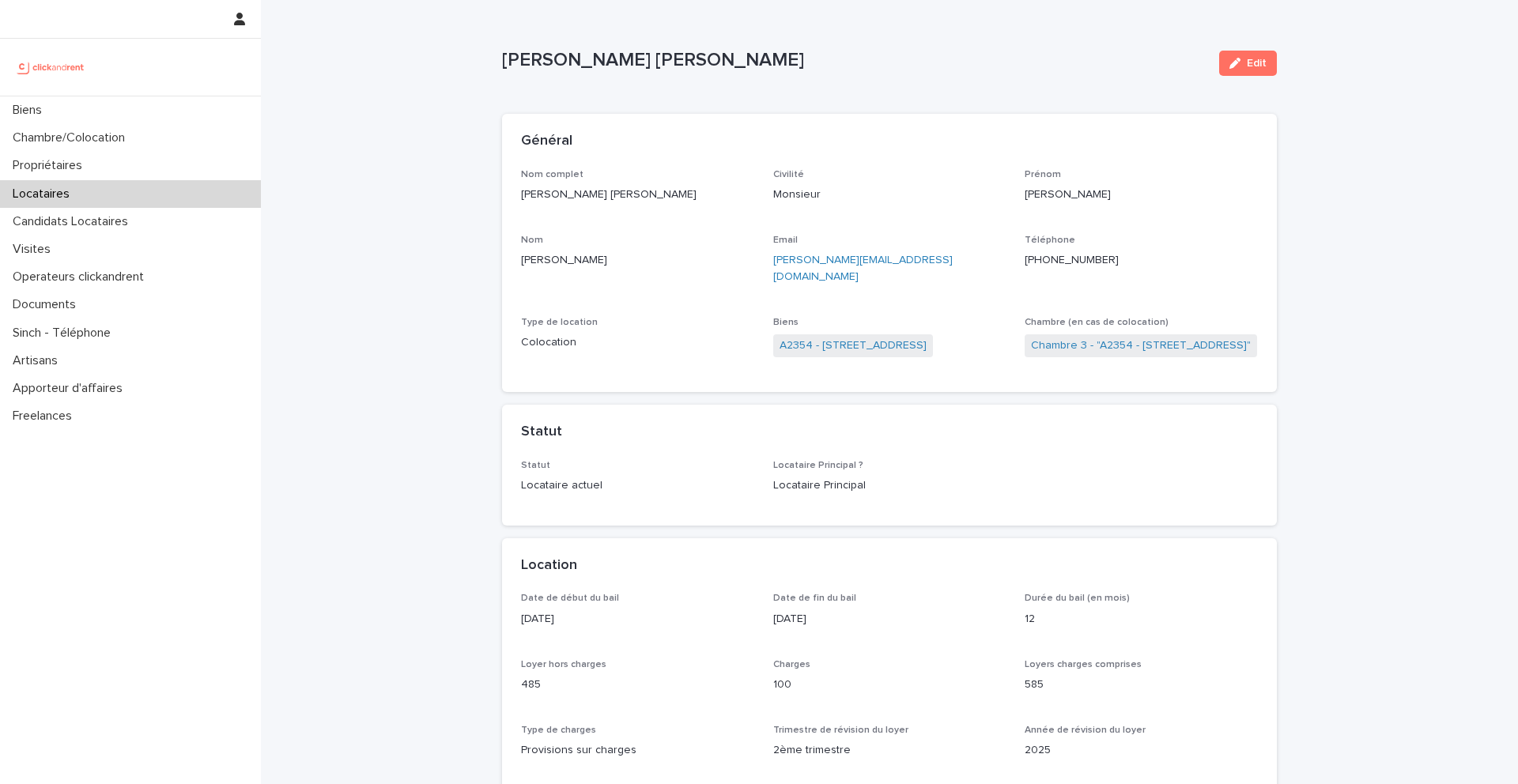
drag, startPoint x: 876, startPoint y: 54, endPoint x: 499, endPoint y: 48, distance: 377.0
copy p "[PERSON_NAME] [PERSON_NAME]"
drag, startPoint x: 1117, startPoint y: 258, endPoint x: 1026, endPoint y: 258, distance: 91.0
click at [1026, 258] on p "[PHONE_NUMBER]" at bounding box center [1142, 260] width 233 height 17
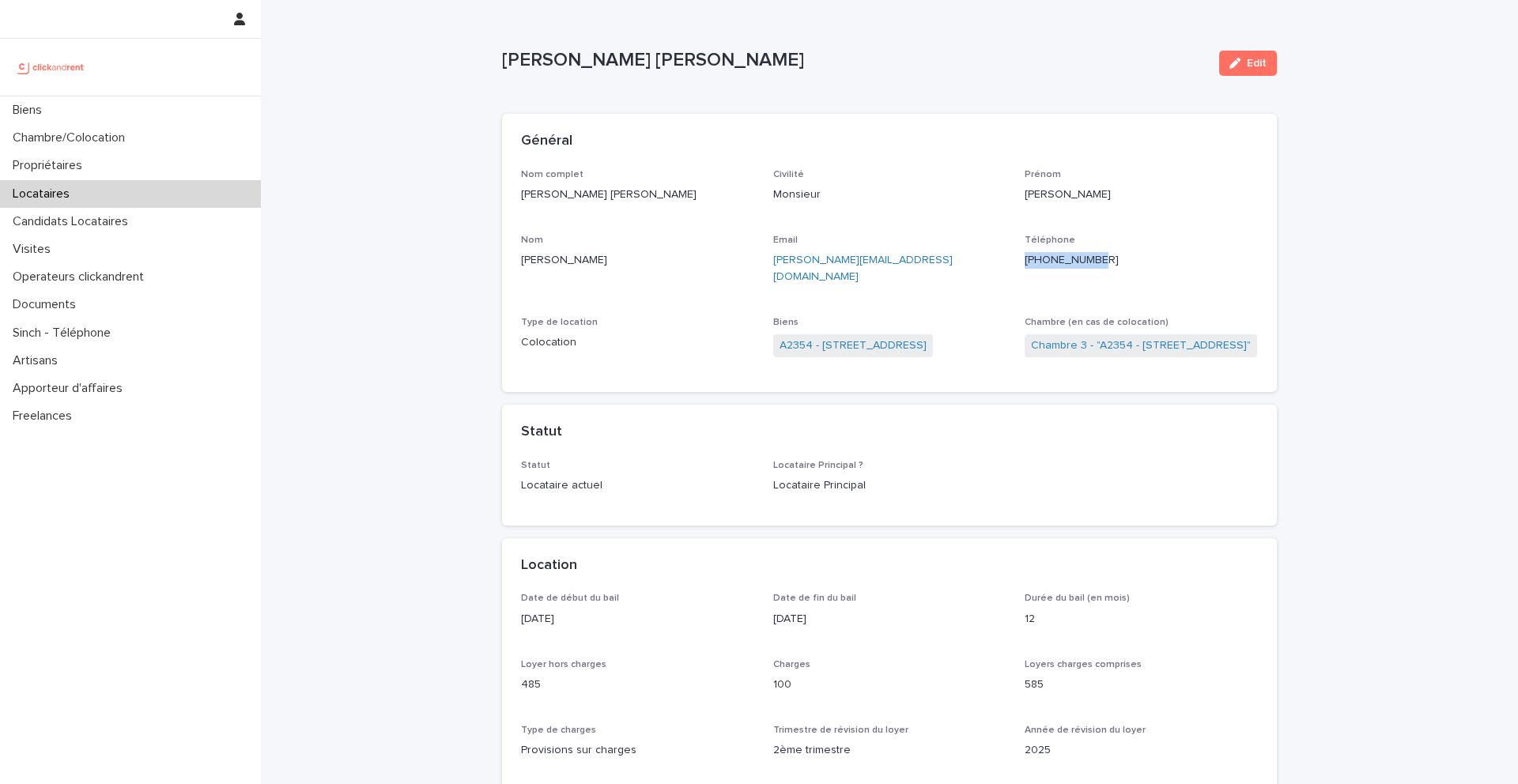
copy ringoverc2c-84e06f14122c "[PHONE_NUMBER]"
click at [813, 338] on link "A2354 - [STREET_ADDRESS]" at bounding box center [853, 346] width 148 height 17
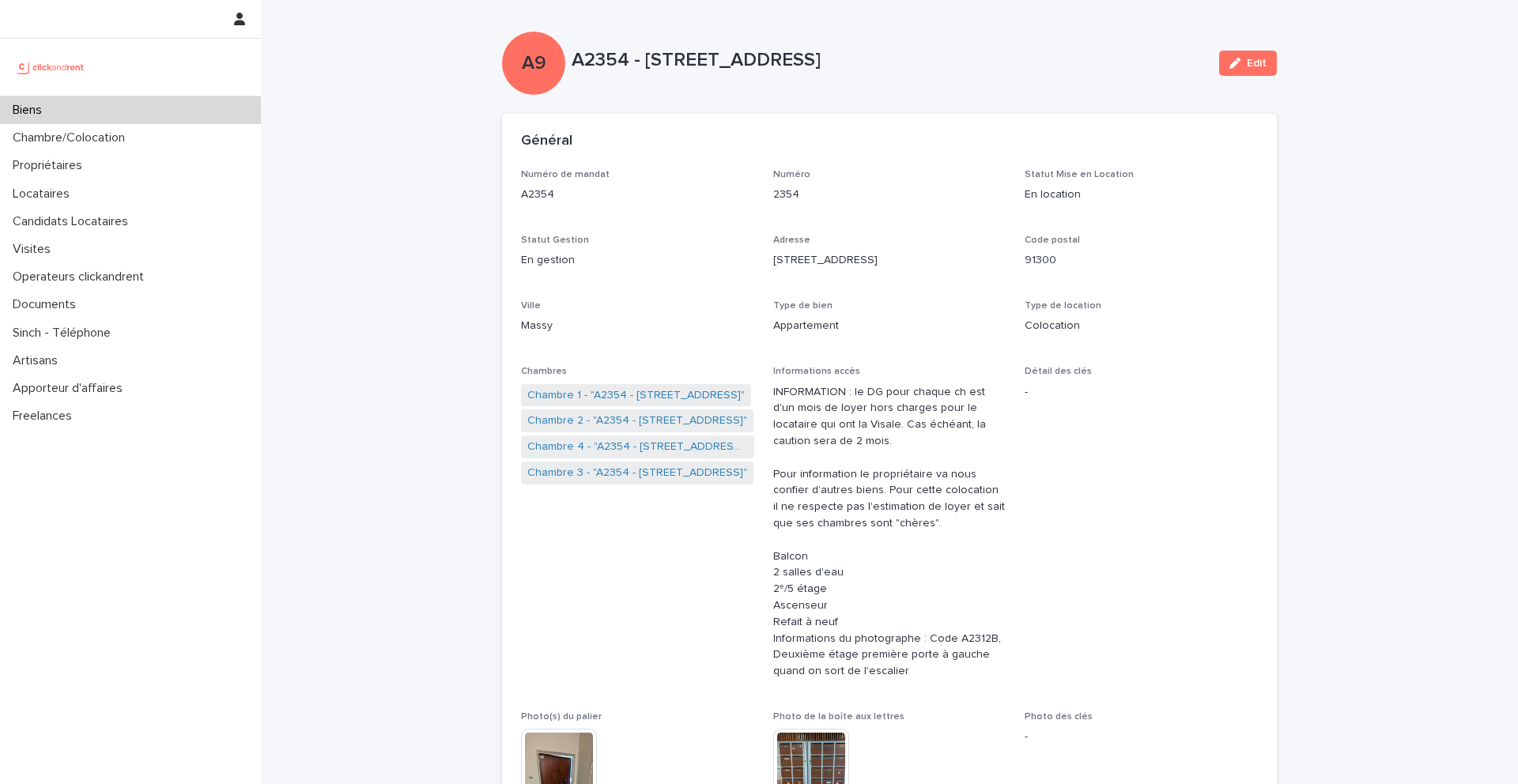
drag, startPoint x: 1003, startPoint y: 63, endPoint x: 644, endPoint y: 56, distance: 359.1
click at [644, 56] on p "A2354 - [STREET_ADDRESS]" at bounding box center [889, 61] width 635 height 23
copy p "[STREET_ADDRESS]"
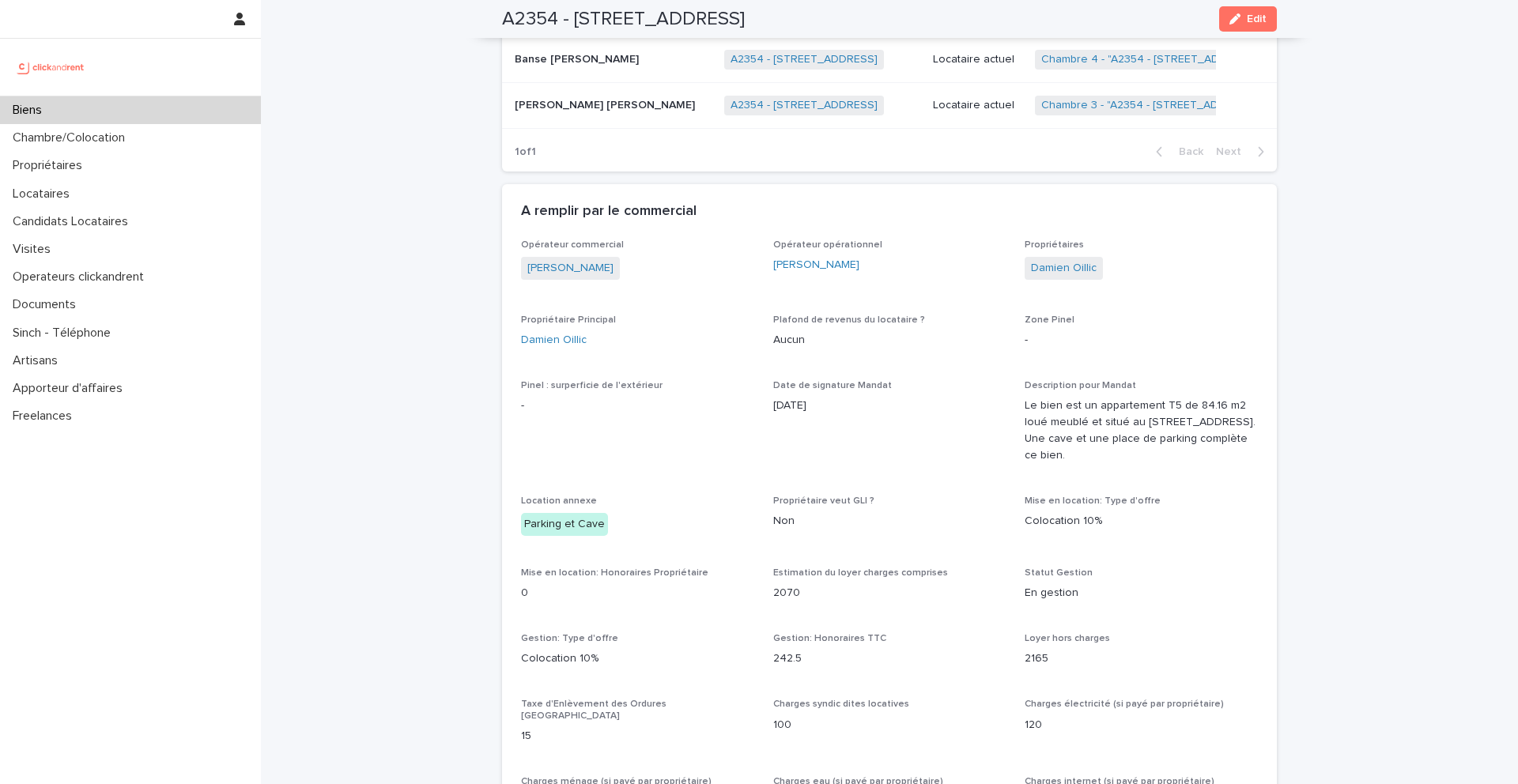
scroll to position [1131, 0]
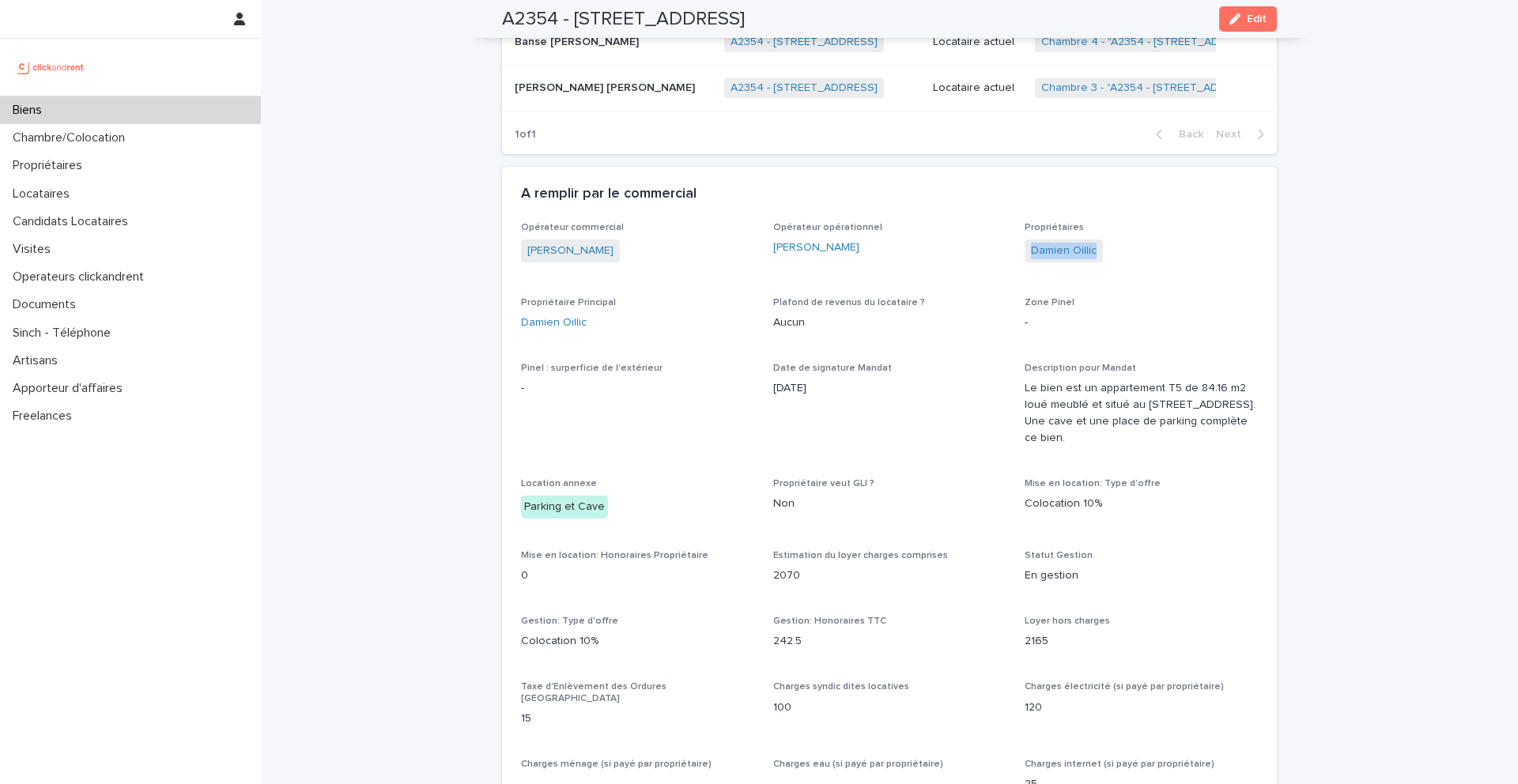
drag, startPoint x: 1154, startPoint y: 240, endPoint x: 1109, endPoint y: 261, distance: 49.7
click at [1109, 261] on div "Damien Oillic" at bounding box center [1142, 253] width 233 height 26
copy link "Damien Oillic"
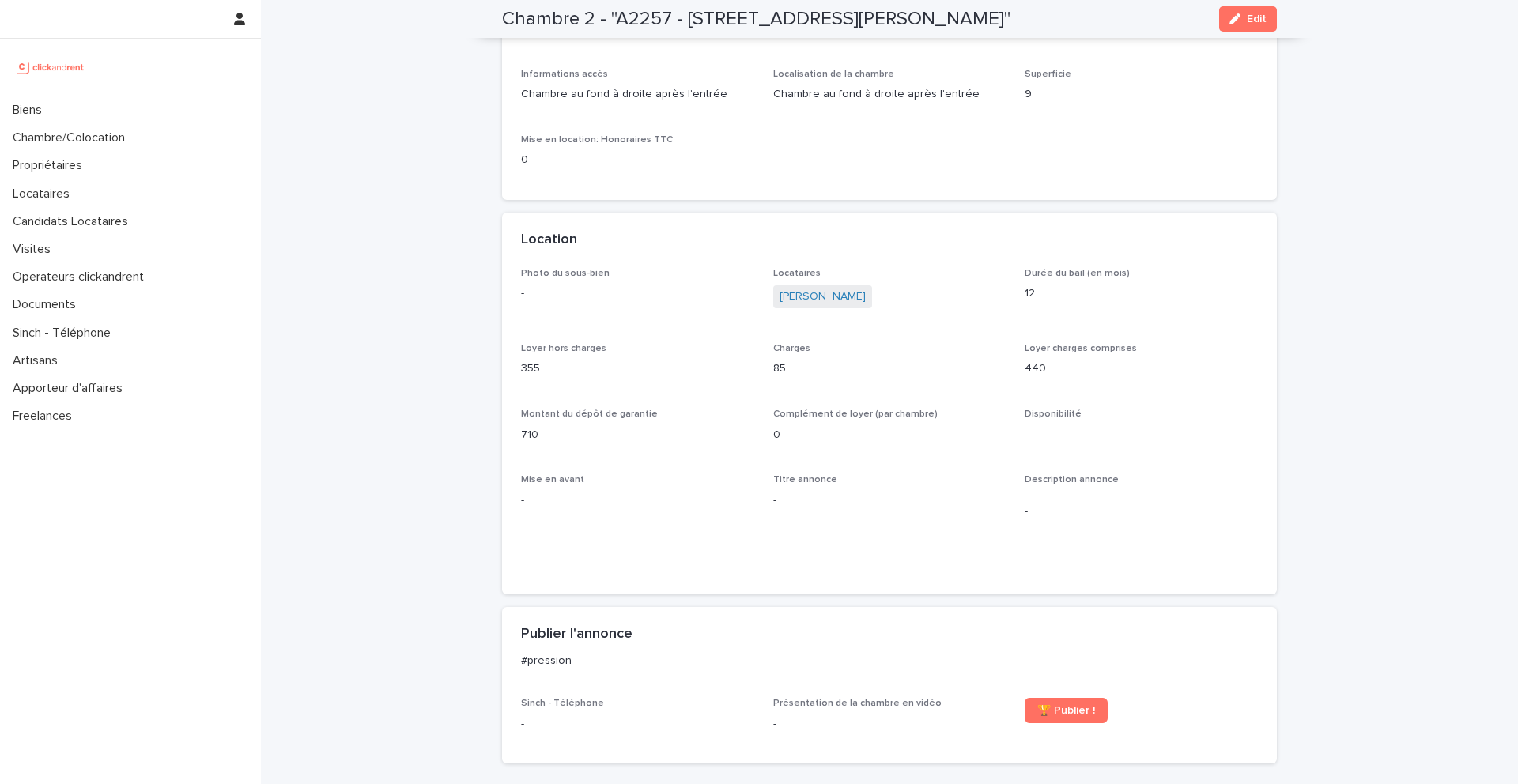
scroll to position [75, 0]
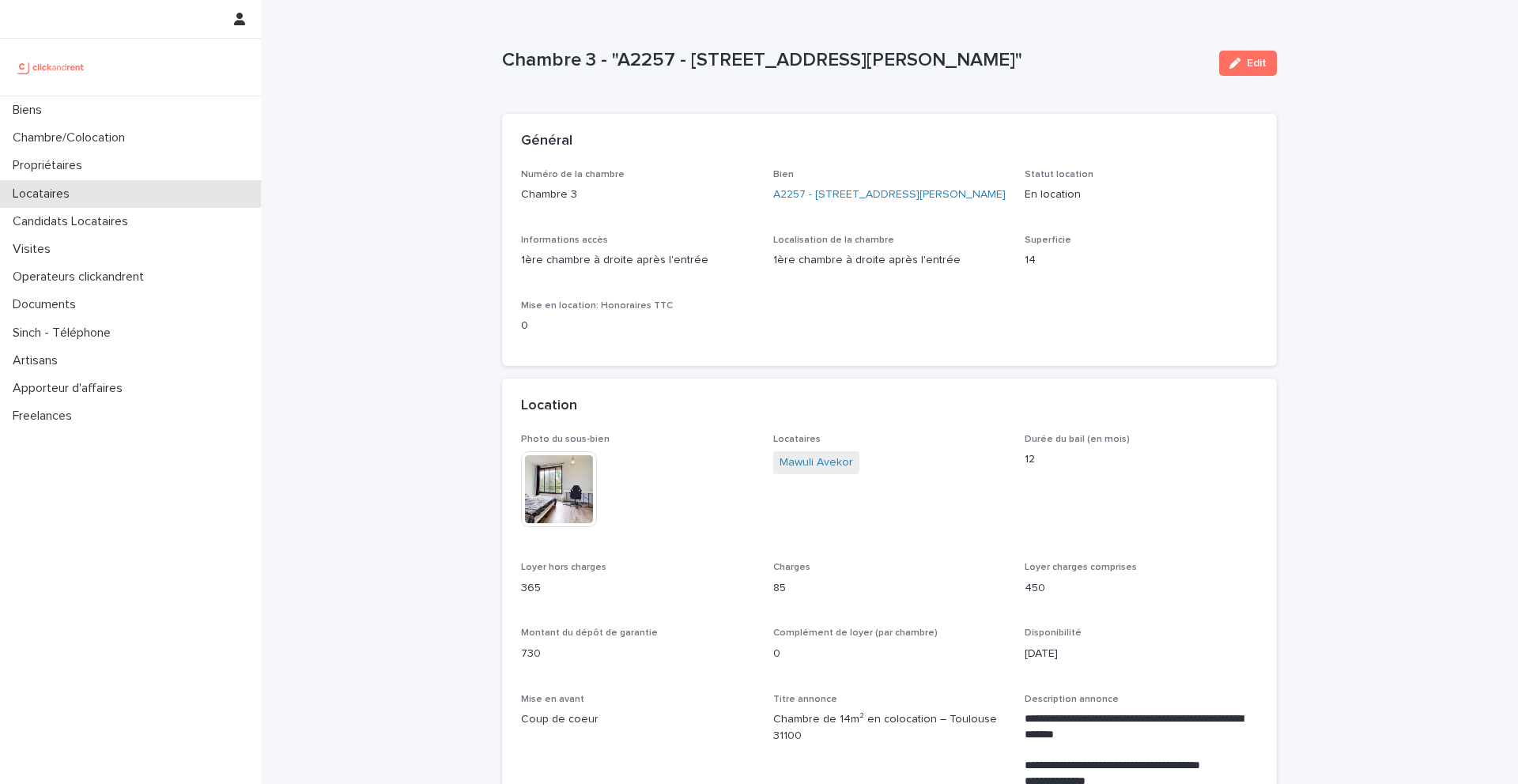
click at [101, 185] on div "Locataires" at bounding box center [131, 194] width 261 height 28
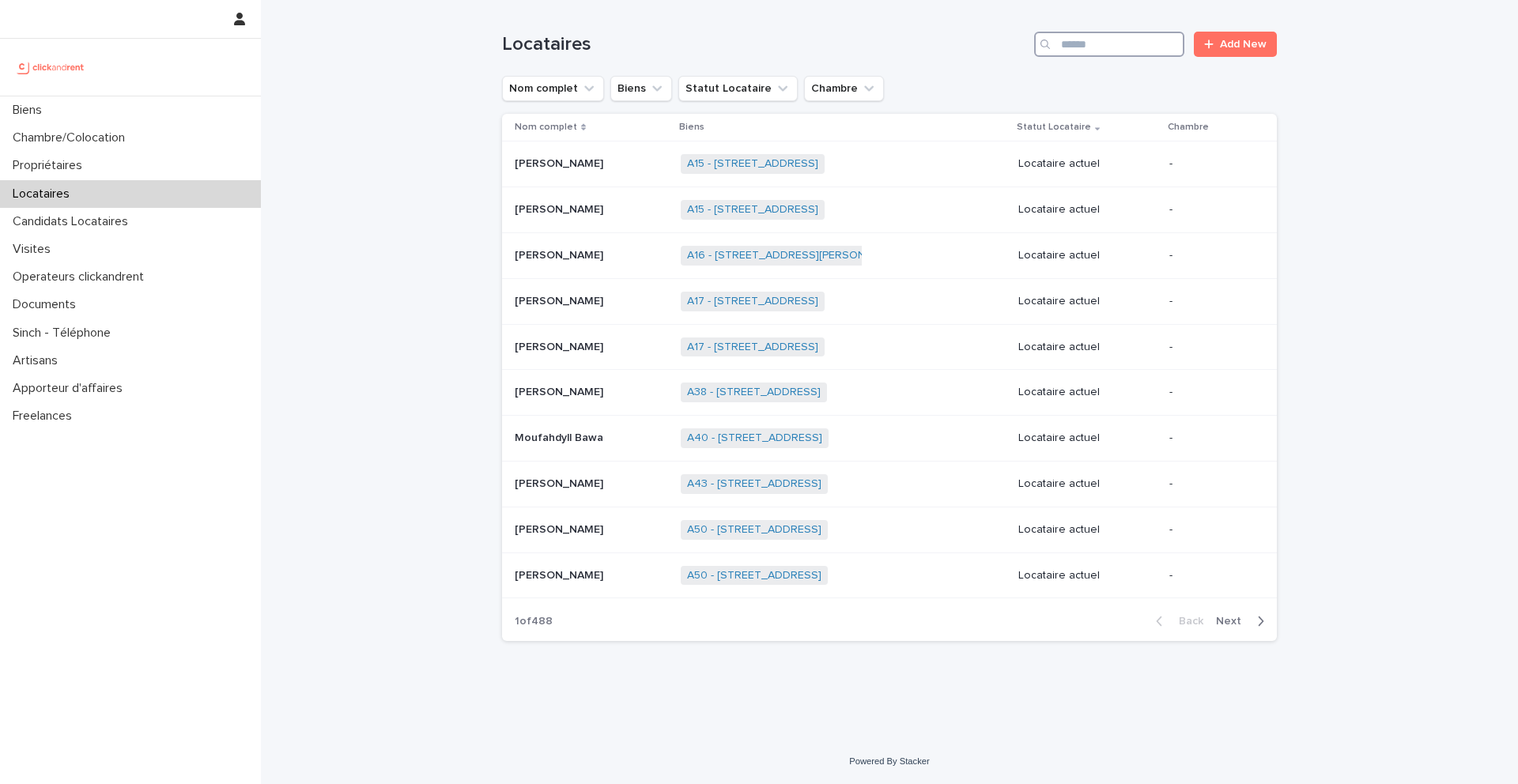
click at [1145, 54] on input "Search" at bounding box center [1109, 44] width 150 height 25
paste input "**********"
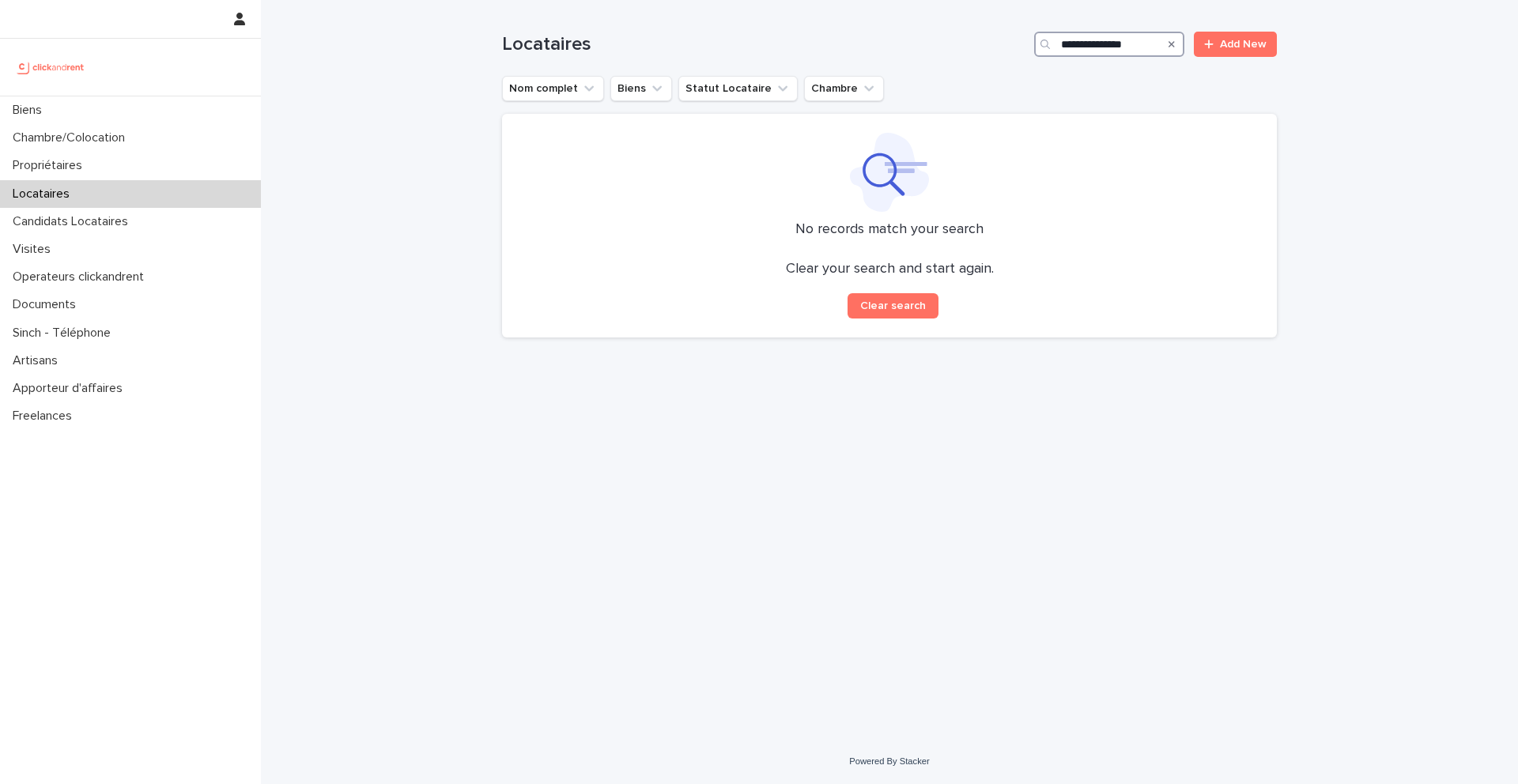
click at [1063, 43] on input "**********" at bounding box center [1109, 44] width 150 height 25
type input "**********"
click at [1171, 47] on icon "Search" at bounding box center [1172, 44] width 7 height 7
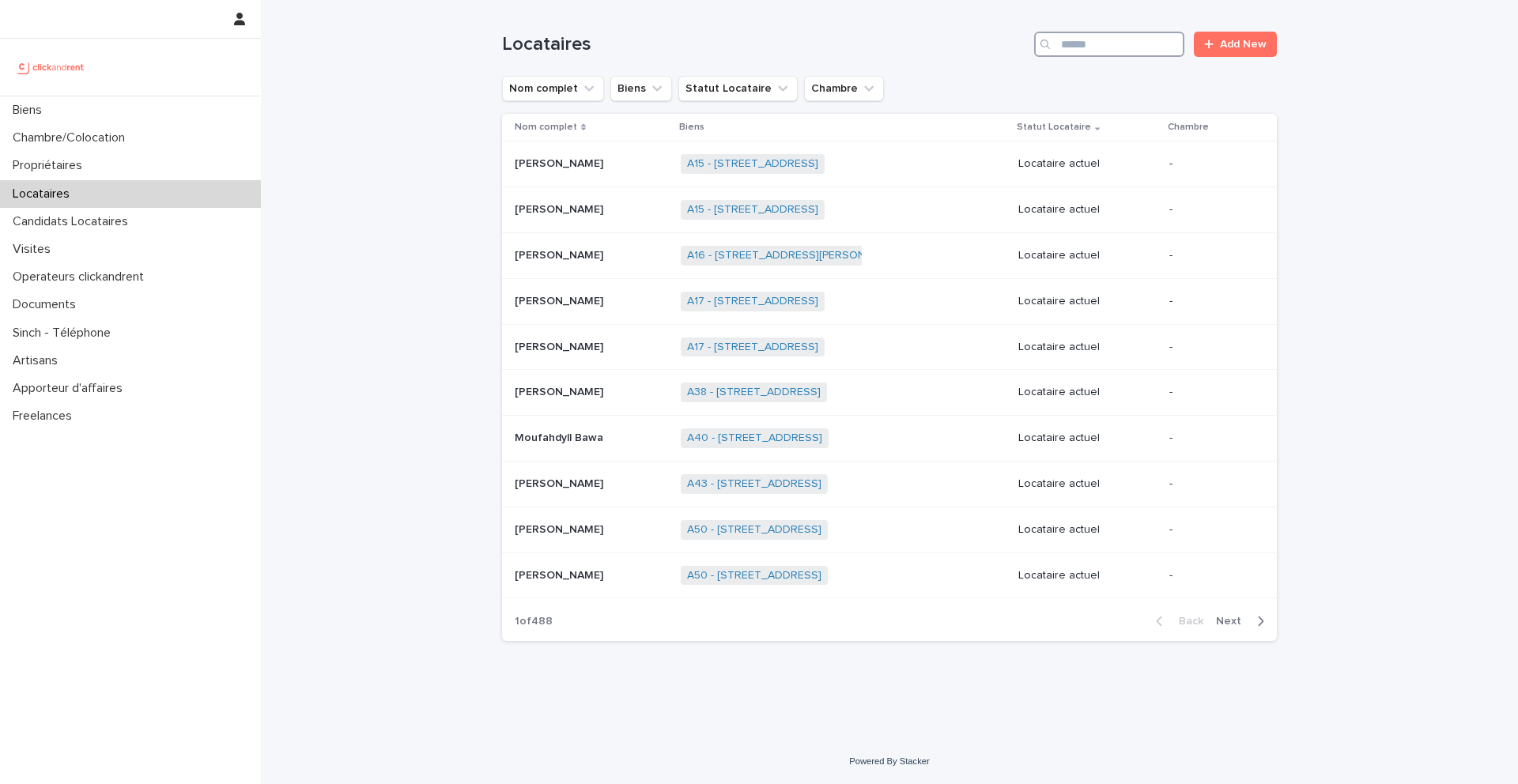
click at [1114, 48] on input "Search" at bounding box center [1109, 44] width 150 height 25
paste input "**********"
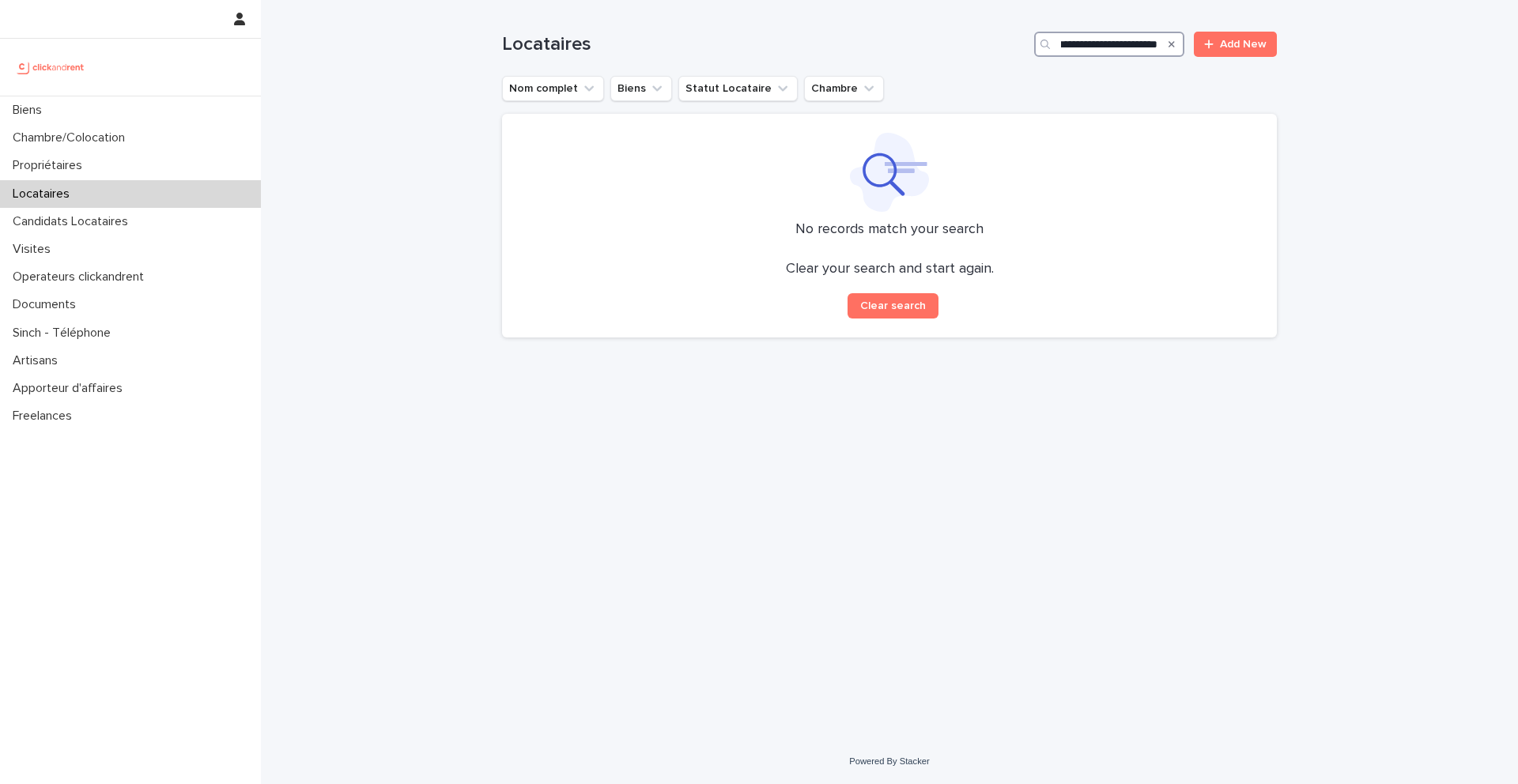
click at [1071, 45] on input "**********" at bounding box center [1109, 44] width 150 height 25
type input "**********"
click at [1177, 46] on div "Search" at bounding box center [1172, 44] width 25 height 25
click at [1176, 46] on div "Search" at bounding box center [1172, 44] width 25 height 25
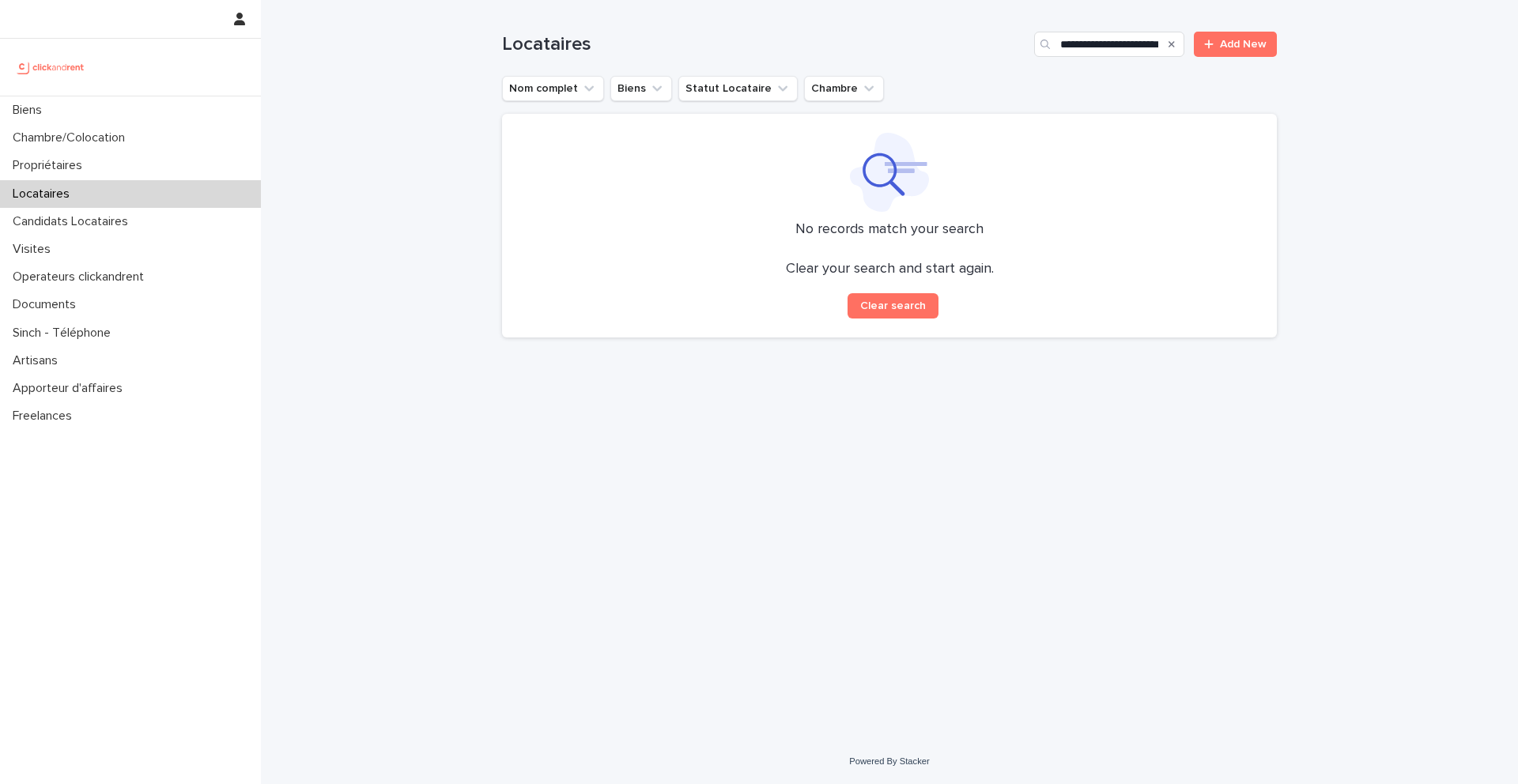
click at [1173, 46] on icon "Search" at bounding box center [1172, 44] width 7 height 9
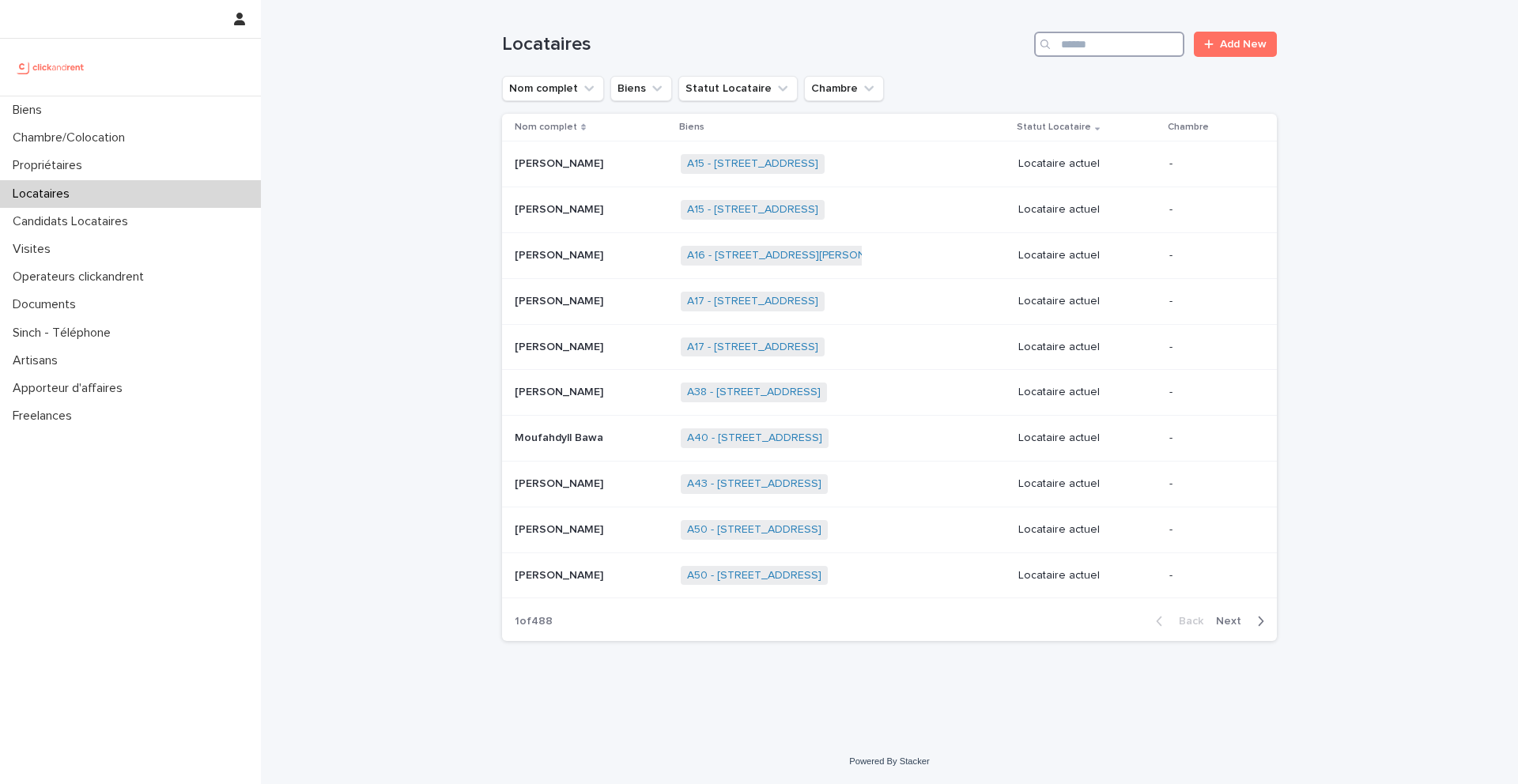
click at [1131, 47] on input "Search" at bounding box center [1109, 44] width 150 height 25
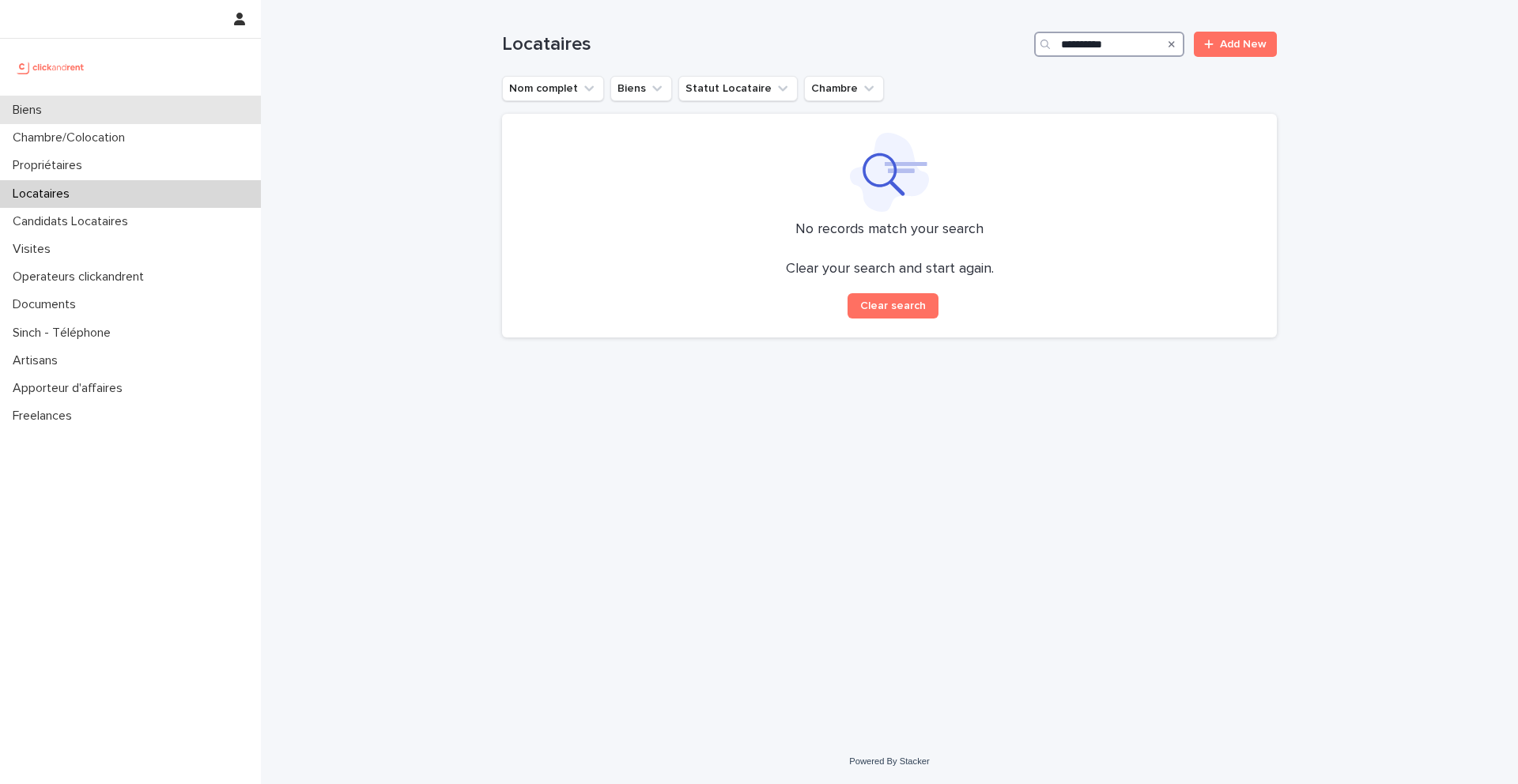
type input "**********"
click at [123, 112] on div "Biens" at bounding box center [131, 110] width 261 height 28
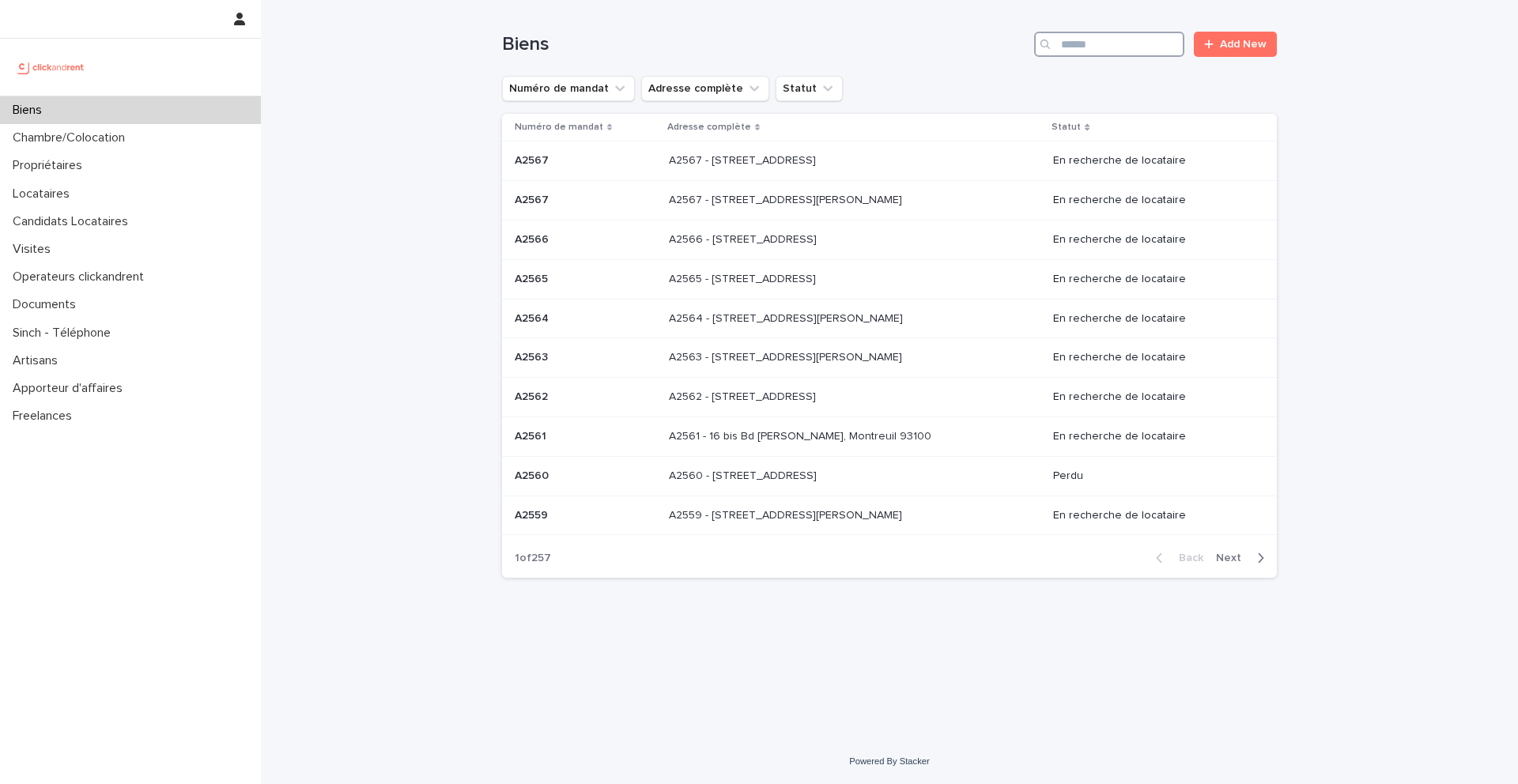
click at [1142, 44] on input "Search" at bounding box center [1109, 44] width 150 height 25
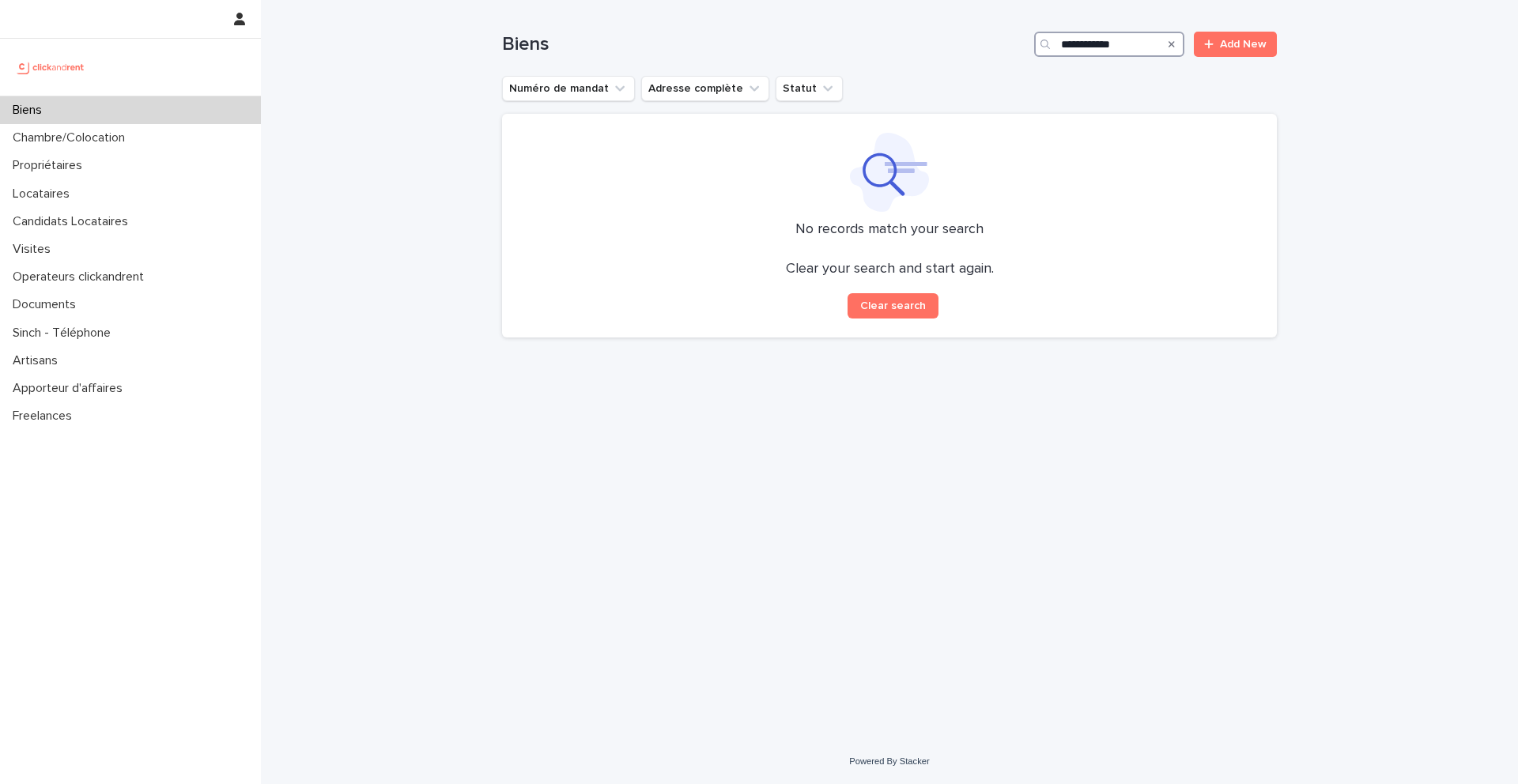
click at [1071, 46] on input "**********" at bounding box center [1109, 44] width 150 height 25
click at [1081, 49] on input "**********" at bounding box center [1109, 44] width 150 height 25
type input "******"
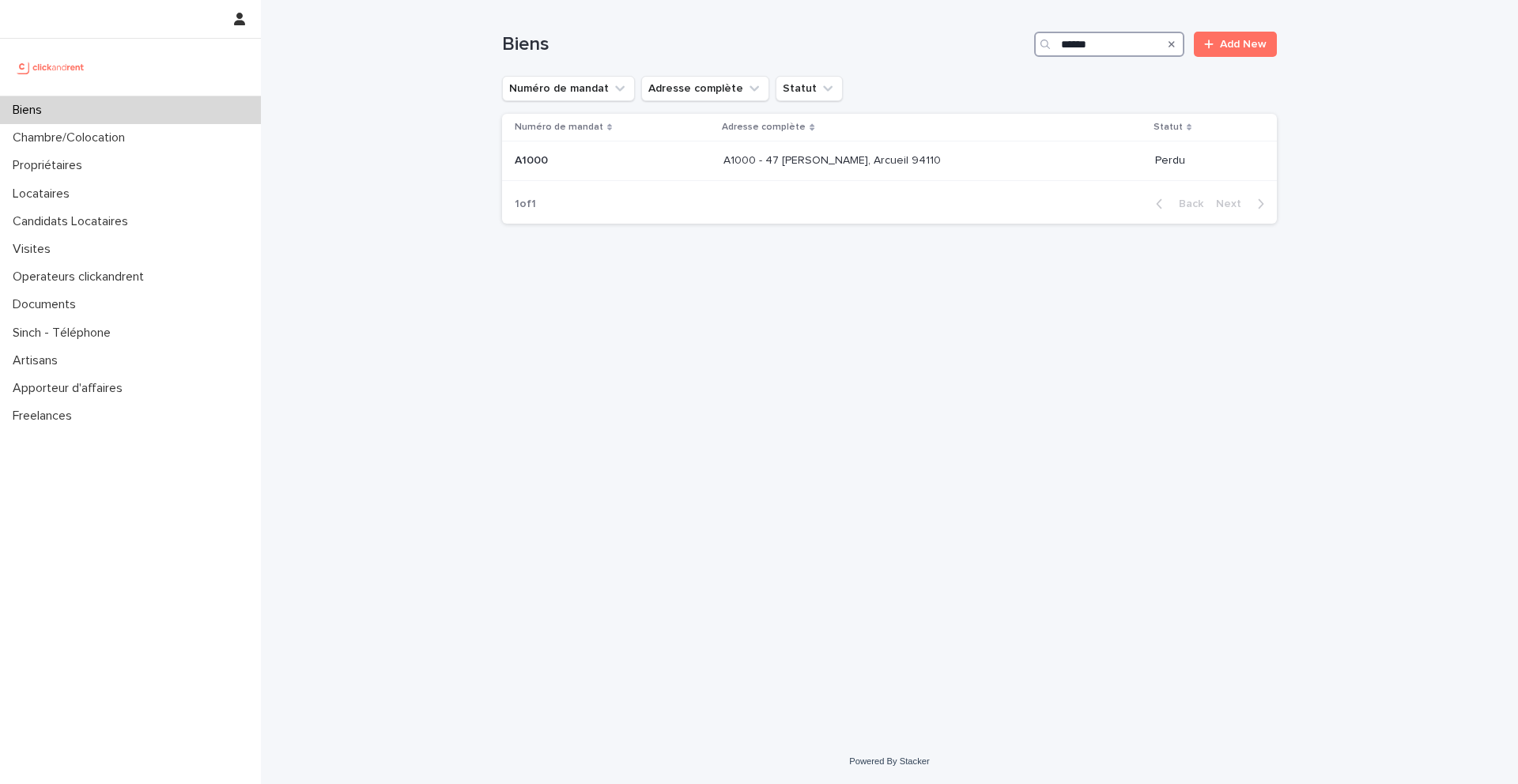
click at [1093, 49] on input "******" at bounding box center [1109, 44] width 150 height 25
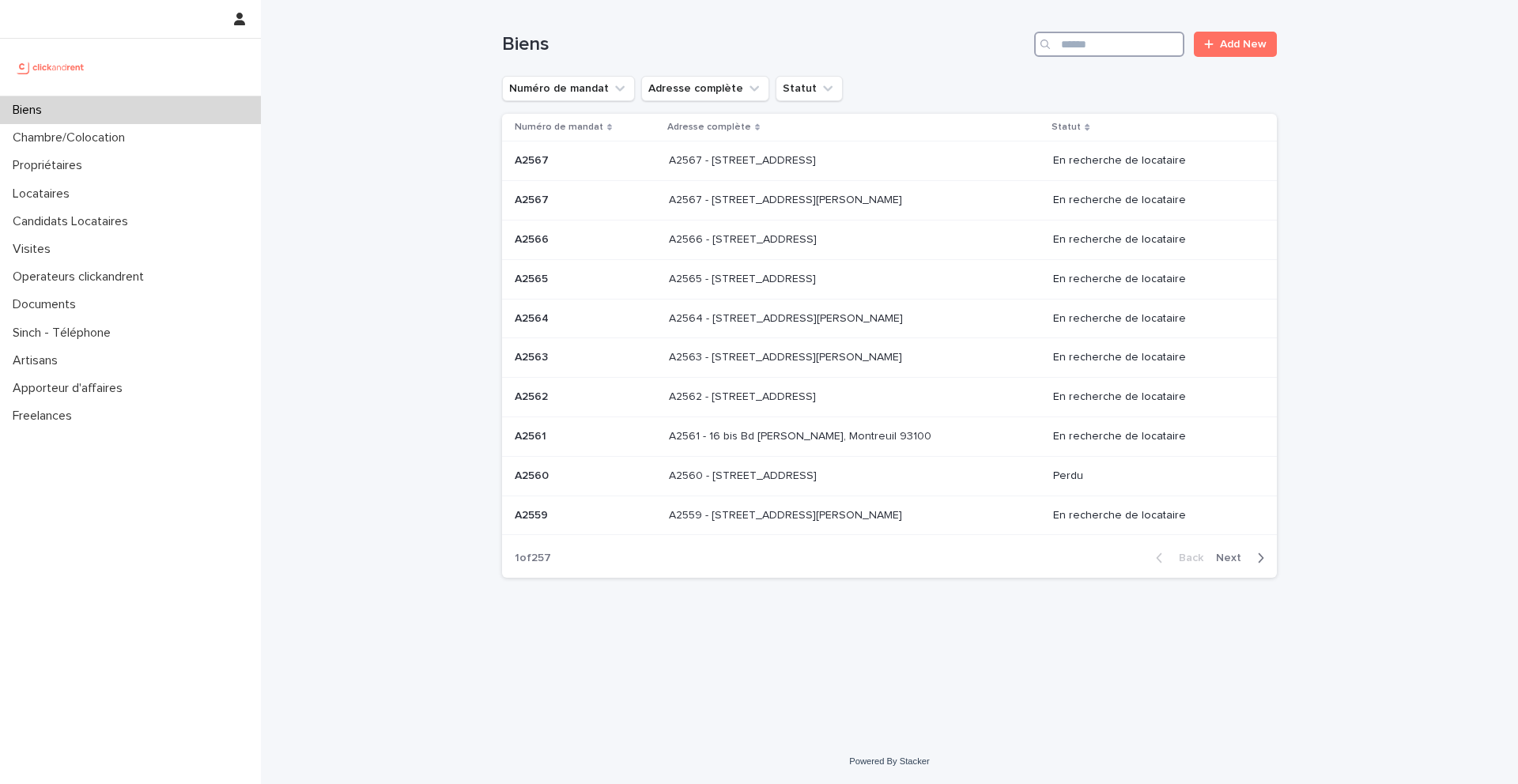
paste input "******"
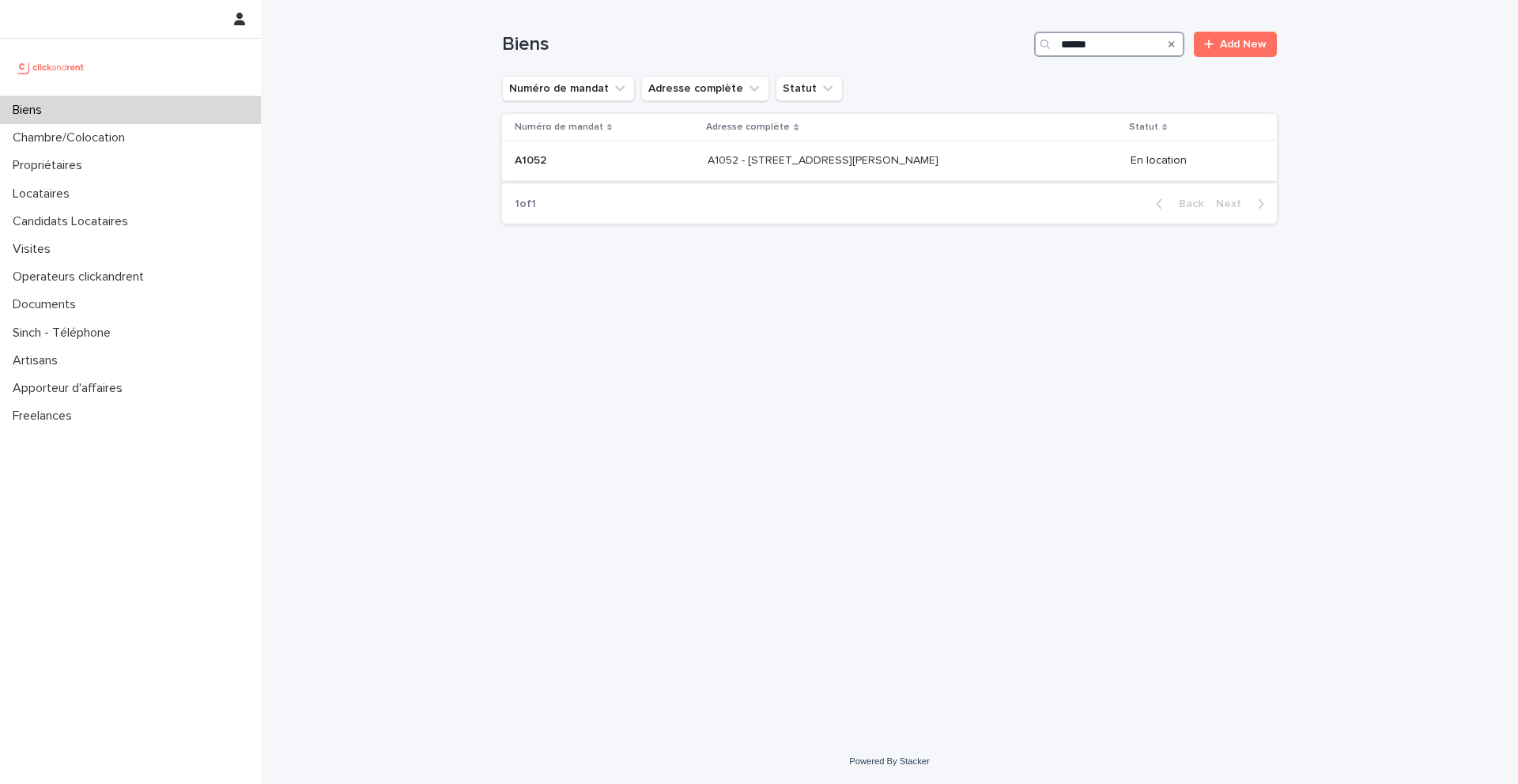
type input "******"
click at [846, 168] on div "A1052 - 5 rue Lénine, Ivry sur Seine 94200 A1052 - 5 rue Lénine, Ivry sur Seine…" at bounding box center [913, 161] width 411 height 26
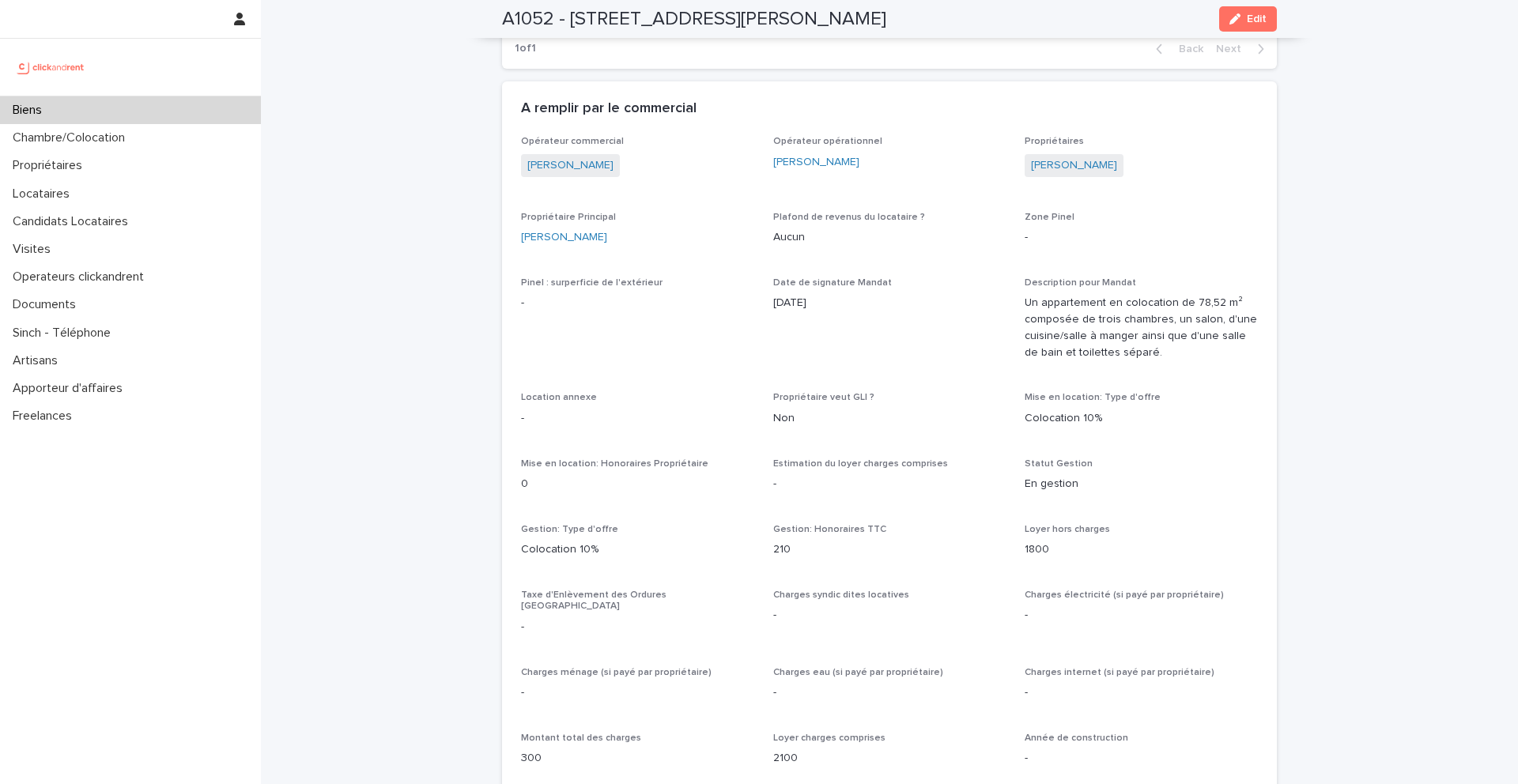
scroll to position [1216, 0]
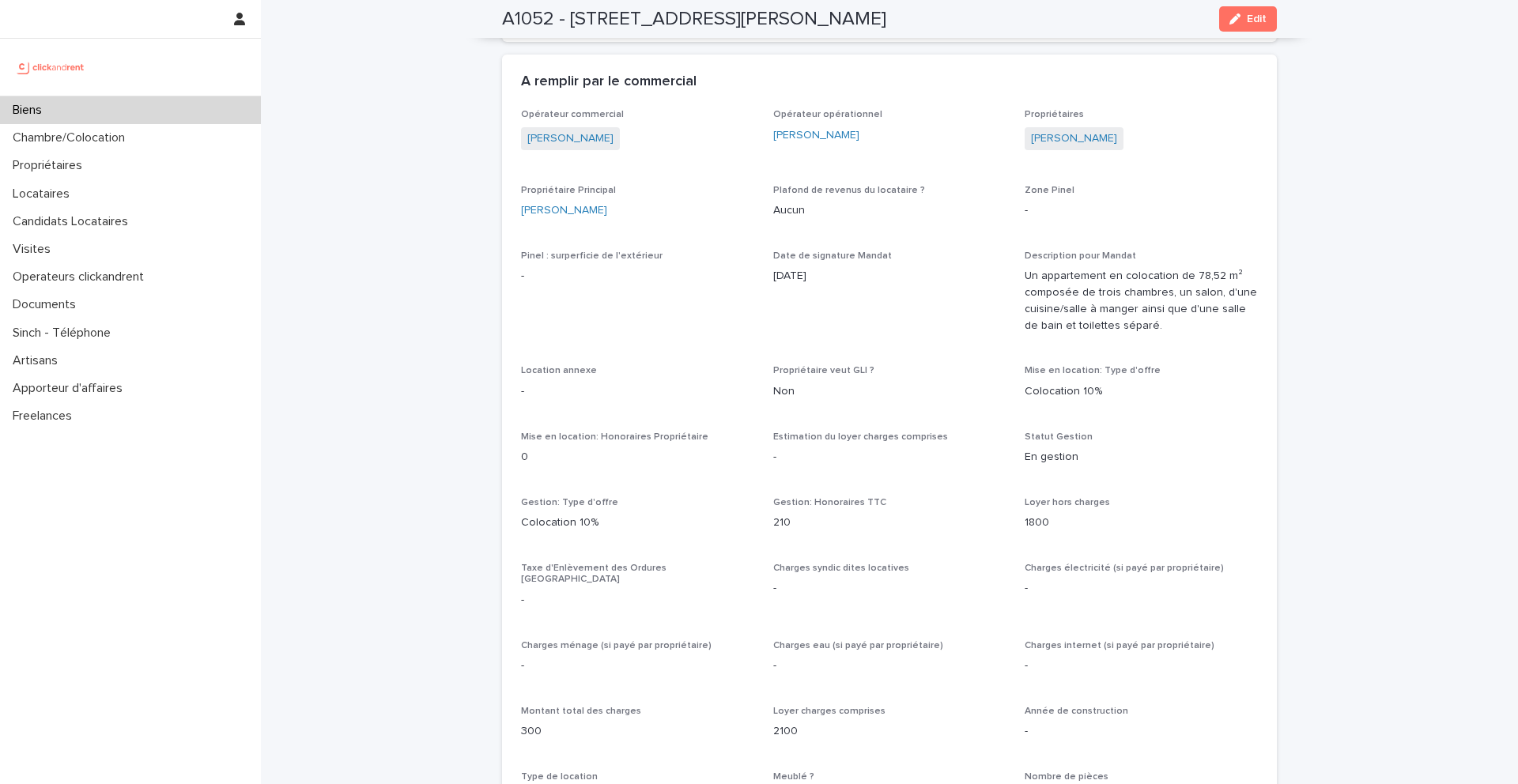
click at [110, 101] on div "Biens" at bounding box center [131, 110] width 261 height 28
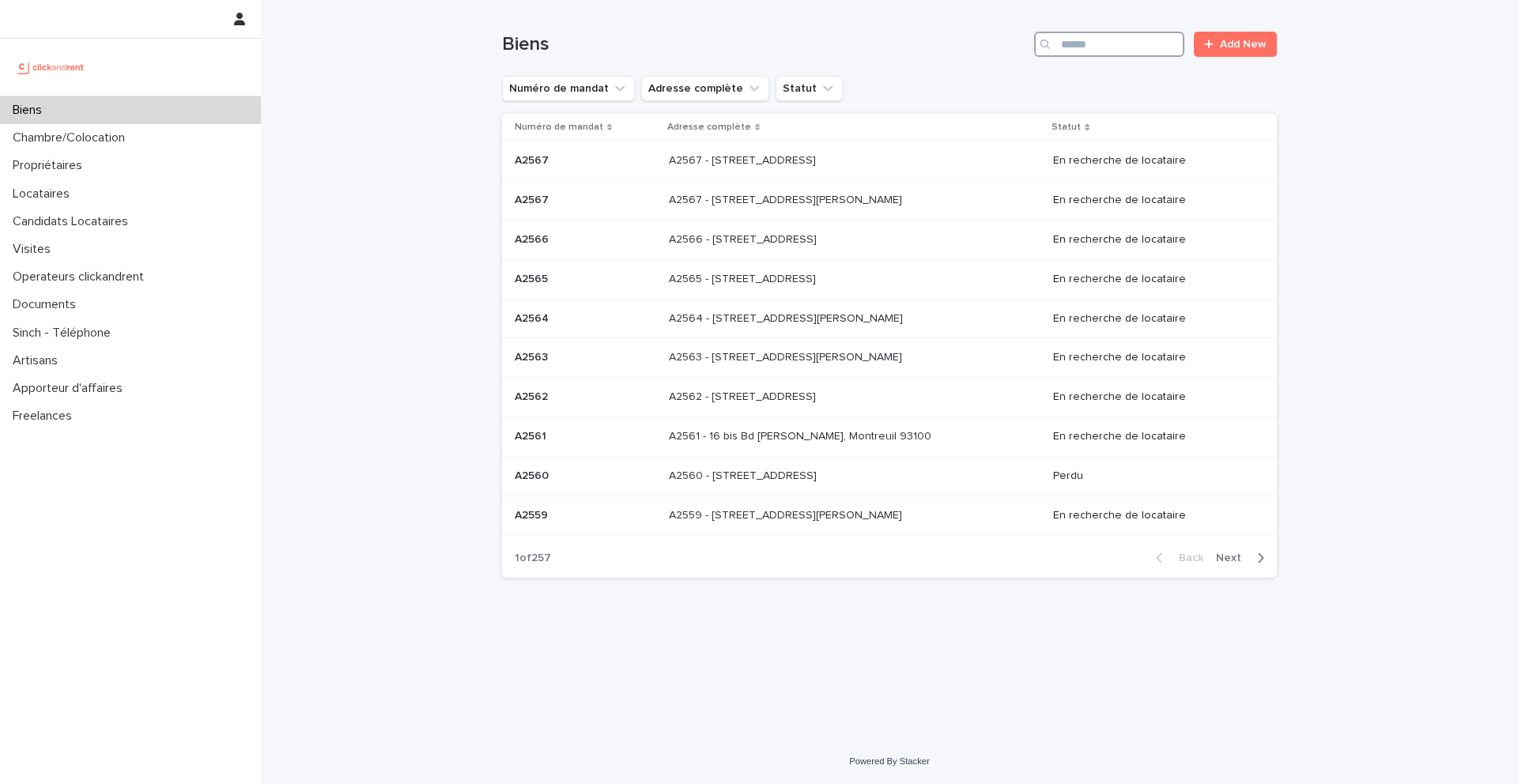
click at [1115, 34] on input "Search" at bounding box center [1109, 44] width 150 height 25
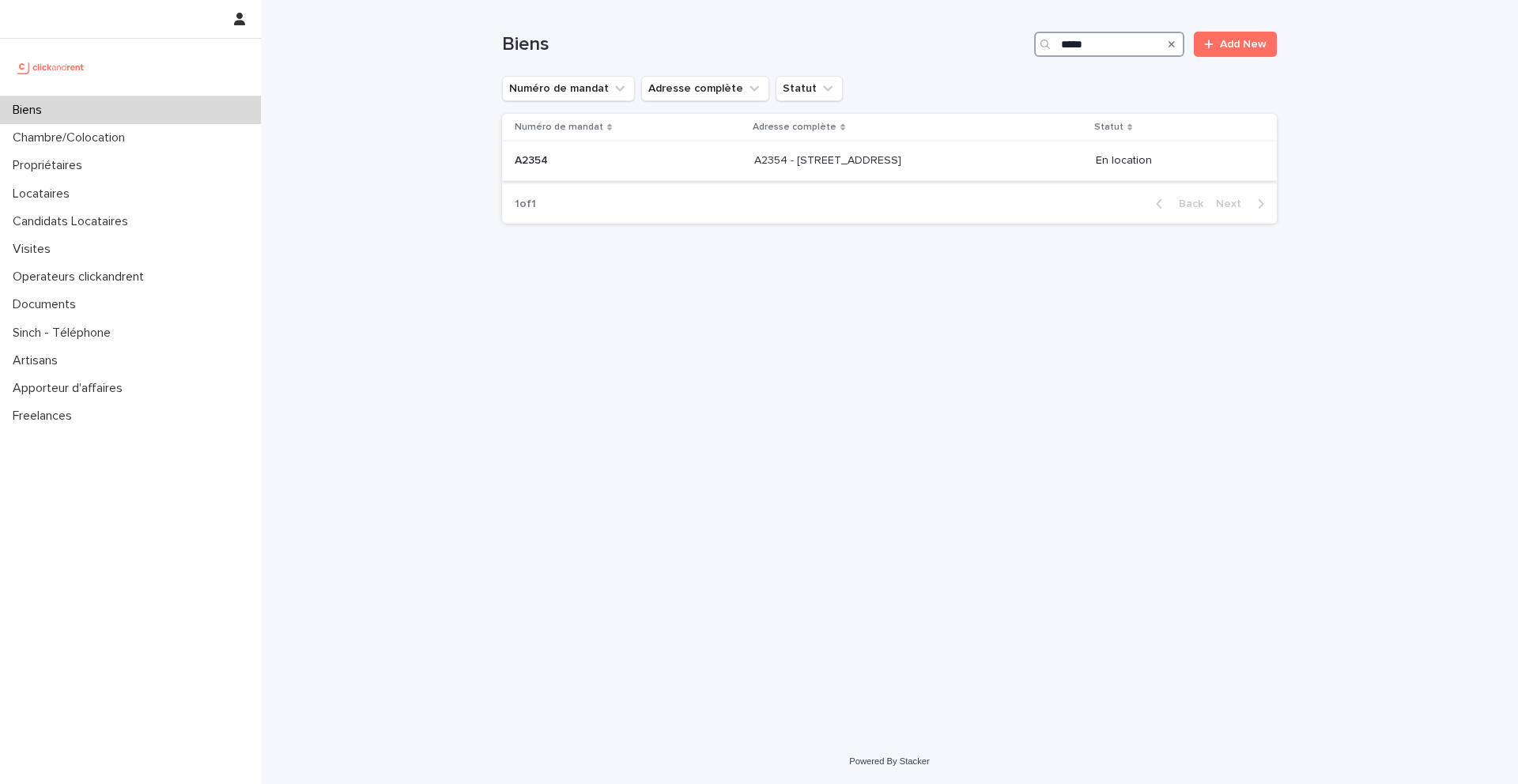
type input "*****"
click at [537, 157] on p "A2354" at bounding box center [532, 160] width 36 height 17
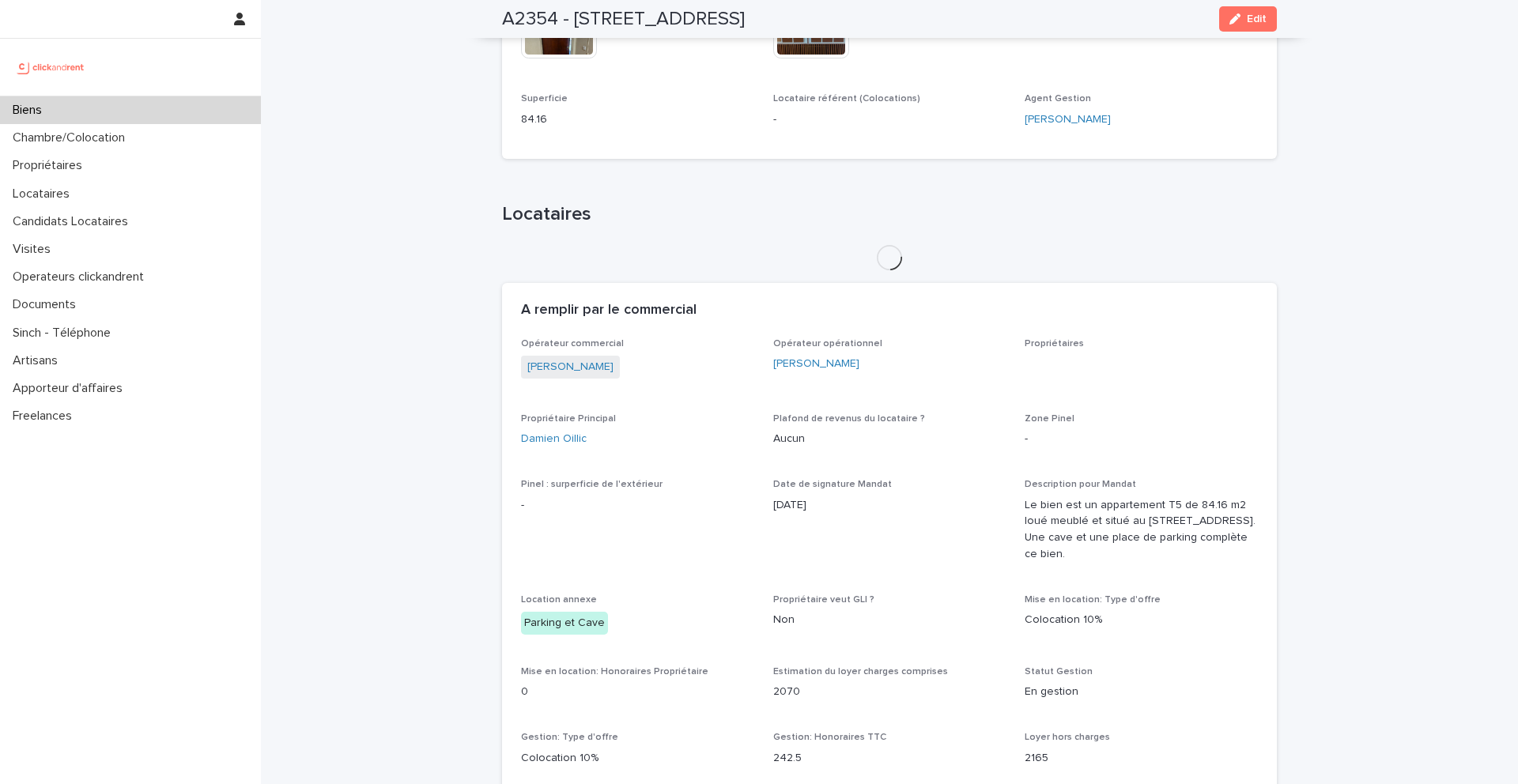
scroll to position [763, 0]
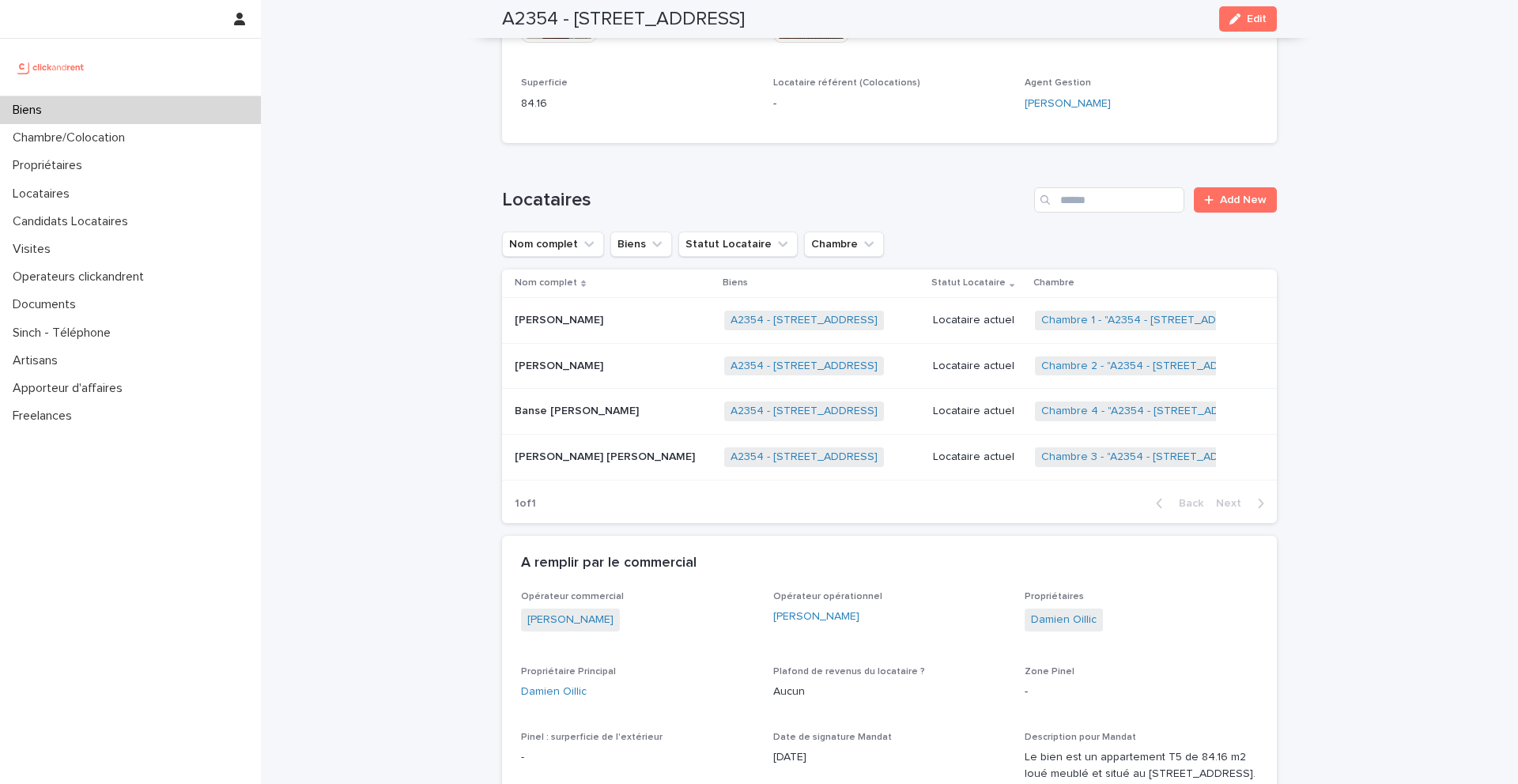
click at [618, 402] on p "Banse [PERSON_NAME]" at bounding box center [578, 410] width 127 height 17
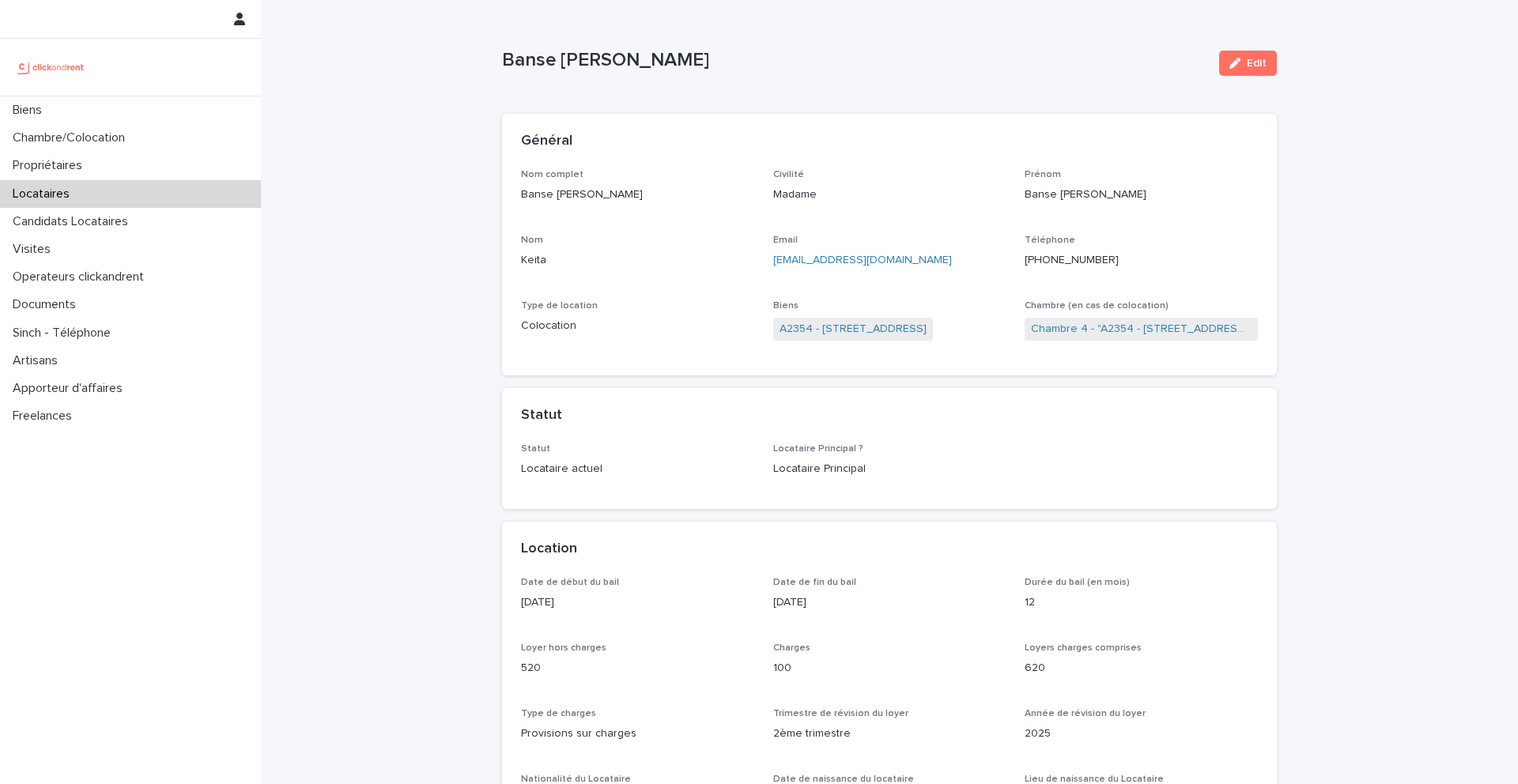
click at [1062, 261] on ringoverc2c-number-84e06f14122c "+33745687543" at bounding box center [1072, 260] width 94 height 11
drag, startPoint x: 918, startPoint y: 265, endPoint x: 766, endPoint y: 266, distance: 152.0
click at [766, 266] on div "Nom complet Banse Audrey Mariette Keita Civilité Madame Prénom Banse Audrey Mar…" at bounding box center [889, 263] width 737 height 189
copy link "keitaaudreyy18@gmail.com"
click at [152, 111] on div "Biens" at bounding box center [131, 110] width 261 height 28
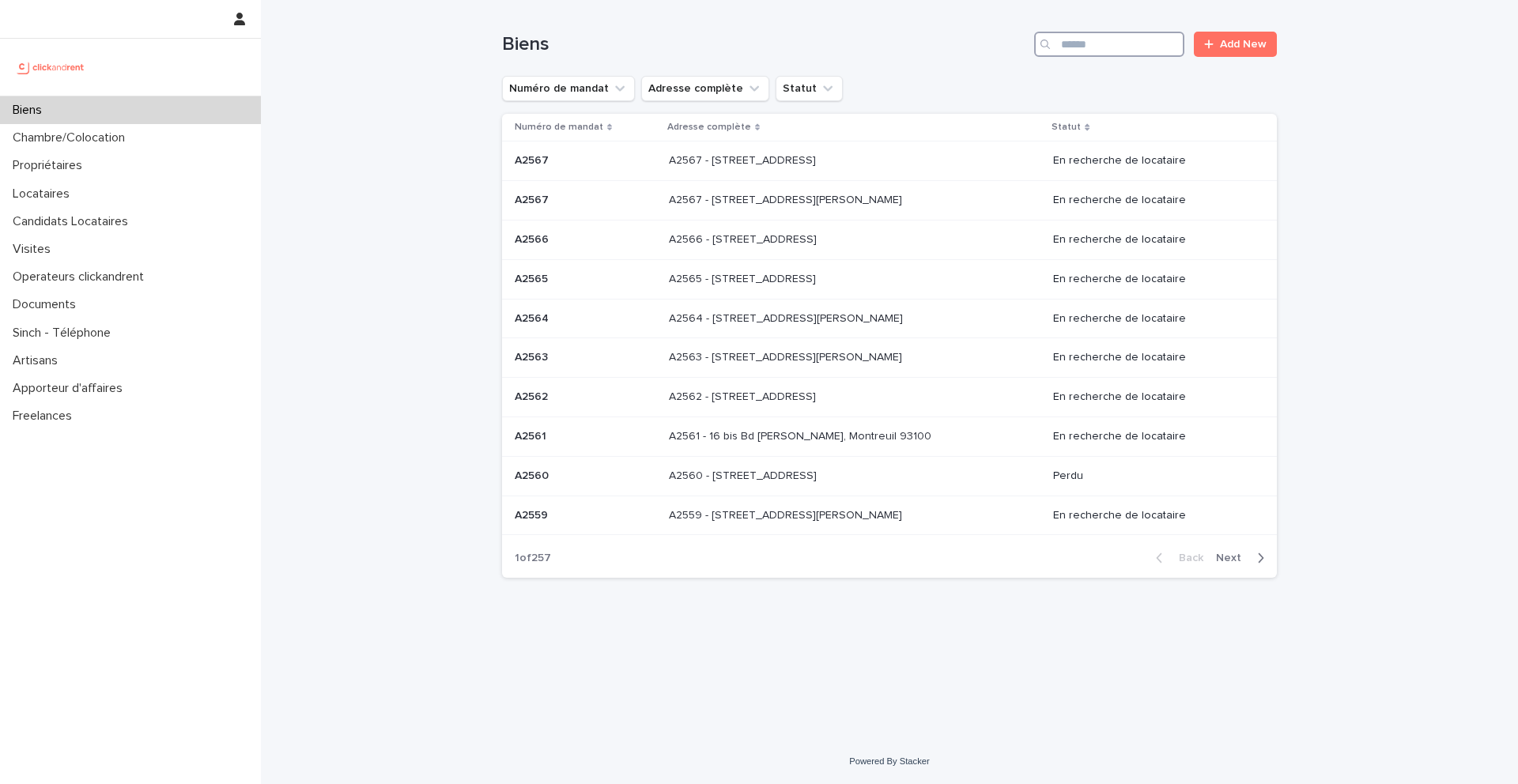
click at [1104, 33] on input "Search" at bounding box center [1109, 44] width 150 height 25
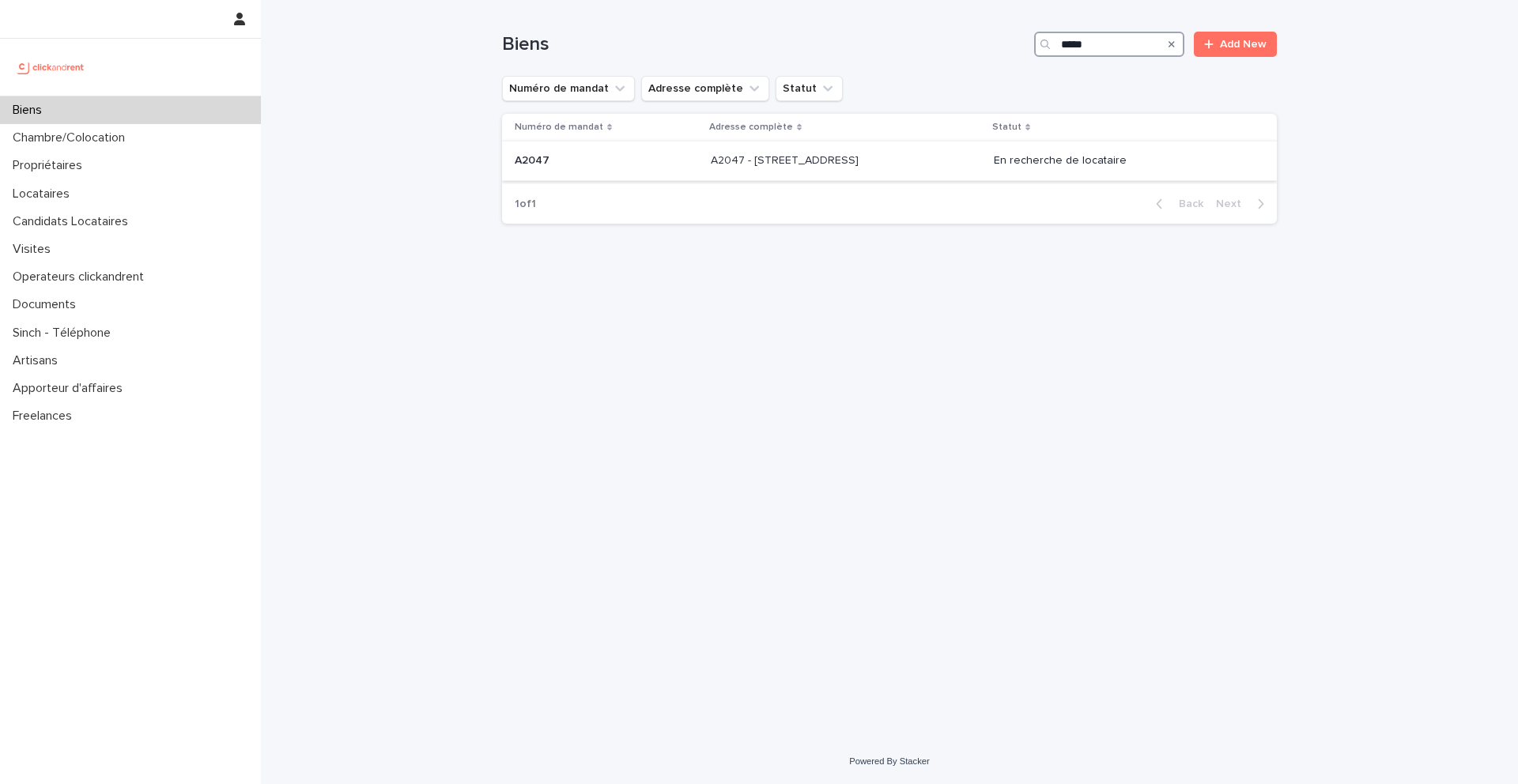
type input "*****"
click at [577, 161] on p at bounding box center [606, 161] width 184 height 13
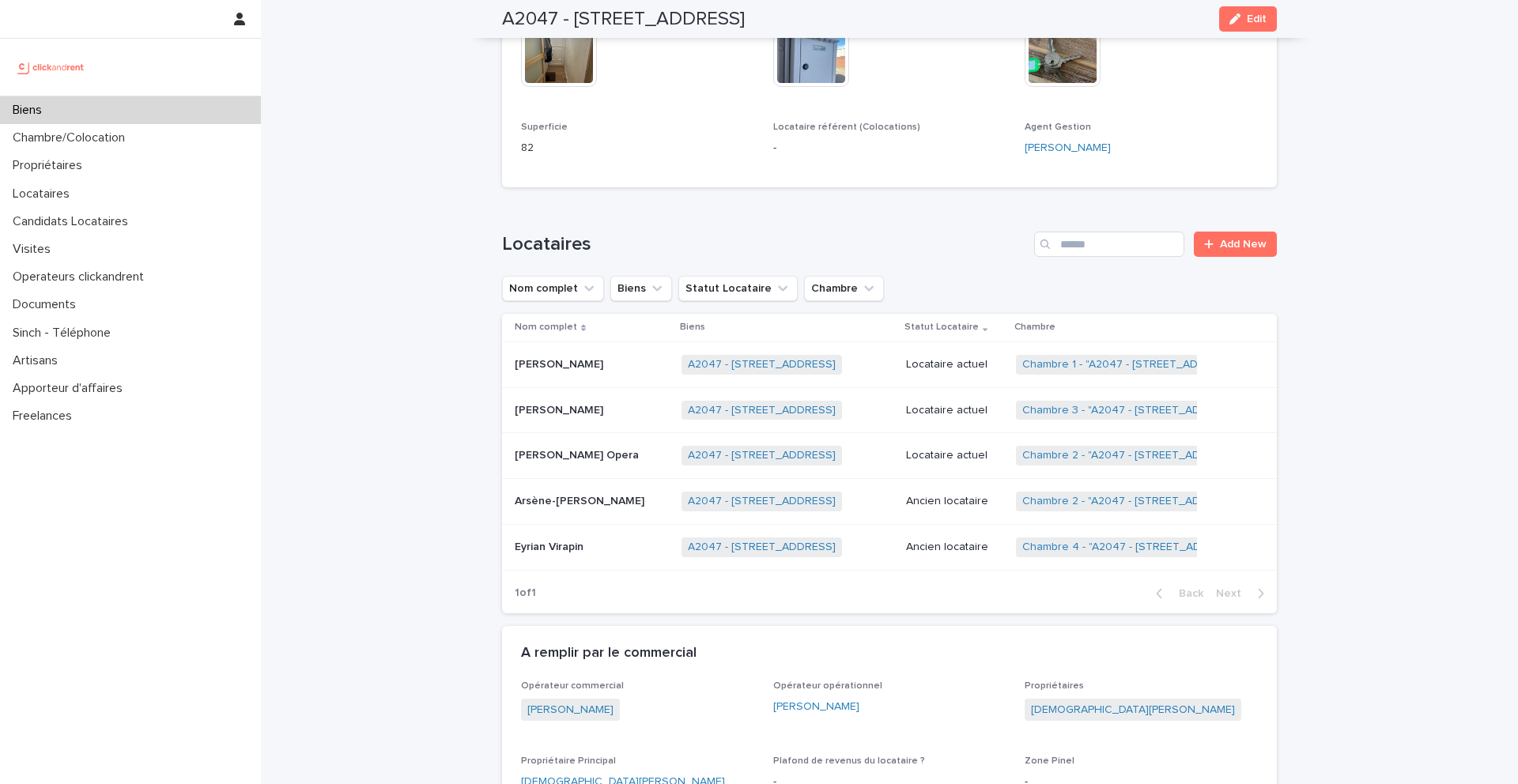
scroll to position [535, 0]
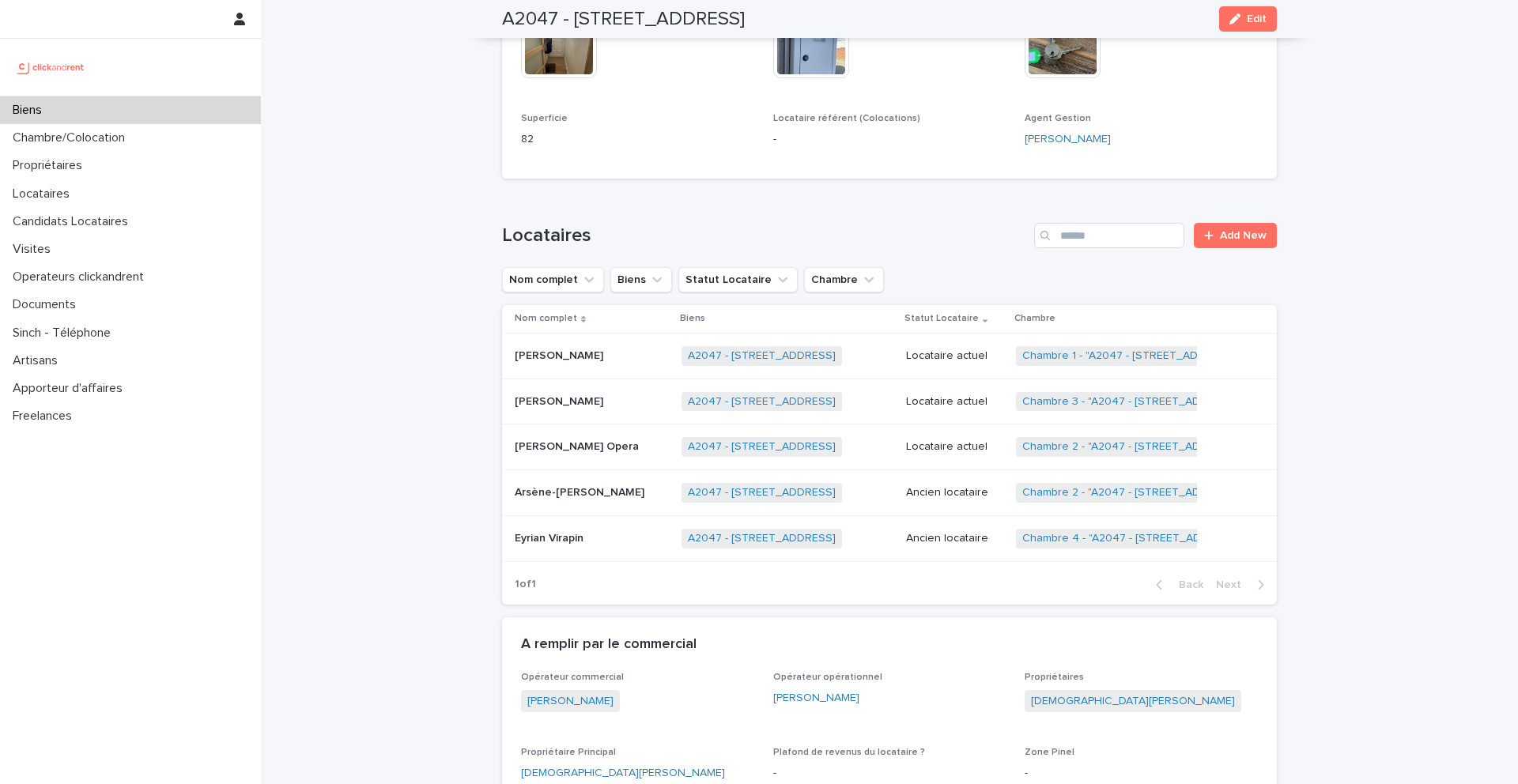
click at [615, 487] on p "Arsène-Junior Bikoue" at bounding box center [581, 492] width 133 height 17
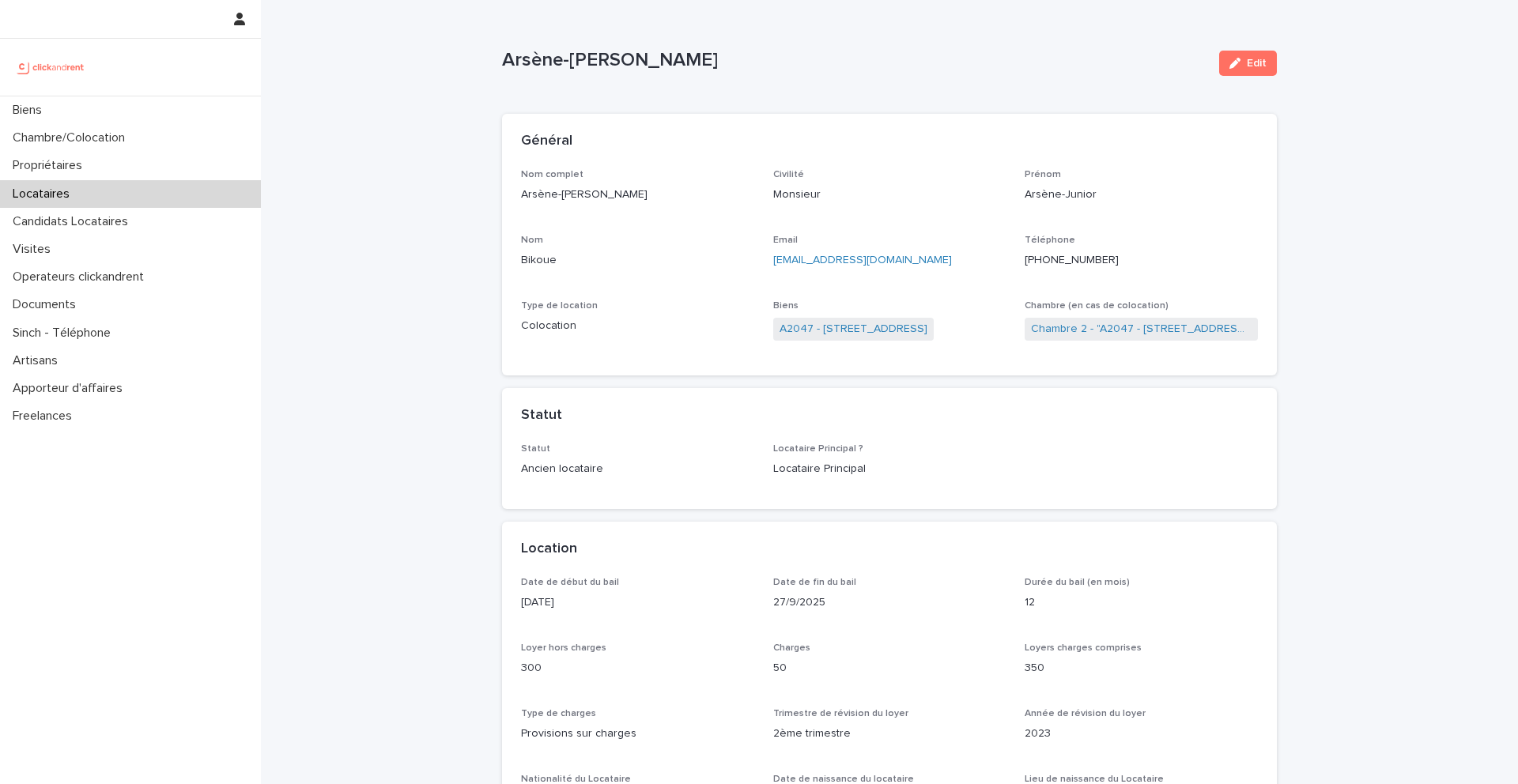
click at [1065, 261] on ringoverc2c-number-84e06f14122c "+33662872652" at bounding box center [1072, 260] width 94 height 11
click at [44, 109] on p "Biens" at bounding box center [31, 110] width 49 height 15
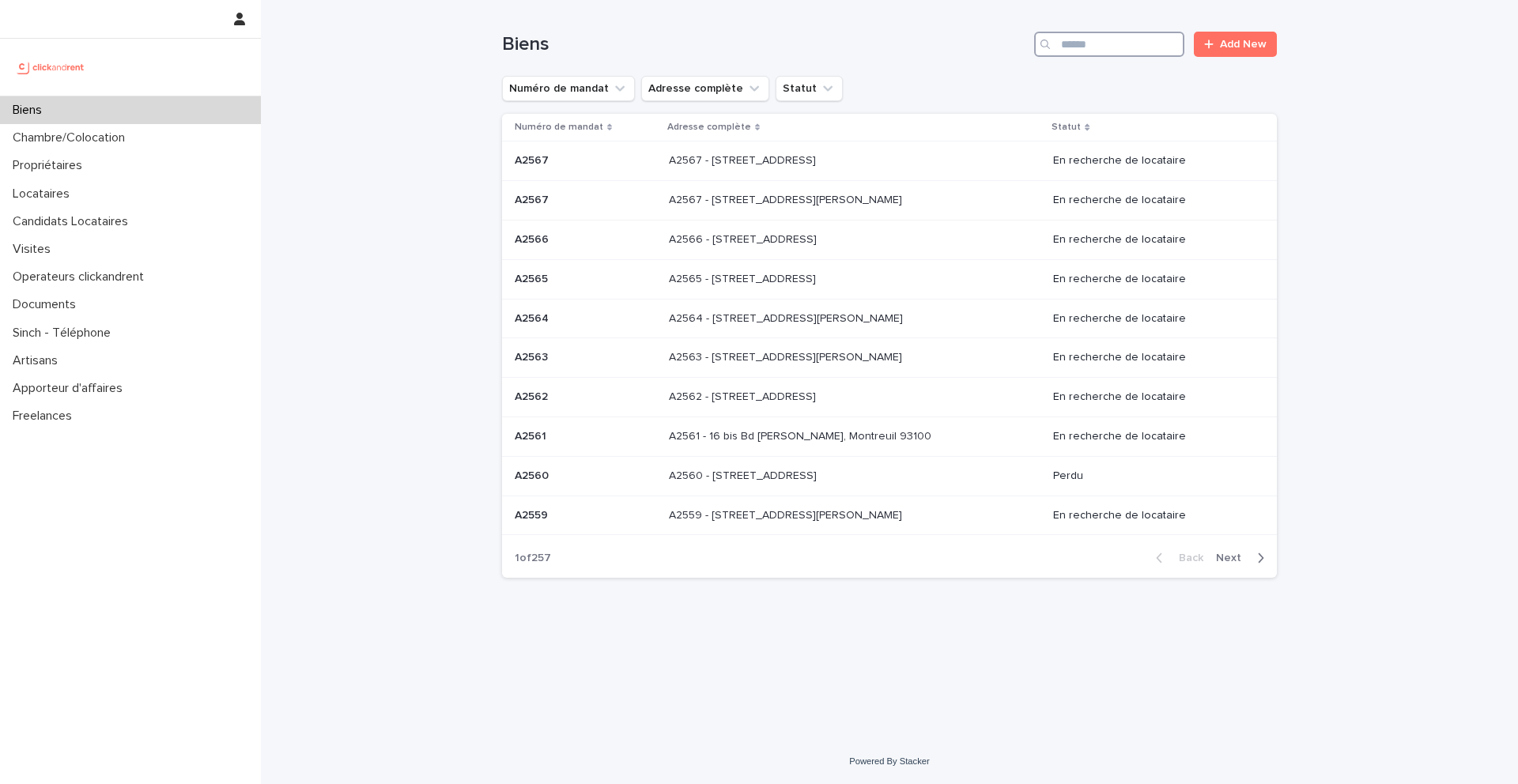
click at [1089, 40] on input "Search" at bounding box center [1109, 44] width 150 height 25
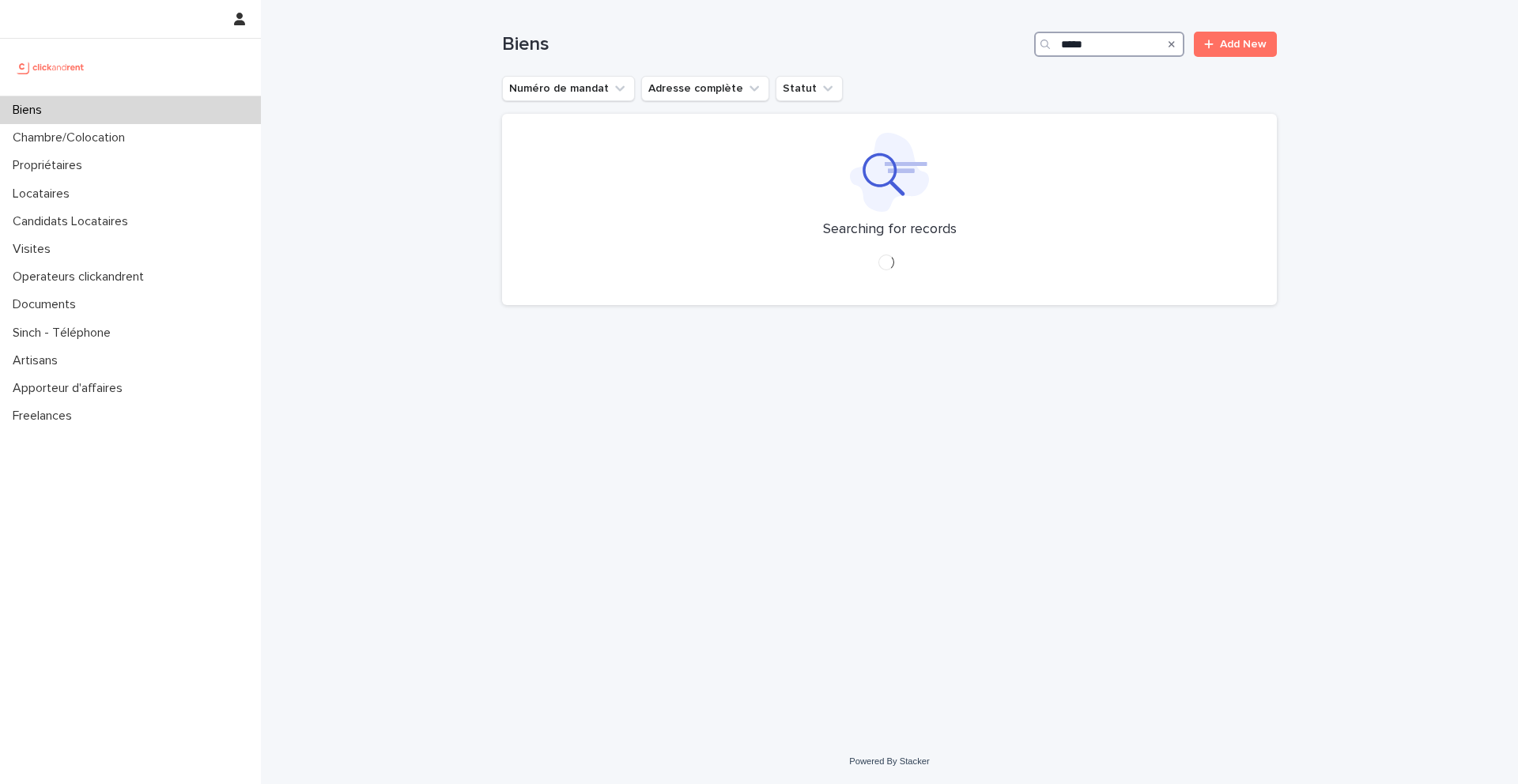
type input "*****"
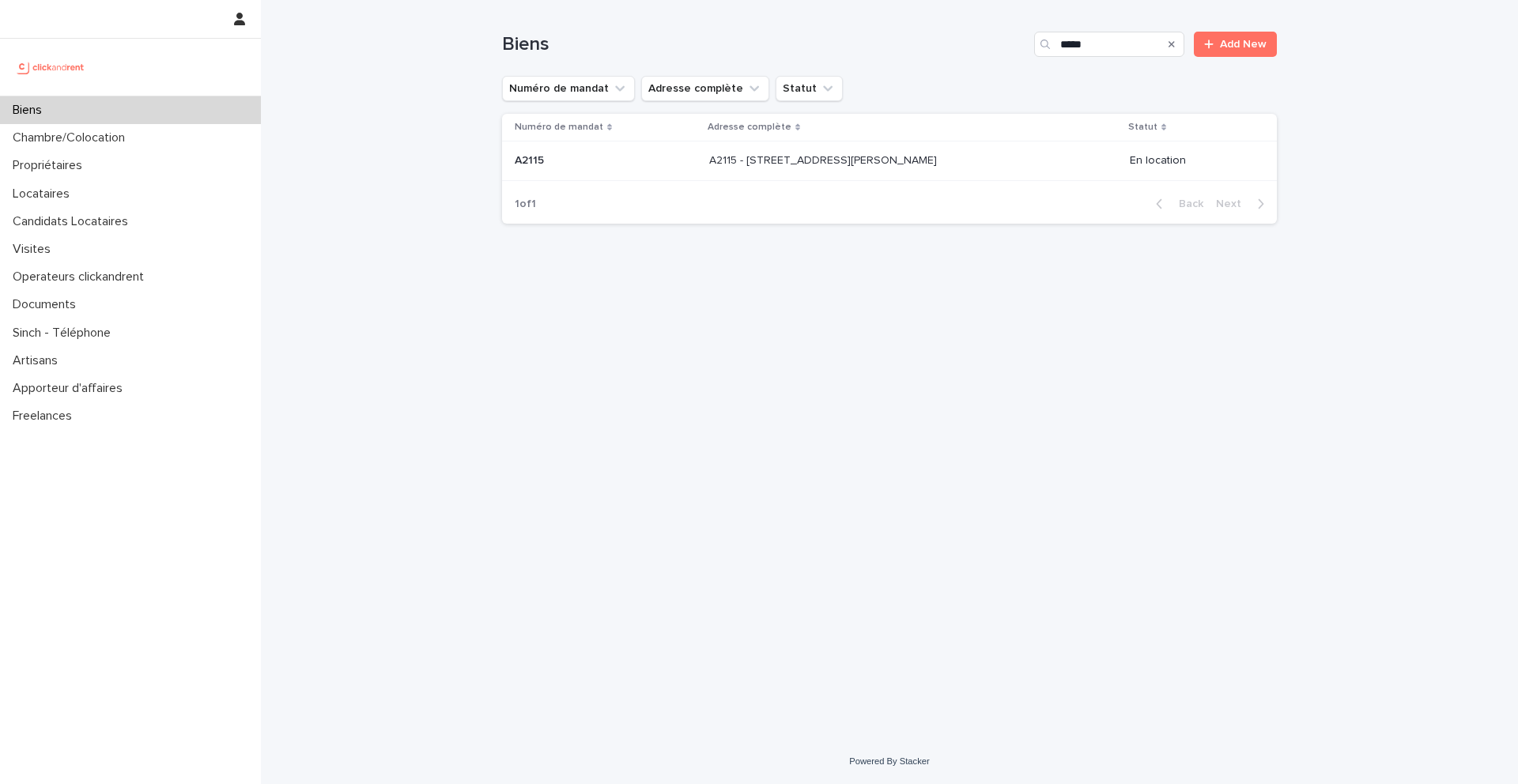
click at [530, 166] on p "A2115" at bounding box center [530, 160] width 33 height 17
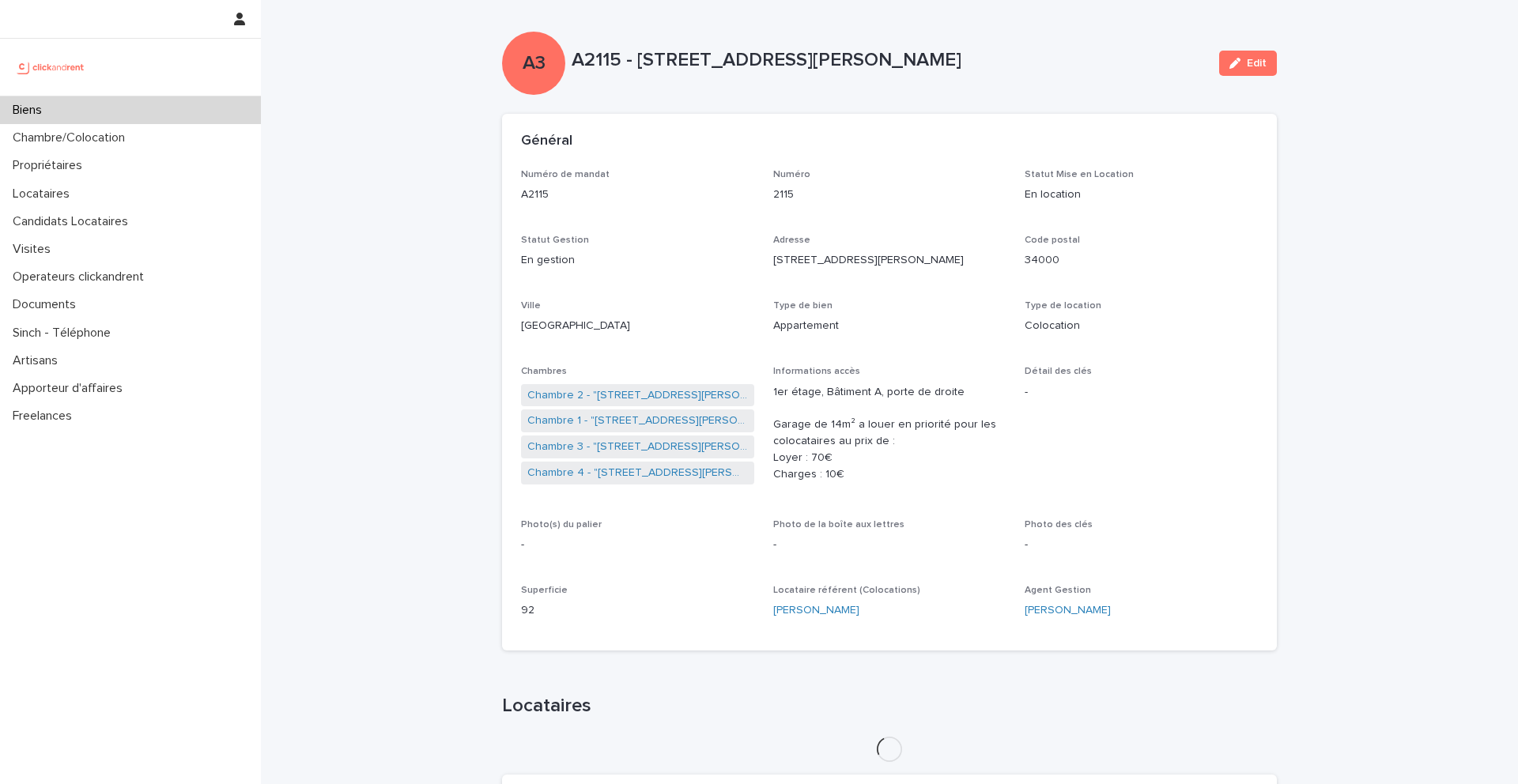
click at [1233, 75] on button "Edit" at bounding box center [1248, 63] width 58 height 25
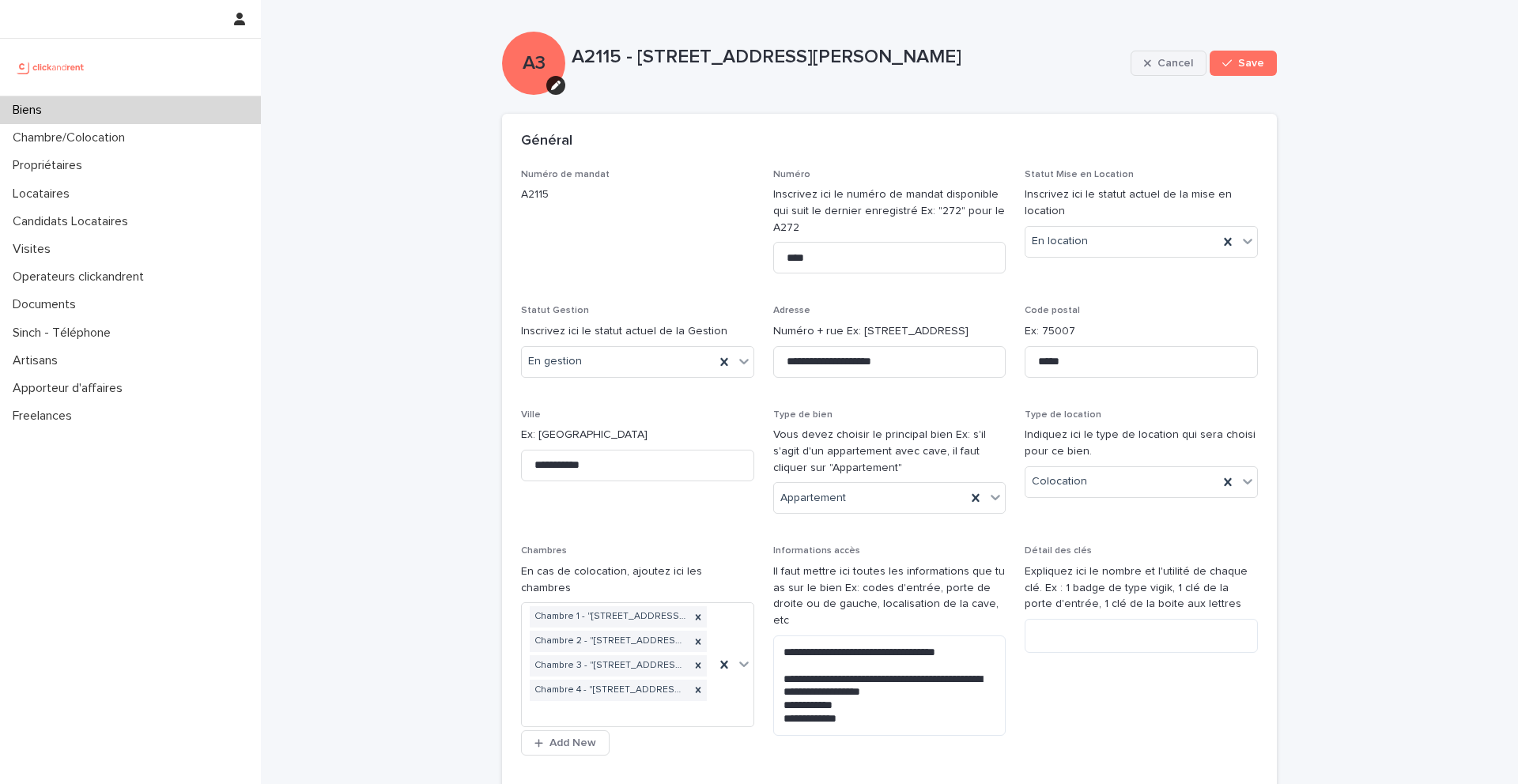
click at [1160, 58] on button "Cancel" at bounding box center [1168, 63] width 76 height 25
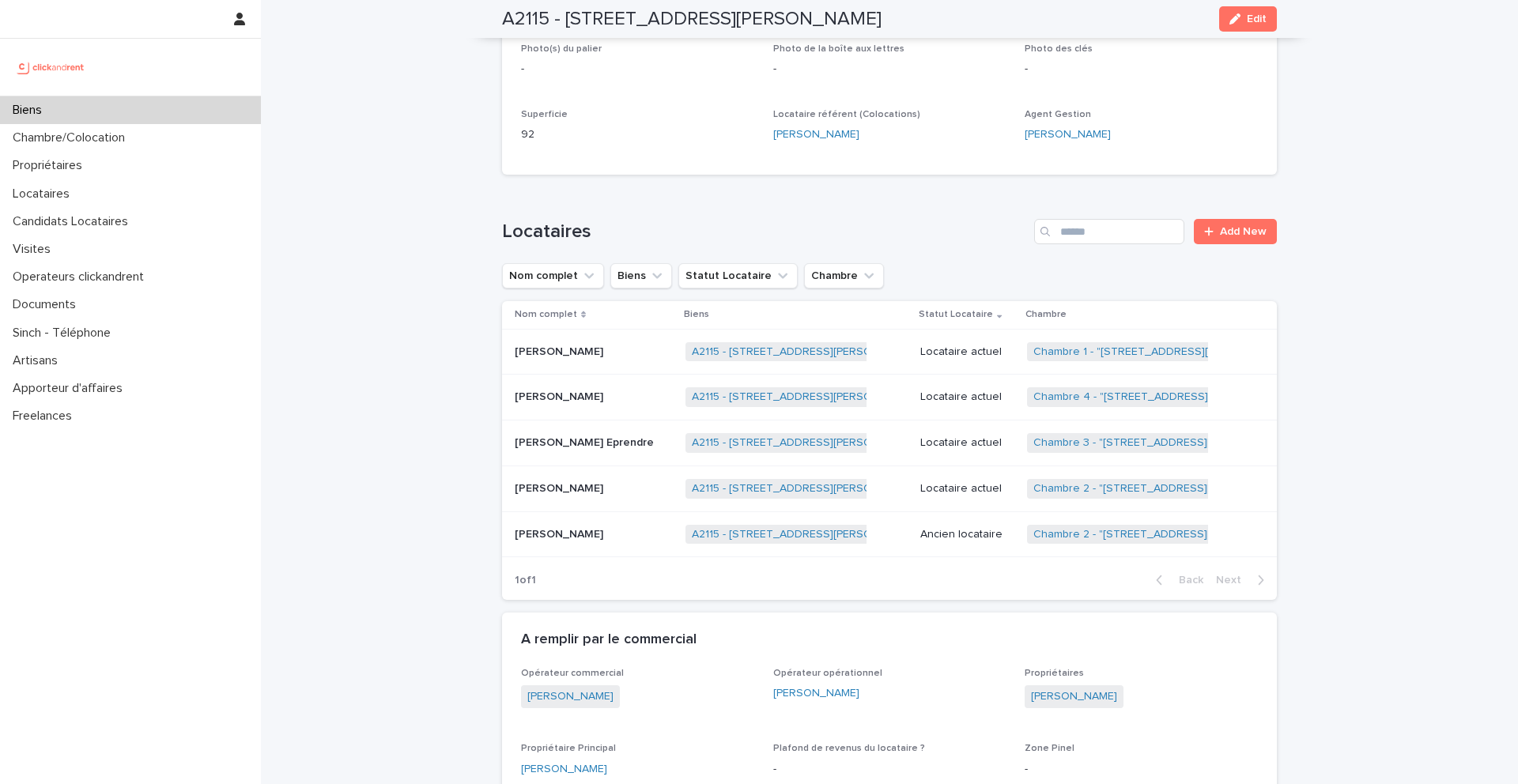
scroll to position [464, 0]
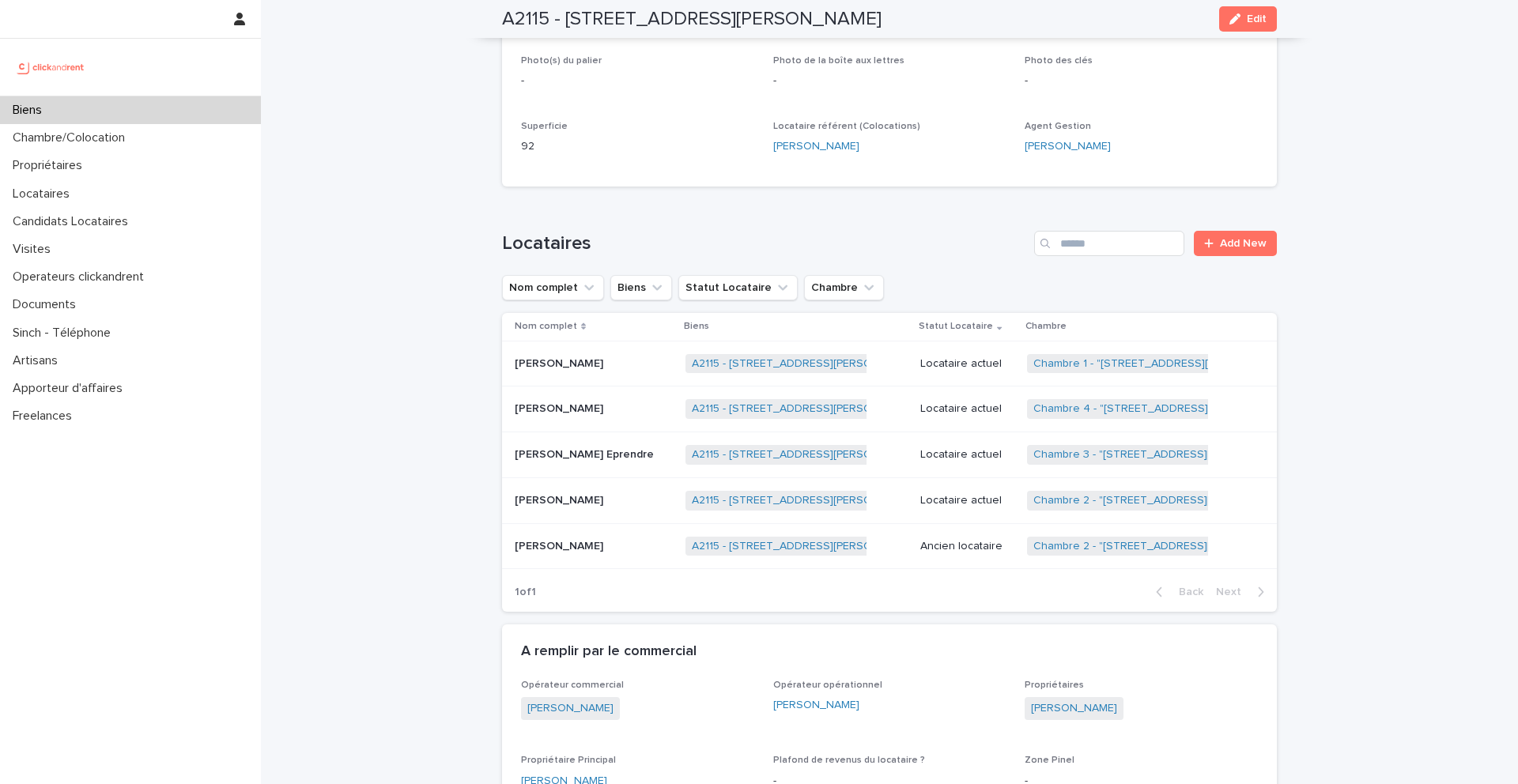
click at [579, 510] on div "Anny N’guessan Anny N’guessan" at bounding box center [593, 501] width 158 height 26
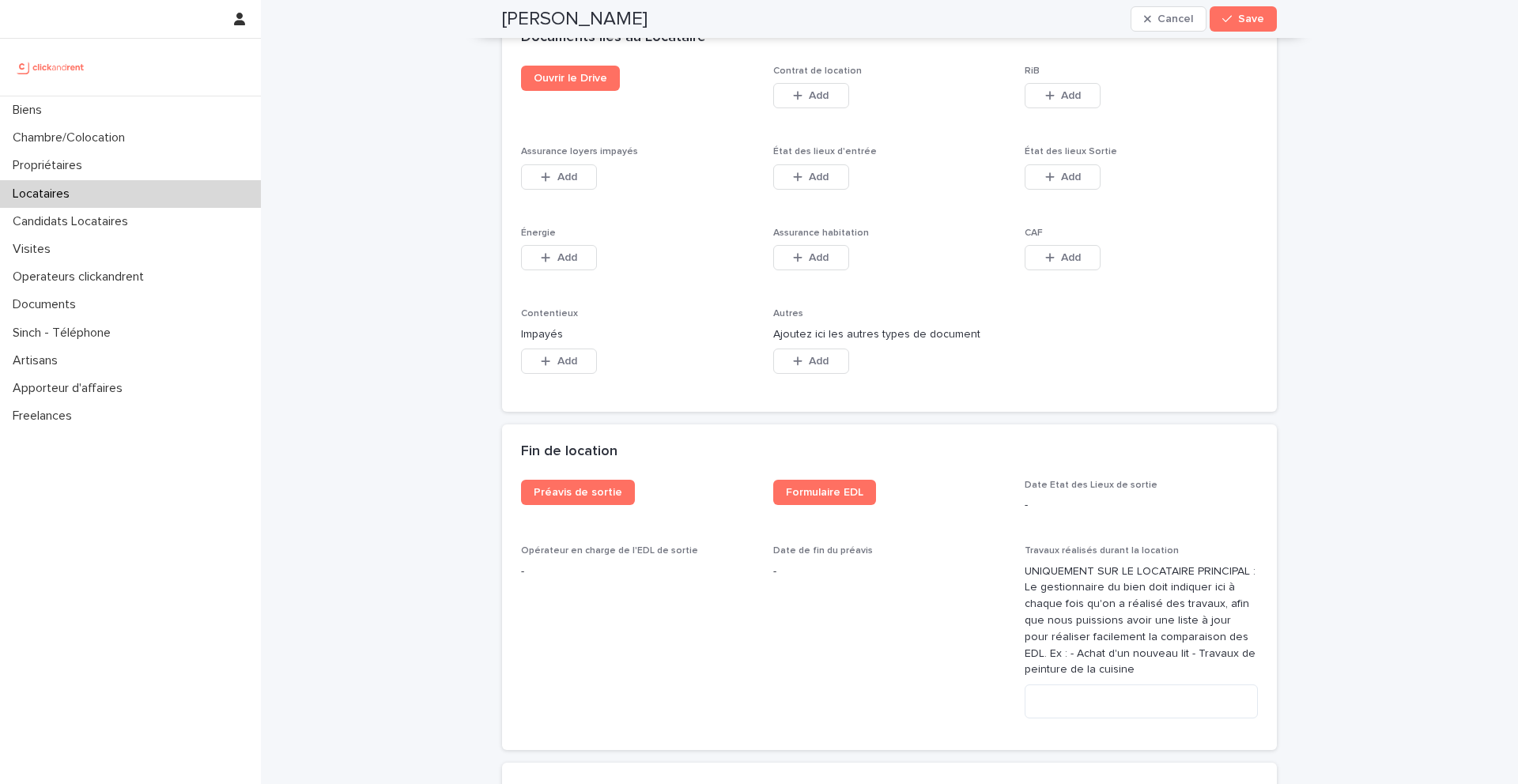
scroll to position [2667, 0]
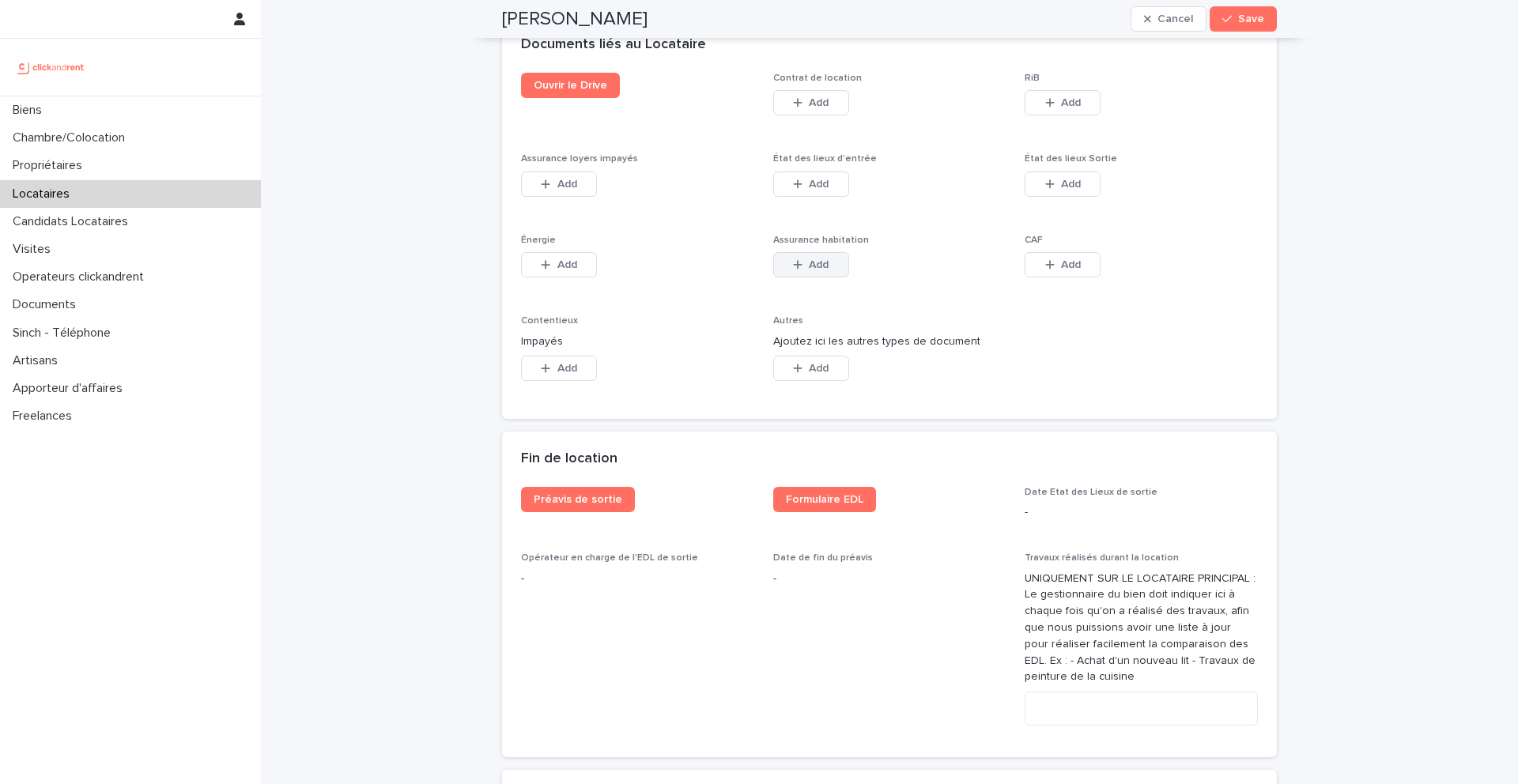
click at [811, 259] on span "Add" at bounding box center [819, 265] width 20 height 11
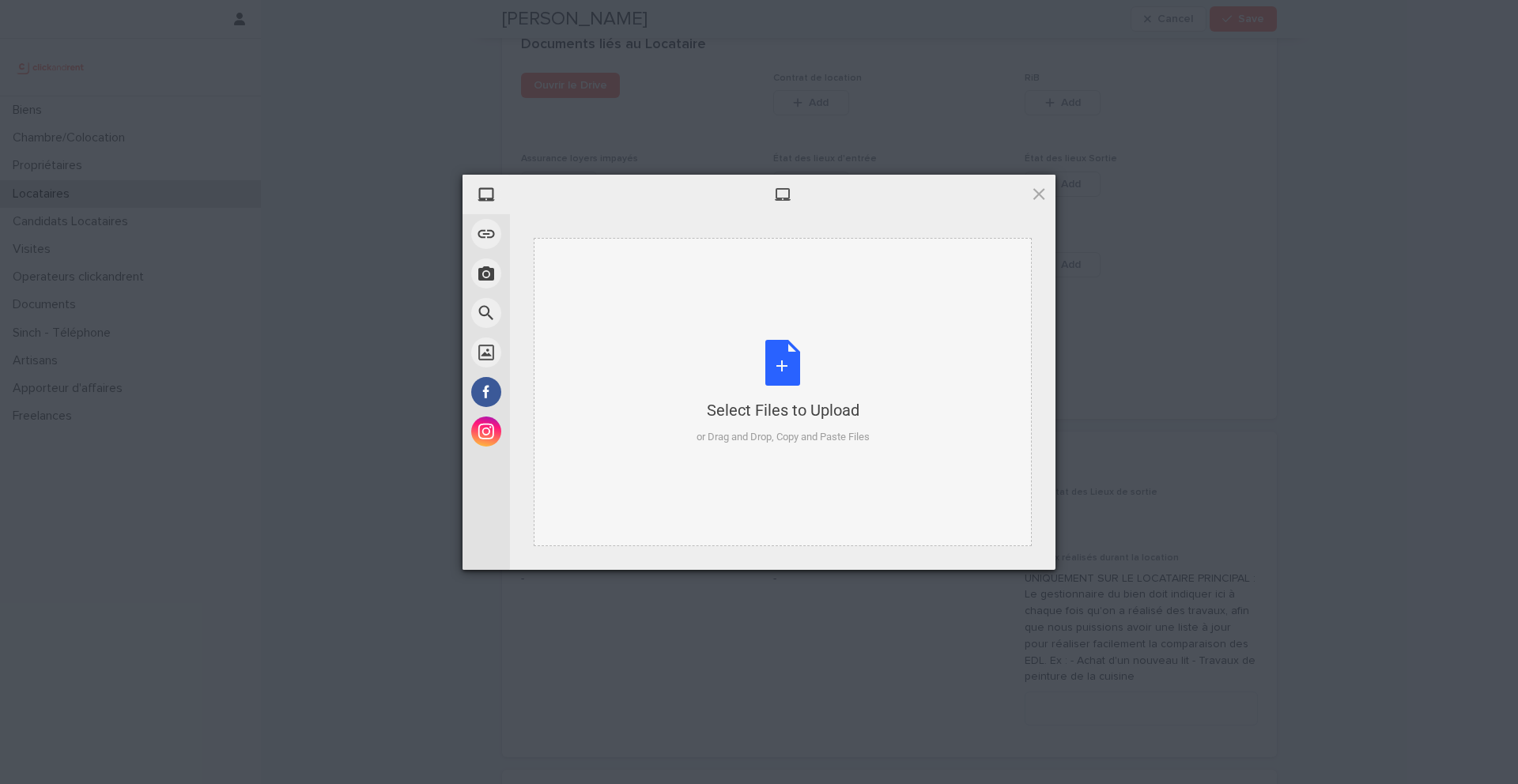
click at [771, 364] on div "Select Files to Upload or Drag and Drop, Copy and Paste Files" at bounding box center [783, 392] width 174 height 105
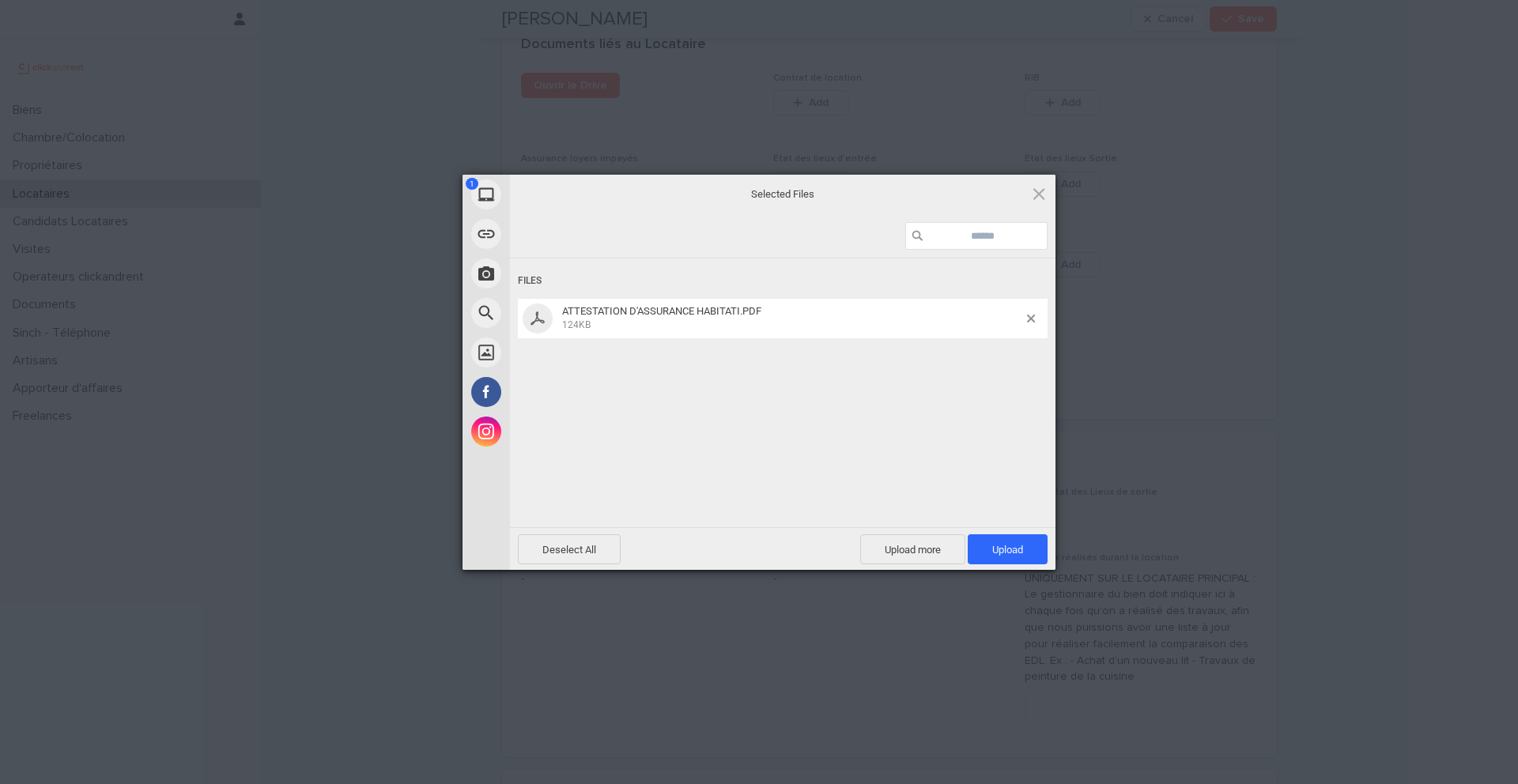
click at [1032, 561] on span "Upload 1" at bounding box center [1008, 550] width 80 height 30
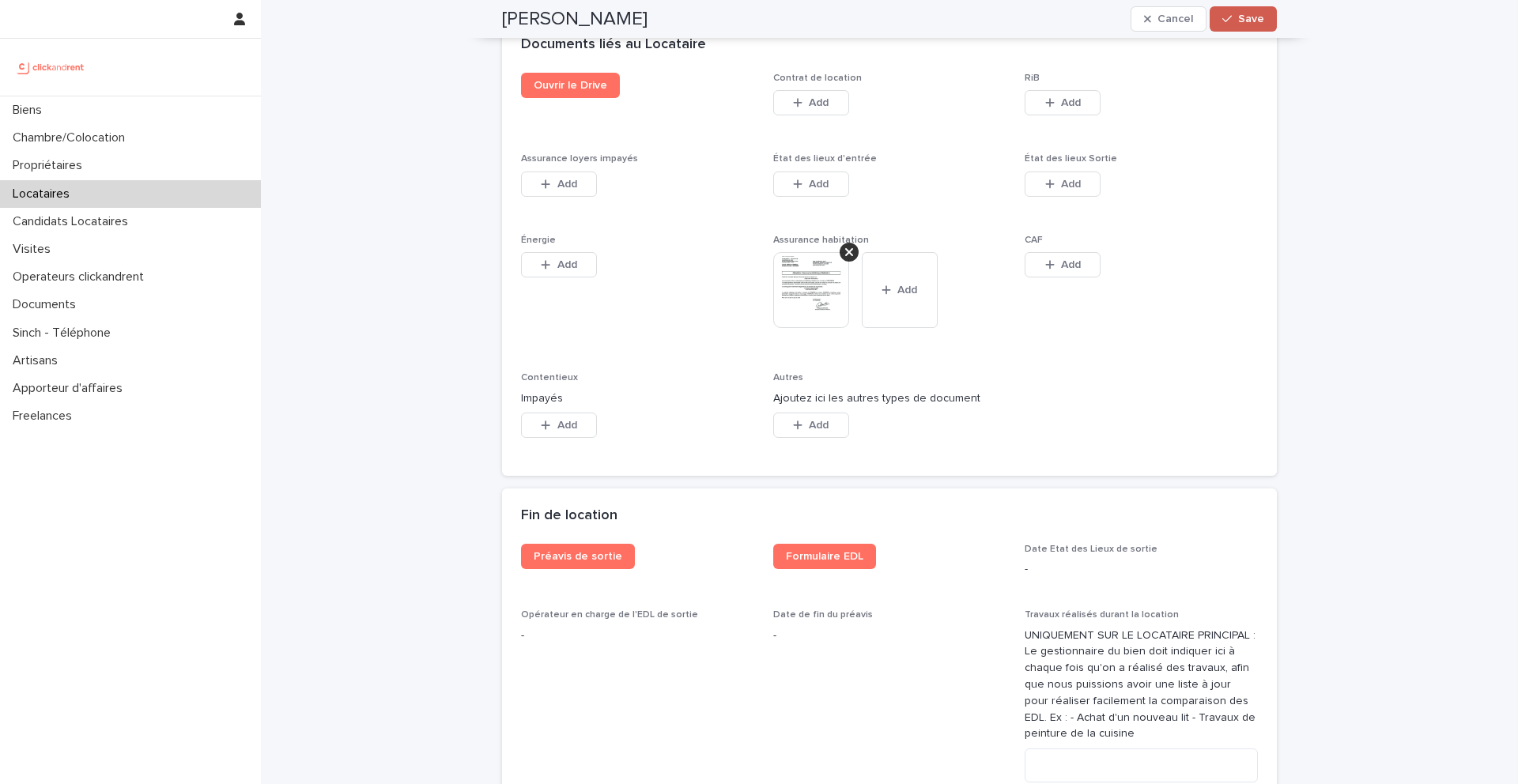
click at [1229, 20] on icon "button" at bounding box center [1228, 19] width 9 height 11
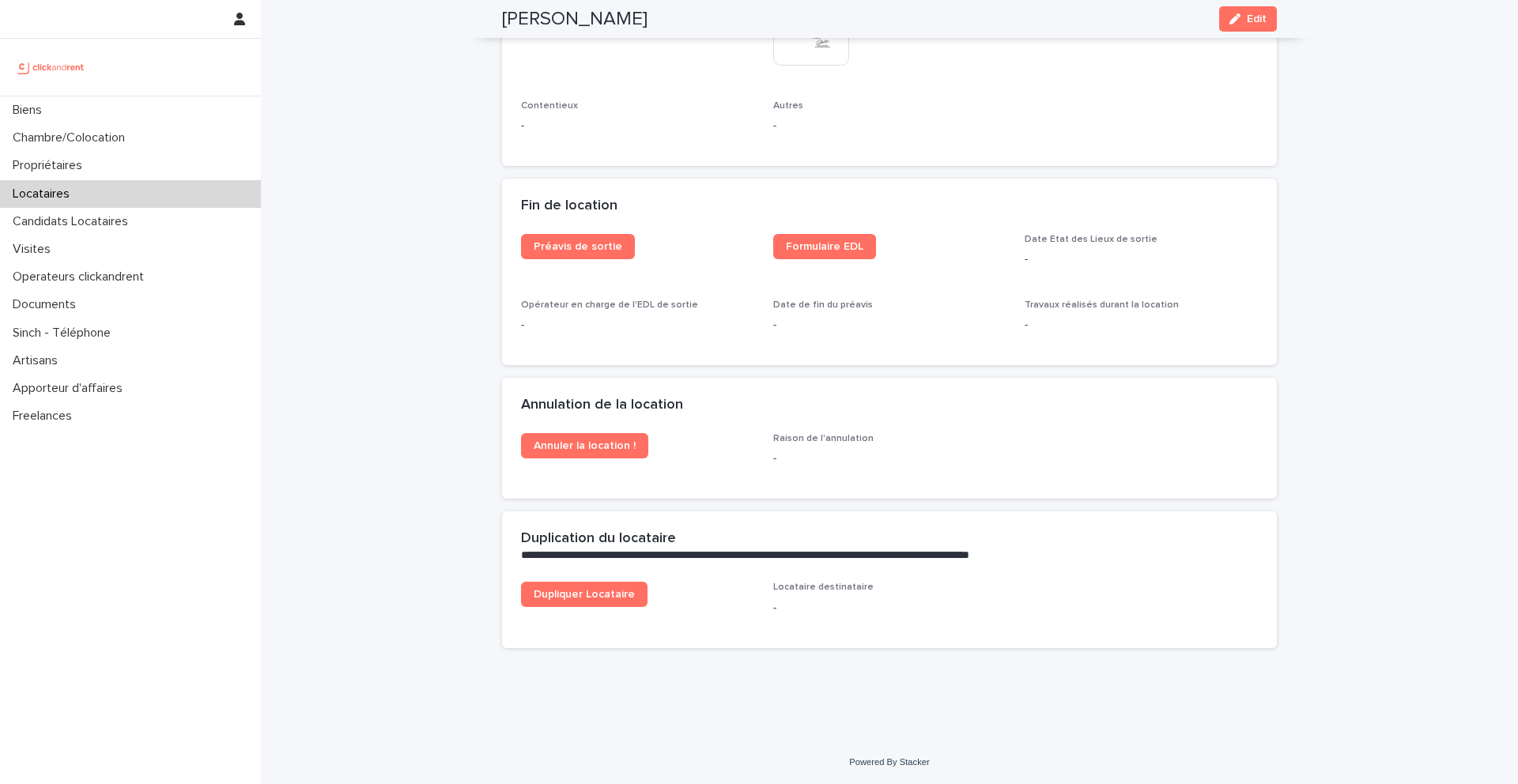
scroll to position [1962, 0]
